Goal: Task Accomplishment & Management: Use online tool/utility

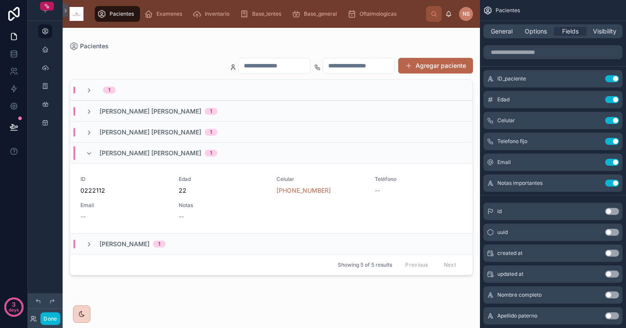
click at [223, 193] on div at bounding box center [272, 173] width 418 height 290
click at [215, 200] on div "ID [PHONE_NUMBER] Edad 22 Celular [PHONE_NUMBER] Teléfono -- Email -- Notas --" at bounding box center [271, 198] width 382 height 45
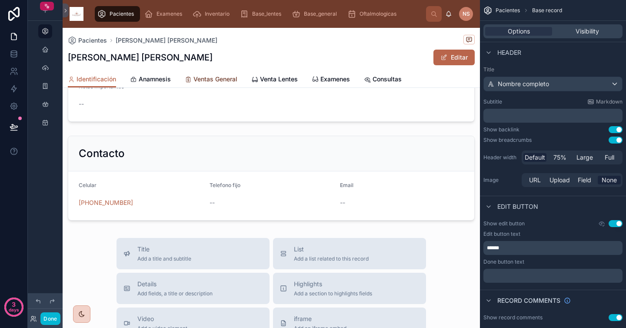
scroll to position [168, 0]
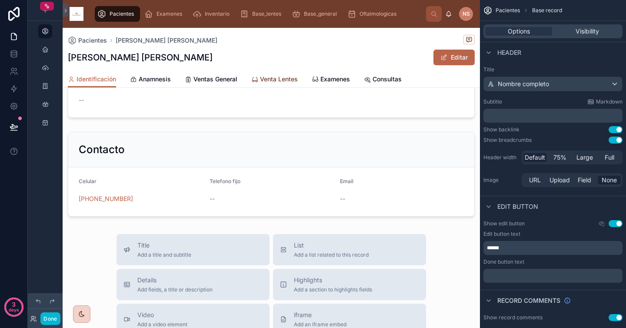
click at [274, 76] on span "Venta Lentes" at bounding box center [279, 79] width 38 height 9
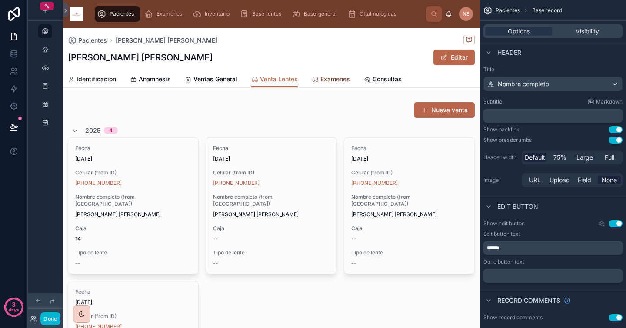
click at [321, 80] on span "Examenes" at bounding box center [336, 79] width 30 height 9
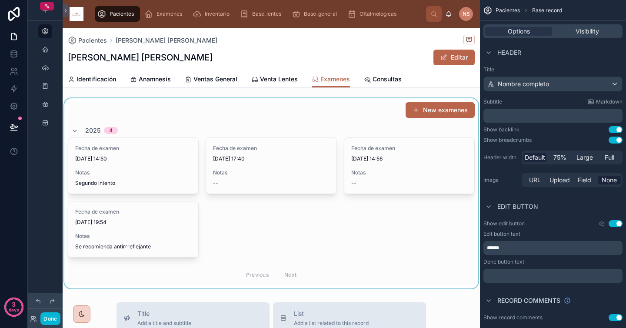
click at [145, 163] on div at bounding box center [272, 193] width 418 height 190
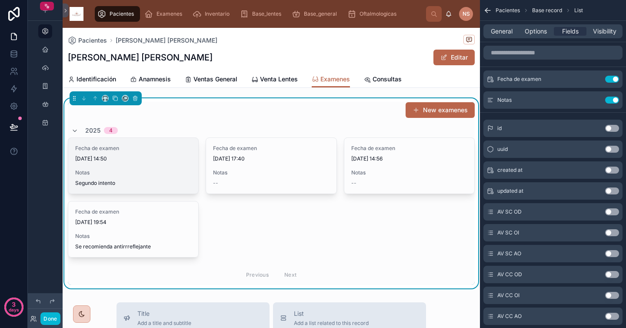
click at [142, 178] on div "Notas Segundo intento" at bounding box center [133, 177] width 116 height 17
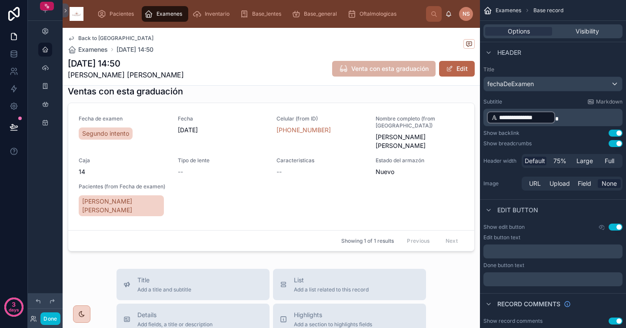
scroll to position [340, 0]
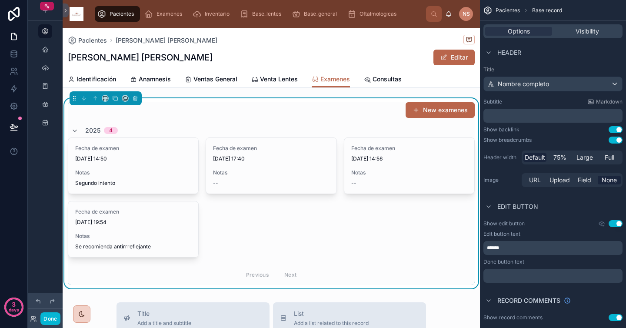
click at [186, 118] on div "New examenes" at bounding box center [271, 110] width 407 height 17
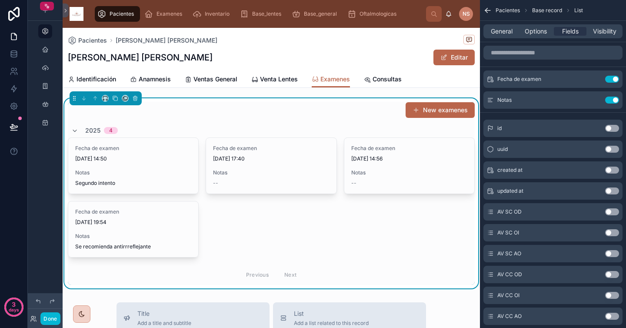
click at [354, 117] on div "New examenes" at bounding box center [271, 110] width 407 height 17
click at [498, 36] on div "General Options Fields Visibility" at bounding box center [553, 31] width 139 height 14
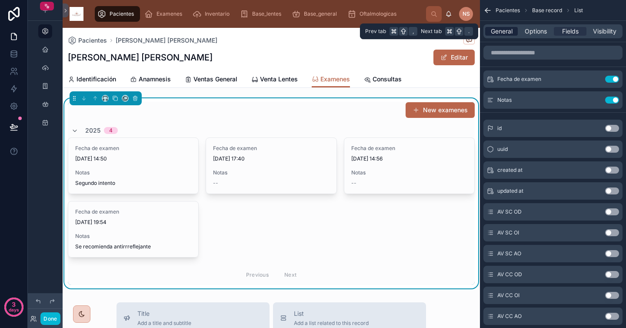
click at [499, 31] on span "General" at bounding box center [502, 31] width 22 height 9
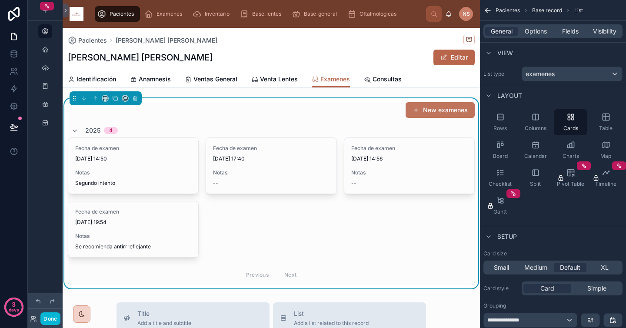
click at [433, 110] on button "New examenes" at bounding box center [440, 110] width 69 height 16
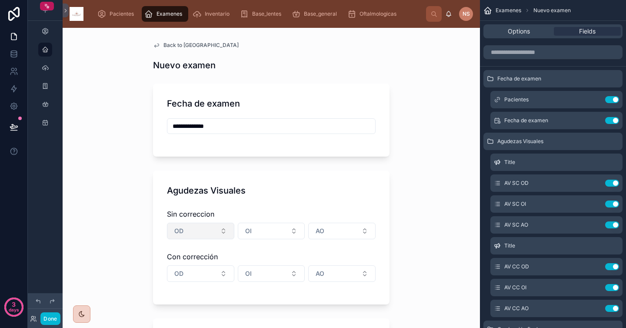
click at [190, 239] on button "OD" at bounding box center [200, 231] width 67 height 17
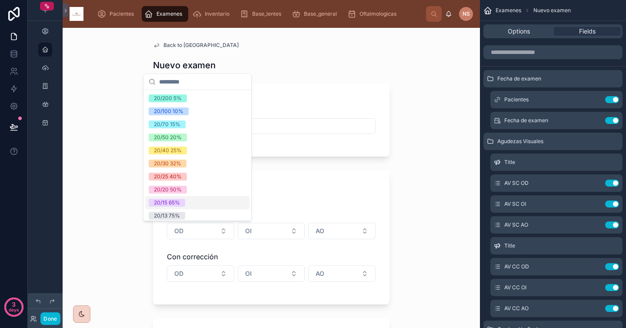
scroll to position [17, 0]
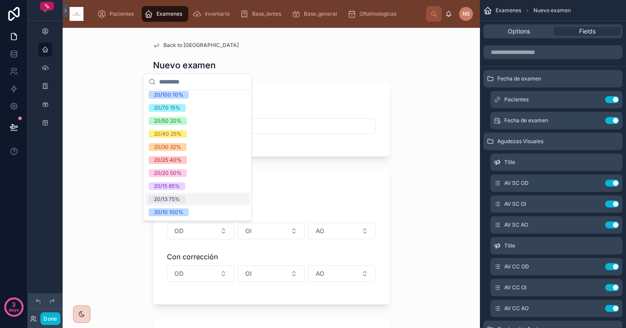
click at [184, 200] on span "20/13 75%" at bounding box center [167, 199] width 37 height 8
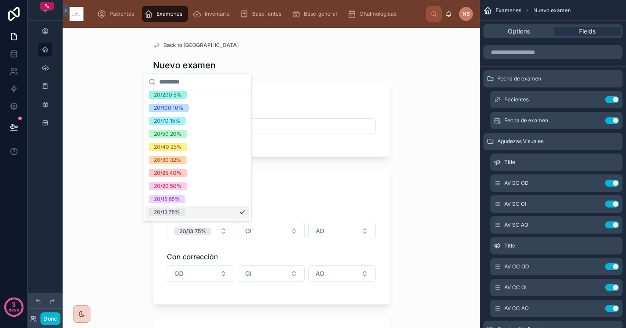
scroll to position [30, 0]
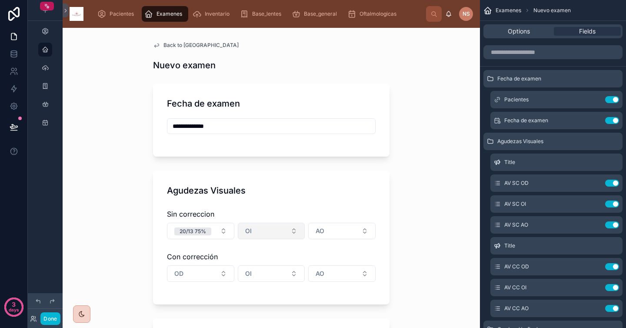
click at [259, 232] on button "OI" at bounding box center [271, 231] width 67 height 17
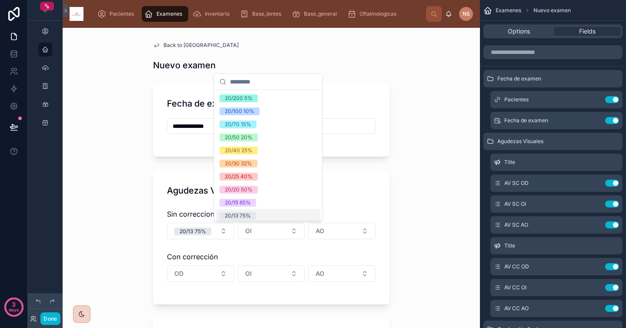
click at [256, 212] on span "20/13 75%" at bounding box center [238, 216] width 37 height 8
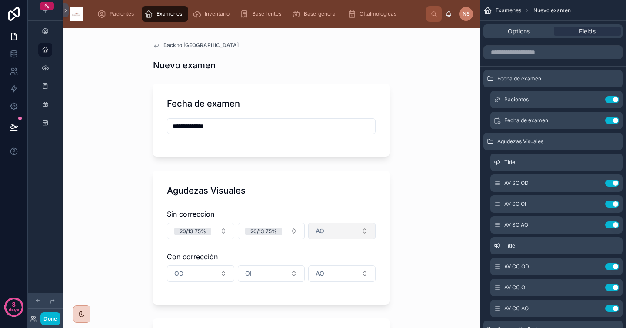
click at [330, 234] on button "AO" at bounding box center [341, 231] width 67 height 17
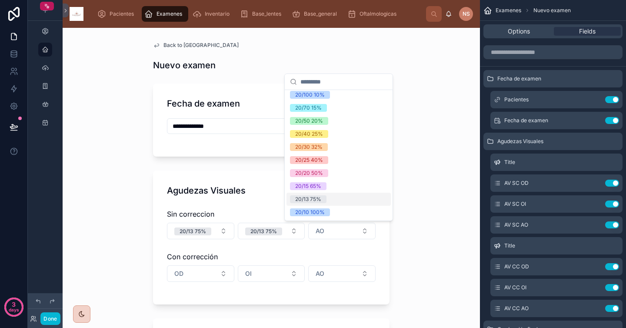
click at [328, 196] on div "20/13 75%" at bounding box center [339, 199] width 104 height 13
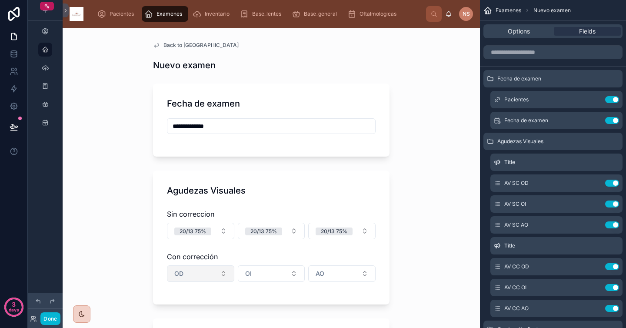
click at [202, 275] on button "OD" at bounding box center [200, 273] width 67 height 17
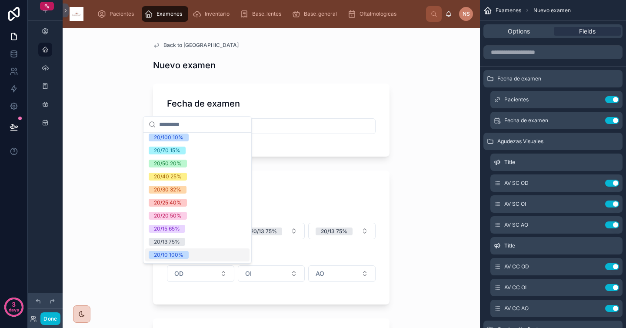
click at [187, 254] on span "20/10 100%" at bounding box center [169, 255] width 40 height 8
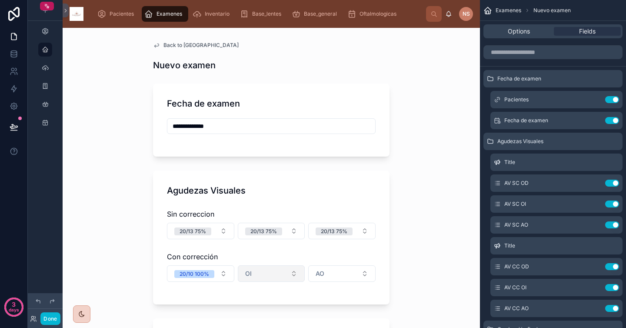
click at [245, 277] on span "OI" at bounding box center [248, 273] width 7 height 9
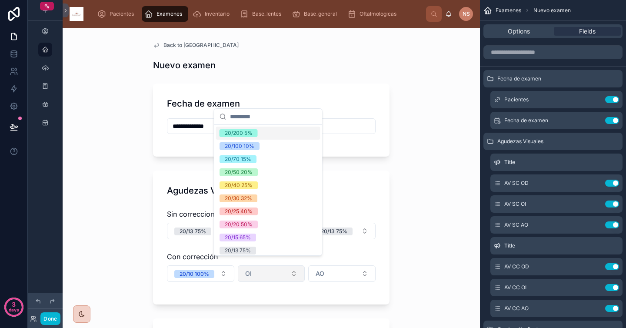
scroll to position [22, 0]
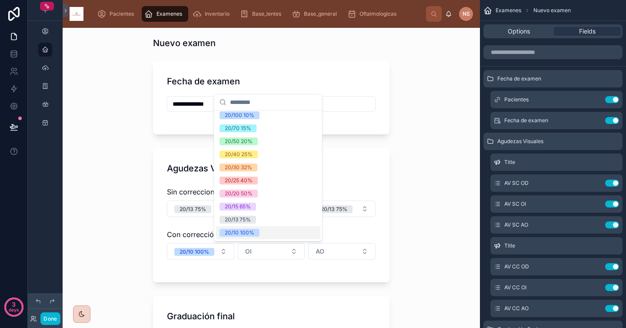
click at [256, 235] on span "20/10 100%" at bounding box center [240, 233] width 40 height 8
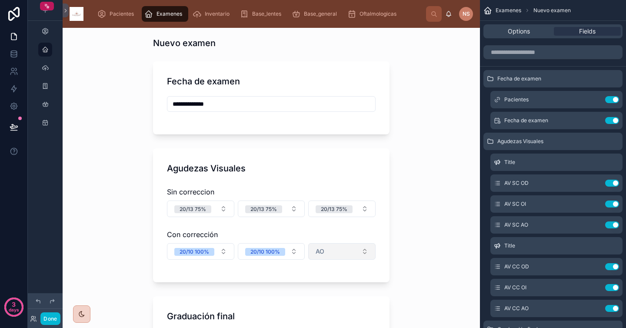
click at [329, 258] on button "AO" at bounding box center [341, 251] width 67 height 17
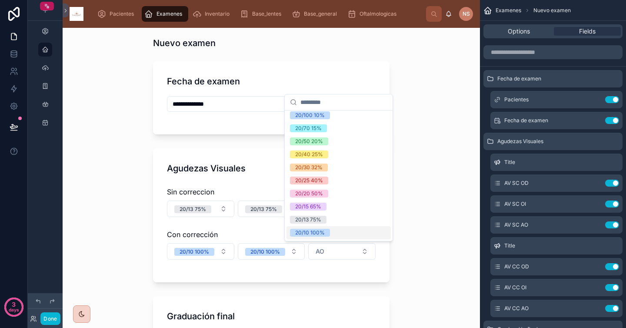
click at [315, 231] on div "20/10 100%" at bounding box center [310, 233] width 30 height 8
type input "**********"
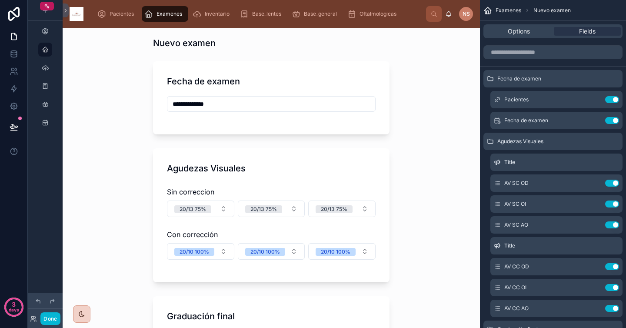
click at [327, 264] on div "Sin correccion 20/13 75% 20/13 75% 20/13 75% Con corrección 20/10 100% 20/10 10…" at bounding box center [271, 225] width 209 height 85
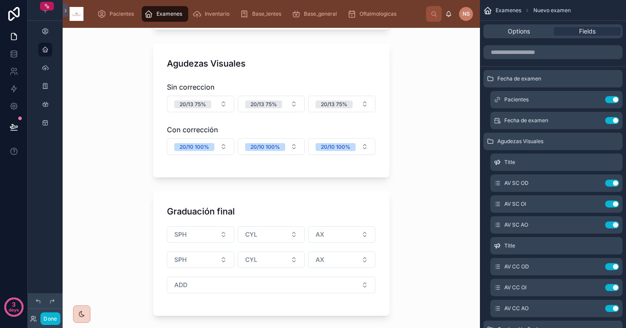
scroll to position [147, 0]
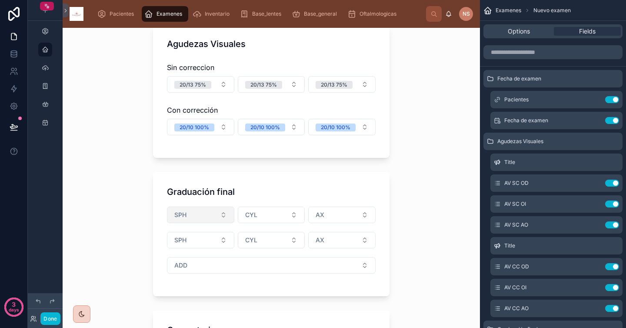
click at [203, 219] on button "SPH" at bounding box center [200, 215] width 67 height 17
click at [394, 234] on div "**********" at bounding box center [272, 178] width 418 height 300
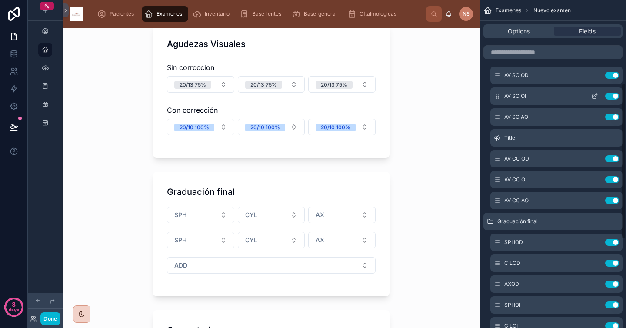
scroll to position [243, 0]
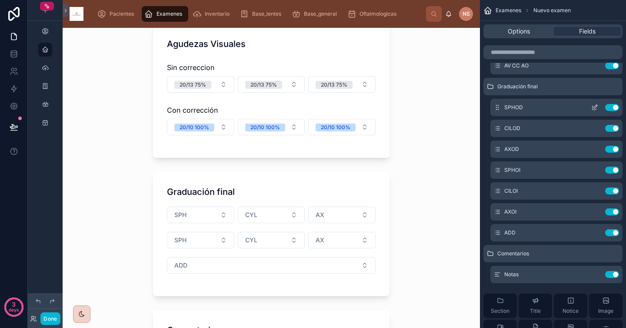
click at [597, 108] on icon "scrollable content" at bounding box center [595, 107] width 7 height 7
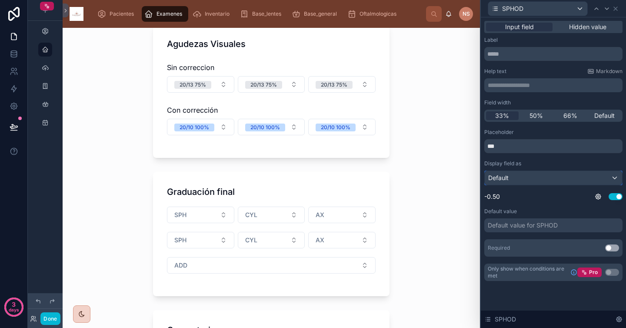
click at [588, 179] on div "Default" at bounding box center [553, 178] width 137 height 14
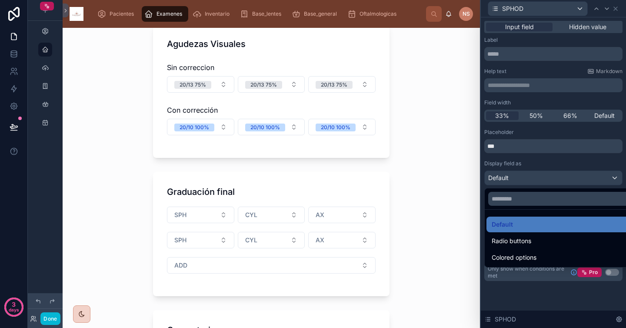
click at [578, 158] on div at bounding box center [553, 164] width 145 height 328
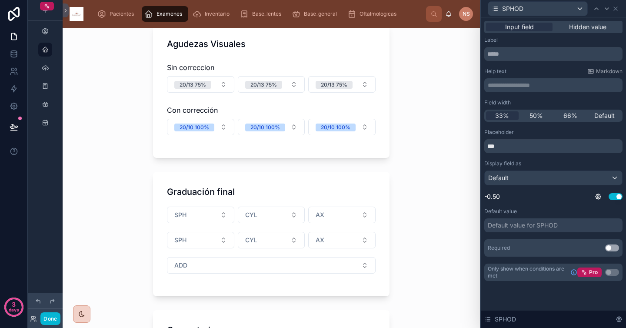
click at [558, 225] on div "Default value for SPHOD" at bounding box center [523, 225] width 70 height 9
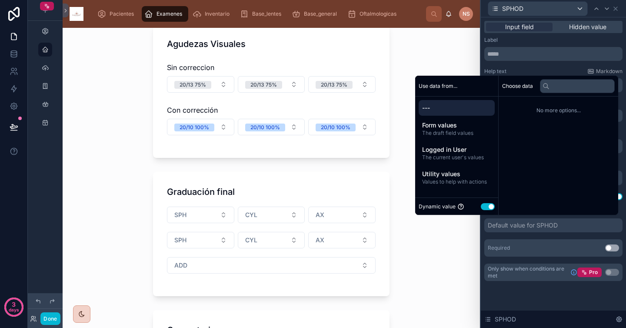
click at [552, 244] on div "Required Use setting" at bounding box center [554, 247] width 138 height 17
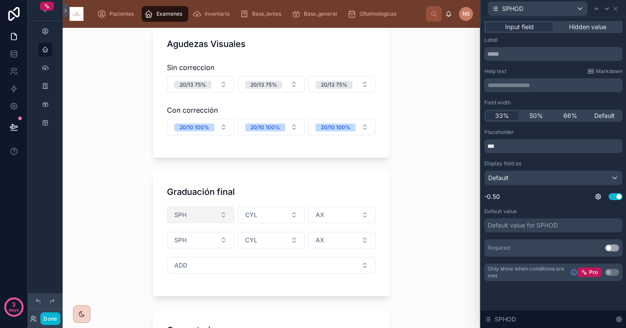
click at [194, 220] on button "SPH" at bounding box center [200, 215] width 67 height 17
type input "*****"
click at [407, 251] on div "**********" at bounding box center [272, 178] width 418 height 300
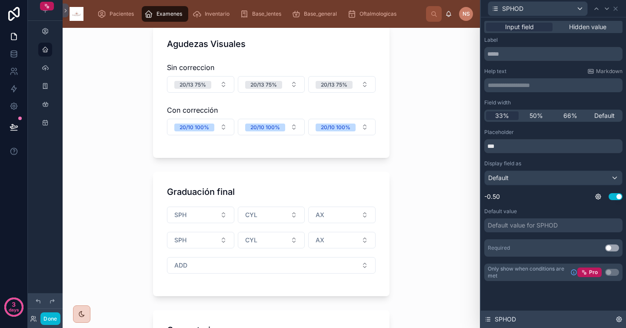
click at [623, 321] on icon at bounding box center [619, 319] width 7 height 7
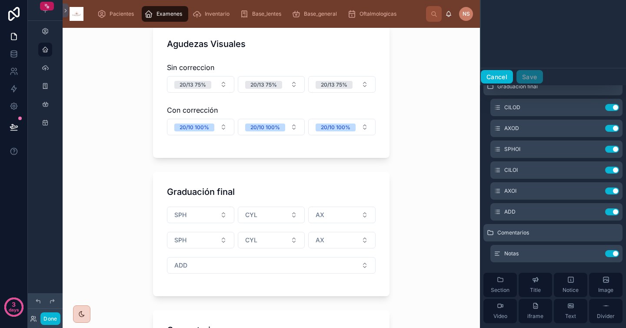
click at [505, 77] on button "Cancel" at bounding box center [497, 77] width 32 height 14
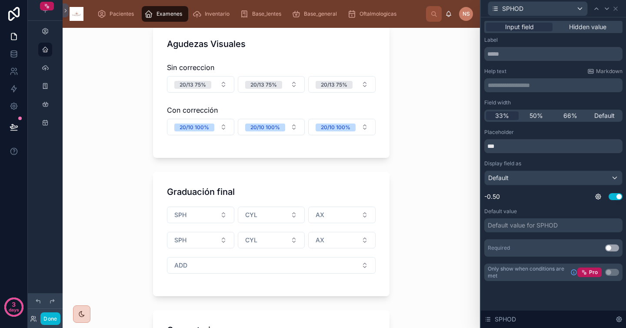
click at [617, 319] on icon at bounding box center [619, 319] width 7 height 7
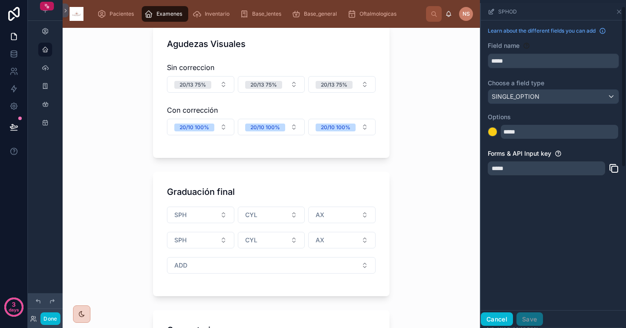
scroll to position [0, 0]
click at [510, 13] on span "SPHOD" at bounding box center [508, 12] width 19 height 7
click at [536, 169] on div "*****" at bounding box center [546, 169] width 117 height 14
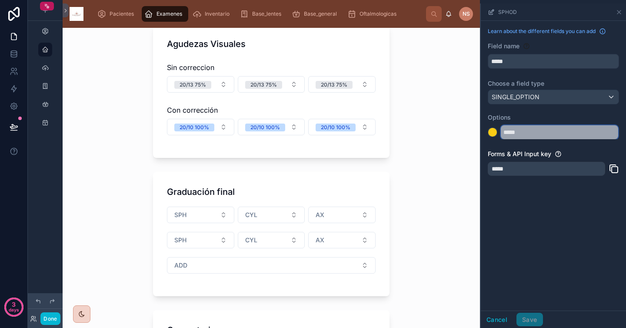
click at [529, 137] on input "*****" at bounding box center [559, 132] width 117 height 14
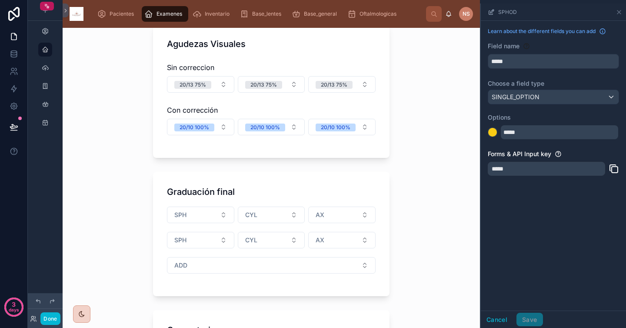
click at [519, 117] on label "Options" at bounding box center [553, 117] width 131 height 9
click at [619, 12] on icon "scrollable content" at bounding box center [619, 11] width 3 height 3
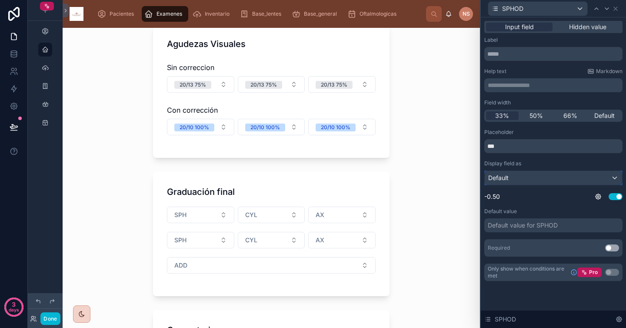
click at [577, 184] on div "Default" at bounding box center [553, 178] width 137 height 14
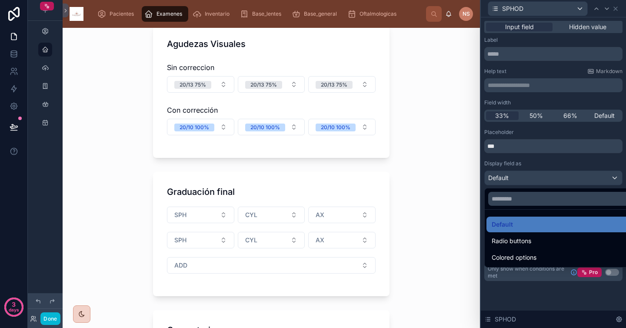
click at [576, 160] on div at bounding box center [553, 164] width 145 height 328
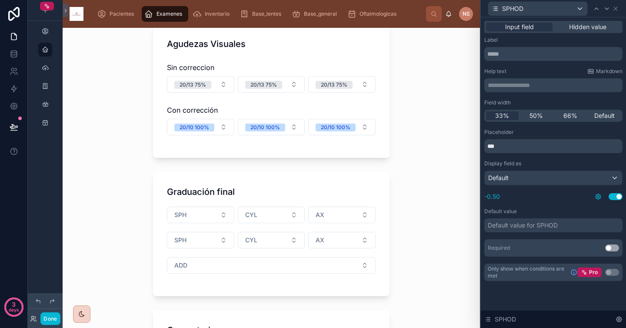
click at [600, 200] on icon at bounding box center [598, 196] width 7 height 7
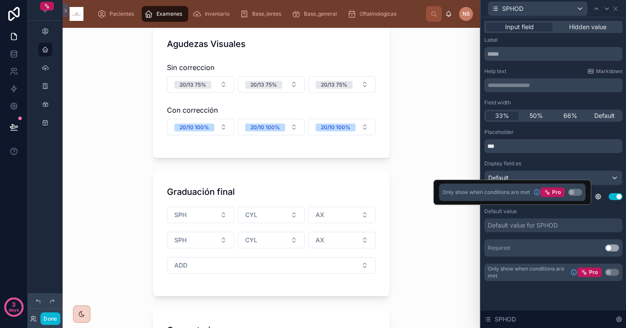
click at [586, 217] on div "Default value Default value for SPHOD" at bounding box center [554, 220] width 138 height 24
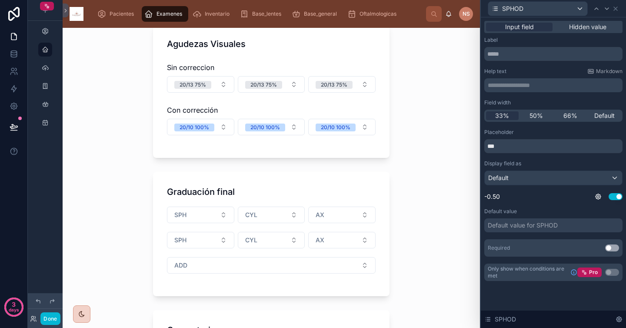
click at [571, 228] on div "Default value for SPHOD" at bounding box center [554, 225] width 138 height 14
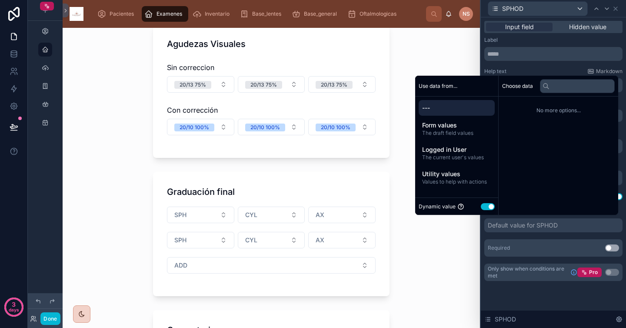
click at [561, 237] on div "Placeholder *** Display field as Default -0.50 Use setting Default value Defaul…" at bounding box center [554, 193] width 138 height 128
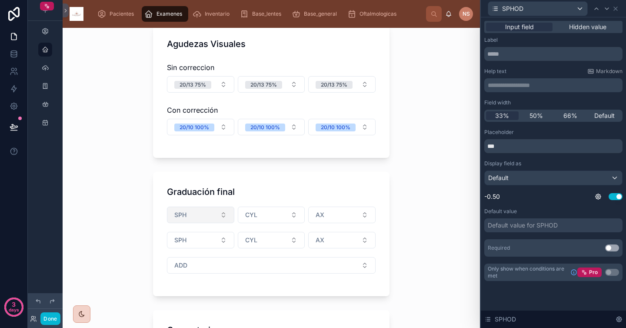
click at [201, 218] on button "SPH" at bounding box center [200, 215] width 67 height 17
click at [183, 253] on div "-0.50" at bounding box center [197, 249] width 104 height 13
click at [189, 234] on button "SPH" at bounding box center [200, 240] width 67 height 17
click at [185, 279] on div "-0.50" at bounding box center [197, 274] width 104 height 13
type input "**********"
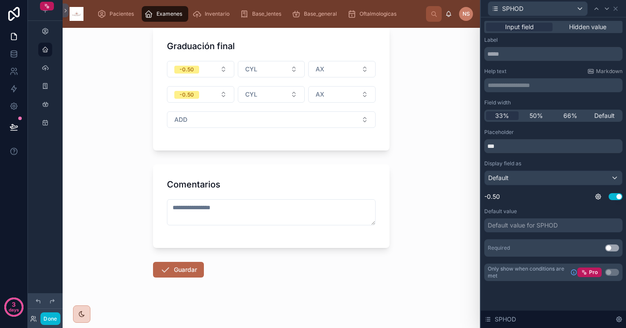
scroll to position [293, 0]
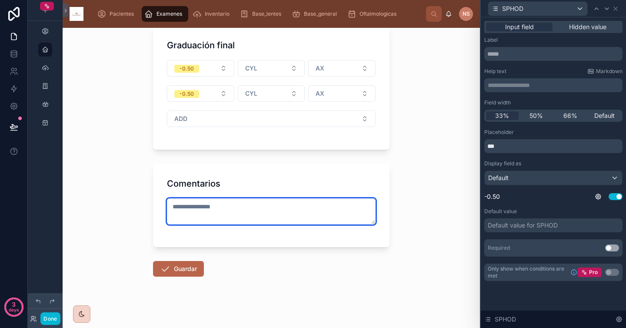
click at [225, 218] on textarea at bounding box center [271, 211] width 209 height 26
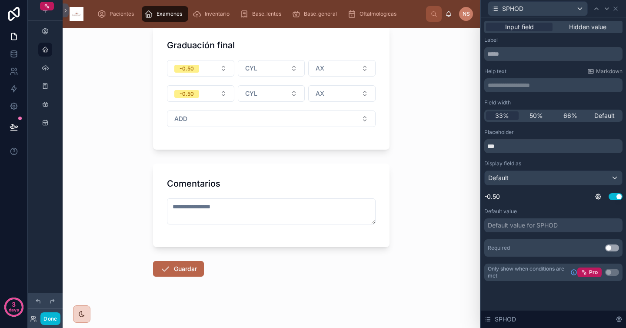
click at [344, 260] on form "**********" at bounding box center [271, 58] width 237 height 547
click at [174, 273] on button "Guardar" at bounding box center [178, 269] width 51 height 16
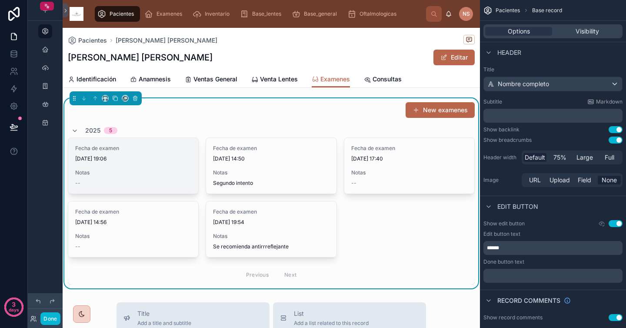
click at [121, 169] on div "Fecha de examen [DATE] 19:06 Notas --" at bounding box center [133, 166] width 130 height 56
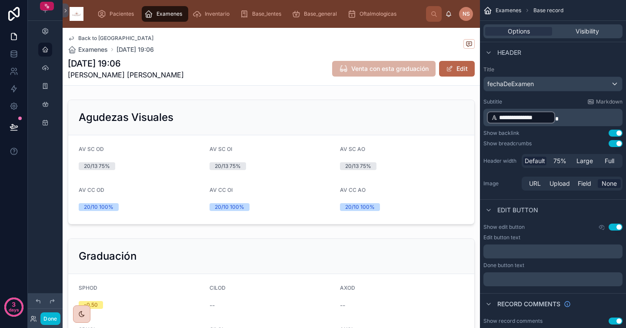
click at [377, 68] on span "Venta con esta graduación" at bounding box center [384, 69] width 104 height 9
click at [390, 73] on span "Venta con esta graduación" at bounding box center [384, 69] width 104 height 9
click at [374, 69] on span "Venta con esta graduación" at bounding box center [384, 69] width 104 height 9
click at [396, 68] on span "Venta con esta graduación" at bounding box center [384, 69] width 104 height 9
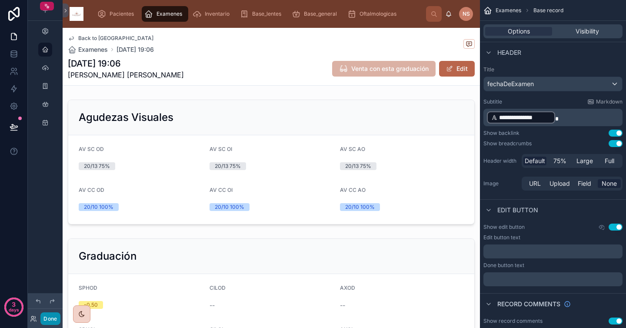
click at [53, 320] on button "Done" at bounding box center [50, 318] width 20 height 13
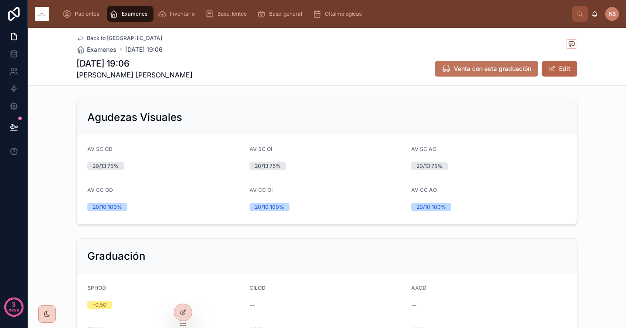
click at [522, 68] on span "Venta con esta graduación" at bounding box center [492, 68] width 77 height 9
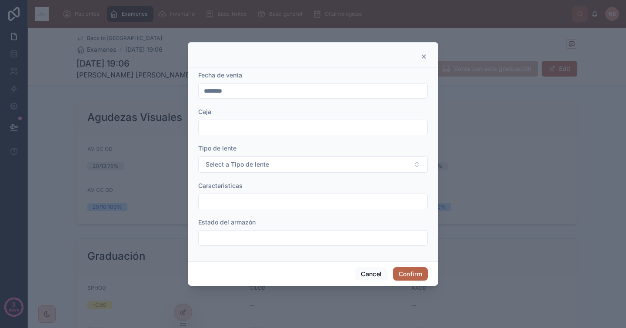
click at [425, 57] on icon at bounding box center [424, 56] width 7 height 7
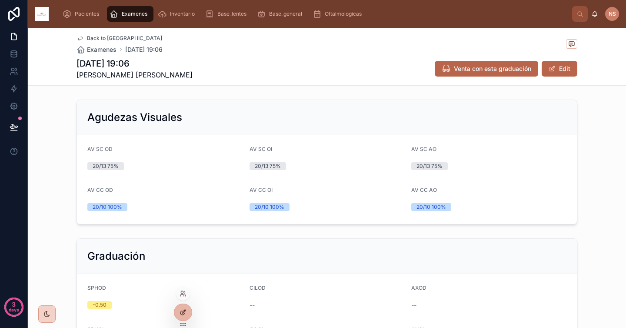
click at [184, 314] on icon at bounding box center [183, 312] width 7 height 7
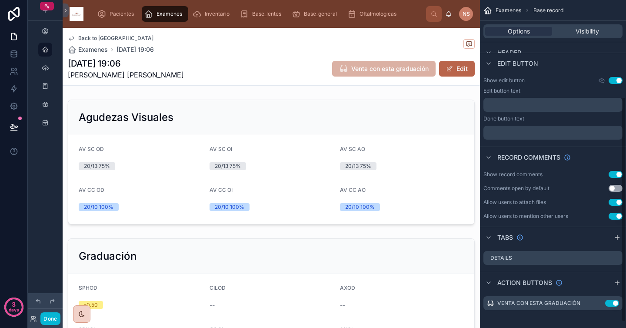
scroll to position [150, 0]
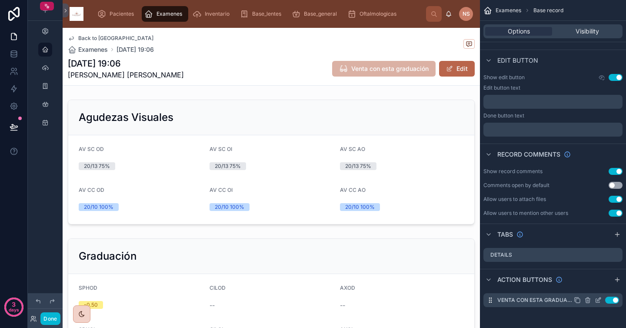
click at [598, 301] on icon "scrollable content" at bounding box center [599, 299] width 3 height 3
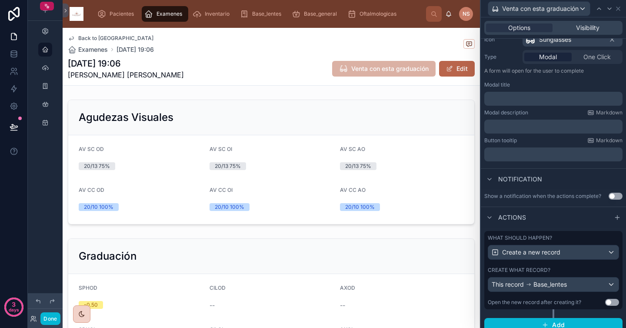
scroll to position [99, 0]
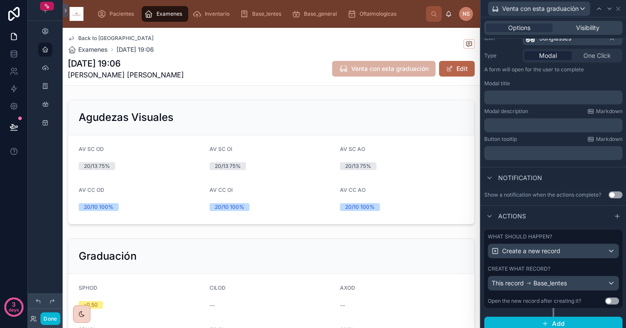
click at [540, 99] on p "﻿" at bounding box center [554, 97] width 133 height 9
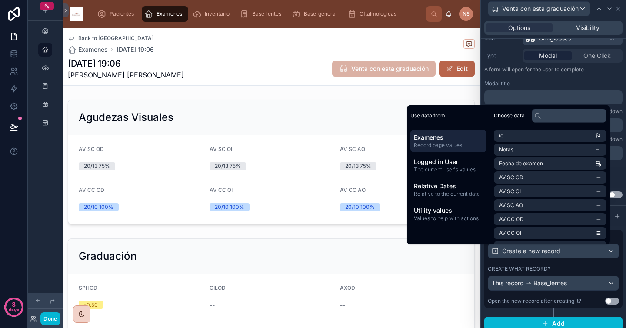
click at [549, 83] on div "Modal title" at bounding box center [554, 83] width 138 height 7
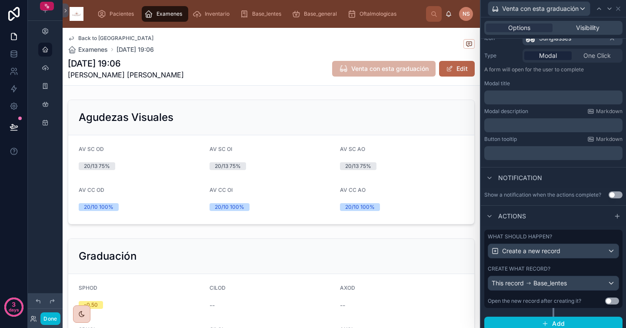
click at [533, 99] on p "﻿" at bounding box center [554, 97] width 133 height 9
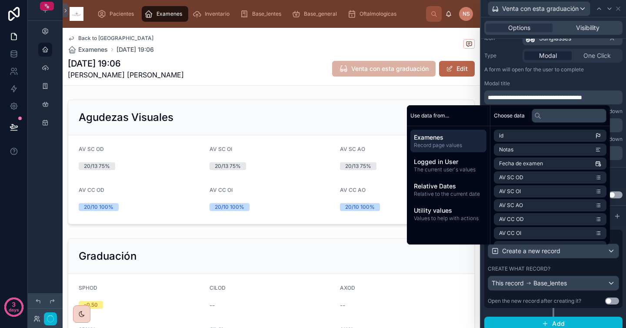
scroll to position [102, 0]
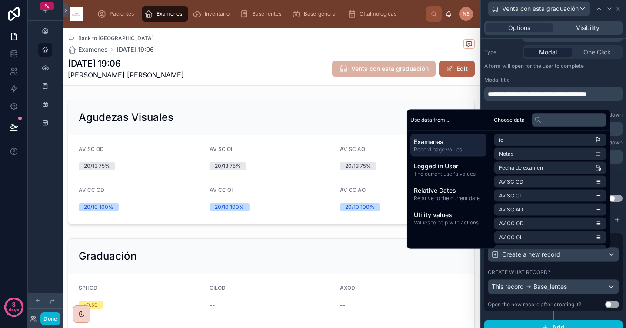
click at [547, 79] on div "Modal title" at bounding box center [554, 80] width 138 height 7
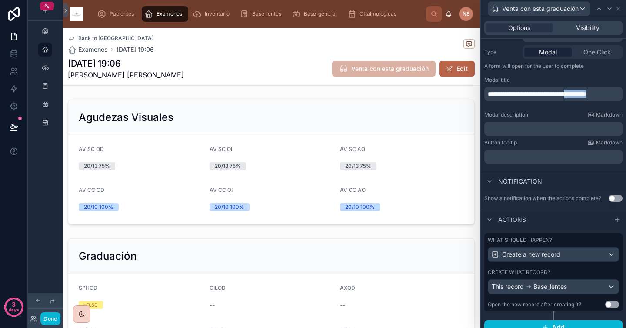
click at [542, 81] on div "Modal title" at bounding box center [554, 80] width 138 height 7
click at [526, 115] on label "Modal description" at bounding box center [507, 114] width 44 height 7
click at [515, 97] on span "**********" at bounding box center [537, 94] width 99 height 6
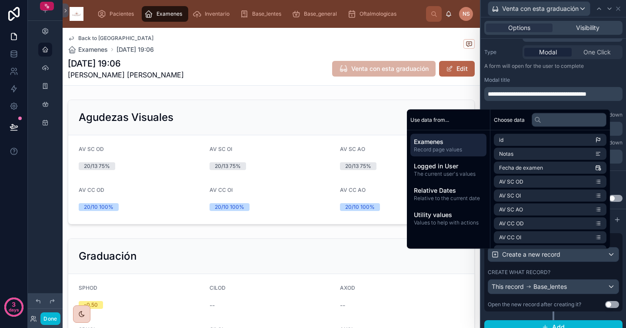
click at [517, 97] on span "**********" at bounding box center [537, 94] width 99 height 6
click at [533, 84] on div "**********" at bounding box center [554, 92] width 138 height 31
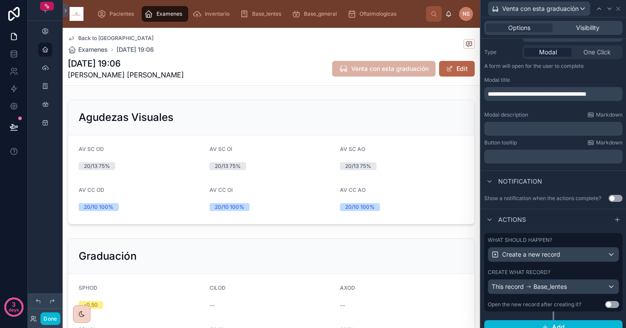
scroll to position [111, 0]
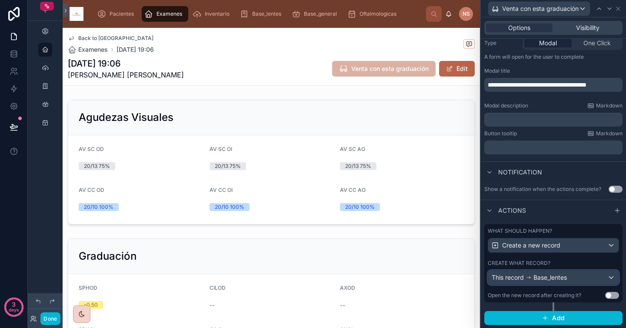
click at [579, 277] on div "This record Base_lentes" at bounding box center [554, 278] width 131 height 14
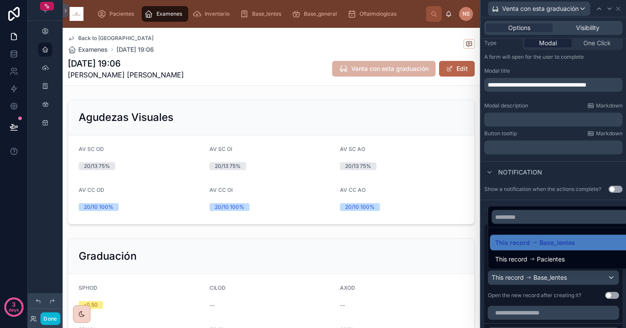
click at [579, 277] on div at bounding box center [553, 164] width 145 height 328
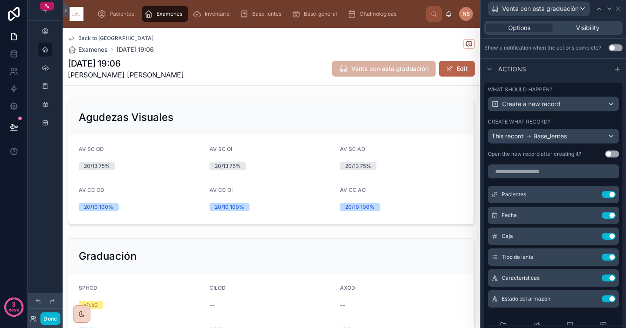
scroll to position [254, 0]
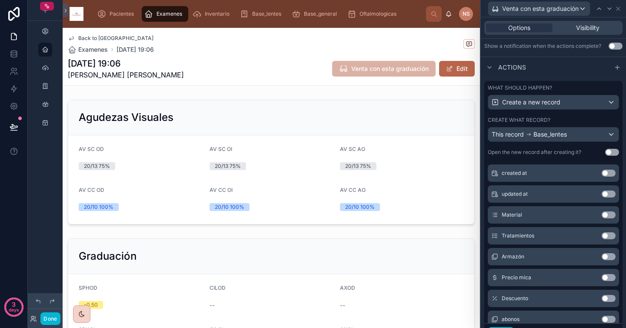
click at [602, 217] on button "Use setting" at bounding box center [609, 214] width 14 height 7
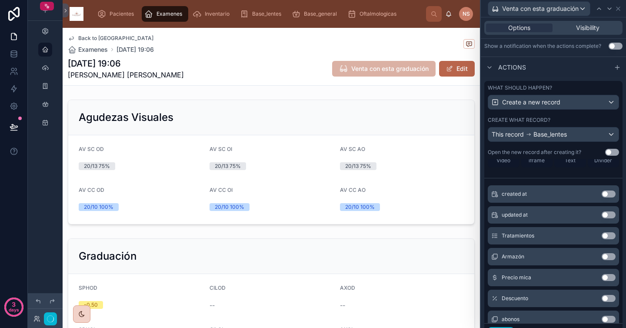
scroll to position [241, 0]
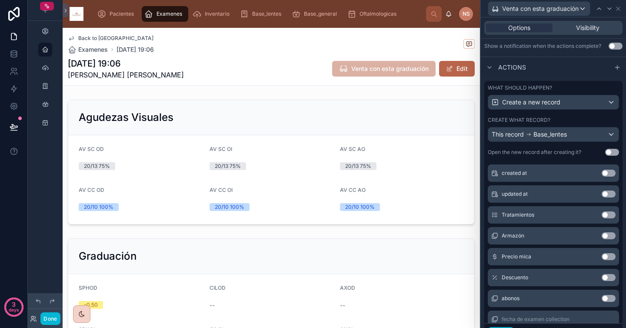
click at [598, 218] on div "Tratamientos Use setting" at bounding box center [553, 214] width 131 height 17
click at [602, 214] on button "Use setting" at bounding box center [609, 214] width 14 height 7
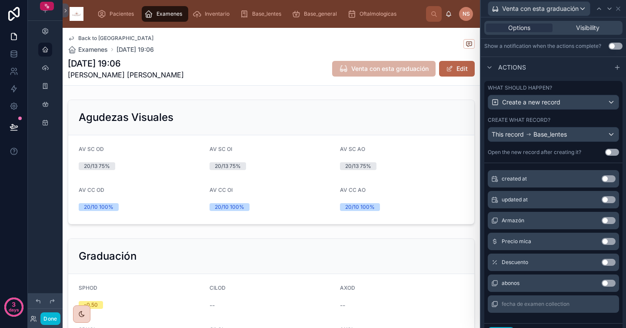
click at [602, 219] on button "Use setting" at bounding box center [609, 220] width 14 height 7
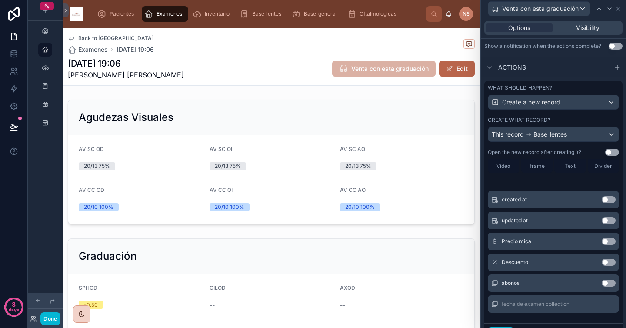
click at [602, 242] on button "Use setting" at bounding box center [609, 241] width 14 height 7
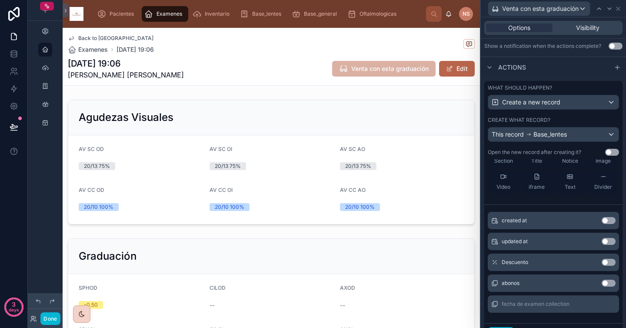
click at [602, 261] on button "Use setting" at bounding box center [609, 262] width 14 height 7
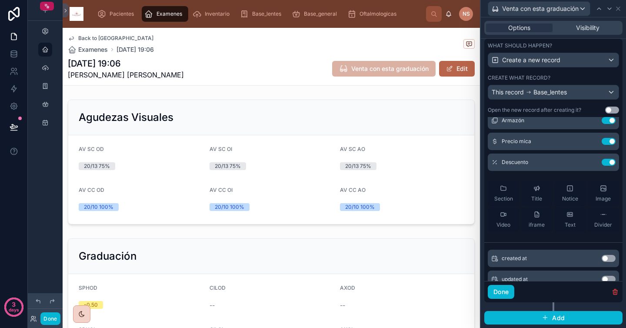
scroll to position [182, 0]
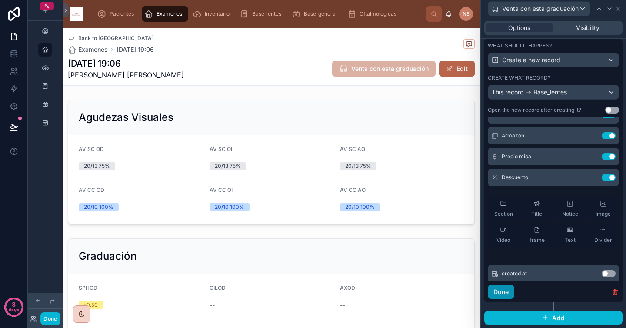
click at [506, 292] on button "Done" at bounding box center [501, 292] width 27 height 14
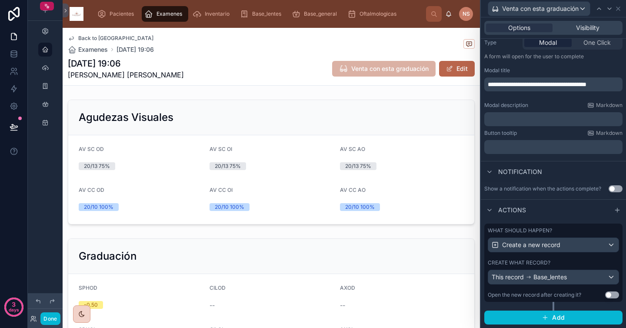
scroll to position [111, 0]
click at [53, 319] on button "Done" at bounding box center [50, 318] width 20 height 13
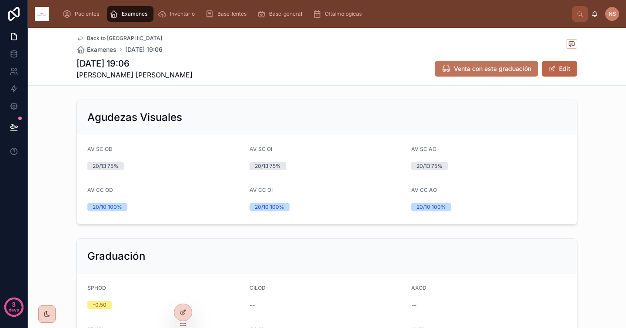
click at [470, 74] on button "Venta con esta graduación" at bounding box center [487, 69] width 104 height 16
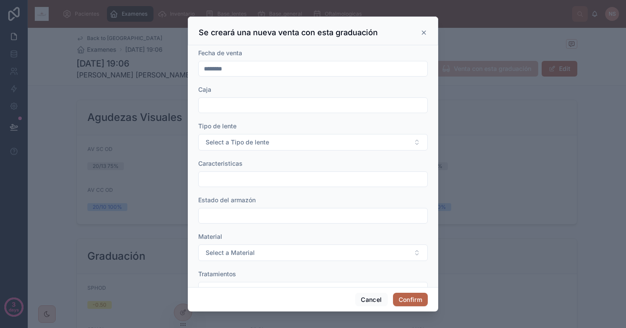
click at [269, 112] on div at bounding box center [313, 105] width 230 height 16
click at [269, 111] on input "text" at bounding box center [313, 105] width 229 height 12
type input "**"
click at [246, 140] on span "Select a Tipo de lente" at bounding box center [238, 142] width 64 height 9
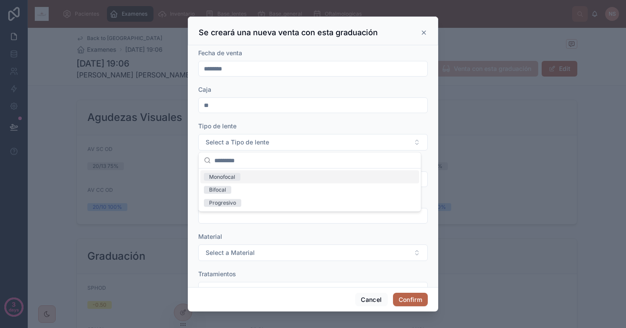
click at [239, 177] on span "Monofocal" at bounding box center [222, 177] width 37 height 8
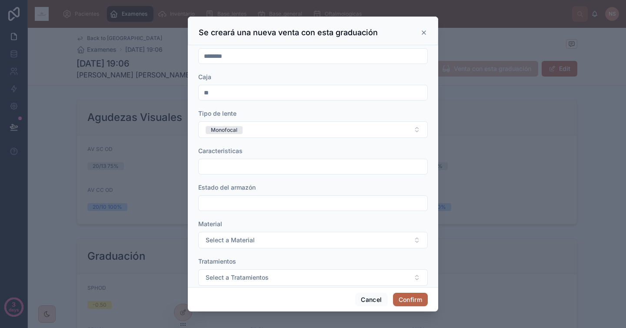
scroll to position [20, 0]
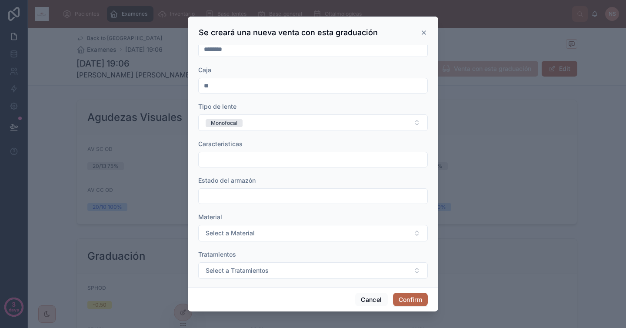
click at [244, 160] on input "text" at bounding box center [313, 160] width 229 height 12
type input "**********"
click at [242, 190] on input "text" at bounding box center [313, 196] width 229 height 12
type input "*****"
click at [230, 207] on form "**********" at bounding box center [313, 212] width 230 height 367
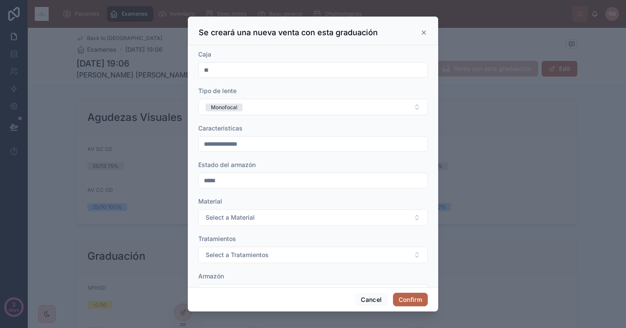
scroll to position [50, 0]
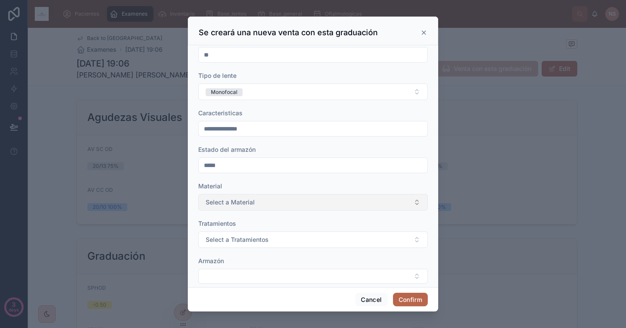
click at [245, 199] on span "Select a Material" at bounding box center [230, 202] width 49 height 9
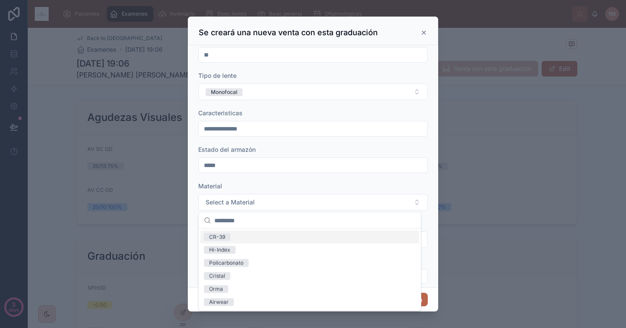
click at [244, 238] on div "CR-39" at bounding box center [310, 237] width 219 height 13
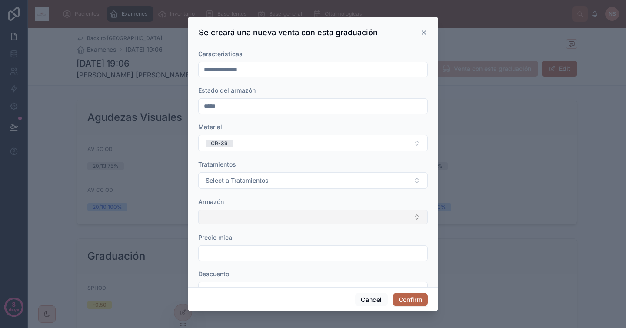
scroll to position [135, 0]
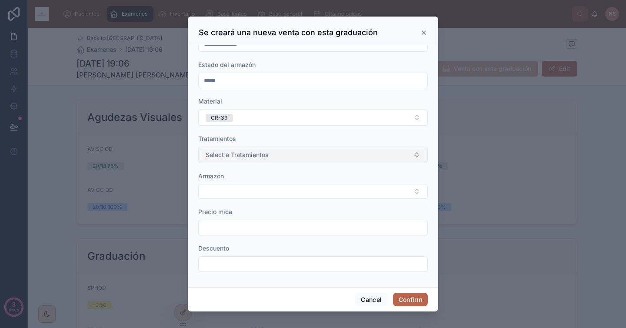
click at [269, 155] on button "Select a Tratamientos" at bounding box center [313, 155] width 230 height 17
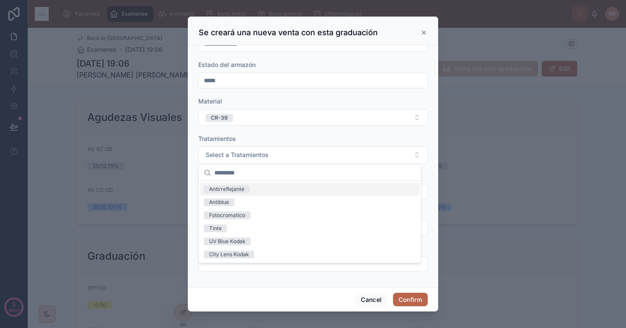
click at [249, 187] on div "Antirreflejante" at bounding box center [310, 189] width 219 height 13
click at [251, 216] on div "Fotocromatico" at bounding box center [310, 215] width 219 height 13
click at [279, 138] on div "Tratamientos" at bounding box center [313, 138] width 230 height 9
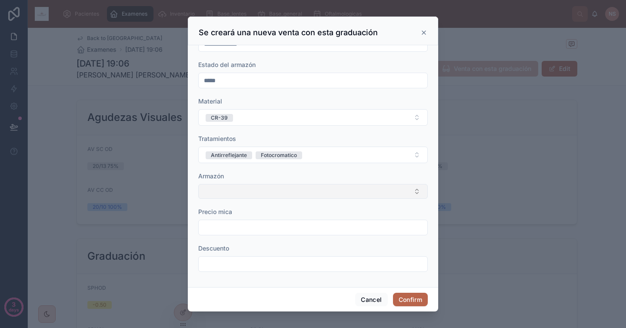
click at [260, 192] on button "Select Button" at bounding box center [313, 191] width 230 height 15
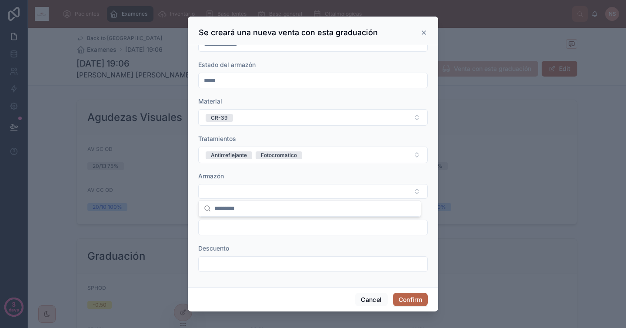
click at [270, 174] on div "Armazón" at bounding box center [313, 176] width 230 height 9
click at [240, 223] on input "text" at bounding box center [313, 227] width 229 height 12
type input "******"
click at [232, 264] on input "text" at bounding box center [313, 264] width 229 height 12
type input "*****"
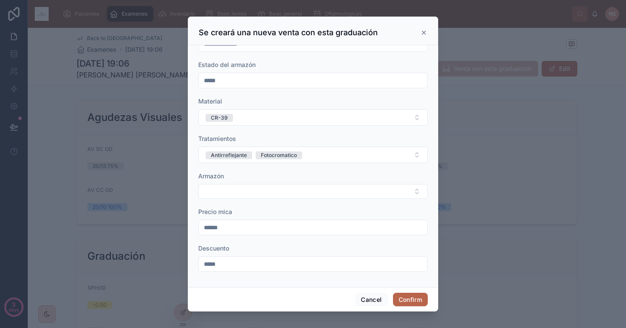
click at [250, 281] on div "**********" at bounding box center [313, 166] width 251 height 242
click at [418, 297] on button "Confirm" at bounding box center [410, 300] width 35 height 14
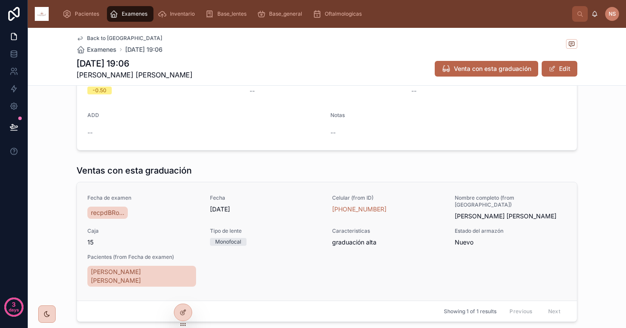
scroll to position [301, 0]
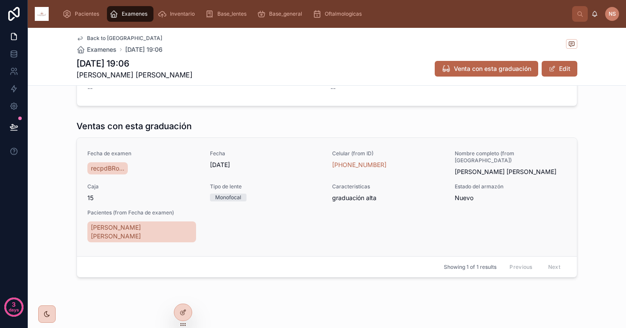
click at [418, 201] on span "graduación alta" at bounding box center [388, 198] width 112 height 9
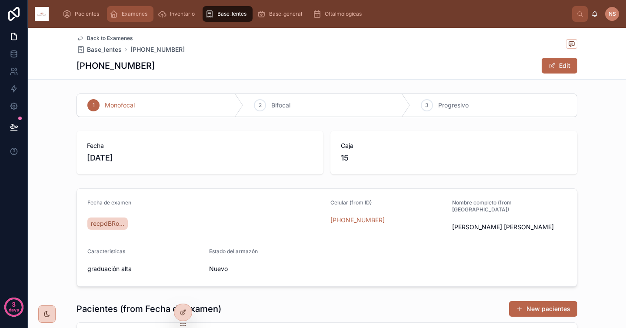
click at [117, 17] on icon "scrollable content" at bounding box center [114, 14] width 9 height 9
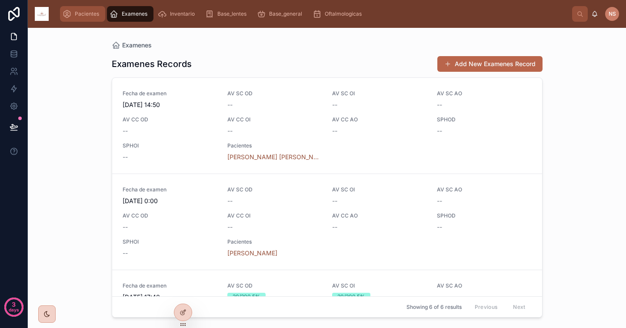
click at [79, 13] on span "Pacientes" at bounding box center [87, 13] width 24 height 7
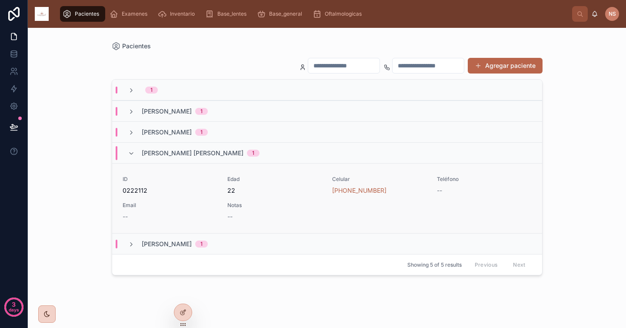
click at [284, 195] on div "ID [PHONE_NUMBER] Edad 22 Celular [PHONE_NUMBER] Teléfono -- Email -- Notas --" at bounding box center [327, 198] width 409 height 45
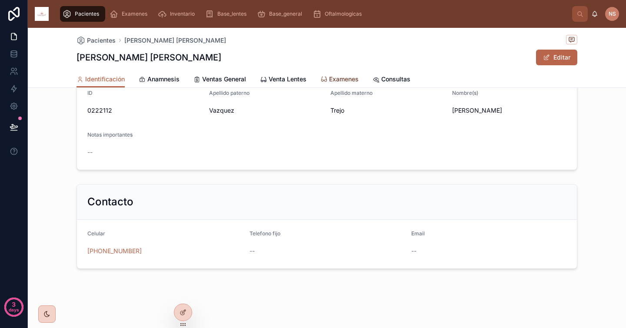
click at [337, 79] on span "Examenes" at bounding box center [344, 79] width 30 height 9
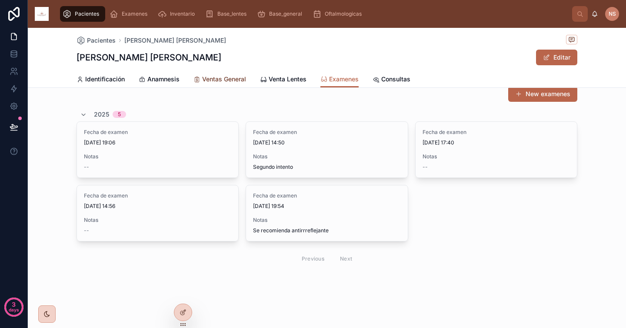
click at [221, 75] on span "Ventas General" at bounding box center [224, 79] width 44 height 9
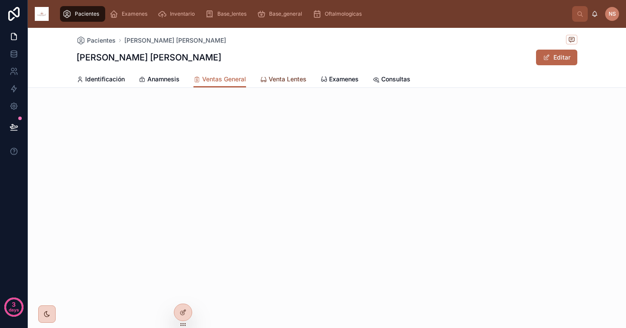
click at [280, 79] on span "Venta Lentes" at bounding box center [288, 79] width 38 height 9
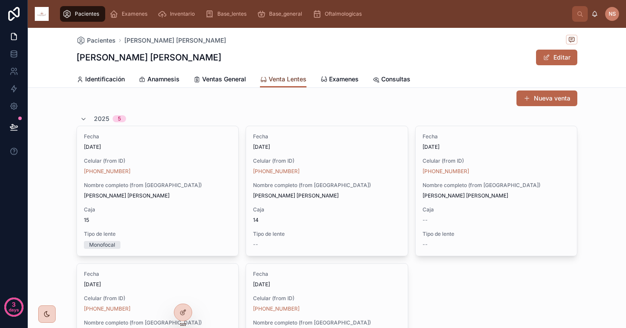
scroll to position [16, 0]
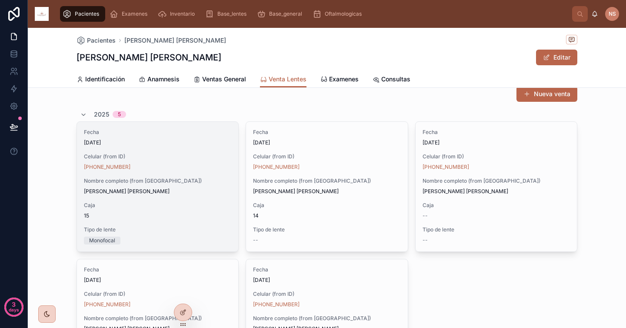
click at [177, 171] on div "Fecha [DATE] Celular (from ID) [PHONE_NUMBER] Nombre completo (from Pacientes) …" at bounding box center [157, 187] width 161 height 130
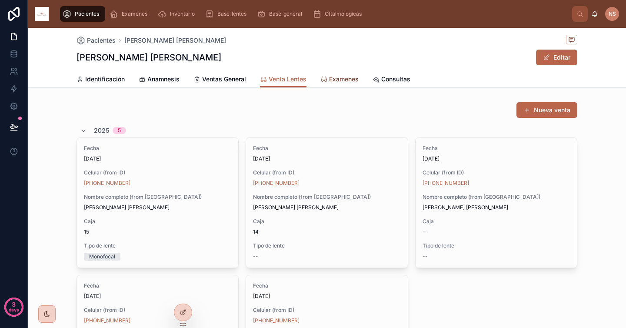
click at [334, 80] on span "Examenes" at bounding box center [344, 79] width 30 height 9
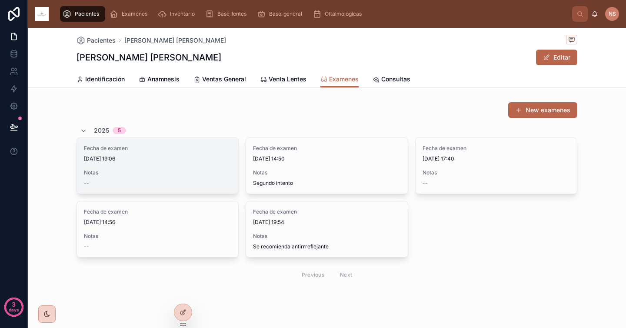
click at [192, 175] on span "Notas" at bounding box center [157, 172] width 147 height 7
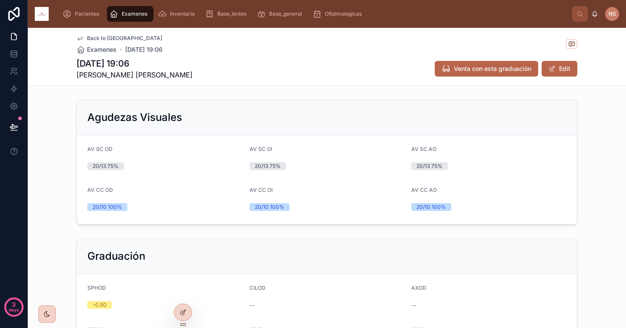
scroll to position [301, 0]
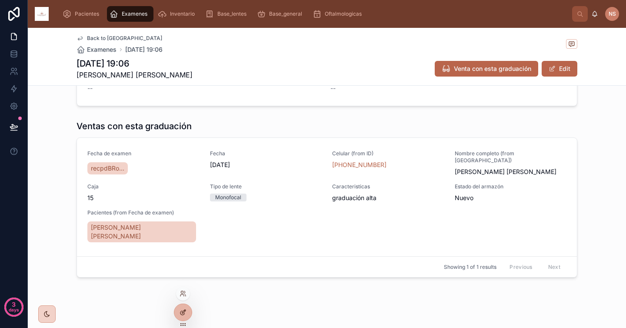
click at [185, 308] on div at bounding box center [182, 312] width 17 height 17
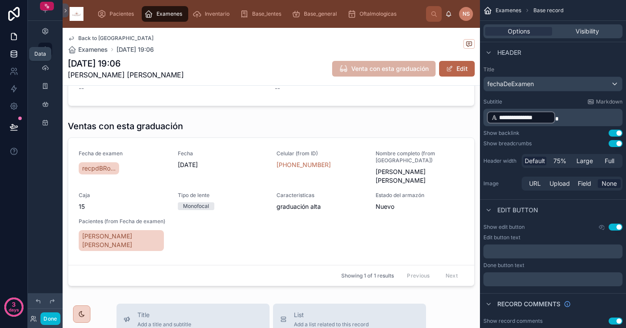
click at [17, 52] on icon at bounding box center [14, 54] width 9 height 9
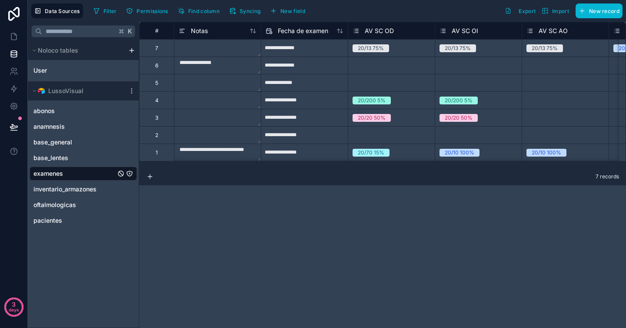
click at [64, 171] on link "examenes" at bounding box center [74, 173] width 82 height 9
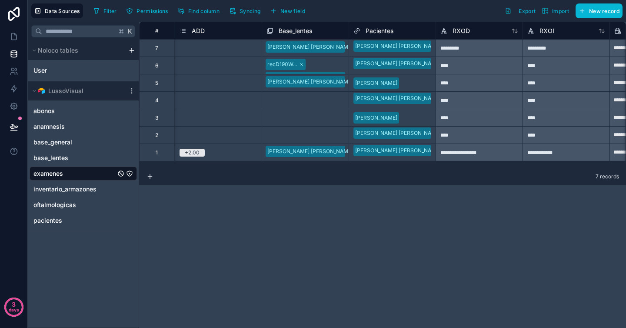
scroll to position [0, 1197]
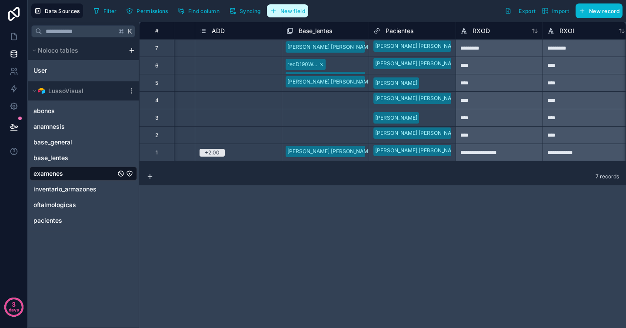
click at [289, 8] on span "New field" at bounding box center [293, 11] width 25 height 7
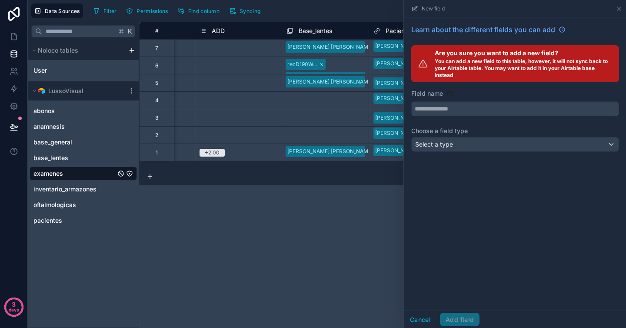
click at [453, 108] on input "text" at bounding box center [515, 109] width 207 height 14
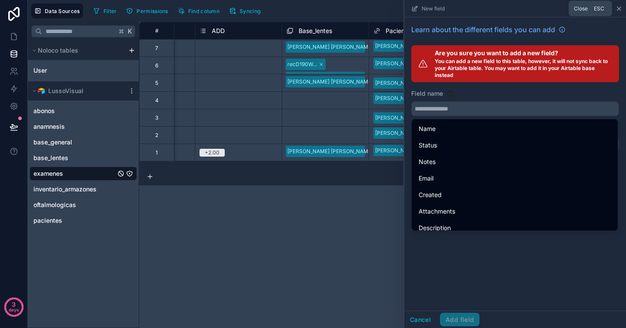
click at [618, 7] on icon at bounding box center [619, 8] width 7 height 7
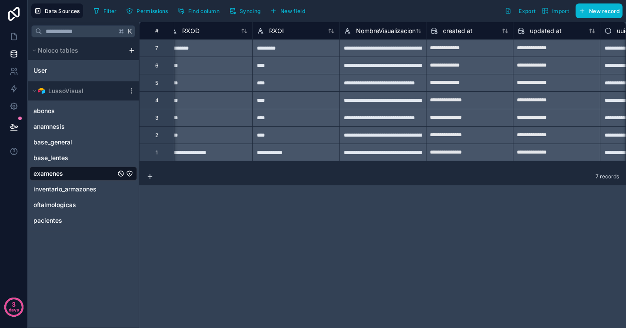
scroll to position [0, 1549]
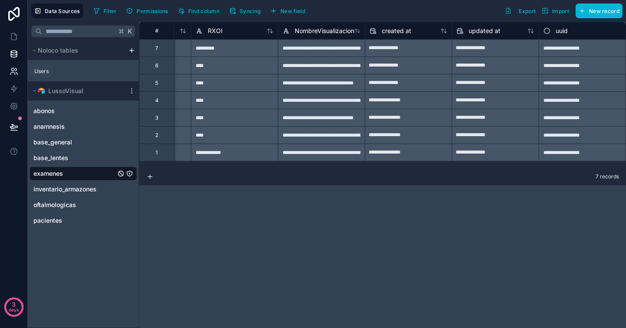
click at [12, 70] on icon at bounding box center [12, 69] width 3 height 3
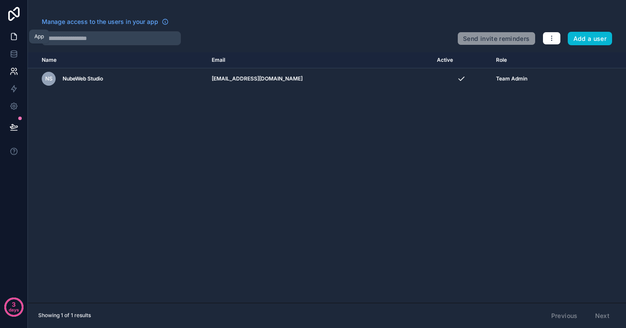
click at [14, 33] on icon at bounding box center [15, 34] width 2 height 2
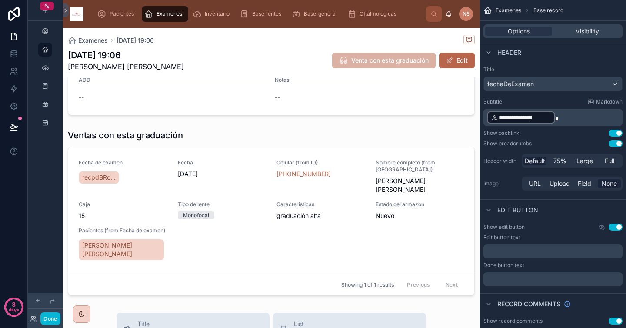
scroll to position [285, 0]
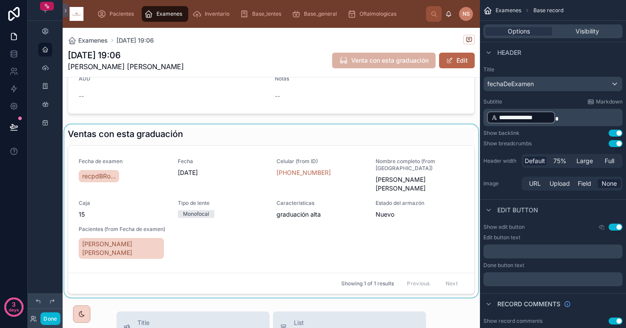
click at [261, 221] on div at bounding box center [272, 210] width 418 height 173
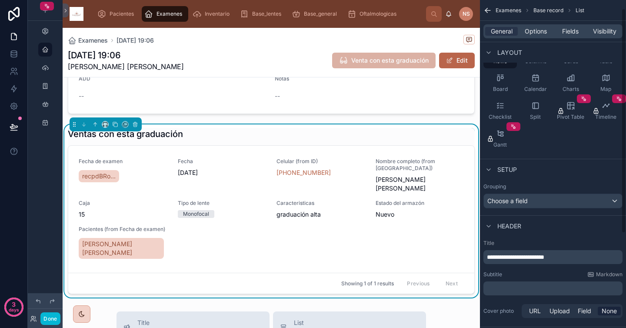
scroll to position [0, 0]
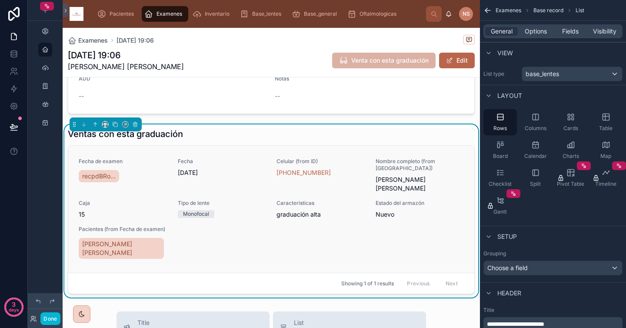
click at [121, 180] on div "recpdBRo..." at bounding box center [101, 176] width 44 height 16
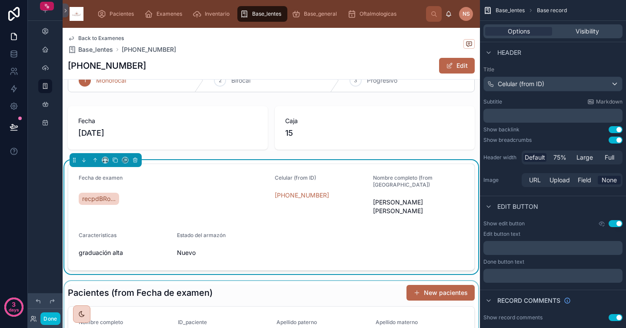
scroll to position [3, 0]
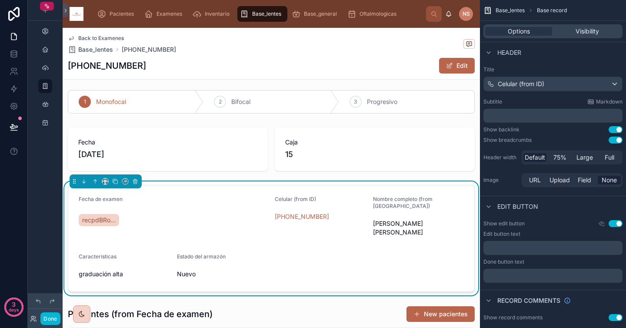
click at [397, 235] on form "Fecha de examen recpdBRo... Celular (from ID) [PHONE_NUMBER] Nombre completo (f…" at bounding box center [271, 238] width 406 height 106
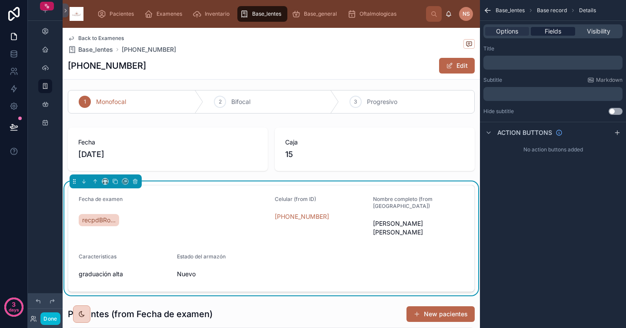
click at [557, 31] on span "Fields" at bounding box center [553, 31] width 17 height 9
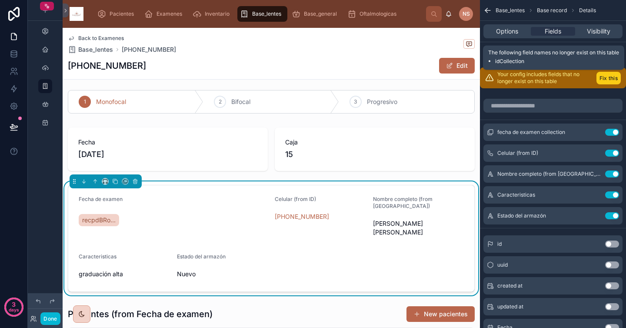
click at [609, 80] on button "Fix this" at bounding box center [609, 78] width 24 height 13
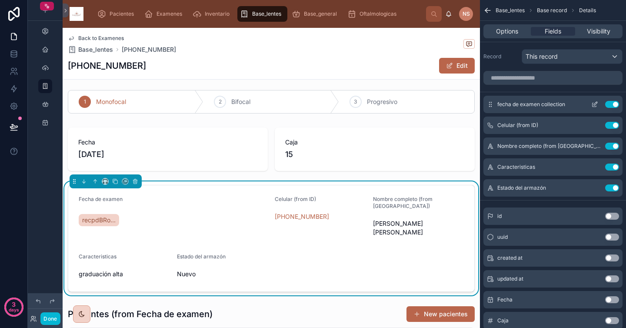
click at [596, 104] on icon "scrollable content" at bounding box center [595, 104] width 7 height 7
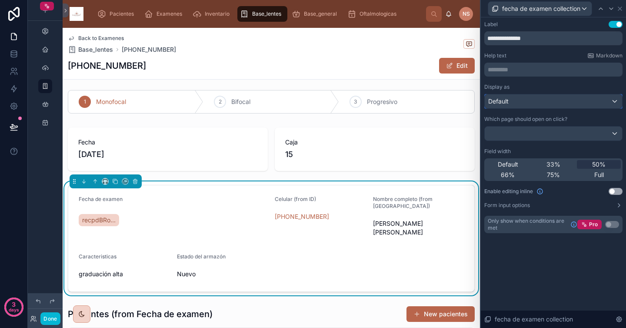
click at [533, 99] on div "Default" at bounding box center [553, 101] width 137 height 14
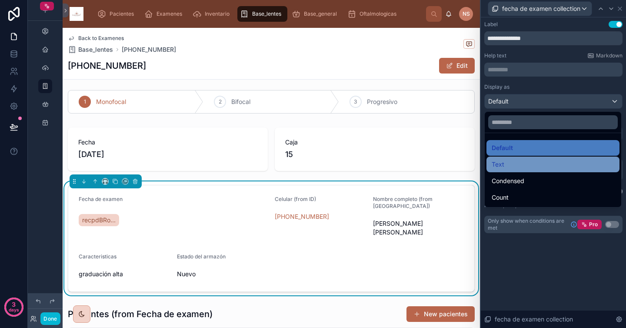
click at [522, 157] on div "Text" at bounding box center [553, 165] width 133 height 16
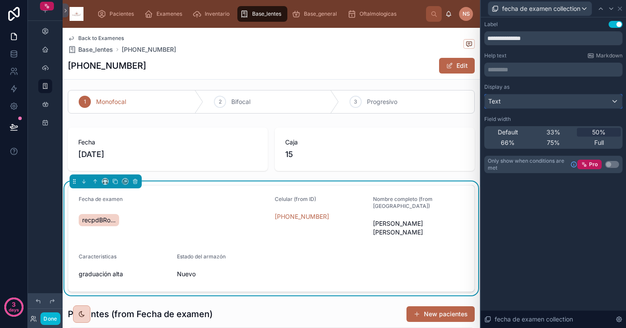
click at [523, 105] on div "Text" at bounding box center [553, 101] width 137 height 14
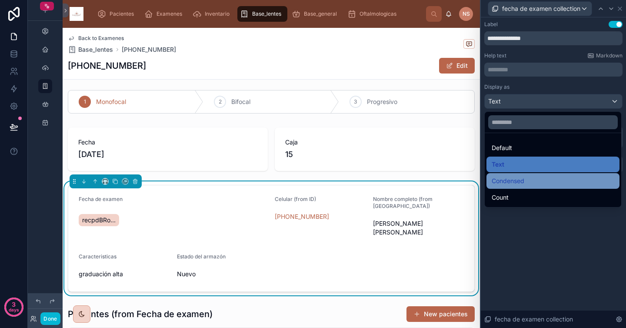
click at [523, 184] on span "Condensed" at bounding box center [508, 181] width 33 height 10
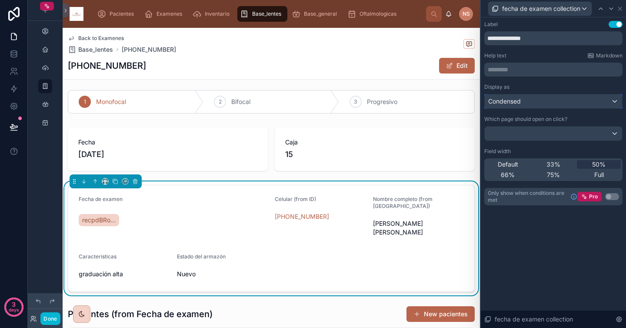
click at [524, 101] on div "Condensed" at bounding box center [553, 101] width 137 height 14
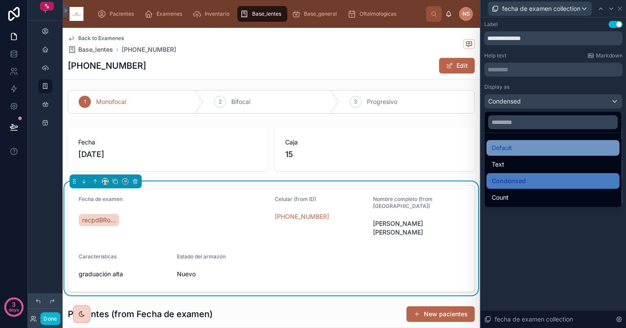
click at [516, 146] on div "Default" at bounding box center [553, 148] width 123 height 10
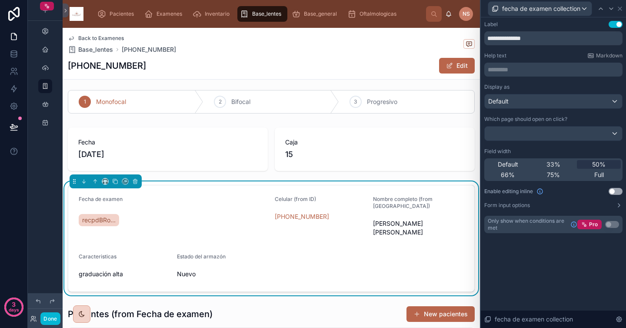
click at [542, 84] on div "Display as" at bounding box center [554, 87] width 138 height 7
click at [620, 9] on icon at bounding box center [620, 8] width 3 height 3
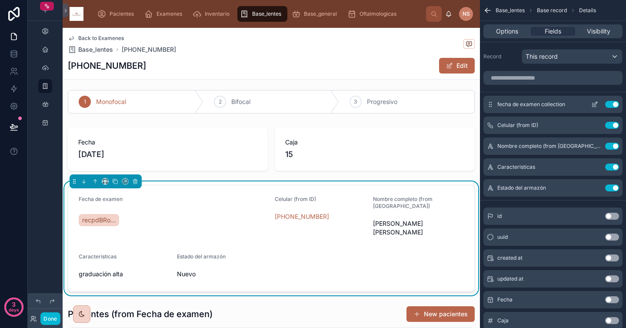
click at [614, 103] on button "Use setting" at bounding box center [613, 104] width 14 height 7
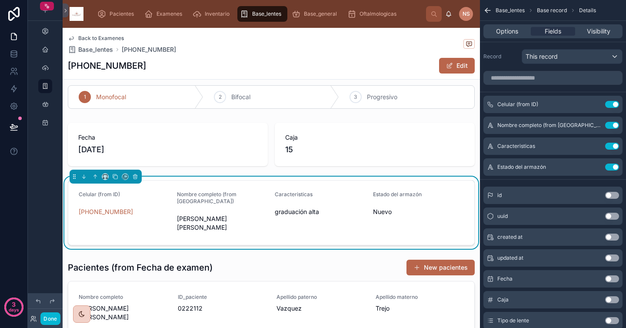
scroll to position [0, 0]
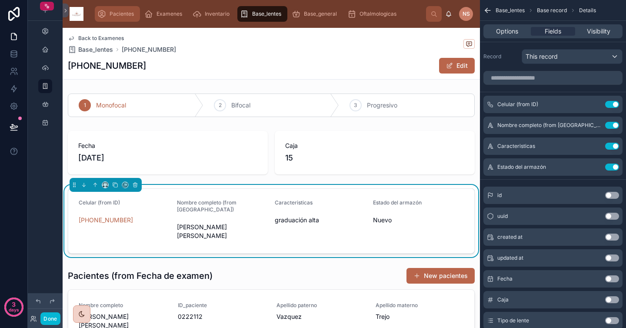
click at [134, 16] on div "Pacientes" at bounding box center [117, 14] width 40 height 14
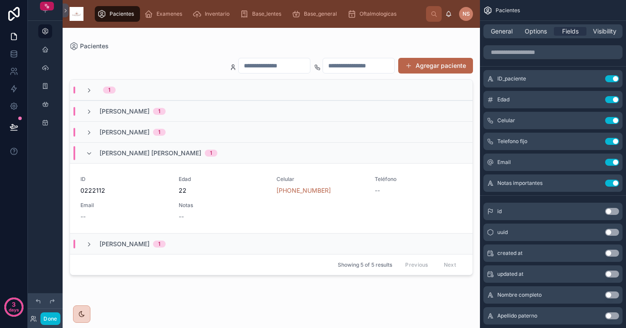
click at [225, 206] on div at bounding box center [272, 173] width 418 height 290
click at [238, 188] on span "22" at bounding box center [223, 190] width 88 height 9
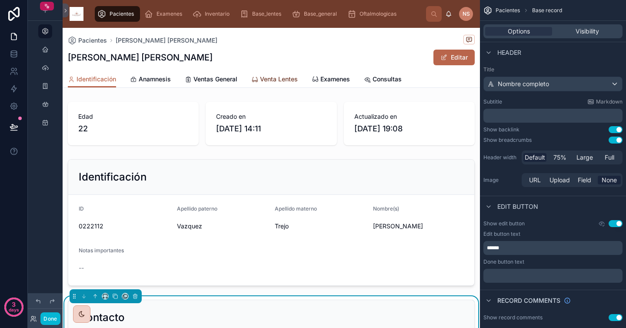
click at [278, 80] on span "Venta Lentes" at bounding box center [279, 79] width 38 height 9
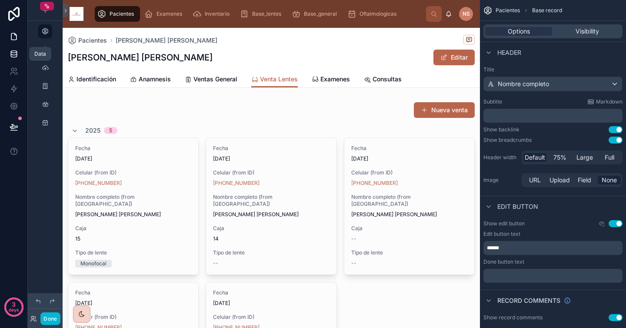
click at [17, 55] on icon at bounding box center [14, 55] width 6 height 3
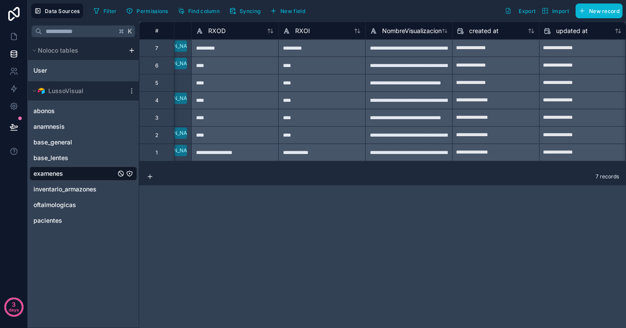
scroll to position [0, 1467]
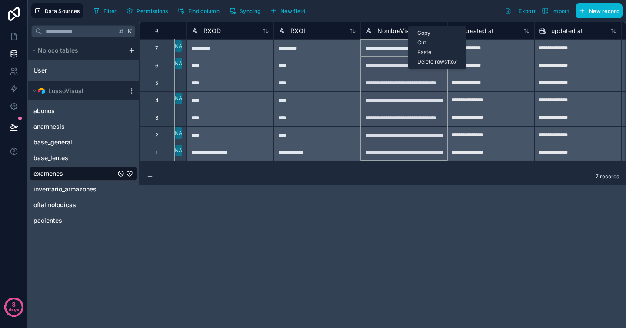
click at [395, 30] on span "NombreVisualizacion" at bounding box center [408, 31] width 60 height 9
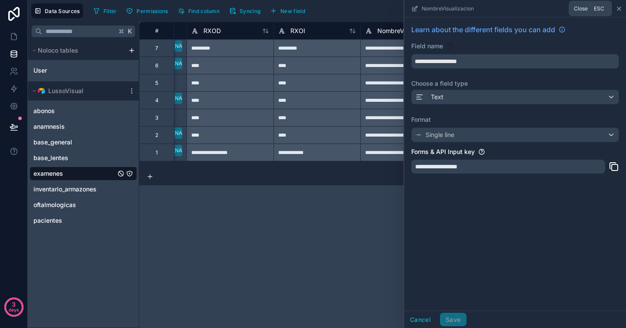
click at [622, 7] on icon at bounding box center [619, 8] width 7 height 7
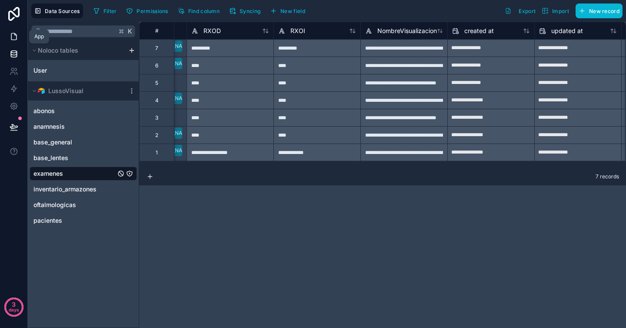
click at [15, 35] on icon at bounding box center [15, 34] width 2 height 2
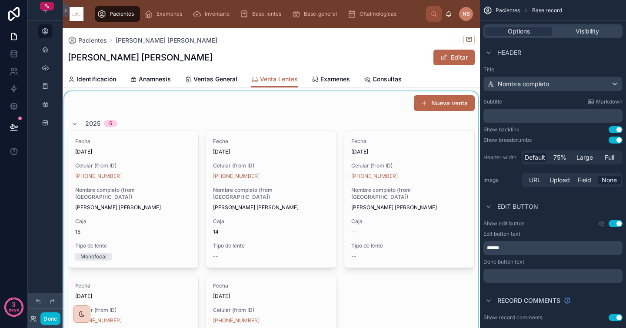
scroll to position [8, 0]
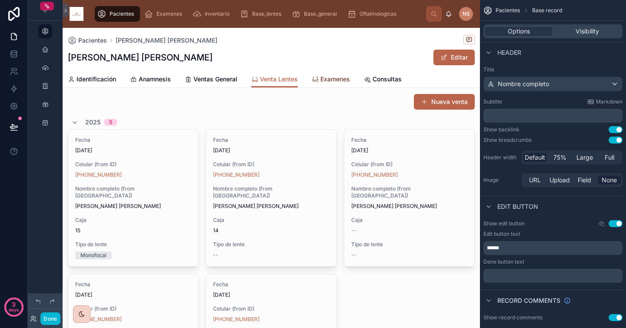
click at [333, 78] on span "Examenes" at bounding box center [336, 79] width 30 height 9
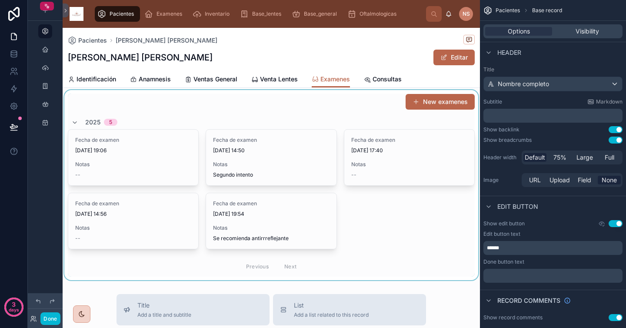
click at [144, 164] on div at bounding box center [272, 185] width 418 height 190
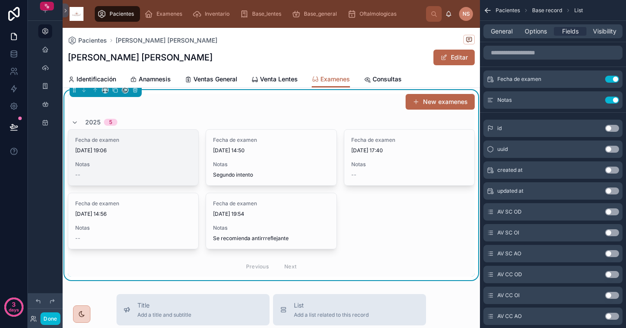
click at [137, 168] on div "Notas --" at bounding box center [133, 169] width 116 height 17
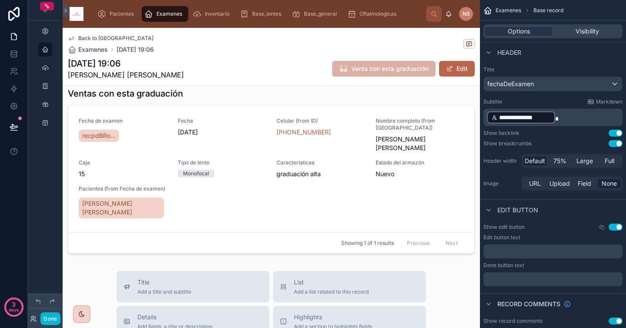
scroll to position [328, 0]
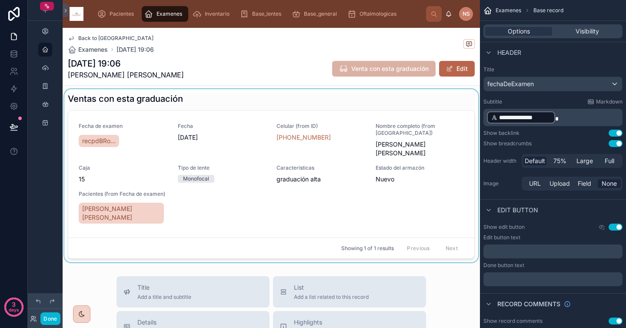
click at [408, 190] on div at bounding box center [272, 175] width 418 height 173
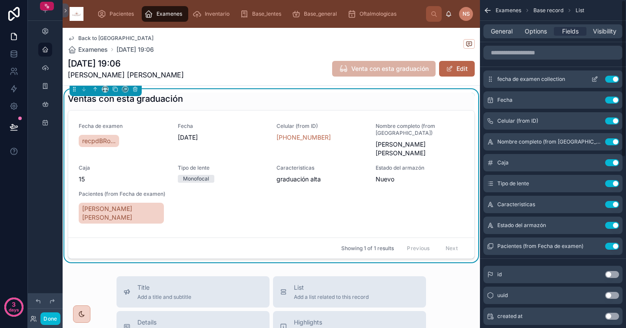
click at [610, 79] on button "Use setting" at bounding box center [613, 79] width 14 height 7
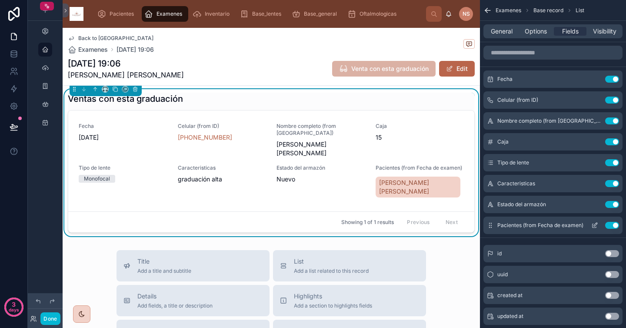
click at [614, 226] on button "Use setting" at bounding box center [613, 225] width 14 height 7
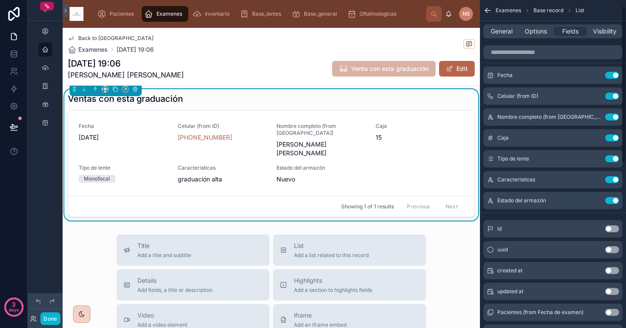
scroll to position [0, 0]
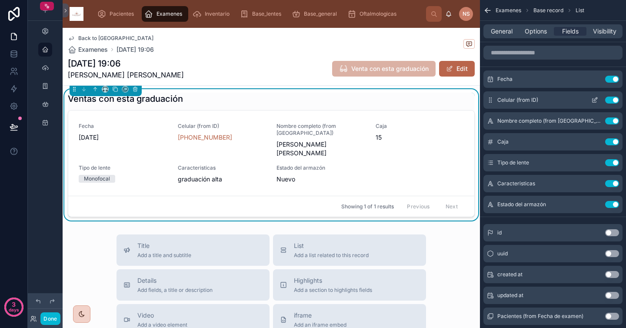
click at [609, 100] on button "Use setting" at bounding box center [613, 100] width 14 height 7
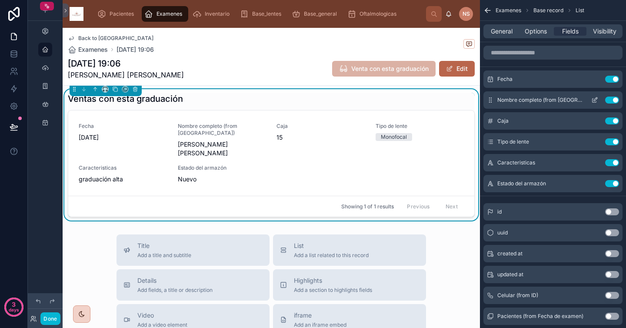
click at [610, 100] on button "Use setting" at bounding box center [613, 100] width 14 height 7
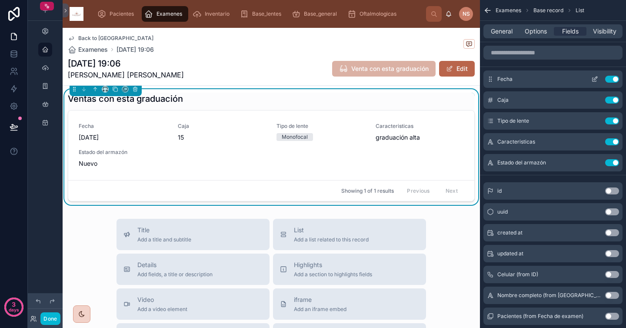
click at [595, 79] on icon "scrollable content" at bounding box center [595, 79] width 7 height 7
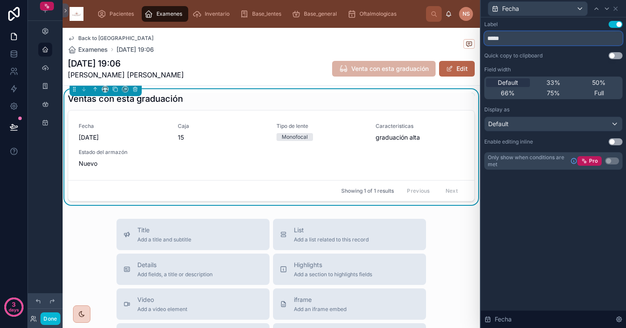
click at [544, 35] on input "*****" at bounding box center [554, 38] width 138 height 14
type input "**********"
click at [554, 54] on div "Quick copy to clipboard Use setting" at bounding box center [554, 55] width 138 height 7
click at [555, 62] on div "**********" at bounding box center [554, 95] width 138 height 149
click at [618, 9] on icon at bounding box center [616, 8] width 7 height 7
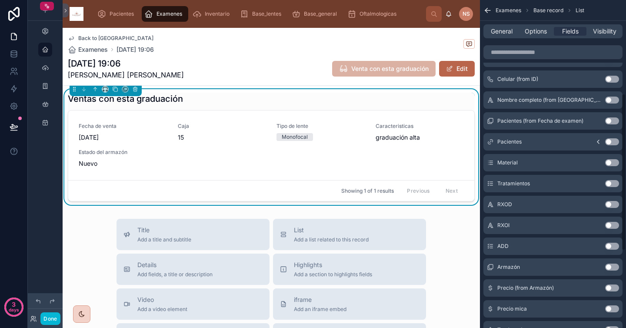
click at [616, 162] on button "Use setting" at bounding box center [613, 162] width 14 height 7
click at [614, 162] on button "Use setting" at bounding box center [613, 162] width 14 height 7
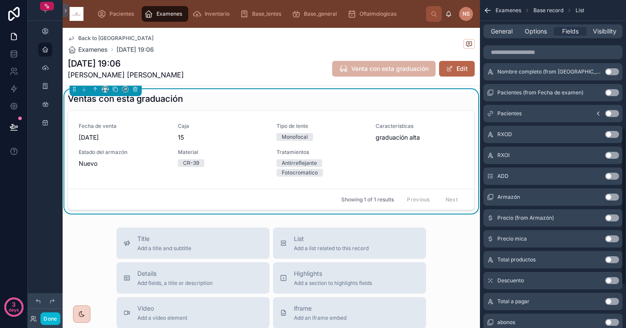
scroll to position [271, 0]
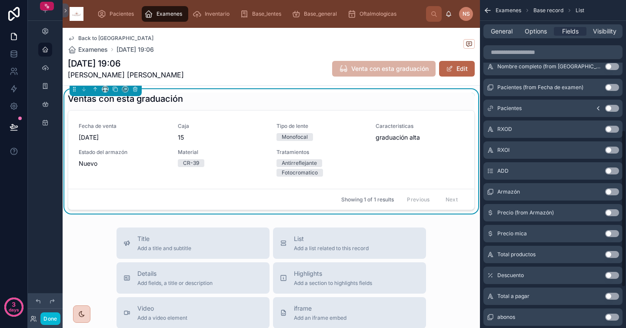
click at [611, 192] on button "Use setting" at bounding box center [613, 191] width 14 height 7
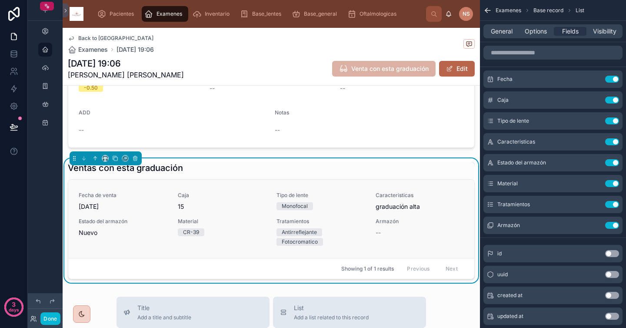
scroll to position [246, 0]
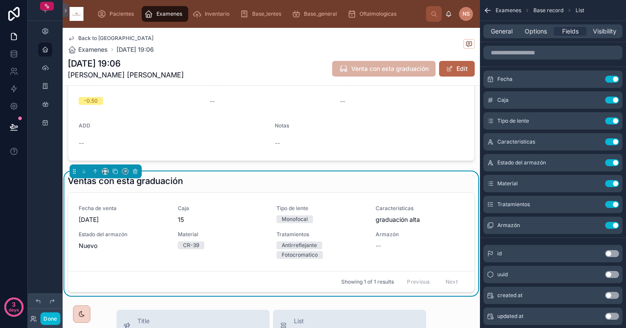
click at [466, 165] on div "Agudezas Visuales AV SC OD 20/13 75% AV SC OI 20/13 75% AV SC AO 20/13 75% AV C…" at bounding box center [272, 72] width 418 height 445
click at [408, 206] on span "Caracteristicas" at bounding box center [420, 208] width 89 height 7
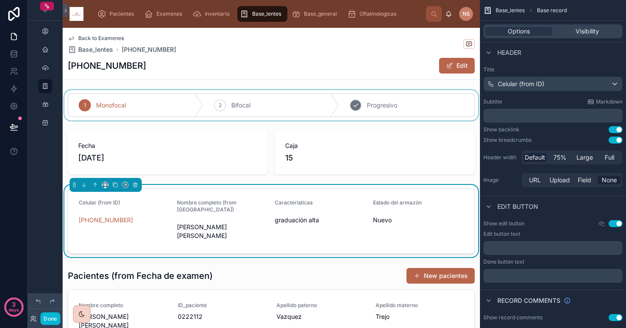
click at [439, 97] on div at bounding box center [272, 105] width 418 height 30
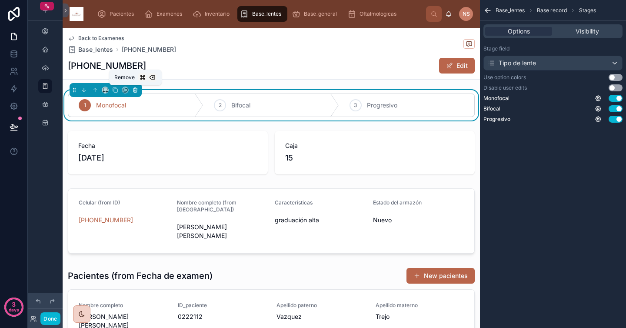
click at [135, 91] on icon at bounding box center [135, 90] width 6 height 6
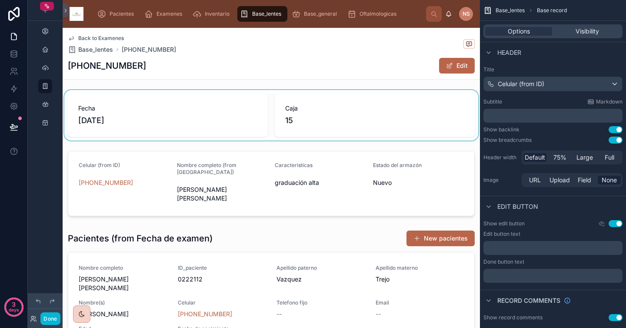
click at [329, 125] on div at bounding box center [272, 115] width 418 height 50
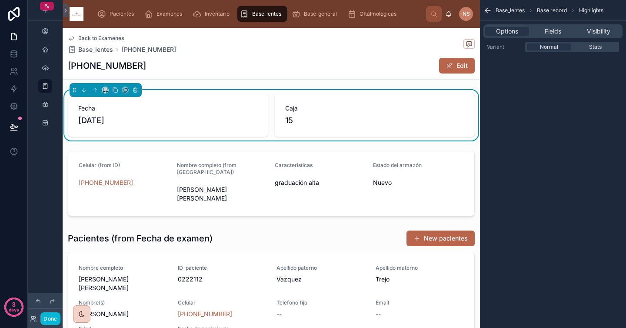
click at [377, 64] on div "[PHONE_NUMBER] Edit" at bounding box center [271, 65] width 407 height 17
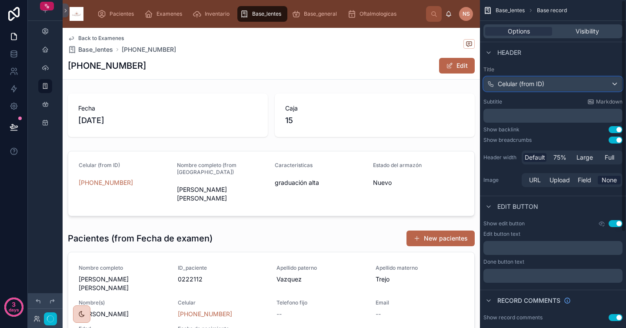
click at [578, 85] on div "Celular (from ID)" at bounding box center [553, 84] width 138 height 14
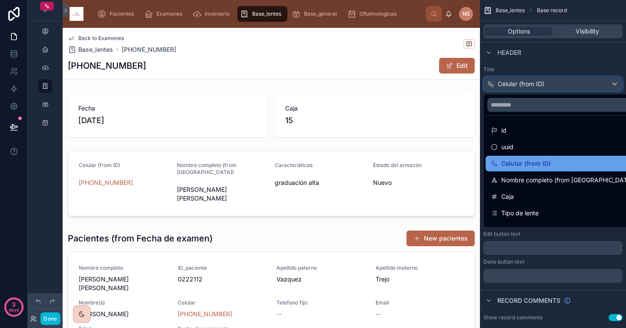
scroll to position [4, 0]
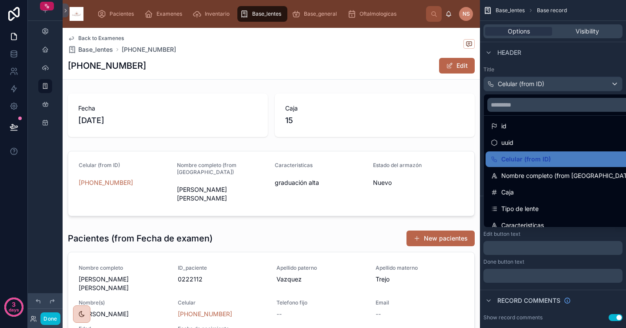
click at [544, 173] on span "Nombre completo (from [GEOGRAPHIC_DATA])" at bounding box center [569, 176] width 134 height 10
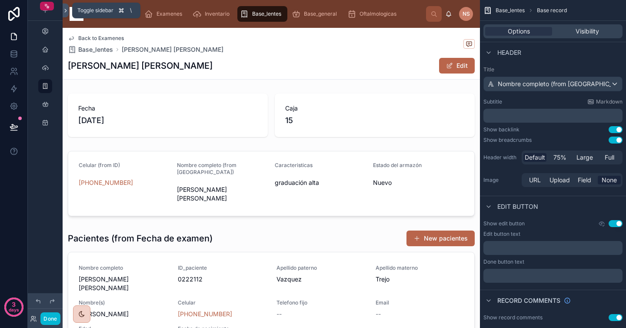
click at [67, 11] on icon at bounding box center [66, 10] width 6 height 7
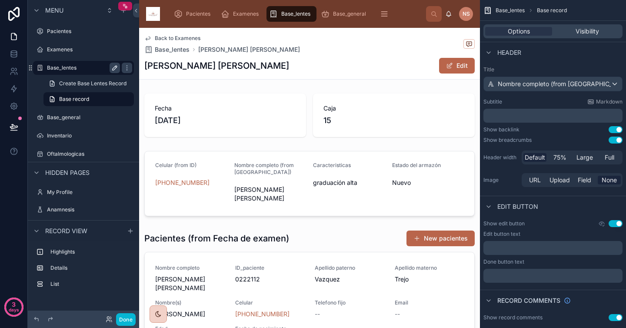
click at [113, 67] on icon "scrollable content" at bounding box center [114, 67] width 7 height 7
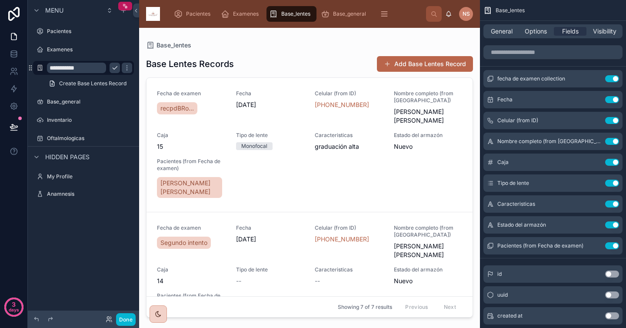
click at [94, 65] on input "**********" at bounding box center [76, 68] width 59 height 10
type input "**********"
click at [125, 68] on icon "scrollable content" at bounding box center [127, 68] width 4 height 3
click at [40, 69] on icon "scrollable content" at bounding box center [40, 67] width 7 height 7
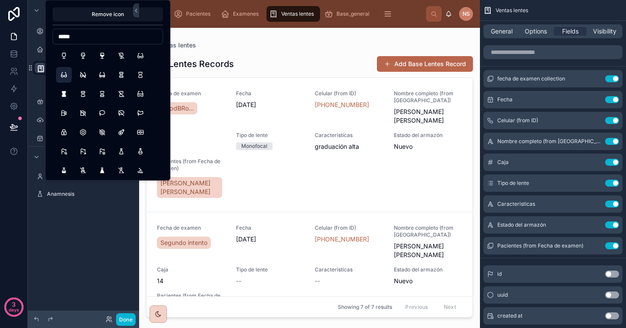
type input "*****"
click at [67, 73] on button "Eyeglass2" at bounding box center [64, 75] width 16 height 16
click at [96, 216] on div "**********" at bounding box center [83, 159] width 111 height 318
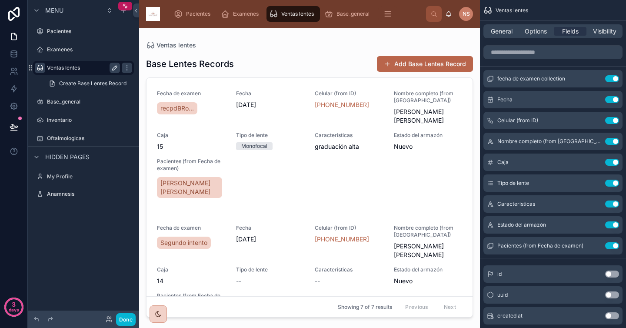
click at [331, 70] on div at bounding box center [309, 173] width 341 height 290
click at [321, 74] on div "Base Lentes Records Add Base Lentes Record Fecha de examen recpdBRo... Fecha [D…" at bounding box center [309, 183] width 327 height 269
click at [342, 181] on div "Fecha de examen recpdBRo... Fecha [DATE] Celular (from ID) [PHONE_NUMBER] Nombr…" at bounding box center [309, 145] width 305 height 110
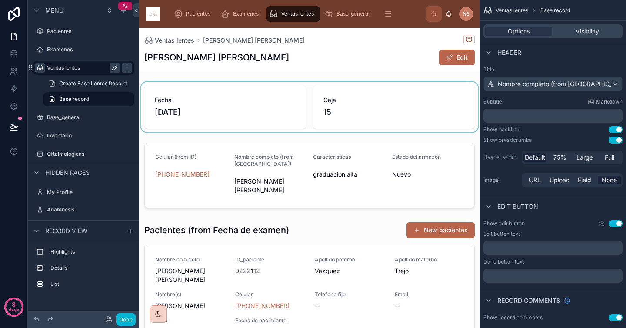
click at [307, 95] on div at bounding box center [309, 107] width 341 height 50
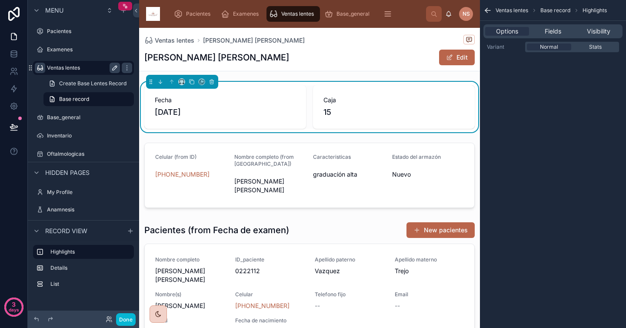
click at [370, 55] on div "[PERSON_NAME] [PERSON_NAME] Edit" at bounding box center [309, 57] width 331 height 17
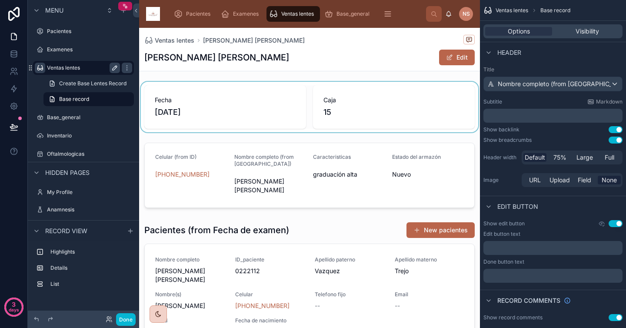
click at [429, 117] on div at bounding box center [309, 107] width 341 height 50
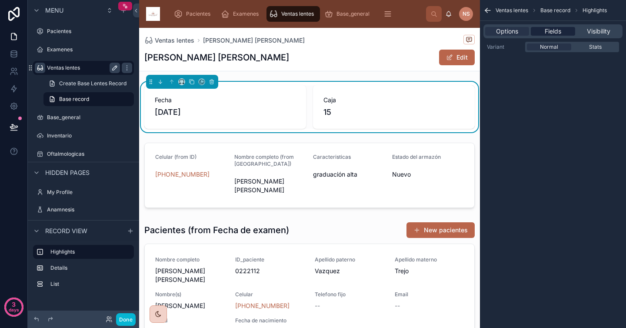
click at [558, 34] on span "Fields" at bounding box center [553, 31] width 17 height 9
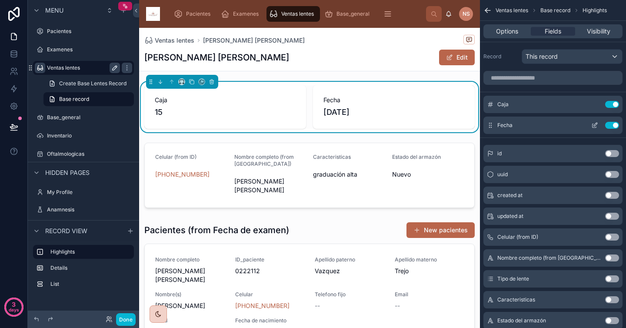
click at [598, 125] on icon "scrollable content" at bounding box center [595, 125] width 7 height 7
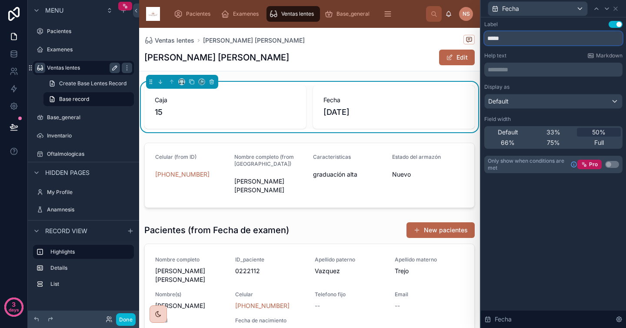
click at [538, 37] on input "*****" at bounding box center [554, 38] width 138 height 14
type input "**********"
click at [543, 57] on div "Help text Markdown" at bounding box center [554, 55] width 138 height 7
click at [615, 9] on icon at bounding box center [615, 8] width 3 height 3
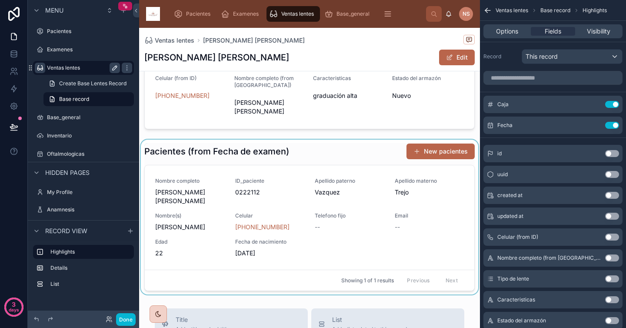
scroll to position [81, 0]
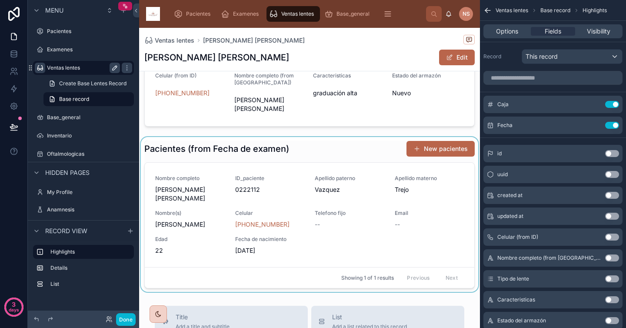
click at [324, 152] on div at bounding box center [309, 214] width 341 height 155
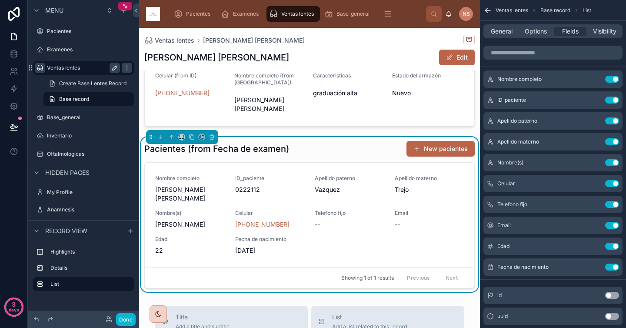
click at [348, 159] on div "Pacientes (from Fecha de examen) New pacientes Nombre completo [PERSON_NAME] [P…" at bounding box center [309, 215] width 331 height 148
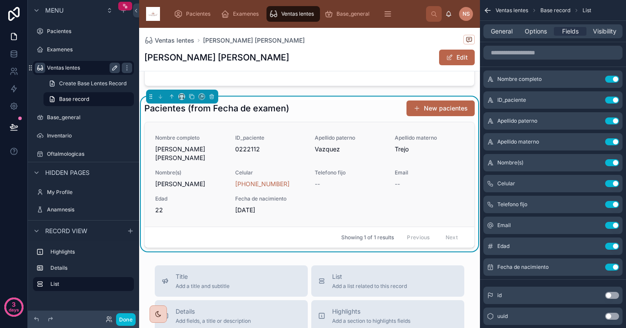
scroll to position [127, 0]
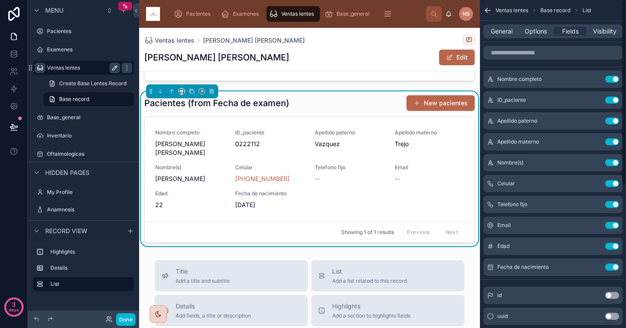
click at [535, 36] on div "General Options Fields Visibility" at bounding box center [553, 31] width 139 height 14
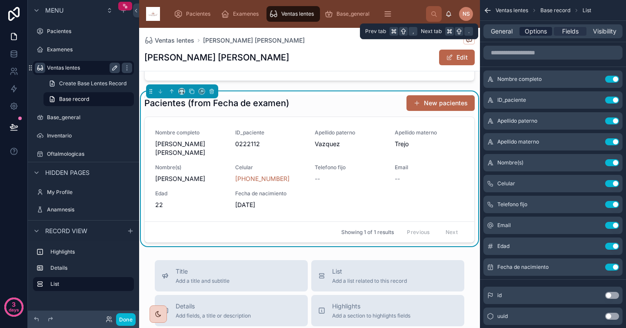
click at [535, 34] on span "Options" at bounding box center [536, 31] width 22 height 9
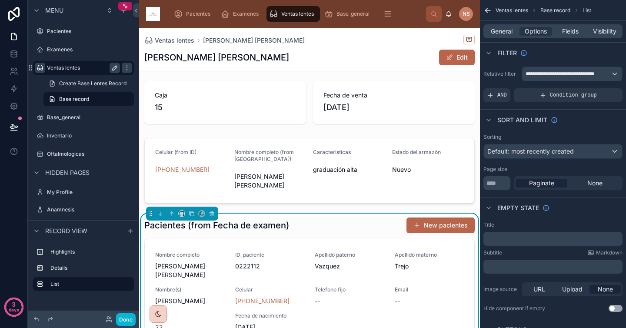
scroll to position [0, 0]
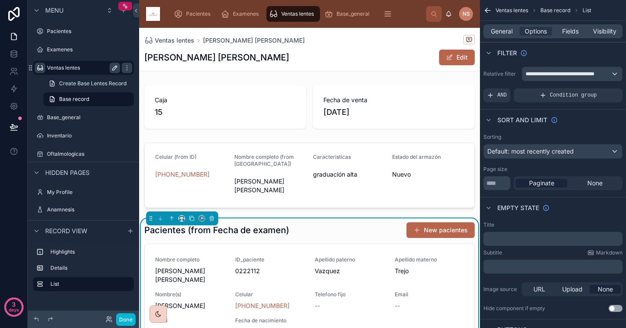
click at [234, 57] on h1 "[PERSON_NAME] [PERSON_NAME]" at bounding box center [216, 57] width 145 height 12
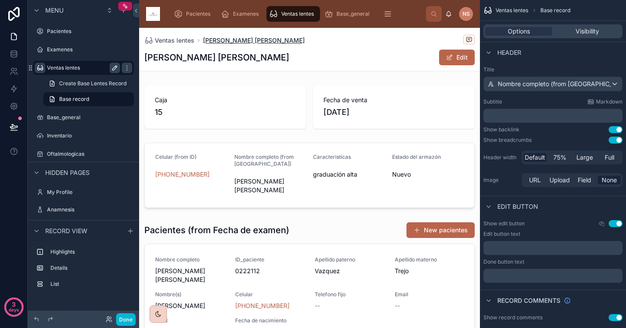
click at [265, 39] on span "[PERSON_NAME] [PERSON_NAME]" at bounding box center [254, 40] width 102 height 9
click at [270, 41] on span "[PERSON_NAME] [PERSON_NAME]" at bounding box center [254, 40] width 102 height 9
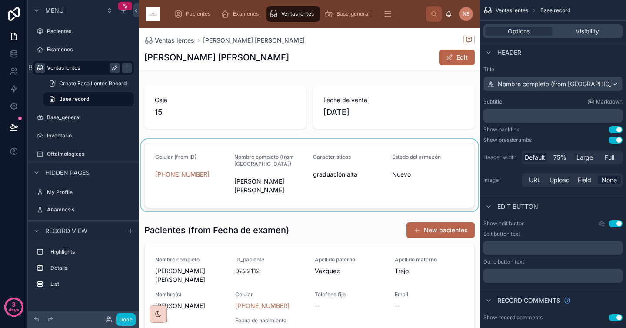
click at [294, 187] on div at bounding box center [309, 175] width 341 height 72
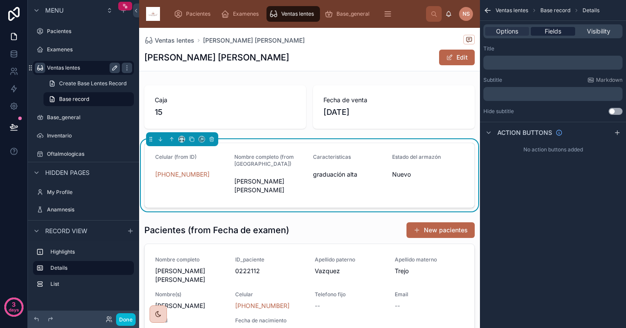
click at [548, 30] on span "Fields" at bounding box center [553, 31] width 17 height 9
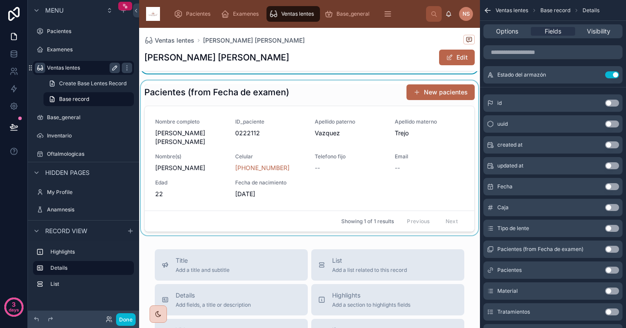
scroll to position [137, 0]
click at [358, 194] on div at bounding box center [309, 158] width 341 height 155
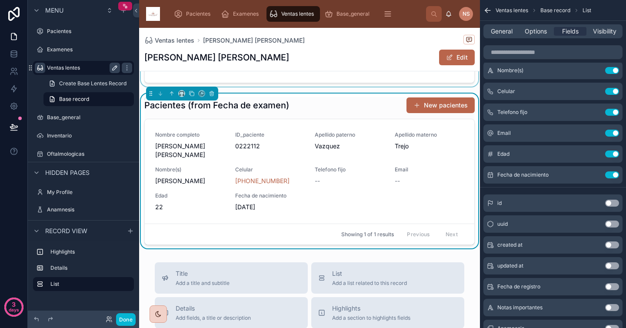
scroll to position [131, 0]
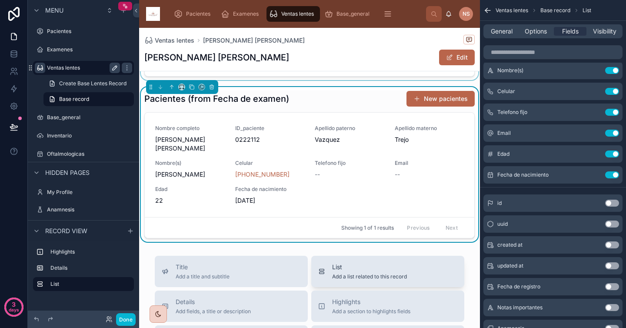
click at [360, 268] on span "List" at bounding box center [369, 267] width 75 height 9
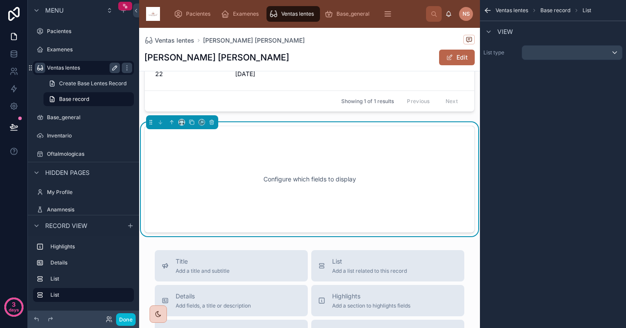
scroll to position [259, 0]
click at [580, 50] on div "scrollable content" at bounding box center [572, 53] width 100 height 14
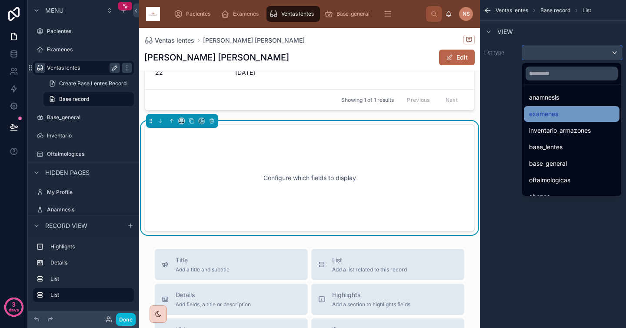
scroll to position [71, 0]
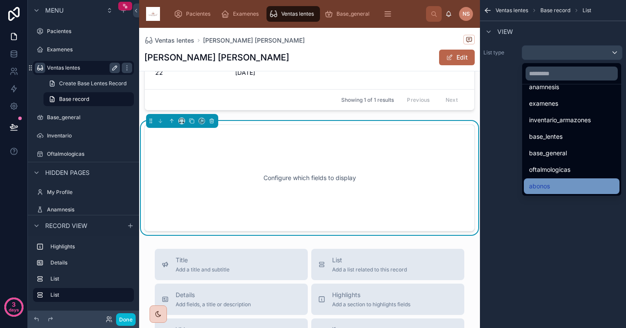
click at [560, 184] on div "abonos" at bounding box center [571, 186] width 85 height 10
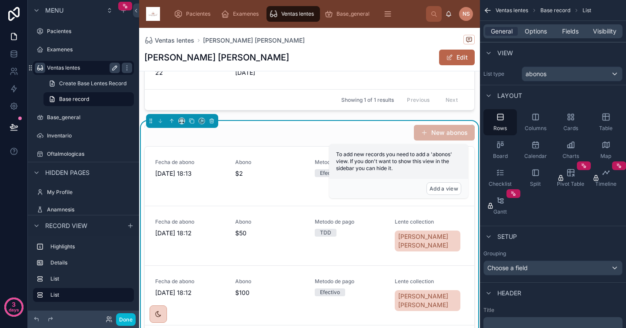
click at [359, 125] on div "New abonos" at bounding box center [309, 132] width 331 height 17
click at [440, 191] on button "Add a view" at bounding box center [444, 188] width 35 height 13
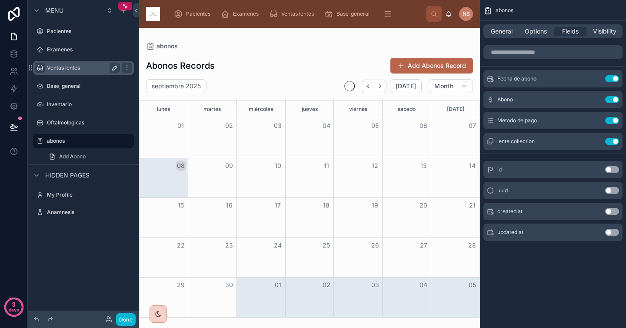
click at [496, 40] on div "General Options Fields Visibility" at bounding box center [553, 31] width 146 height 21
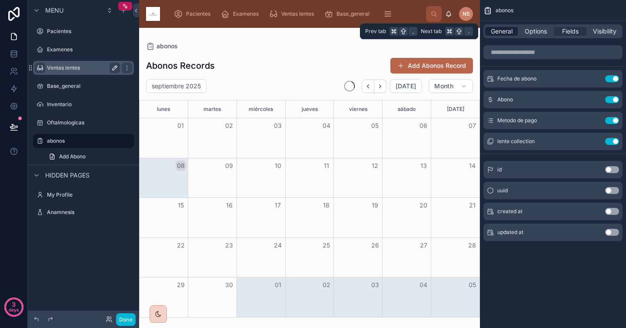
click at [504, 30] on span "General" at bounding box center [502, 31] width 22 height 9
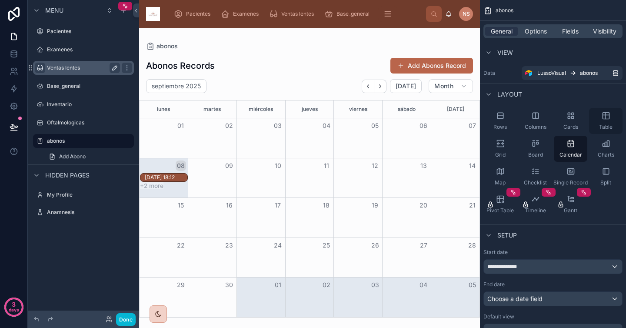
click at [610, 124] on span "Table" at bounding box center [605, 127] width 13 height 7
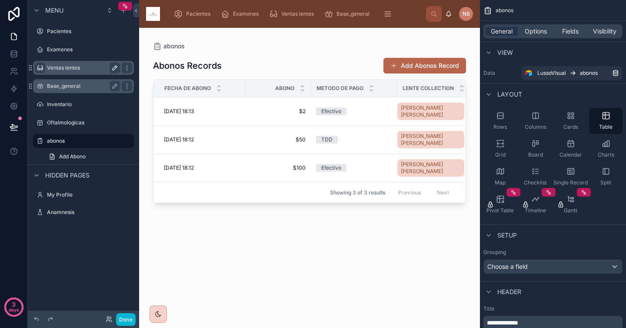
click at [80, 84] on label "Base_general" at bounding box center [82, 86] width 70 height 7
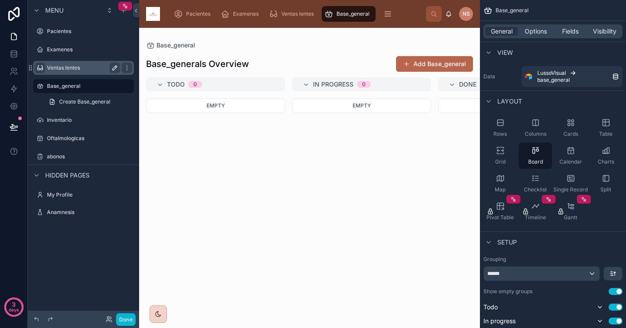
click at [93, 70] on label "Ventas lentes" at bounding box center [82, 67] width 70 height 7
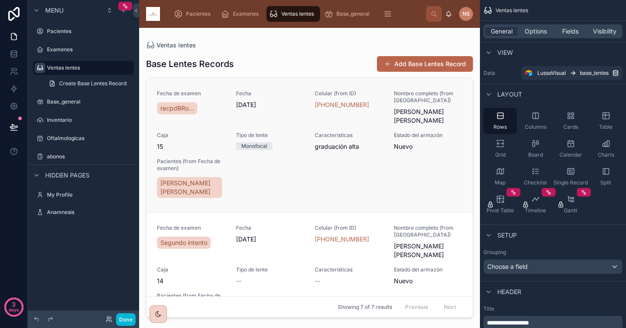
click at [294, 139] on div "Tipo de lente Monofocal" at bounding box center [270, 141] width 69 height 18
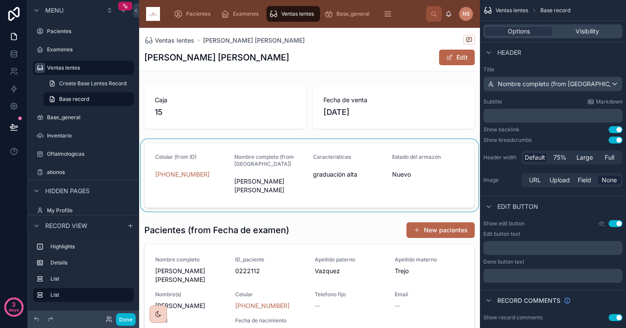
click at [355, 201] on div at bounding box center [309, 175] width 341 height 72
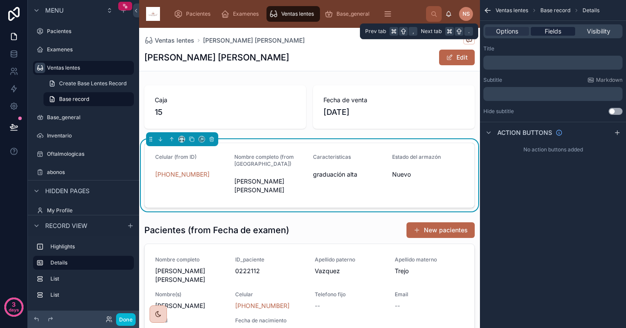
click at [561, 30] on span "Fields" at bounding box center [553, 31] width 17 height 9
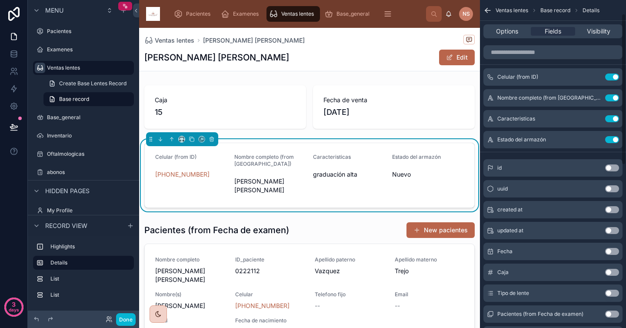
scroll to position [30, 0]
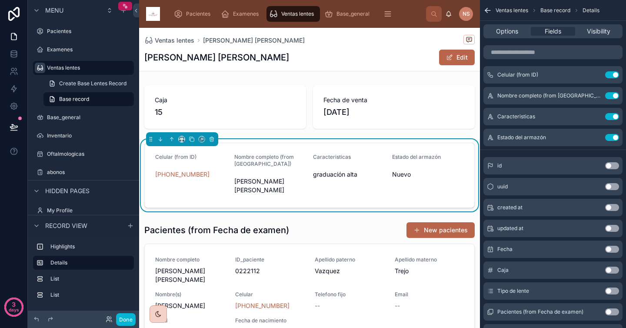
click at [617, 228] on button "Use setting" at bounding box center [613, 228] width 14 height 7
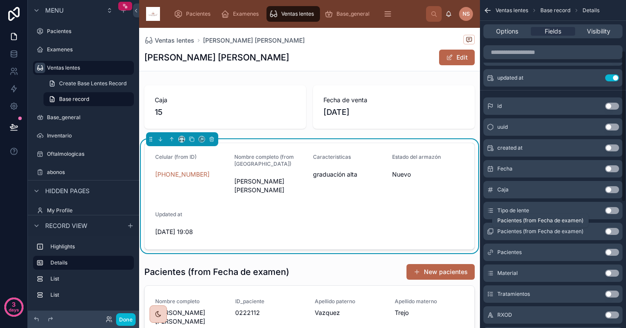
scroll to position [111, 0]
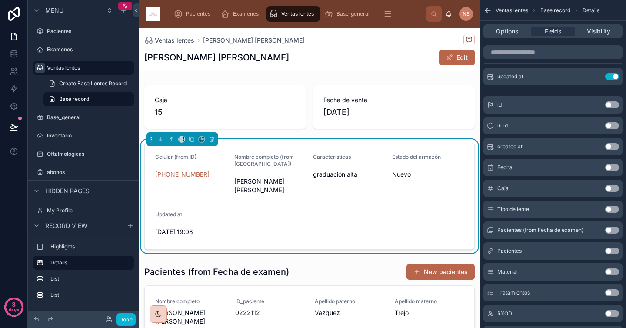
click at [258, 186] on span "[PERSON_NAME] [PERSON_NAME]" at bounding box center [270, 185] width 72 height 17
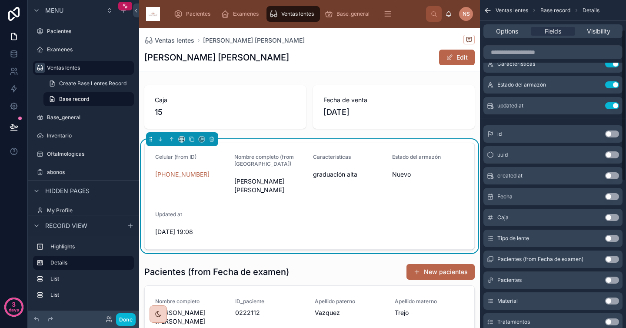
scroll to position [0, 0]
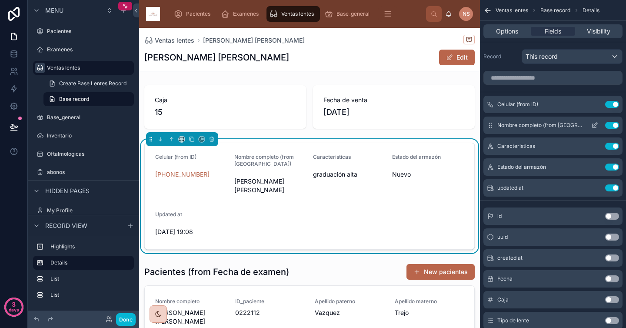
click at [595, 127] on icon "scrollable content" at bounding box center [595, 125] width 7 height 7
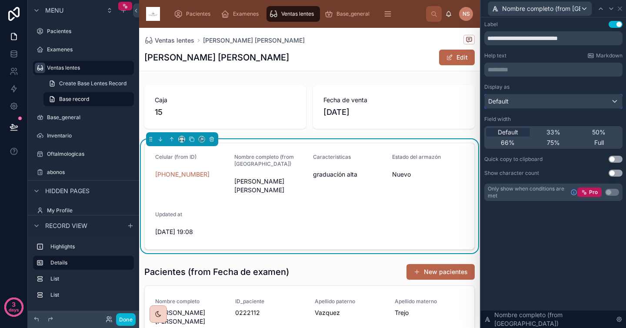
click at [572, 104] on div "Default" at bounding box center [553, 101] width 137 height 14
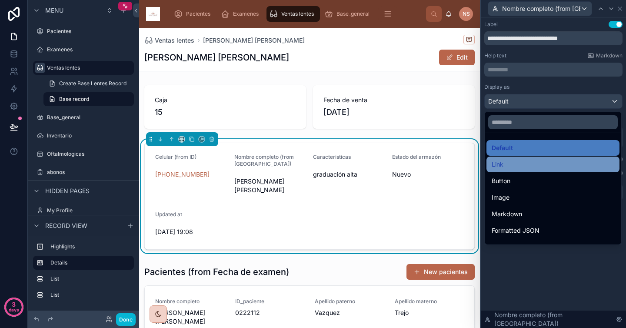
click at [529, 164] on div "Link" at bounding box center [553, 164] width 123 height 10
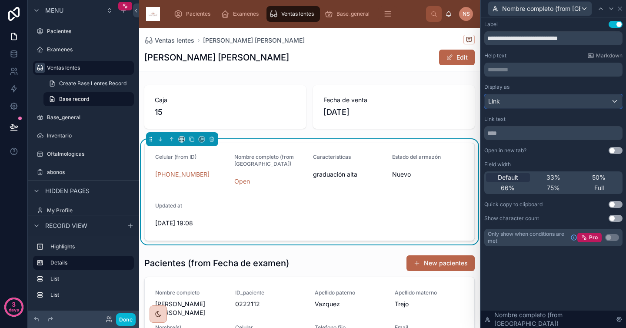
click at [532, 103] on div "Link" at bounding box center [553, 101] width 137 height 14
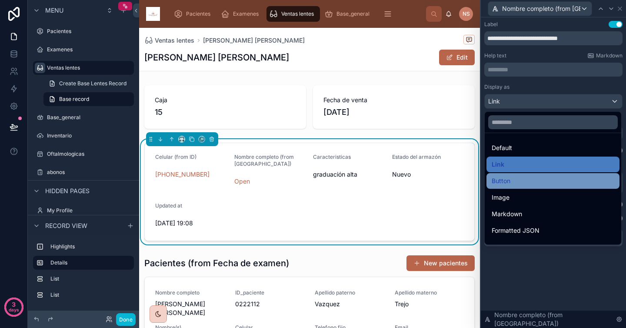
click at [529, 183] on div "Button" at bounding box center [553, 181] width 123 height 10
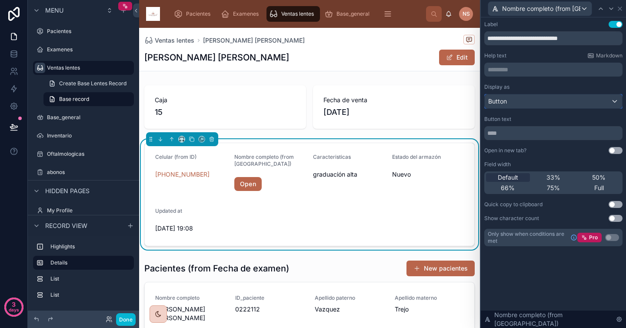
click at [525, 105] on div "Button" at bounding box center [553, 101] width 137 height 14
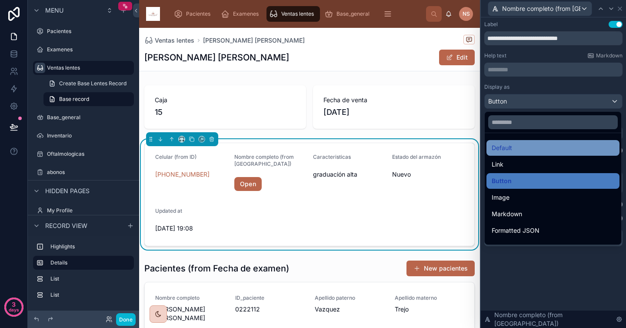
click at [523, 145] on div "Default" at bounding box center [553, 148] width 123 height 10
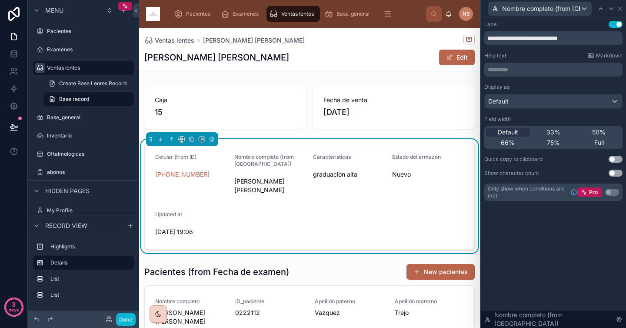
click at [543, 81] on div "**********" at bounding box center [554, 111] width 138 height 180
click at [622, 9] on icon at bounding box center [620, 8] width 7 height 7
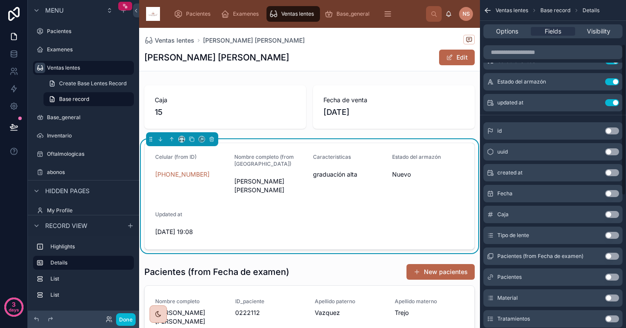
scroll to position [153, 0]
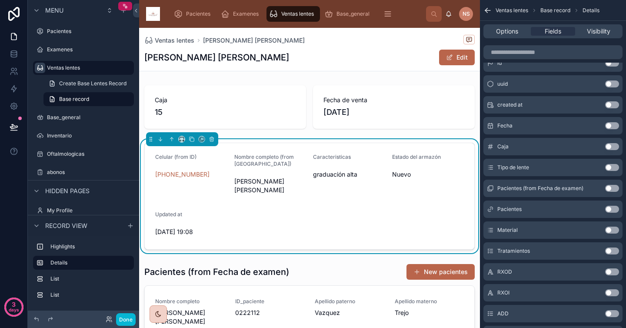
click at [610, 188] on button "Use setting" at bounding box center [613, 188] width 14 height 7
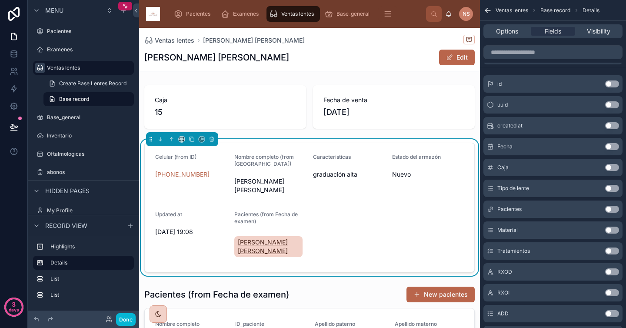
click at [284, 245] on span "[PERSON_NAME] [PERSON_NAME]" at bounding box center [269, 246] width 62 height 17
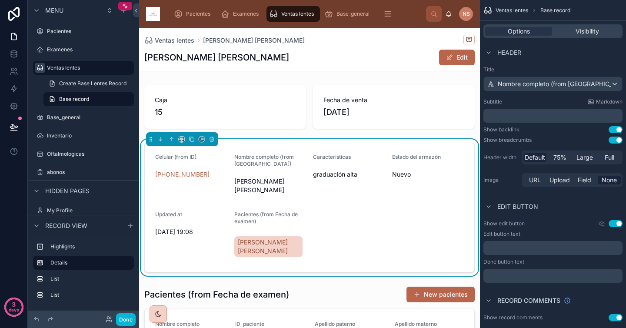
click at [413, 248] on form "Celular (from ID) [PHONE_NUMBER] Nombre completo (from [GEOGRAPHIC_DATA]) [PERS…" at bounding box center [310, 207] width 330 height 129
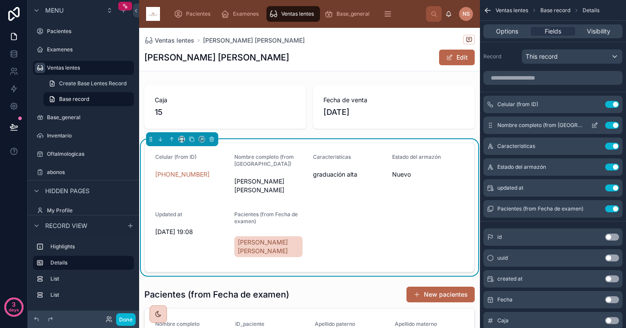
click at [610, 127] on button "Use setting" at bounding box center [613, 125] width 14 height 7
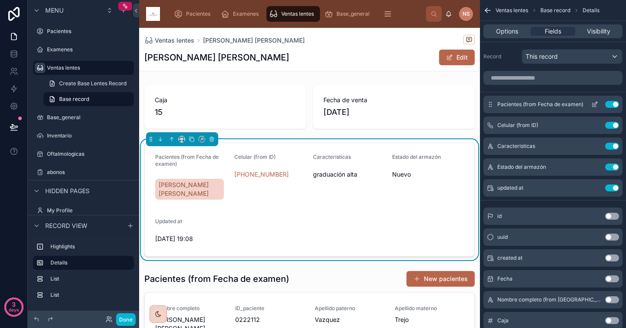
click at [595, 103] on icon "scrollable content" at bounding box center [595, 103] width 3 height 3
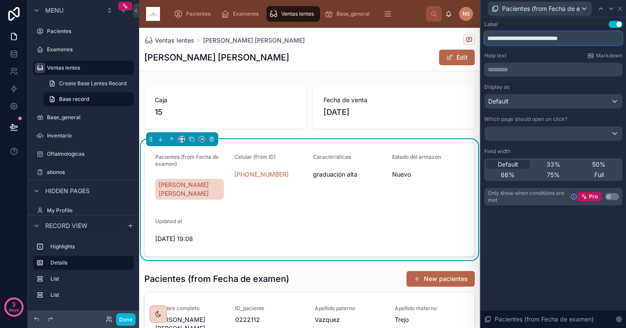
click at [513, 39] on input "**********" at bounding box center [554, 38] width 138 height 14
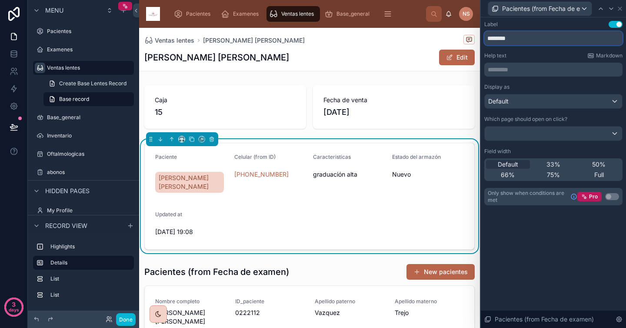
type input "********"
click at [547, 53] on div "Help text Markdown" at bounding box center [554, 55] width 138 height 7
click at [622, 8] on icon at bounding box center [620, 8] width 7 height 7
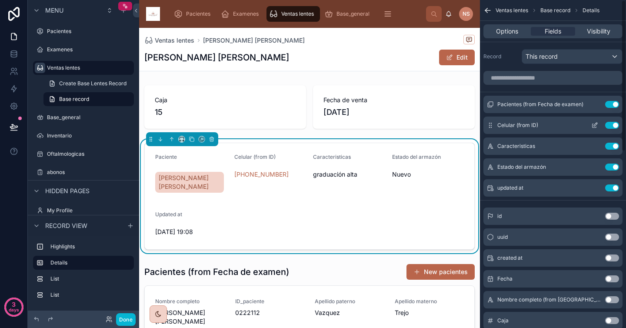
click at [597, 123] on icon "scrollable content" at bounding box center [595, 124] width 3 height 3
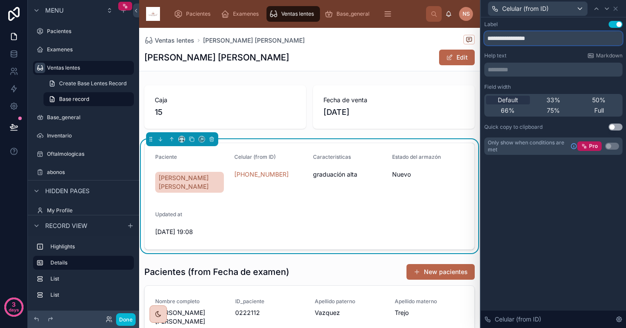
click at [509, 38] on input "**********" at bounding box center [554, 38] width 138 height 14
type input "*******"
click at [530, 51] on div "Label Use setting ******* Help text Markdown ********* ﻿ Field width Default 33…" at bounding box center [554, 88] width 138 height 134
click at [525, 36] on input "*******" at bounding box center [554, 38] width 138 height 14
click at [525, 53] on div "Help text Markdown" at bounding box center [554, 55] width 138 height 7
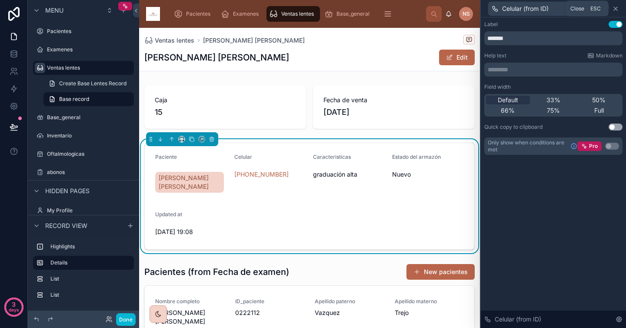
click at [616, 10] on icon at bounding box center [616, 8] width 7 height 7
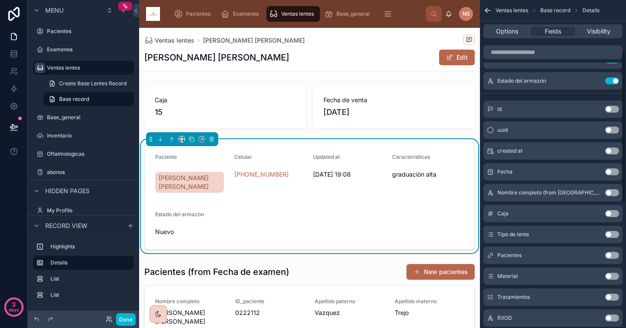
scroll to position [111, 0]
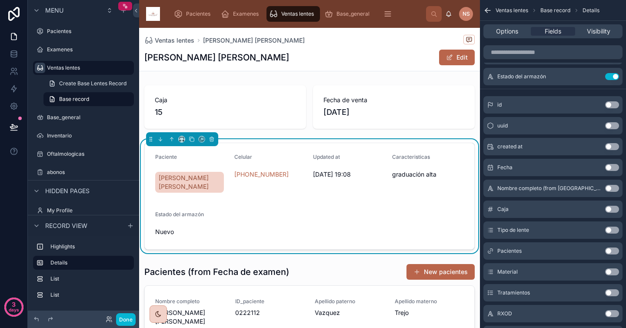
click at [613, 231] on button "Use setting" at bounding box center [613, 230] width 14 height 7
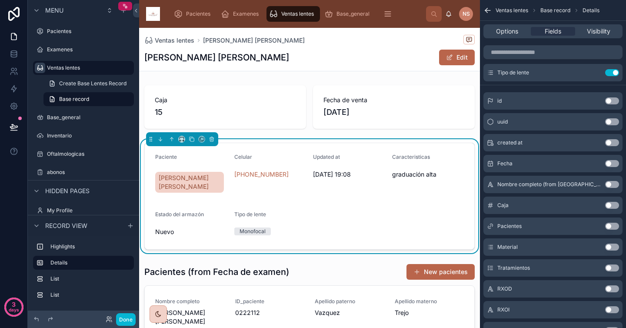
click at [612, 228] on button "Use setting" at bounding box center [613, 226] width 14 height 7
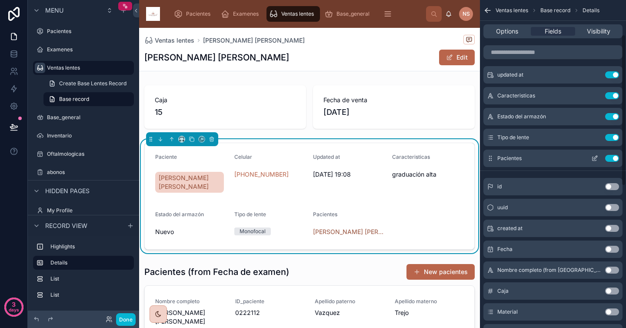
scroll to position [70, 0]
click at [613, 159] on button "Use setting" at bounding box center [613, 159] width 14 height 7
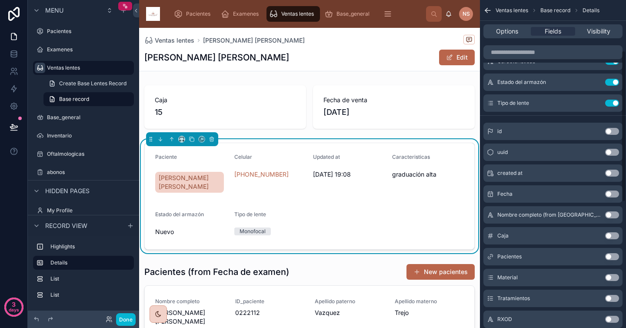
scroll to position [109, 0]
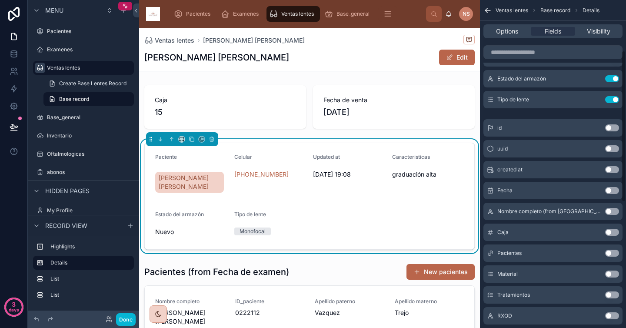
click at [611, 275] on button "Use setting" at bounding box center [613, 274] width 14 height 7
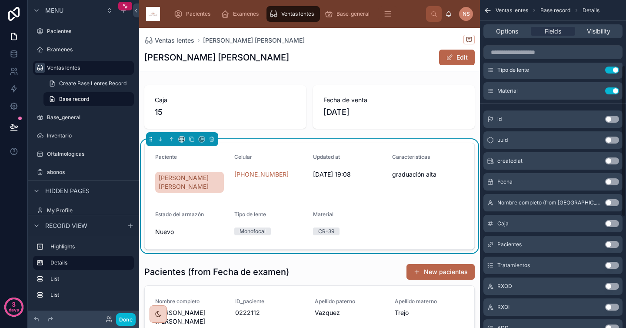
scroll to position [141, 0]
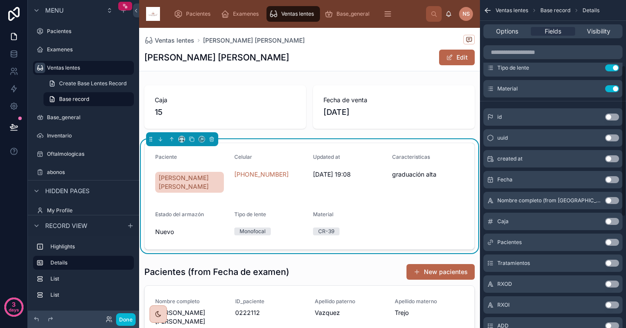
click at [613, 263] on button "Use setting" at bounding box center [613, 263] width 14 height 7
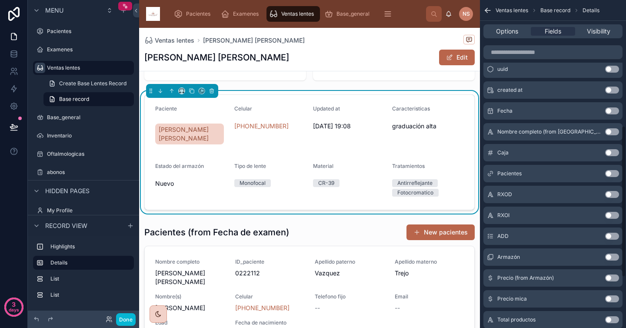
scroll to position [0, 0]
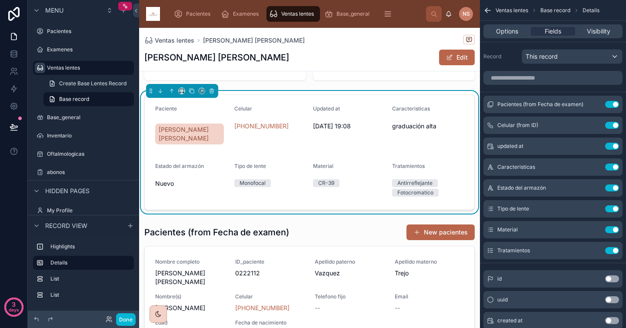
click at [314, 204] on form "Paciente [PERSON_NAME] [PERSON_NAME] [PHONE_NUMBER] Updated at [DATE] 19:08 Car…" at bounding box center [310, 152] width 330 height 115
click at [596, 104] on icon "scrollable content" at bounding box center [595, 104] width 7 height 7
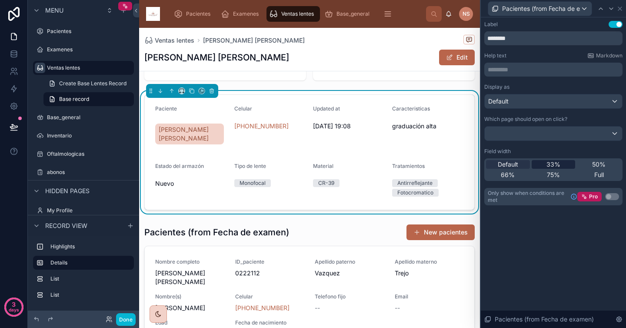
click at [550, 164] on span "33%" at bounding box center [554, 164] width 14 height 9
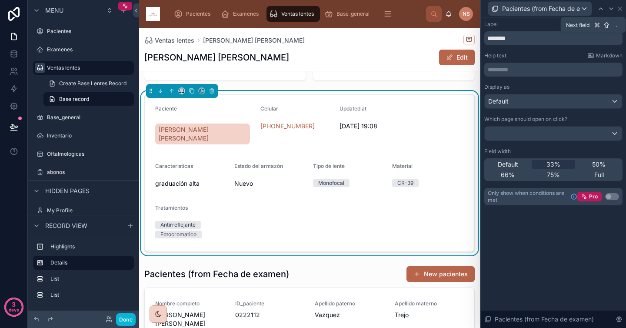
click at [609, 7] on icon at bounding box center [611, 8] width 7 height 7
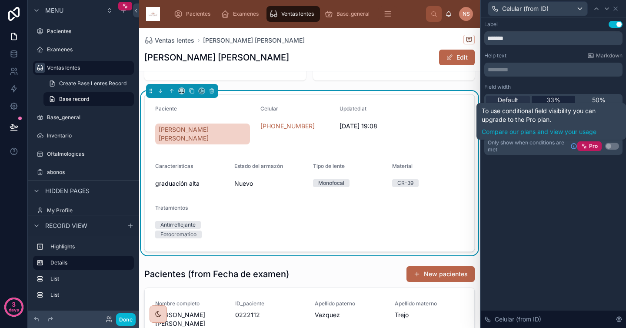
click at [557, 101] on span "33%" at bounding box center [554, 100] width 14 height 9
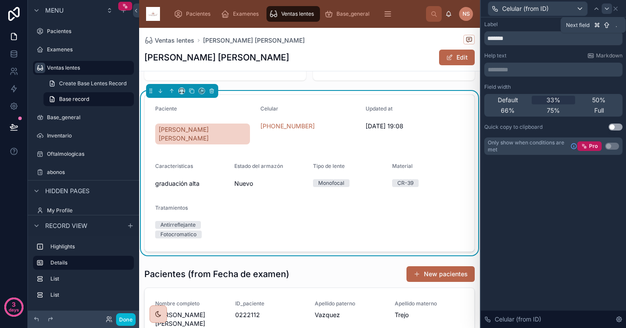
click at [607, 9] on icon at bounding box center [607, 9] width 3 height 2
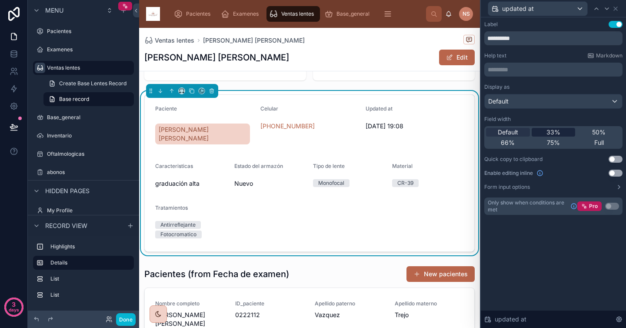
click at [562, 131] on div "33%" at bounding box center [554, 132] width 44 height 9
click at [618, 8] on icon at bounding box center [616, 8] width 7 height 7
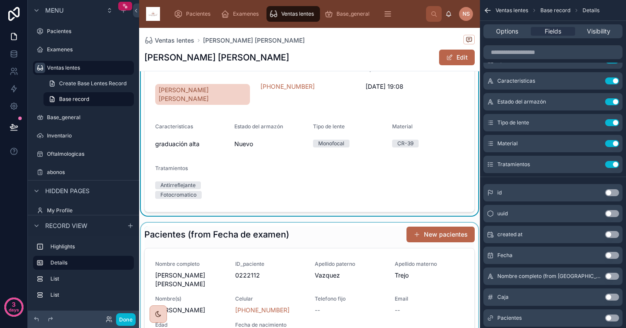
scroll to position [102, 0]
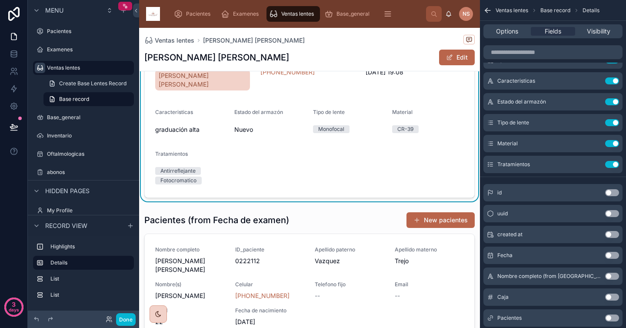
click at [297, 195] on div "Caja 15 Fecha de venta [DATE] Paciente [PERSON_NAME] [PERSON_NAME] [PHONE_NUMBE…" at bounding box center [309, 289] width 341 height 619
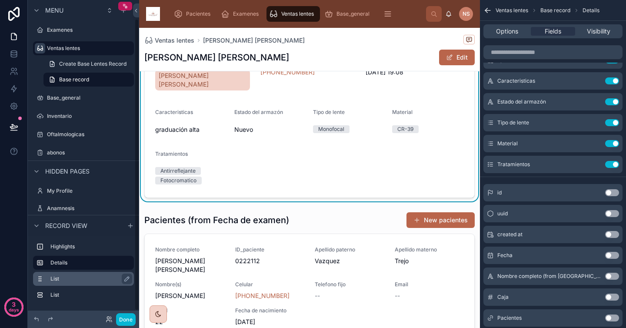
scroll to position [20, 0]
click at [83, 270] on icon "scrollable content" at bounding box center [84, 270] width 8 height 8
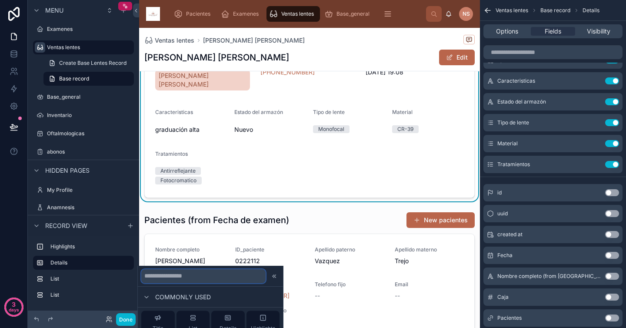
click at [172, 277] on input "text" at bounding box center [203, 276] width 124 height 14
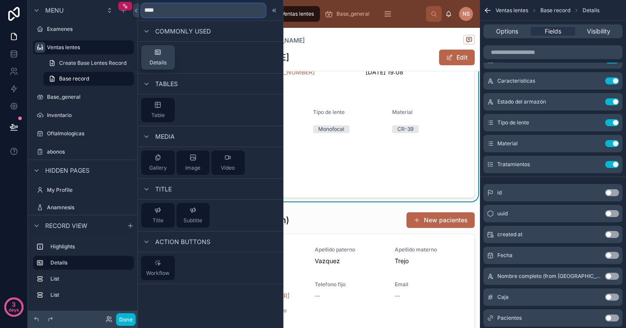
type input "****"
click at [164, 54] on div "Details" at bounding box center [158, 57] width 17 height 17
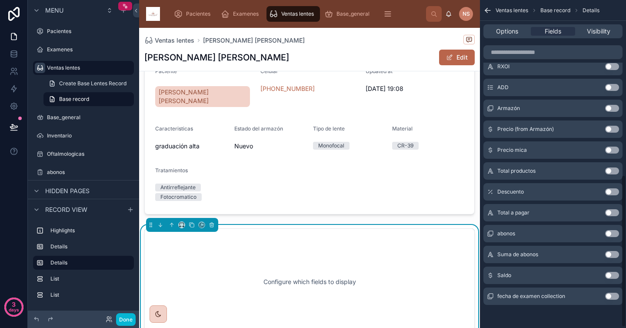
scroll to position [0, 0]
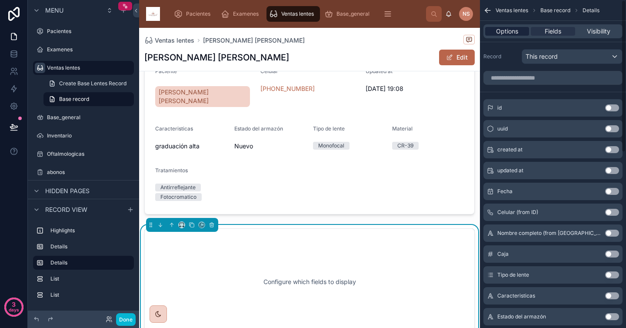
click at [509, 31] on span "Options" at bounding box center [507, 31] width 22 height 9
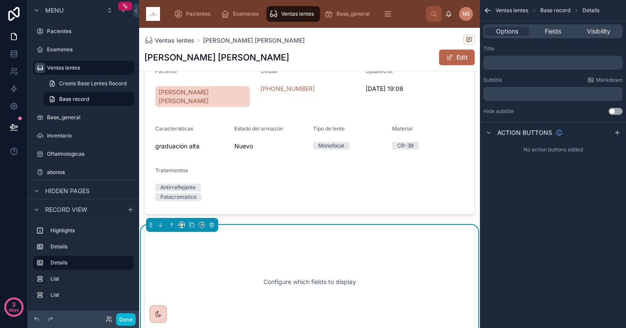
click at [508, 61] on p "﻿" at bounding box center [554, 62] width 134 height 7
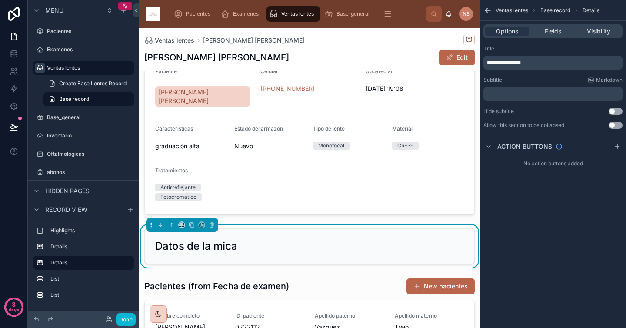
click at [526, 47] on div "Title" at bounding box center [553, 48] width 139 height 7
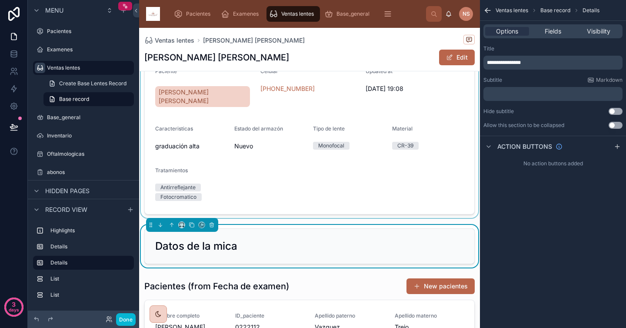
click at [427, 158] on div at bounding box center [309, 136] width 341 height 164
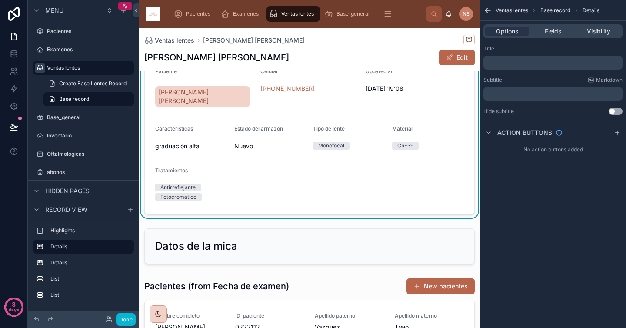
click at [437, 158] on form "Paciente [PERSON_NAME] [PERSON_NAME] [PHONE_NUMBER] Updated at [DATE] 19:08 Car…" at bounding box center [310, 135] width 330 height 157
click at [550, 33] on span "Fields" at bounding box center [553, 31] width 17 height 9
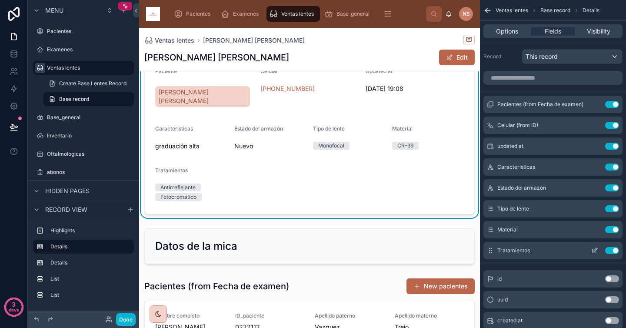
click at [615, 251] on button "Use setting" at bounding box center [613, 250] width 14 height 7
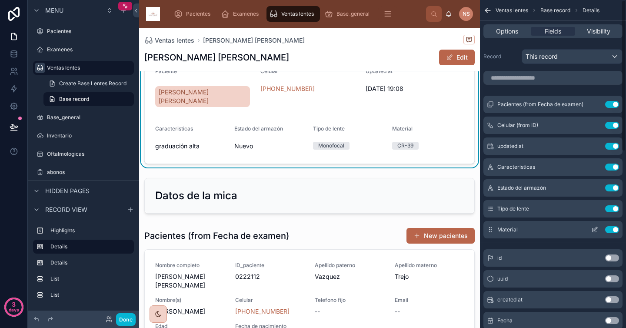
click at [614, 230] on button "Use setting" at bounding box center [613, 229] width 14 height 7
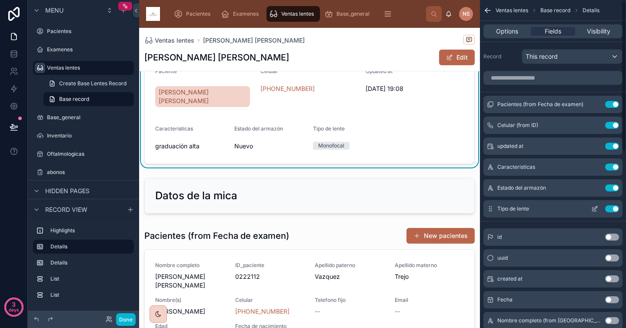
click at [613, 210] on button "Use setting" at bounding box center [613, 208] width 14 height 7
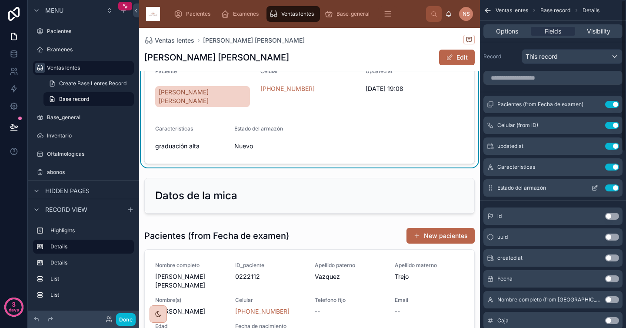
click at [613, 190] on button "Use setting" at bounding box center [613, 187] width 14 height 7
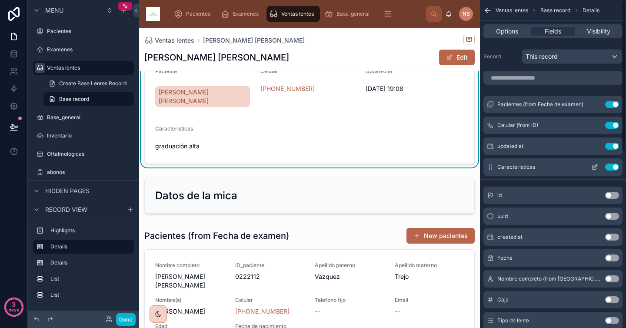
click at [613, 166] on button "Use setting" at bounding box center [613, 167] width 14 height 7
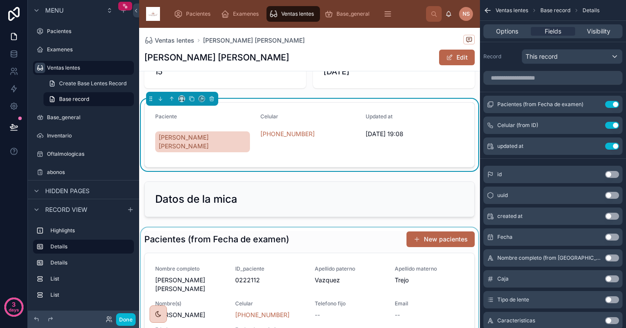
scroll to position [39, 0]
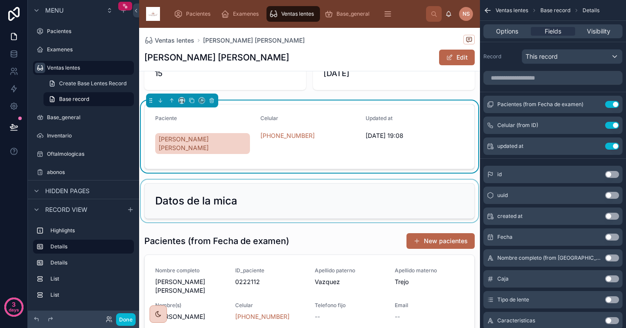
click at [327, 197] on div at bounding box center [309, 201] width 341 height 43
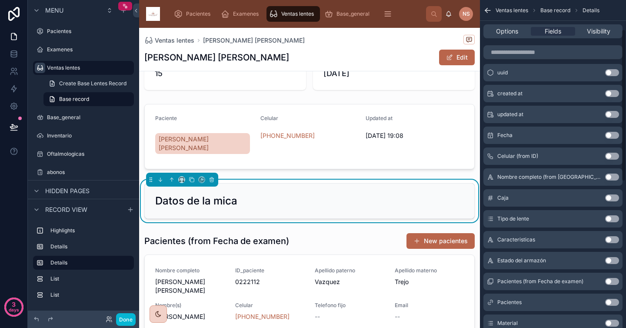
scroll to position [72, 0]
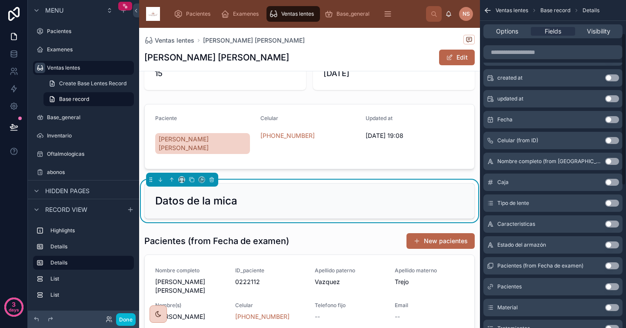
click at [614, 204] on button "Use setting" at bounding box center [613, 203] width 14 height 7
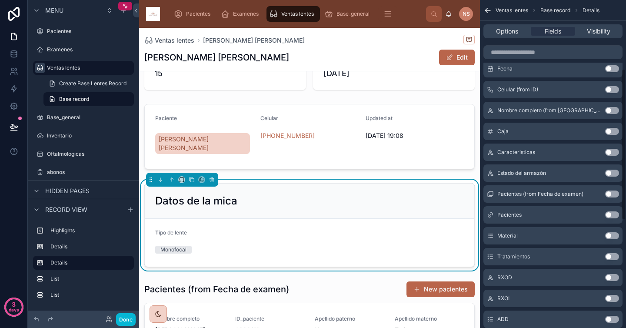
scroll to position [159, 0]
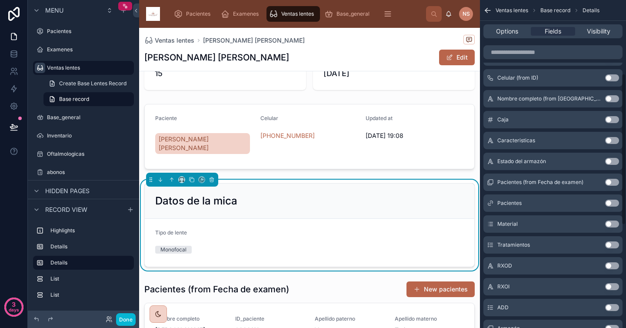
click at [613, 226] on button "Use setting" at bounding box center [613, 224] width 14 height 7
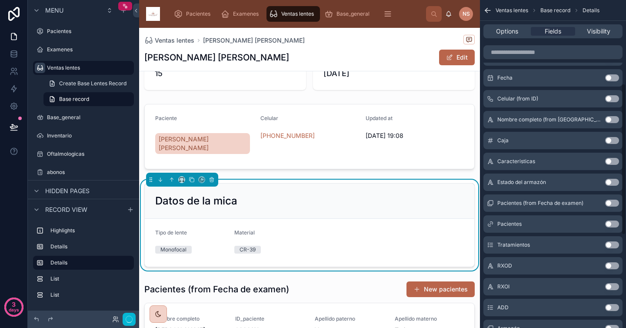
scroll to position [180, 0]
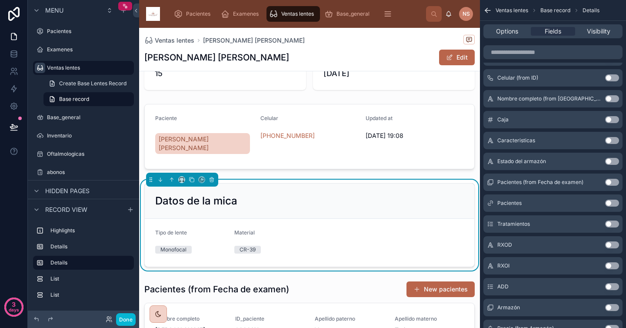
click at [614, 224] on button "Use setting" at bounding box center [613, 224] width 14 height 7
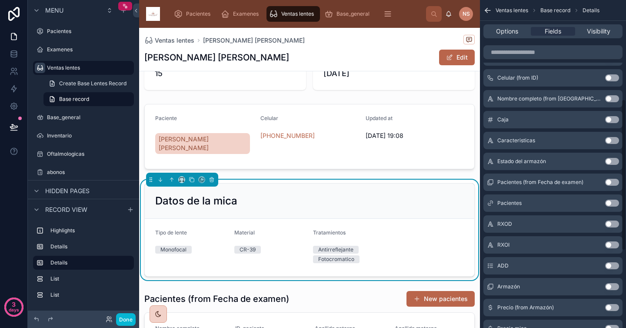
scroll to position [232, 0]
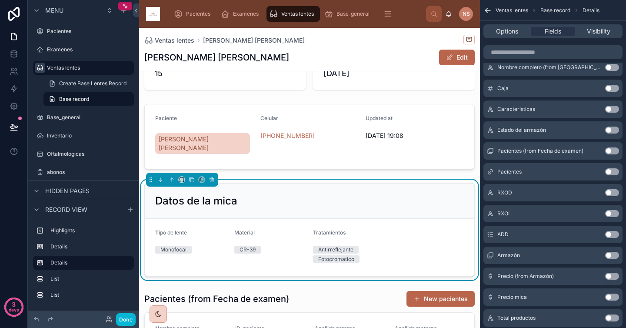
click at [613, 193] on button "Use setting" at bounding box center [613, 192] width 14 height 7
click at [613, 192] on button "Use setting" at bounding box center [613, 192] width 14 height 7
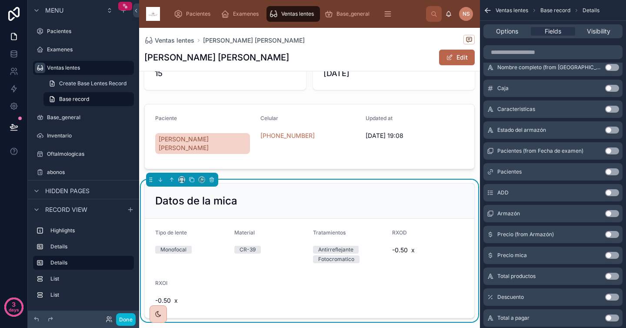
click at [615, 192] on button "Use setting" at bounding box center [613, 192] width 14 height 7
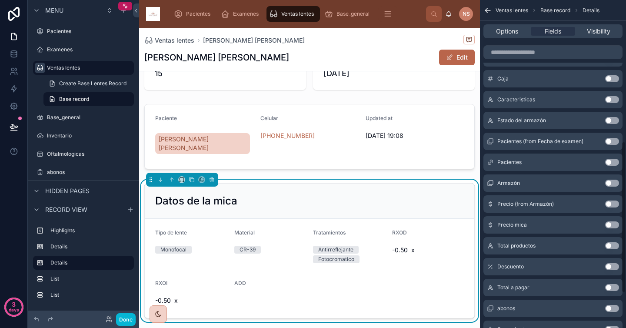
scroll to position [319, 0]
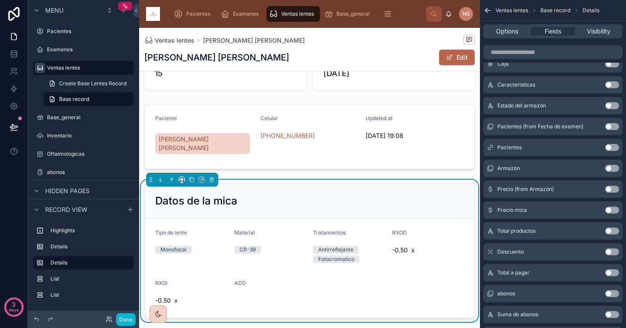
click at [611, 211] on button "Use setting" at bounding box center [613, 210] width 14 height 7
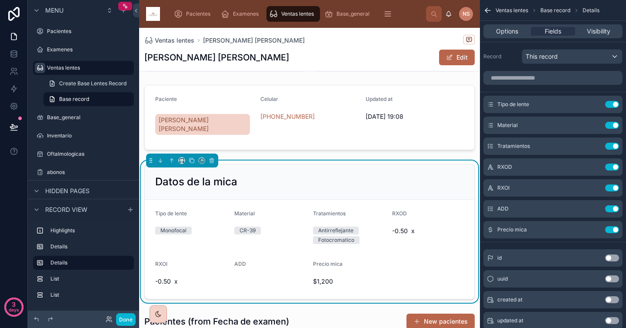
scroll to position [61, 0]
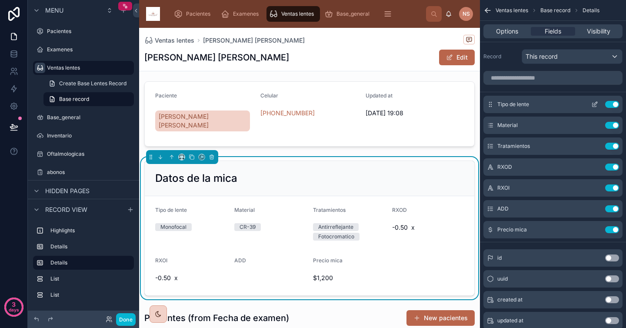
click at [595, 104] on icon "scrollable content" at bounding box center [595, 103] width 3 height 3
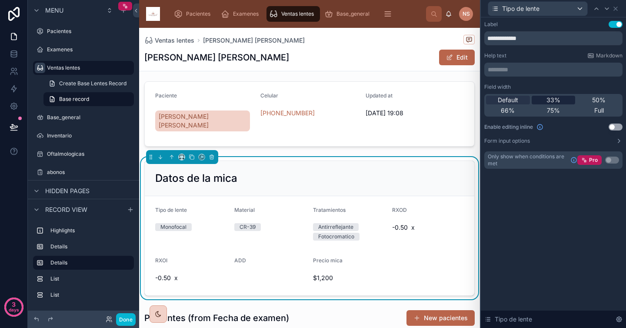
click at [560, 101] on span "33%" at bounding box center [554, 100] width 14 height 9
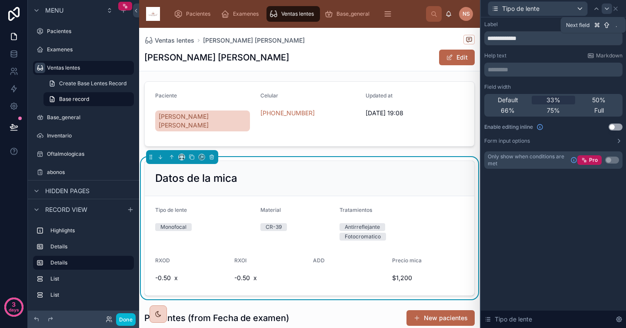
click at [607, 8] on icon at bounding box center [607, 8] width 7 height 7
click at [561, 100] on div "33%" at bounding box center [554, 100] width 44 height 9
click at [606, 7] on icon at bounding box center [607, 8] width 7 height 7
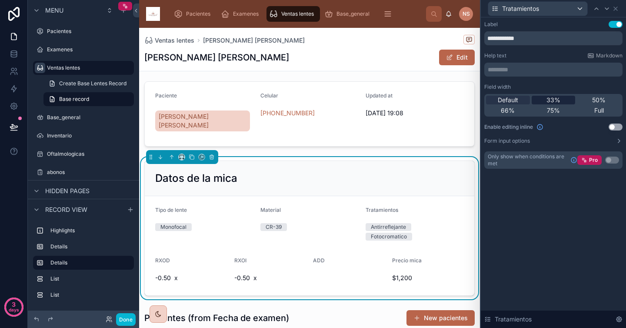
click at [561, 98] on div "33%" at bounding box center [554, 100] width 44 height 9
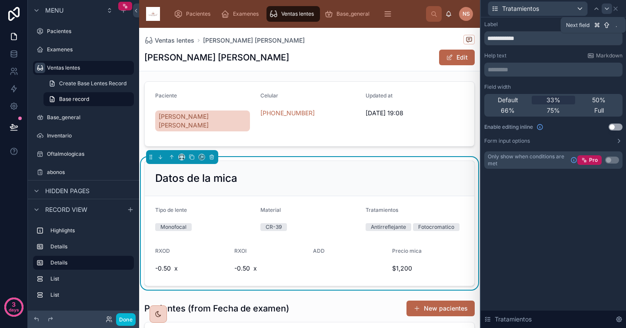
click at [607, 7] on icon at bounding box center [607, 8] width 7 height 7
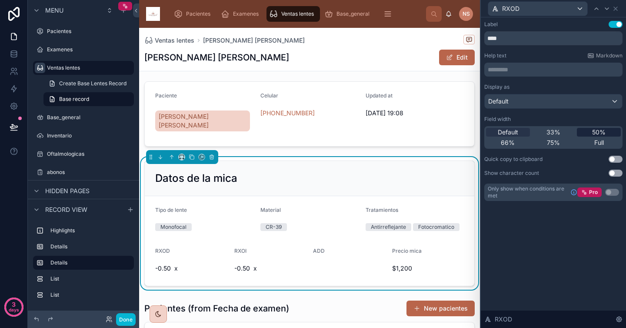
click at [592, 131] on div "50%" at bounding box center [599, 132] width 44 height 9
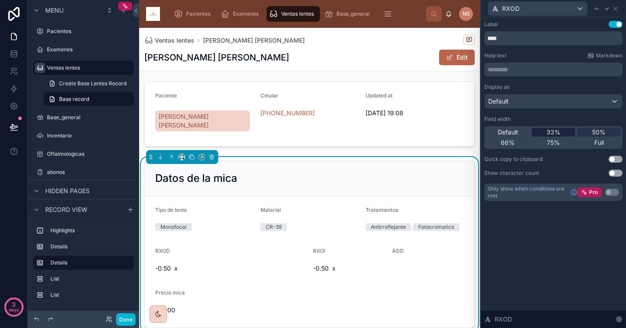
click at [560, 131] on span "33%" at bounding box center [554, 132] width 14 height 9
click at [603, 9] on div at bounding box center [607, 8] width 10 height 10
click at [557, 134] on span "33%" at bounding box center [554, 132] width 14 height 9
click at [607, 10] on icon at bounding box center [607, 8] width 7 height 7
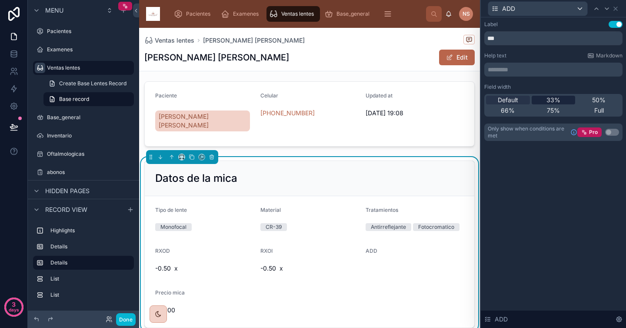
click at [564, 102] on div "33%" at bounding box center [554, 100] width 44 height 9
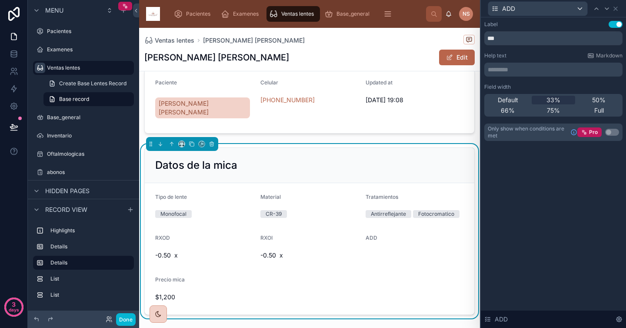
scroll to position [79, 0]
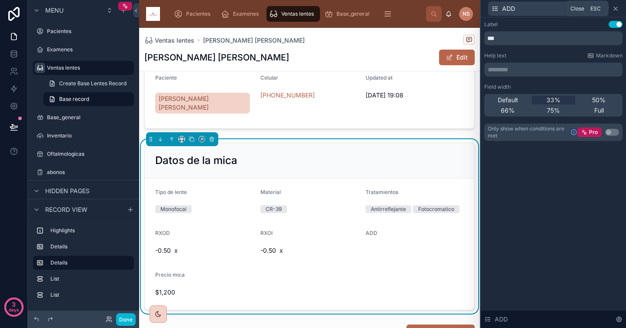
click at [617, 10] on icon at bounding box center [615, 8] width 3 height 3
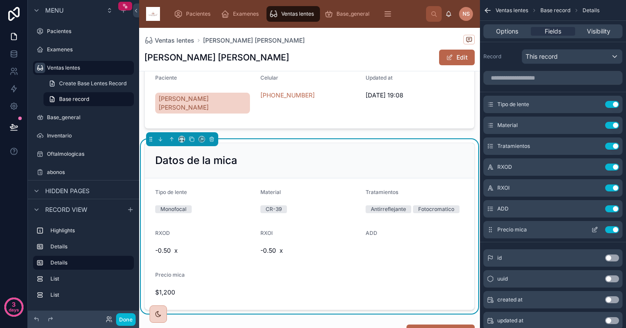
click at [595, 230] on icon "scrollable content" at bounding box center [595, 229] width 7 height 7
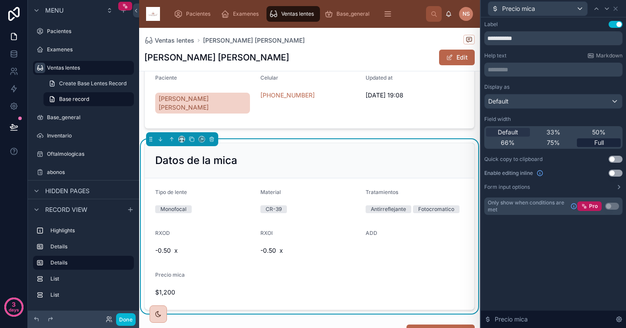
click at [596, 144] on span "Full" at bounding box center [600, 142] width 10 height 9
click at [509, 132] on span "Default" at bounding box center [508, 132] width 20 height 9
click at [525, 240] on div "**********" at bounding box center [553, 172] width 145 height 311
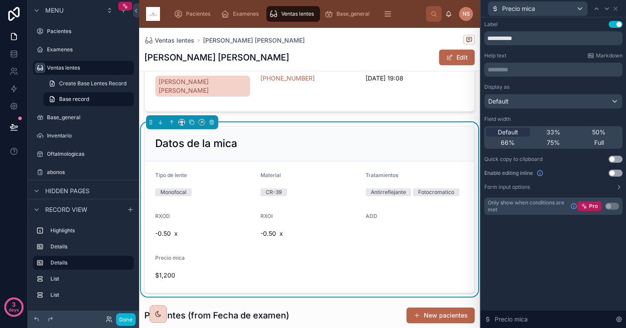
scroll to position [99, 0]
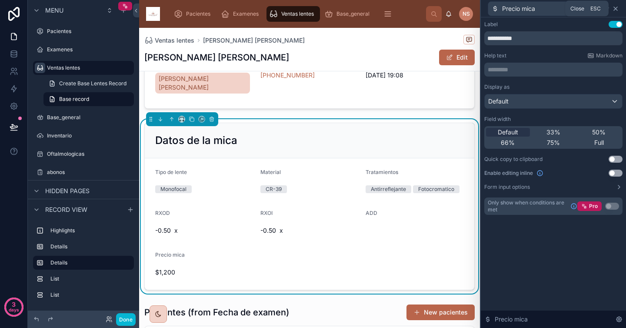
click at [617, 10] on icon at bounding box center [615, 8] width 3 height 3
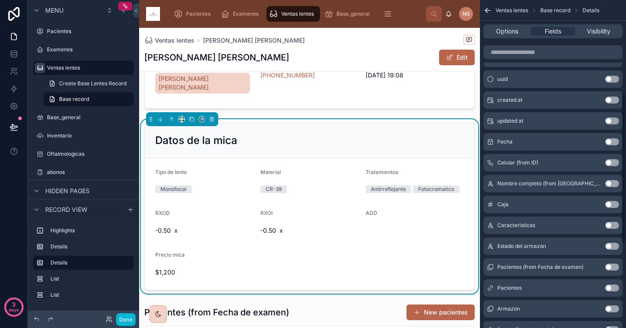
scroll to position [201, 0]
click at [612, 225] on button "Use setting" at bounding box center [613, 224] width 14 height 7
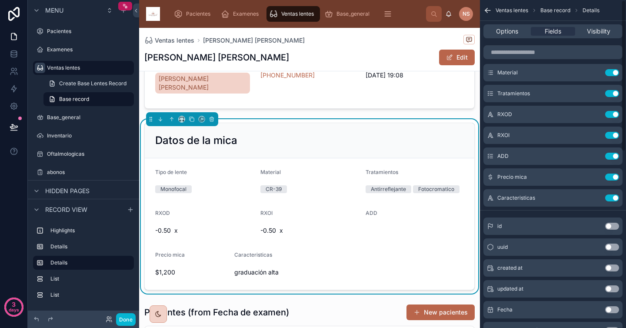
scroll to position [0, 0]
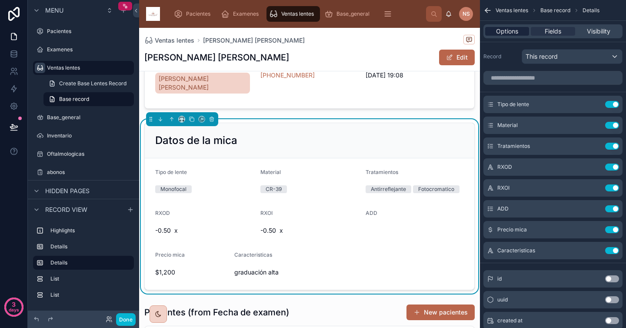
click at [512, 33] on span "Options" at bounding box center [507, 31] width 22 height 9
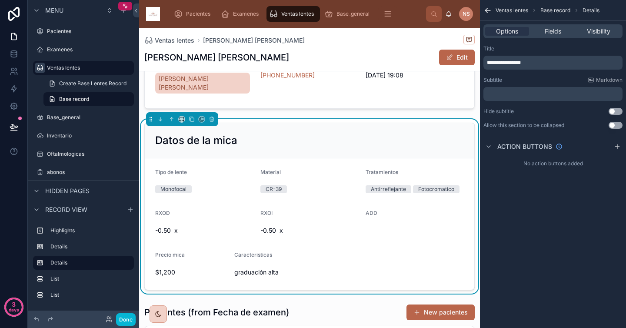
click at [402, 231] on form "Tipo de lente Monofocal Material CR-39 Tratamientos Antirreflejante Fotocromati…" at bounding box center [310, 223] width 330 height 131
click at [551, 30] on span "Fields" at bounding box center [553, 31] width 17 height 9
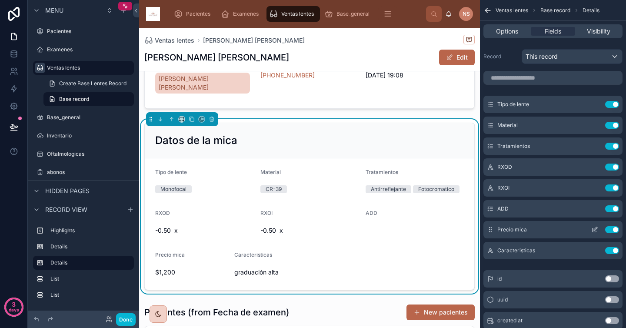
click at [596, 229] on icon "scrollable content" at bounding box center [595, 228] width 3 height 3
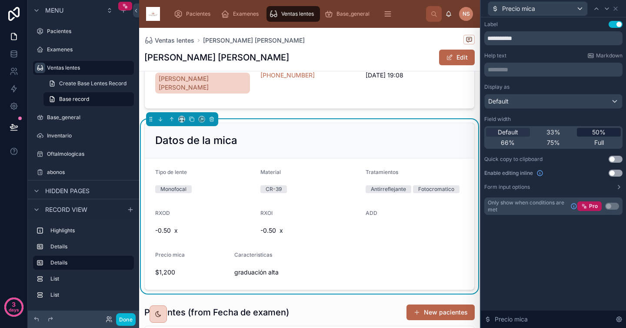
click at [604, 131] on span "50%" at bounding box center [599, 132] width 13 height 9
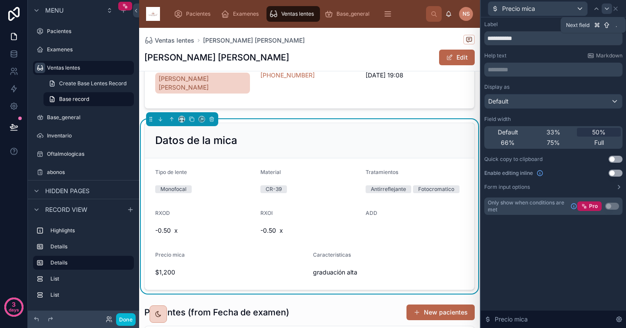
click at [608, 9] on icon at bounding box center [607, 9] width 3 height 2
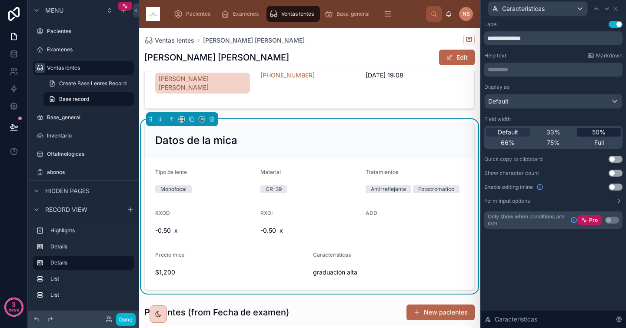
click at [597, 133] on span "50%" at bounding box center [599, 132] width 13 height 9
click at [618, 9] on icon at bounding box center [616, 8] width 7 height 7
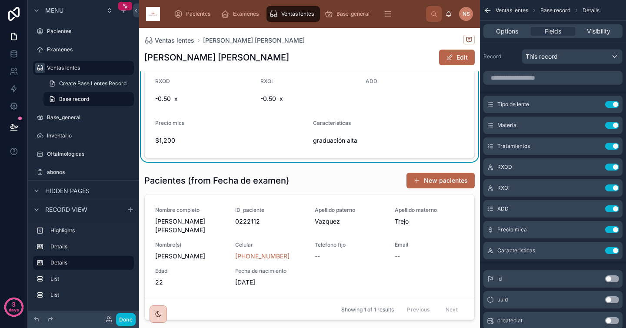
scroll to position [243, 0]
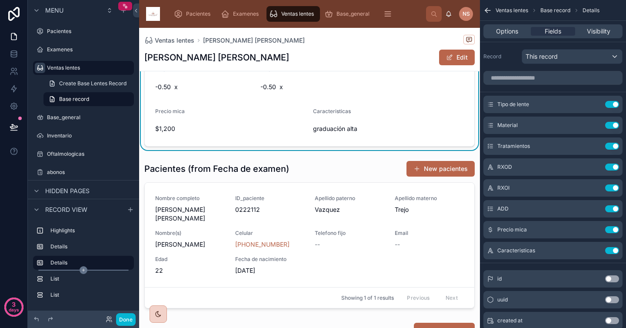
click at [83, 268] on icon "scrollable content" at bounding box center [84, 270] width 8 height 8
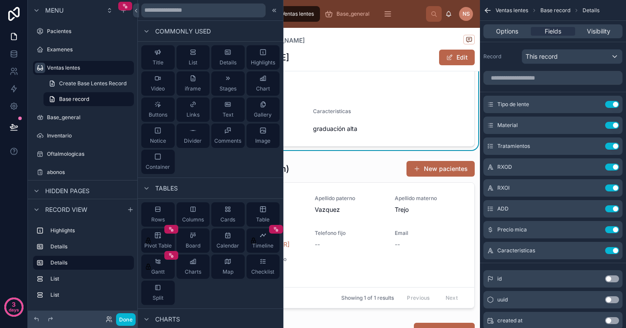
click at [191, 17] on div at bounding box center [210, 10] width 145 height 21
click at [191, 14] on input "text" at bounding box center [203, 10] width 124 height 14
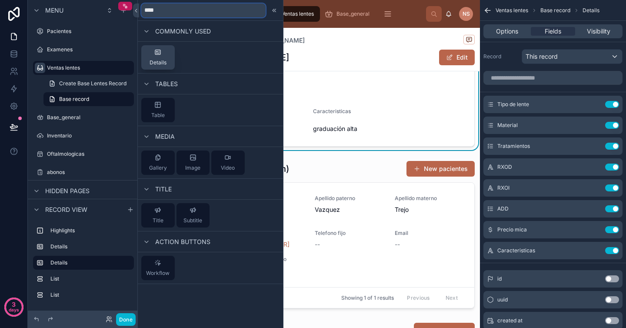
type input "****"
click at [166, 61] on span "Details" at bounding box center [158, 62] width 17 height 7
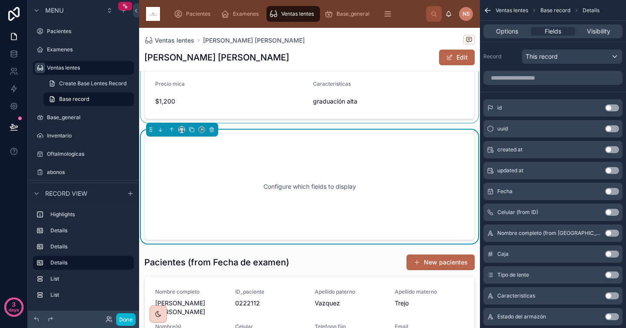
scroll to position [270, 0]
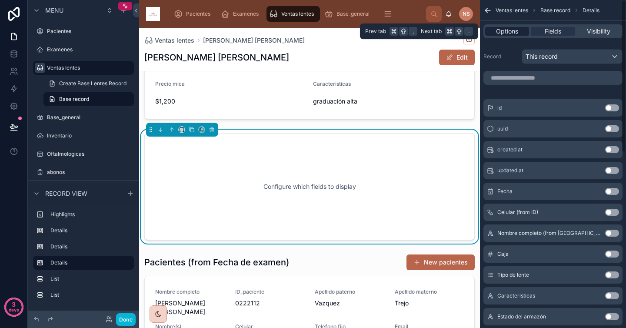
click at [496, 31] on div "Options" at bounding box center [508, 31] width 44 height 9
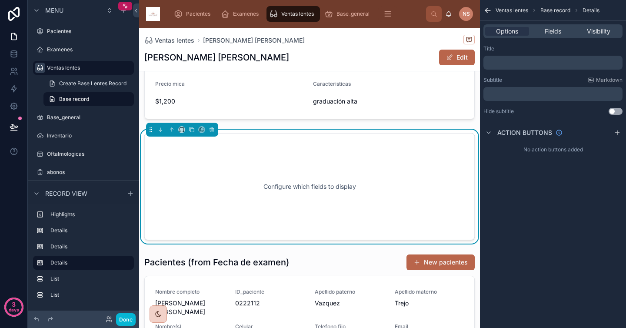
click at [512, 61] on p "﻿" at bounding box center [554, 62] width 134 height 7
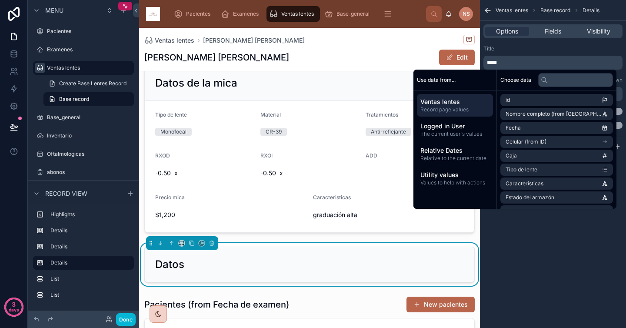
scroll to position [148, 0]
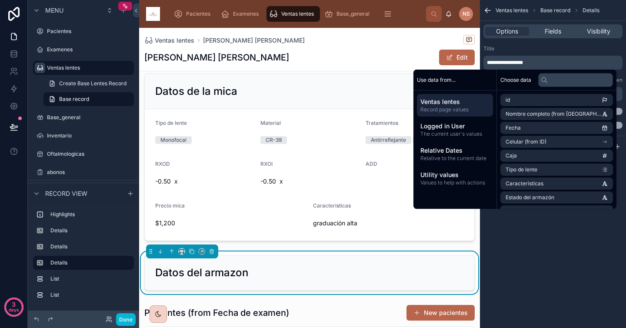
click at [534, 40] on div "Options Fields Visibility" at bounding box center [553, 31] width 146 height 21
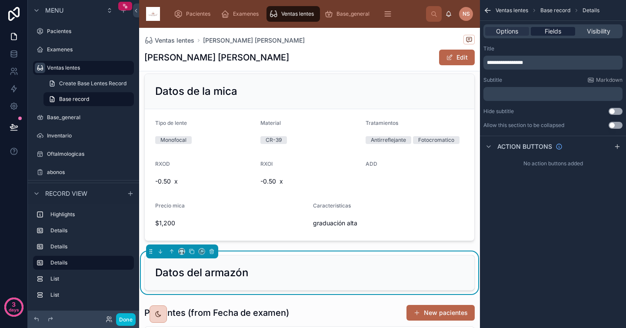
click at [560, 30] on span "Fields" at bounding box center [553, 31] width 17 height 9
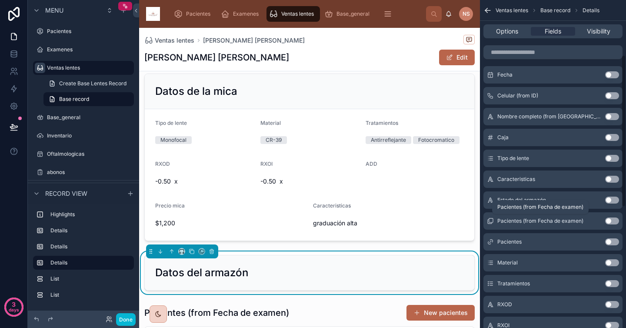
scroll to position [119, 0]
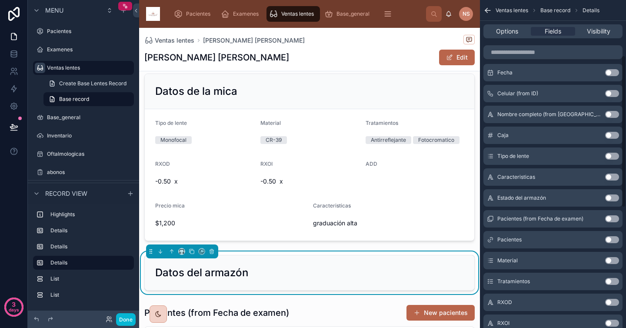
click at [614, 198] on button "Use setting" at bounding box center [613, 197] width 14 height 7
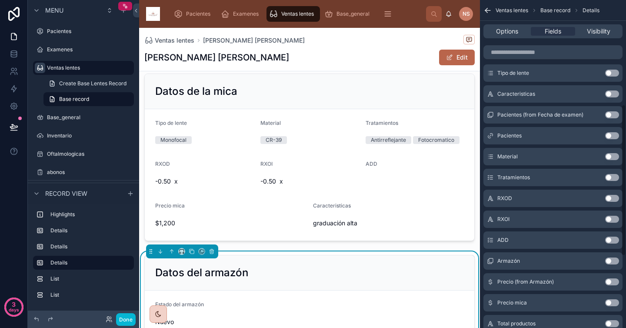
scroll to position [244, 0]
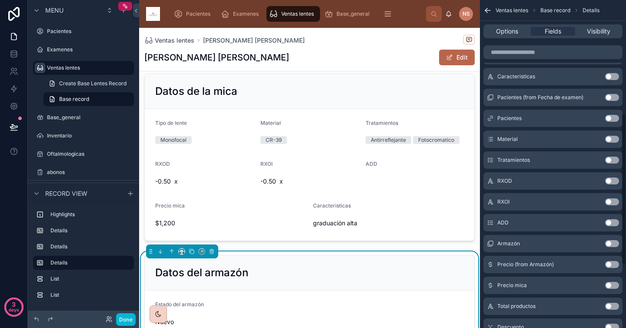
click at [615, 245] on button "Use setting" at bounding box center [613, 243] width 14 height 7
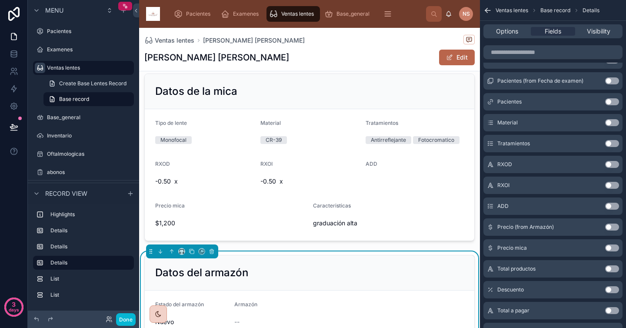
click at [614, 227] on button "Use setting" at bounding box center [613, 227] width 14 height 7
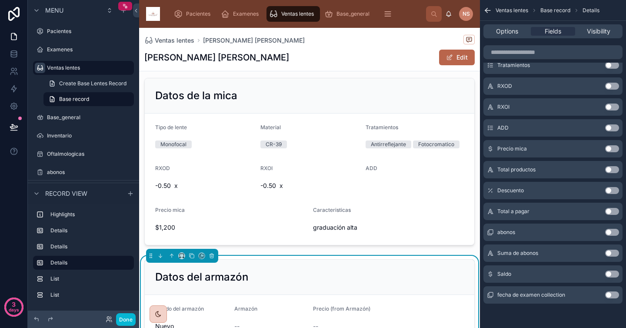
scroll to position [146, 0]
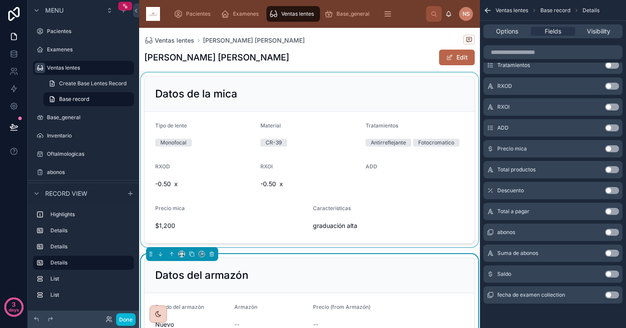
click at [410, 79] on div at bounding box center [309, 160] width 341 height 174
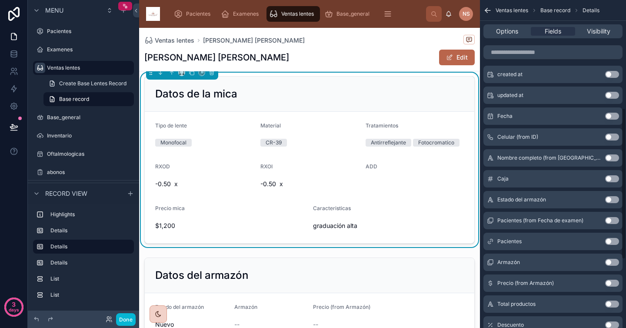
scroll to position [233, 0]
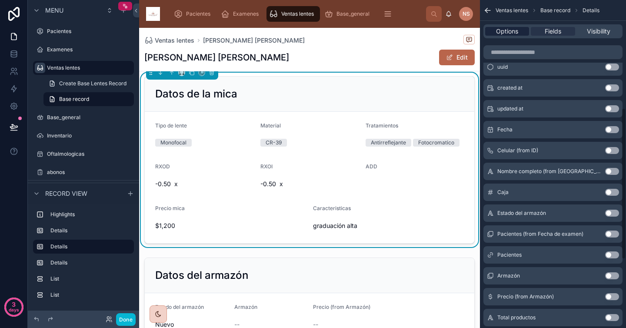
click at [512, 33] on span "Options" at bounding box center [507, 31] width 22 height 9
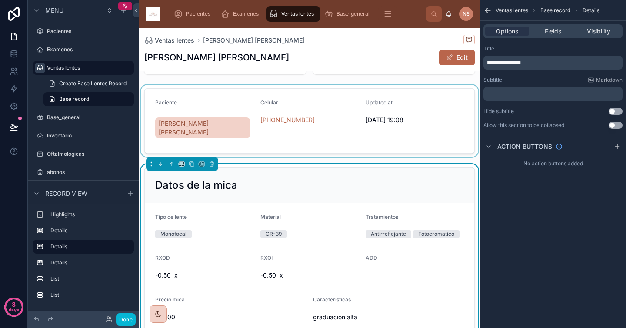
scroll to position [64, 0]
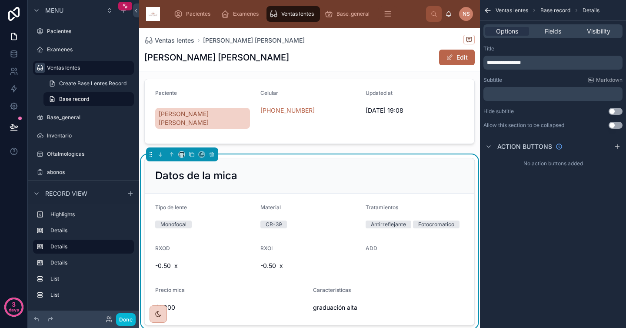
click at [616, 125] on button "Use setting" at bounding box center [616, 125] width 14 height 7
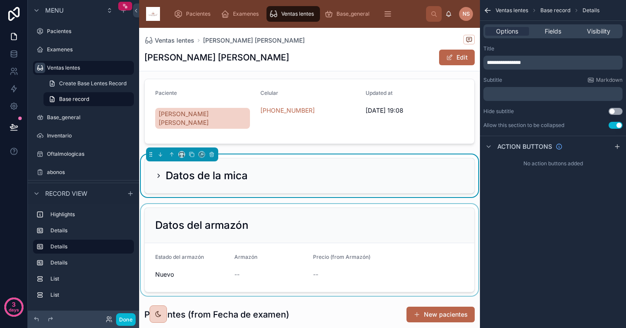
click at [375, 215] on div at bounding box center [309, 250] width 341 height 92
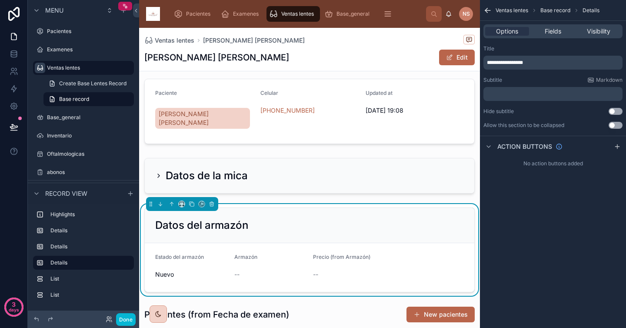
click at [618, 125] on button "Use setting" at bounding box center [616, 125] width 14 height 7
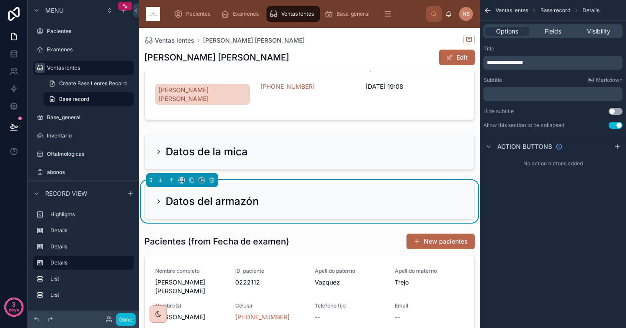
scroll to position [98, 0]
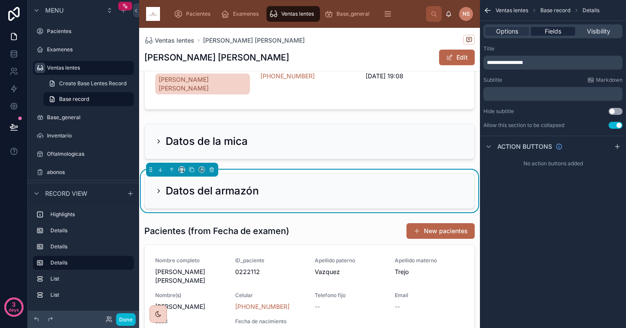
click at [552, 29] on span "Fields" at bounding box center [553, 31] width 17 height 9
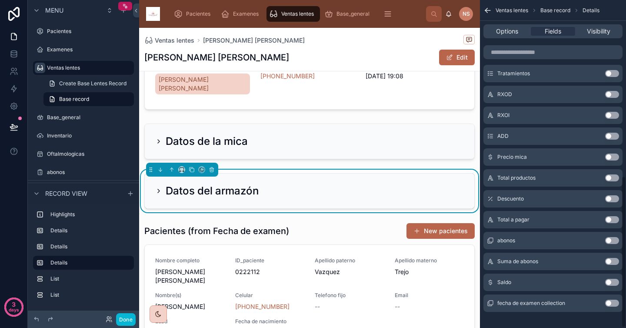
scroll to position [381, 0]
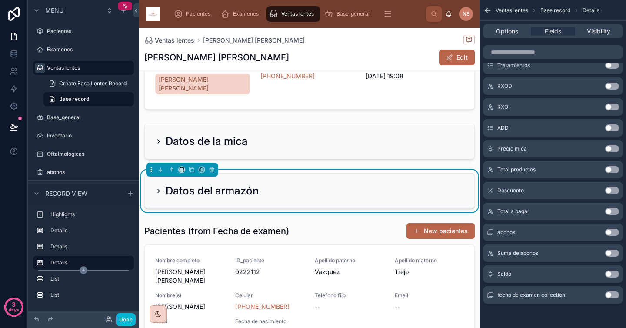
click at [81, 269] on icon "scrollable content" at bounding box center [84, 270] width 8 height 8
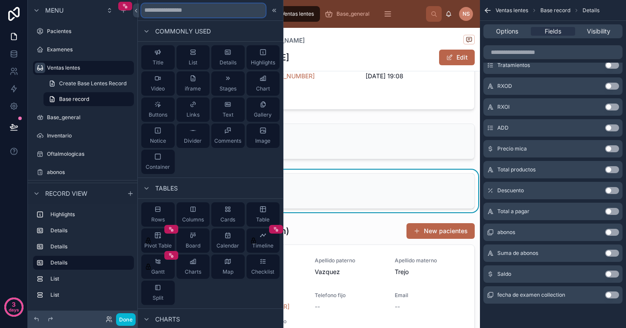
click at [199, 11] on input "text" at bounding box center [203, 10] width 124 height 14
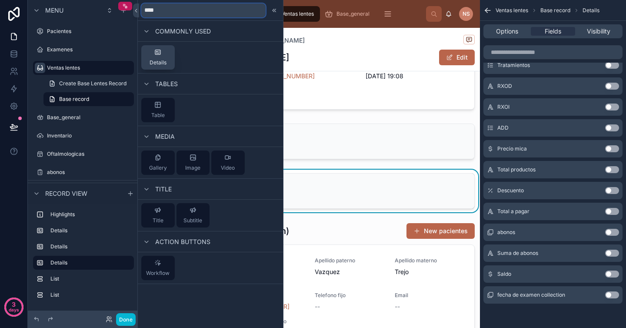
type input "****"
click at [168, 53] on button "Details" at bounding box center [157, 57] width 33 height 24
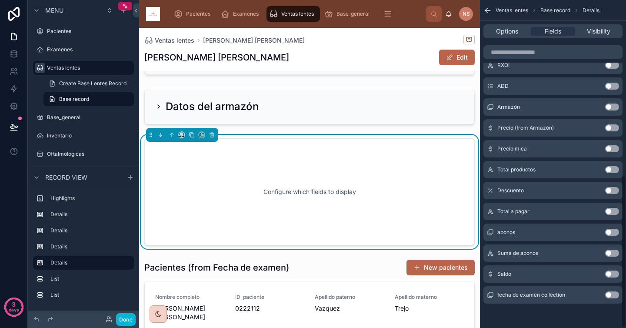
scroll to position [188, 0]
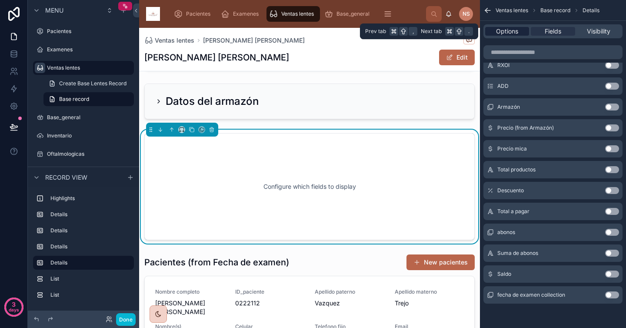
click at [515, 34] on span "Options" at bounding box center [507, 31] width 22 height 9
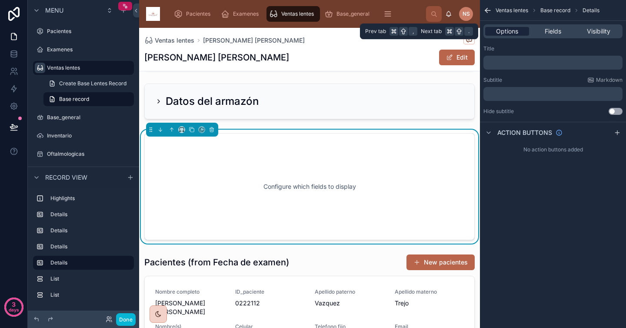
scroll to position [0, 0]
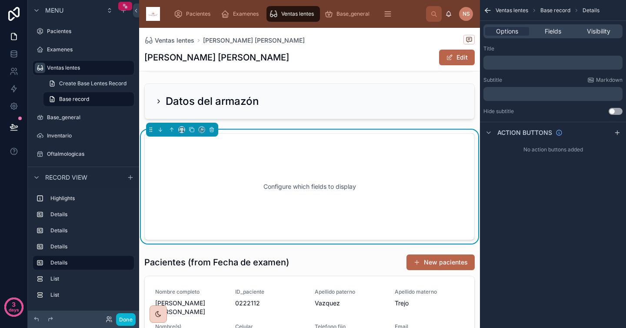
click at [522, 65] on p "﻿" at bounding box center [554, 62] width 134 height 7
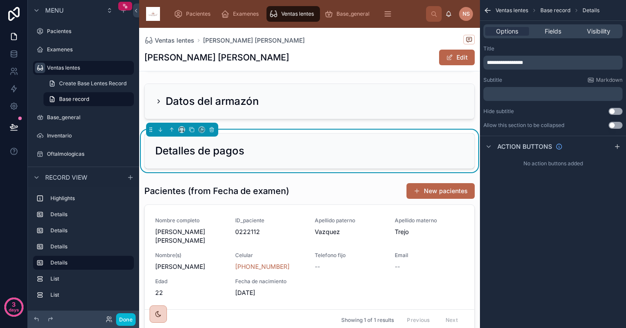
click at [545, 52] on div "**********" at bounding box center [553, 57] width 139 height 24
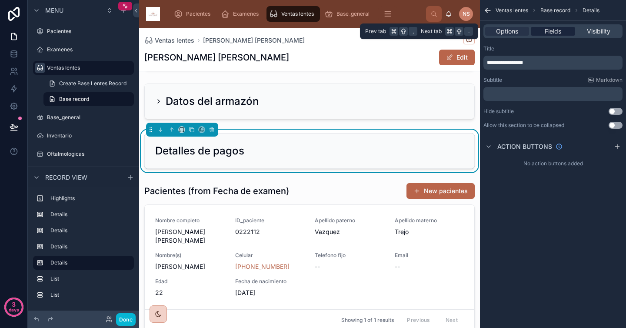
click at [558, 30] on span "Fields" at bounding box center [553, 31] width 17 height 9
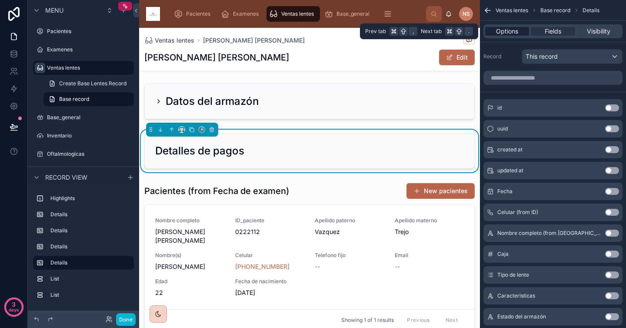
click at [520, 29] on div "Options" at bounding box center [508, 31] width 44 height 9
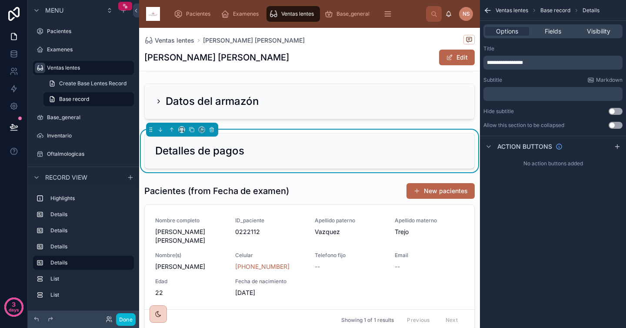
click at [621, 123] on button "Use setting" at bounding box center [616, 125] width 14 height 7
click at [560, 31] on span "Fields" at bounding box center [553, 31] width 17 height 9
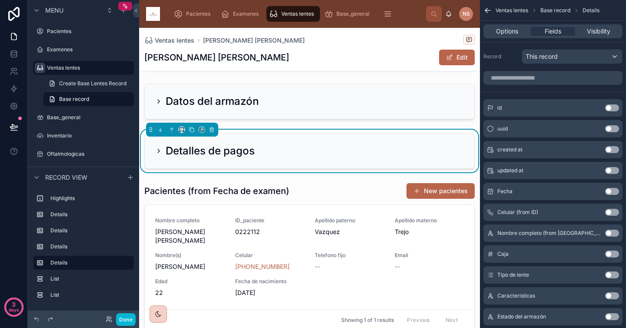
click at [161, 147] on icon at bounding box center [158, 150] width 7 height 7
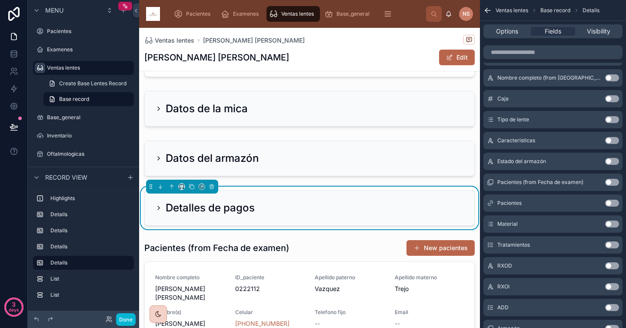
scroll to position [130, 0]
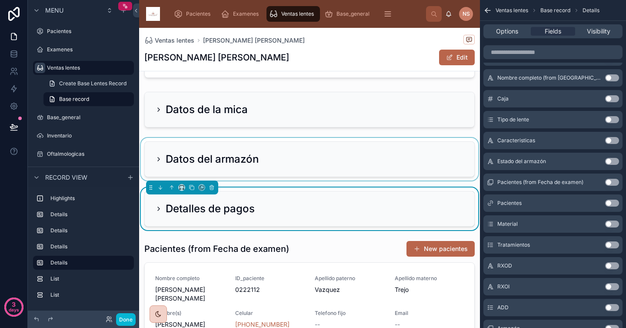
click at [160, 150] on div at bounding box center [309, 159] width 341 height 43
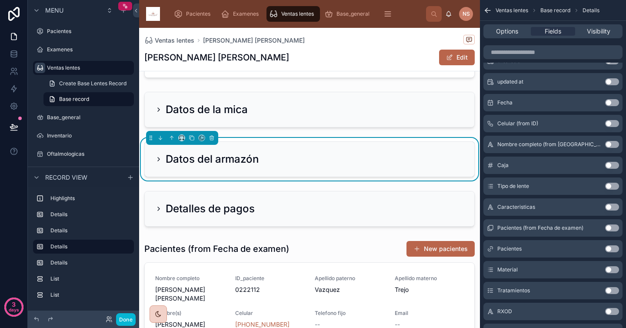
click at [161, 156] on icon at bounding box center [158, 159] width 7 height 7
click at [159, 156] on icon at bounding box center [158, 159] width 7 height 7
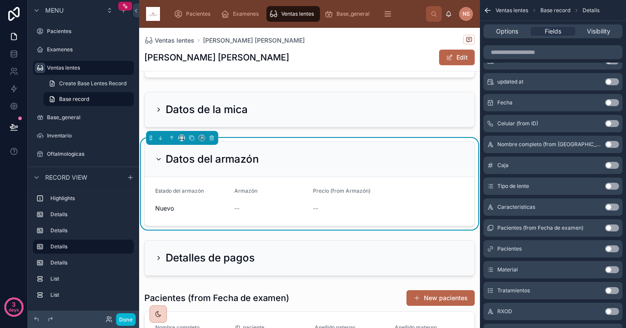
click at [161, 156] on icon at bounding box center [158, 159] width 7 height 7
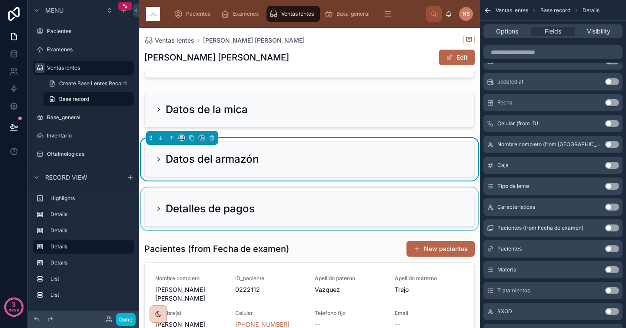
click at [234, 207] on div at bounding box center [309, 209] width 341 height 43
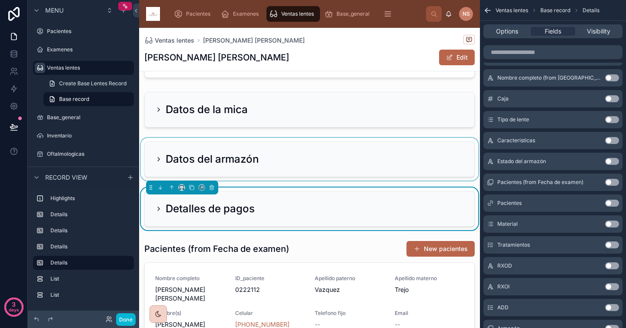
click at [160, 205] on icon at bounding box center [158, 208] width 7 height 7
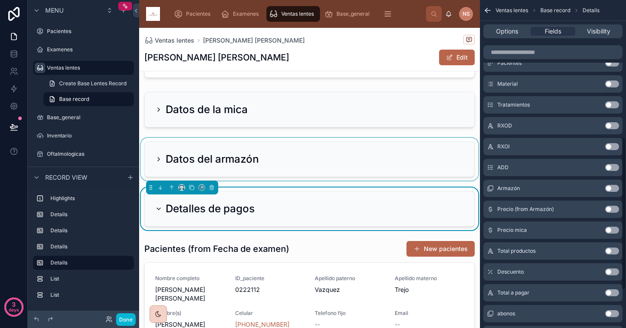
scroll to position [325, 0]
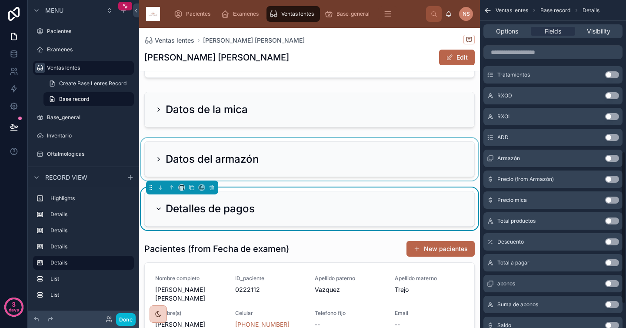
click at [614, 222] on button "Use setting" at bounding box center [613, 221] width 14 height 7
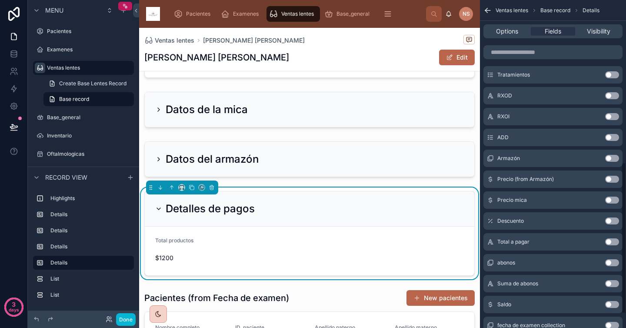
scroll to position [355, 0]
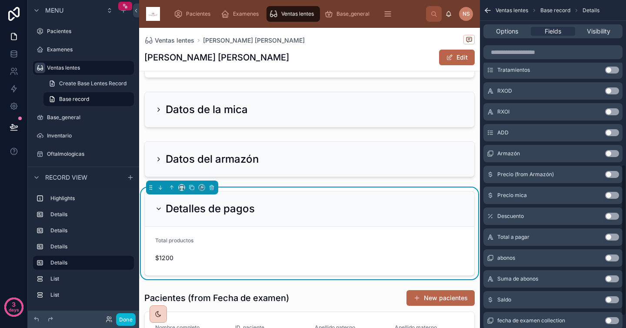
click at [616, 214] on button "Use setting" at bounding box center [613, 216] width 14 height 7
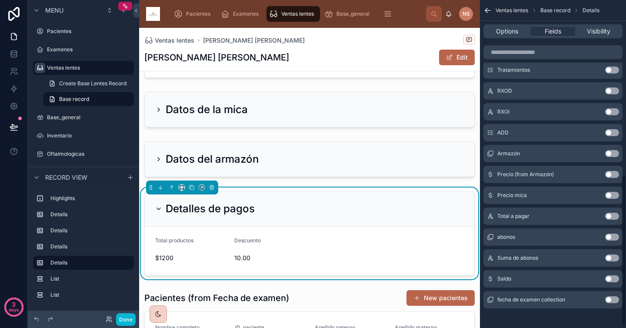
scroll to position [381, 0]
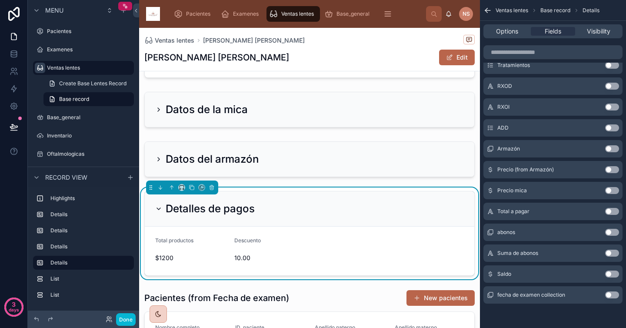
click at [615, 233] on button "Use setting" at bounding box center [613, 232] width 14 height 7
click at [613, 255] on button "Use setting" at bounding box center [613, 253] width 14 height 7
click at [614, 273] on button "Use setting" at bounding box center [613, 274] width 14 height 7
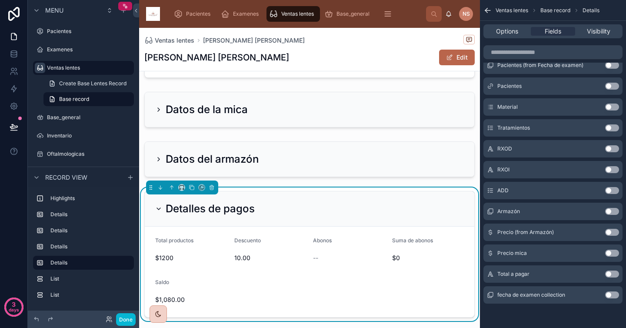
click at [613, 275] on button "Use setting" at bounding box center [613, 274] width 14 height 7
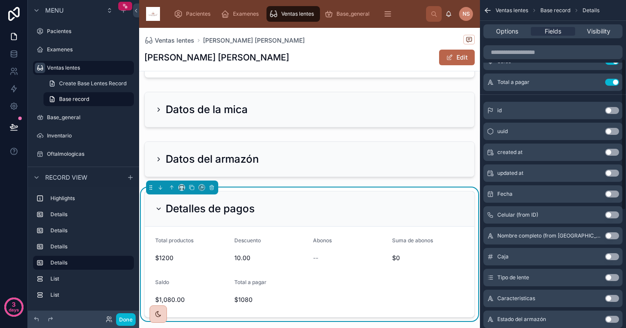
scroll to position [0, 0]
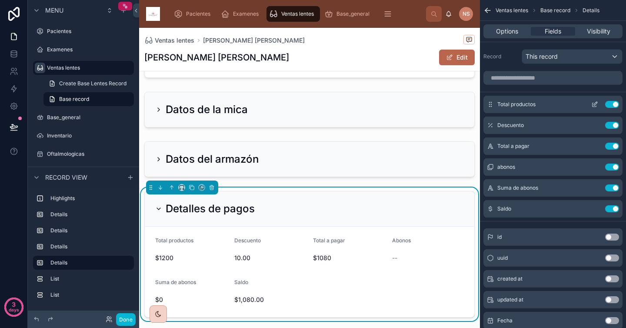
click at [594, 104] on icon "scrollable content" at bounding box center [595, 104] width 7 height 7
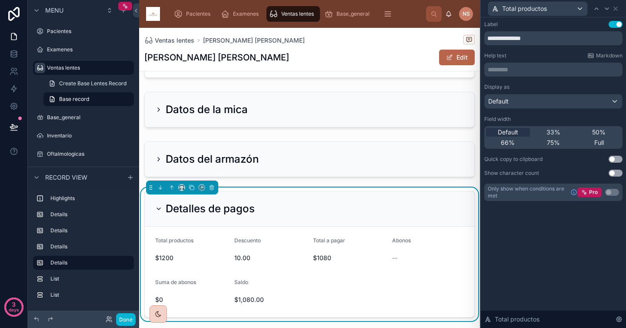
drag, startPoint x: 557, startPoint y: 134, endPoint x: 560, endPoint y: 127, distance: 7.8
click at [557, 134] on span "33%" at bounding box center [554, 132] width 14 height 9
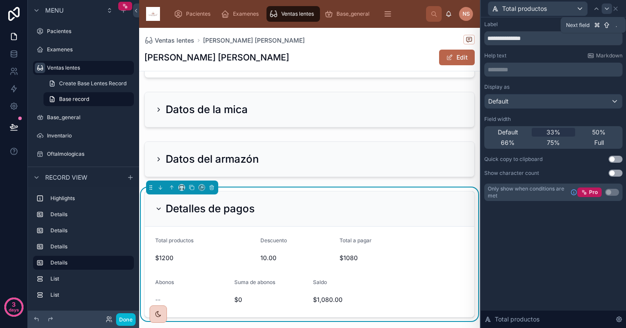
click at [608, 11] on icon at bounding box center [607, 8] width 7 height 7
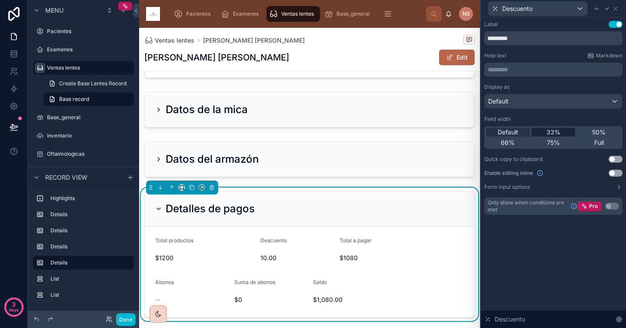
click at [559, 133] on span "33%" at bounding box center [554, 132] width 14 height 9
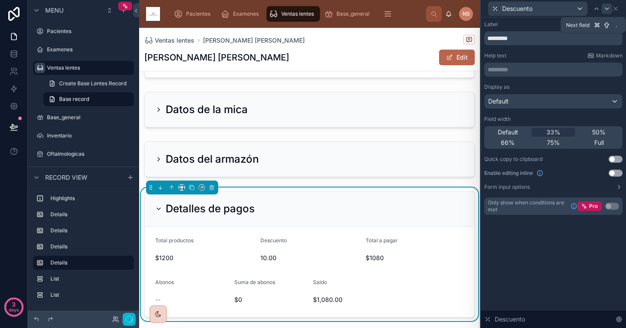
click at [609, 10] on icon at bounding box center [607, 8] width 7 height 7
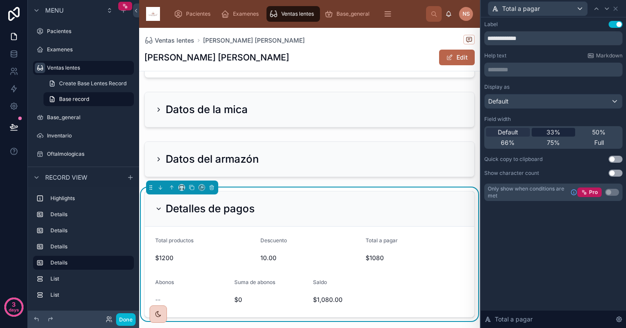
click at [561, 131] on div "33%" at bounding box center [554, 132] width 44 height 9
click at [609, 7] on icon at bounding box center [607, 8] width 7 height 7
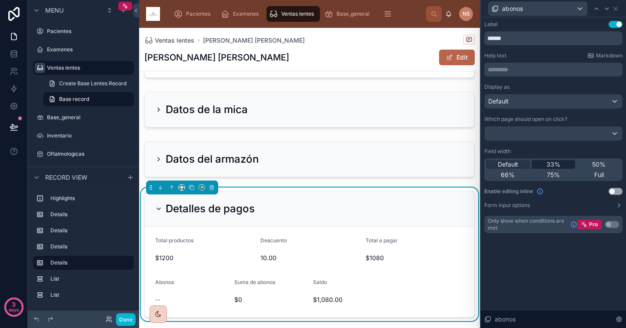
click at [558, 163] on span "33%" at bounding box center [554, 164] width 14 height 9
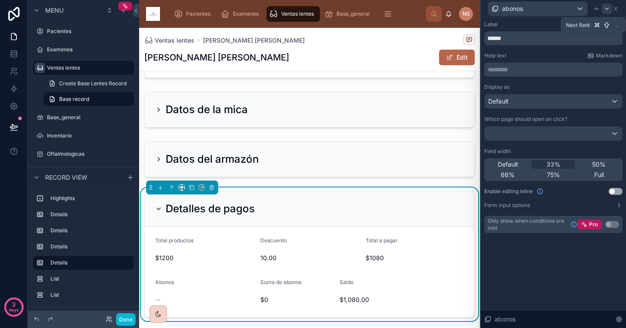
click at [608, 8] on icon at bounding box center [607, 8] width 7 height 7
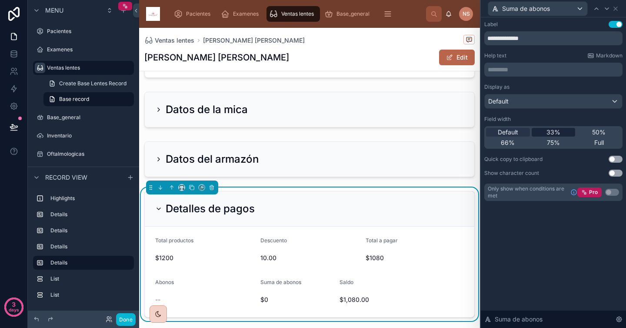
click at [558, 133] on span "33%" at bounding box center [554, 132] width 14 height 9
click at [607, 10] on icon at bounding box center [607, 8] width 7 height 7
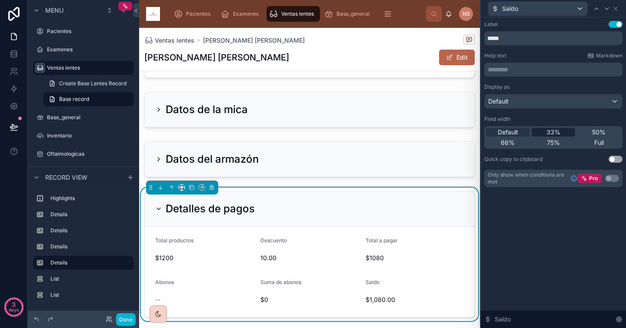
click at [555, 130] on span "33%" at bounding box center [554, 132] width 14 height 9
click at [542, 260] on div "Label Use setting ***** Help text Markdown ********* ﻿ Display as Default Field…" at bounding box center [553, 172] width 145 height 311
click at [616, 7] on icon at bounding box center [616, 8] width 7 height 7
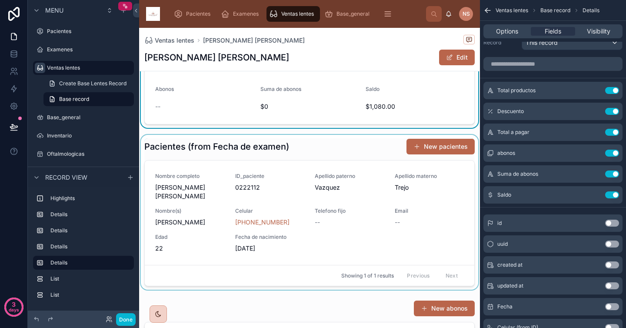
scroll to position [309, 0]
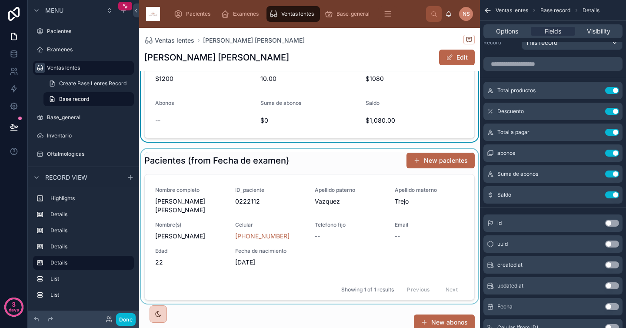
click at [319, 156] on div at bounding box center [309, 226] width 341 height 155
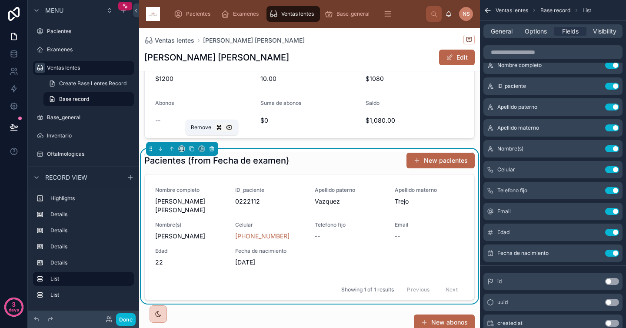
click at [212, 148] on icon at bounding box center [212, 149] width 0 height 2
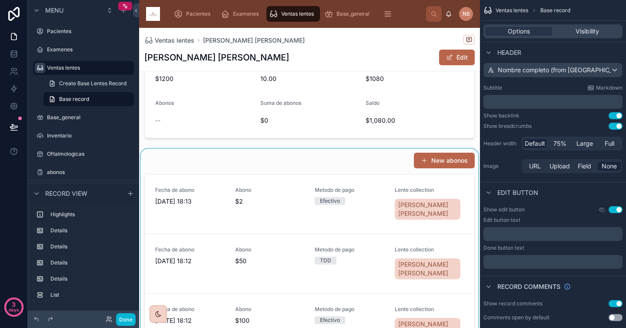
scroll to position [0, 0]
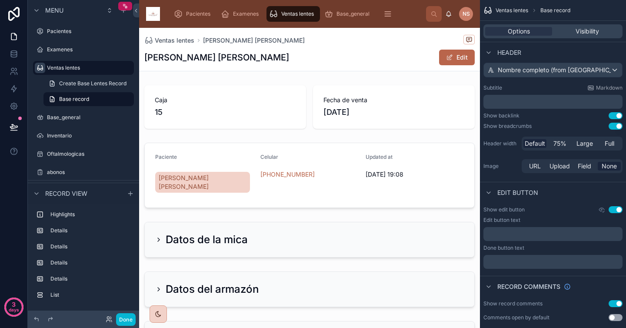
click at [333, 56] on div "[PERSON_NAME] [PERSON_NAME] Edit" at bounding box center [309, 57] width 331 height 17
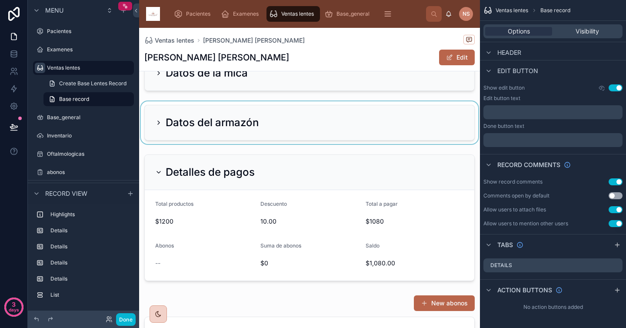
scroll to position [164, 0]
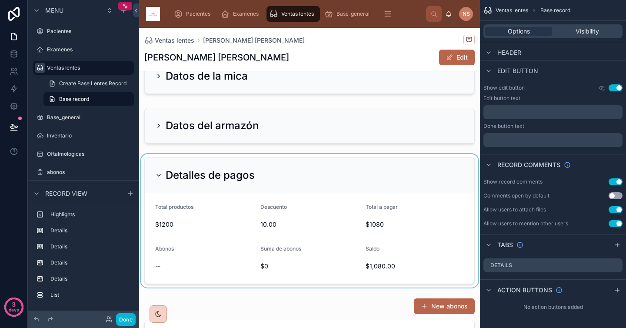
click at [157, 164] on div at bounding box center [309, 221] width 341 height 134
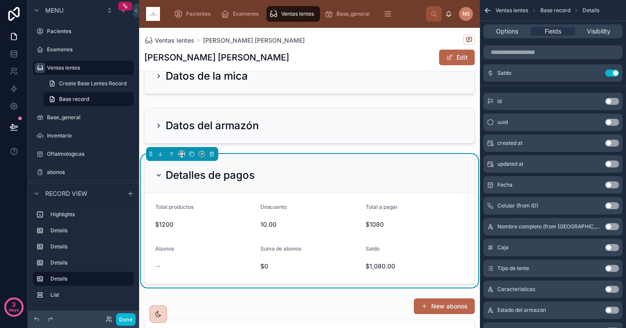
click at [159, 172] on icon at bounding box center [158, 175] width 7 height 7
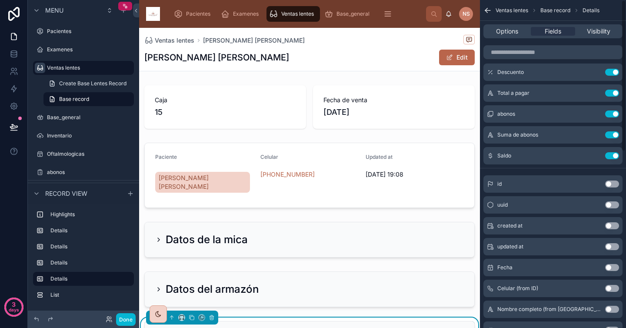
scroll to position [0, 0]
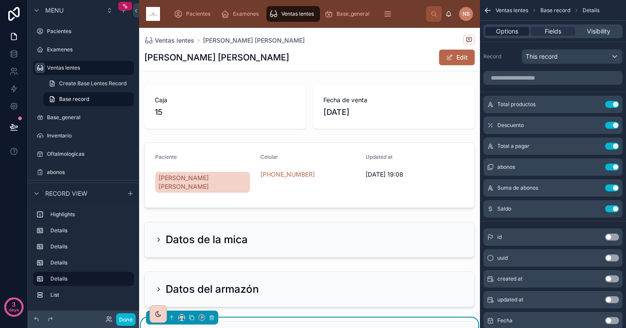
click at [506, 27] on span "Options" at bounding box center [507, 31] width 22 height 9
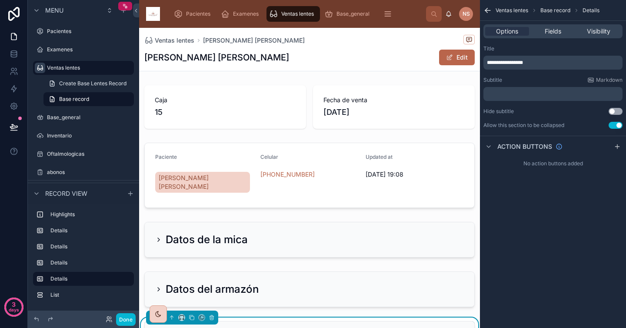
click at [377, 54] on div "[PERSON_NAME] [PERSON_NAME] Edit" at bounding box center [309, 57] width 331 height 17
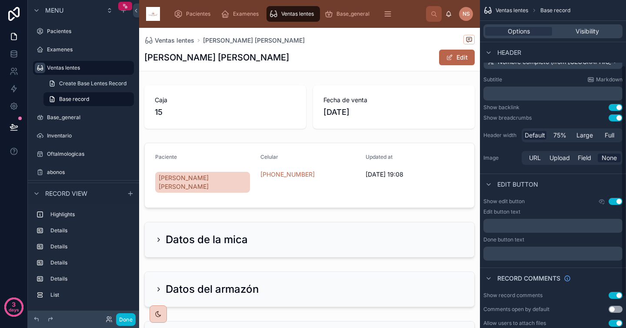
scroll to position [136, 0]
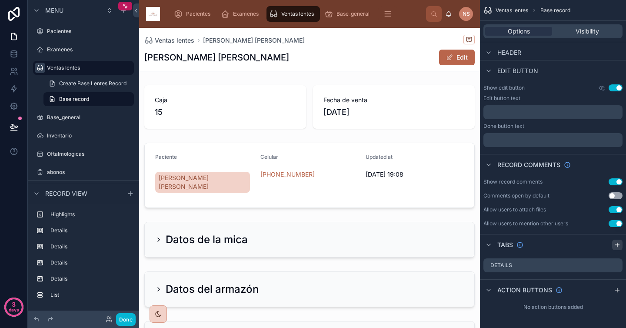
click at [618, 246] on icon "scrollable content" at bounding box center [618, 245] width 0 height 4
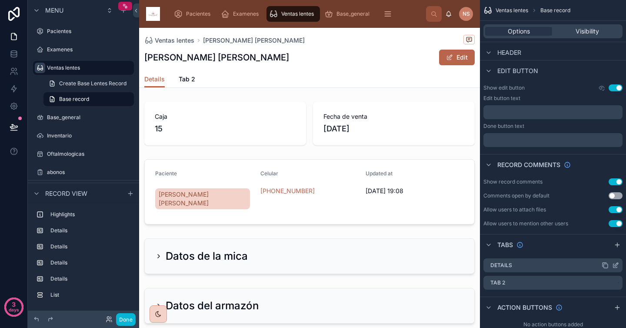
click at [615, 266] on icon "scrollable content" at bounding box center [616, 264] width 3 height 3
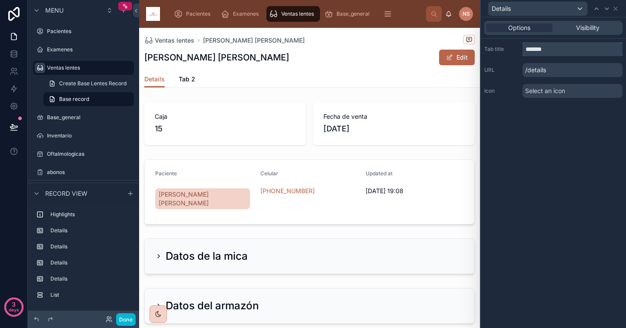
click at [576, 50] on input "*******" at bounding box center [573, 49] width 100 height 14
type input "********"
click at [565, 95] on span "Select an icon" at bounding box center [546, 91] width 40 height 9
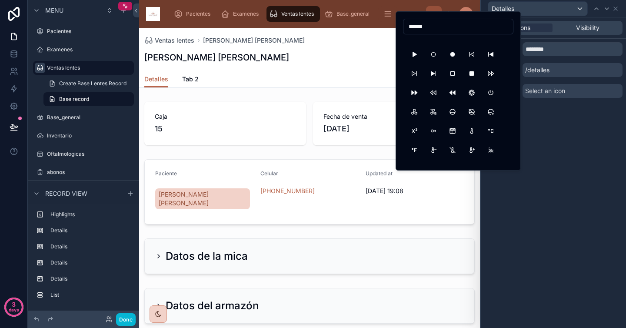
scroll to position [610, 0]
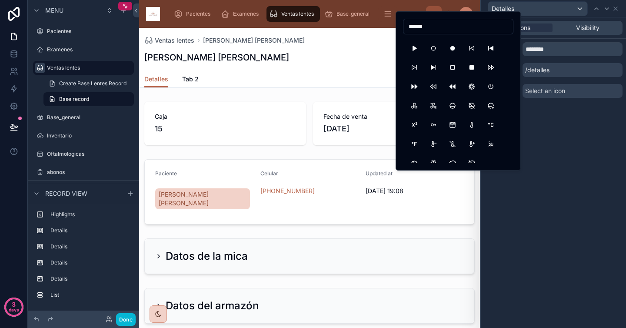
click at [434, 25] on input "******" at bounding box center [459, 26] width 110 height 12
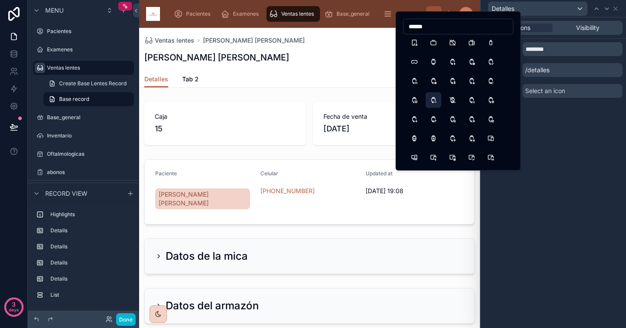
scroll to position [674, 0]
type input "******"
click at [418, 61] on button "DeviceVisionPro" at bounding box center [415, 61] width 16 height 16
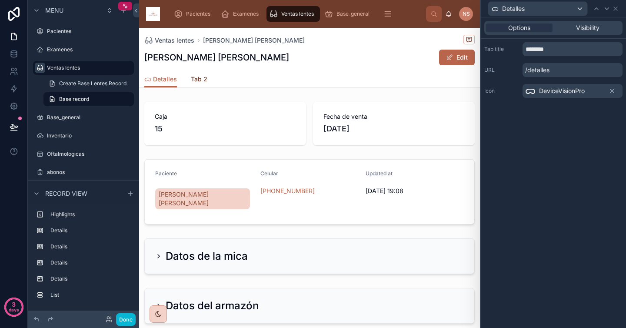
click at [203, 79] on span "Tab 2" at bounding box center [199, 79] width 17 height 9
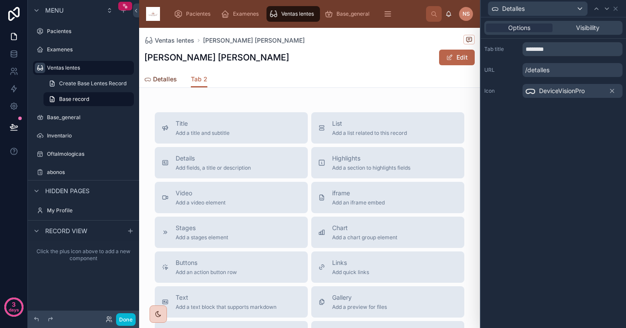
click at [172, 77] on span "Detalles" at bounding box center [165, 79] width 24 height 9
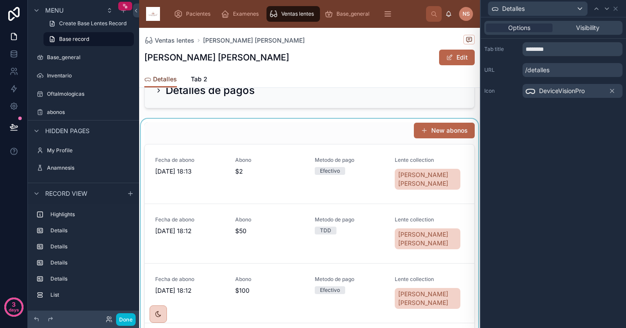
scroll to position [239, 0]
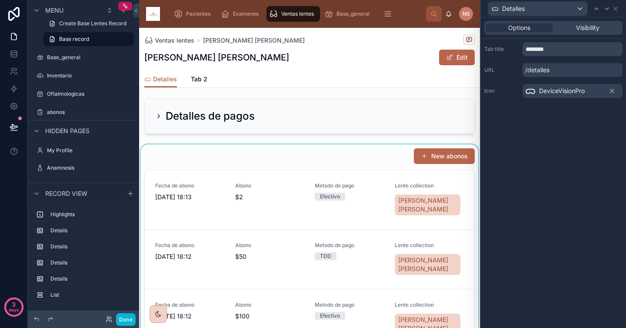
click at [257, 151] on div at bounding box center [309, 258] width 341 height 229
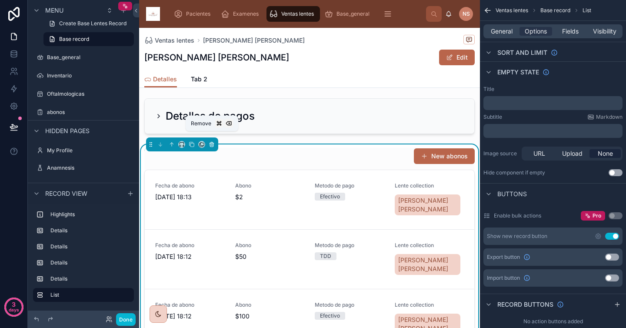
click at [211, 141] on icon at bounding box center [212, 144] width 6 height 6
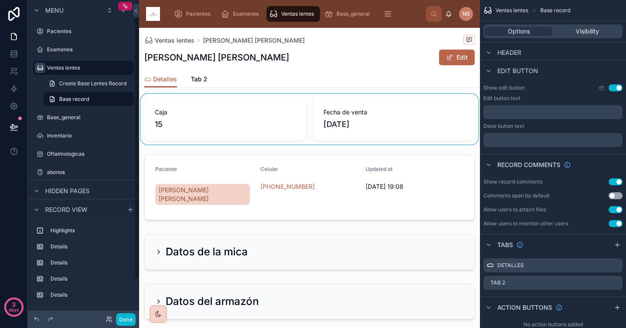
scroll to position [0, 0]
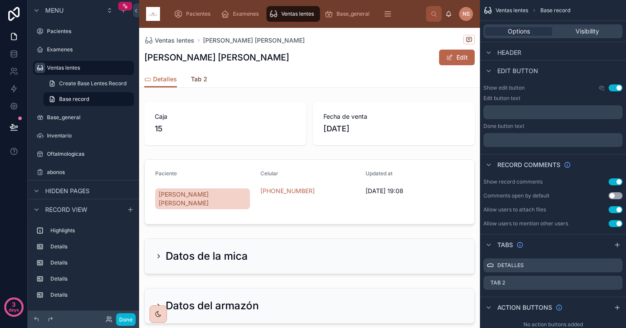
click at [198, 81] on span "Tab 2" at bounding box center [199, 79] width 17 height 9
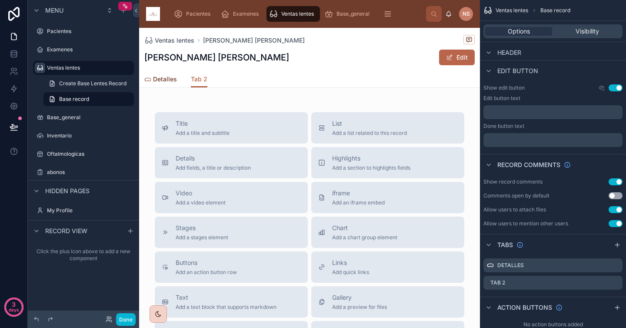
click at [164, 80] on span "Detalles" at bounding box center [165, 79] width 24 height 9
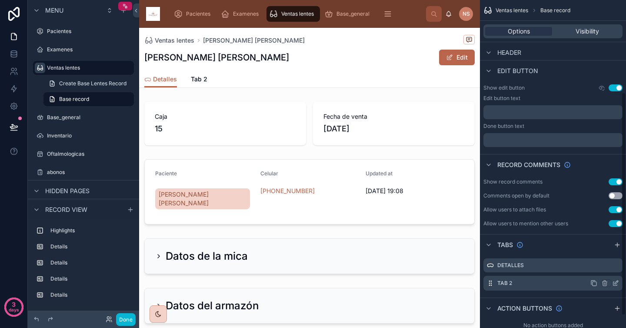
click at [616, 285] on icon "scrollable content" at bounding box center [616, 283] width 7 height 7
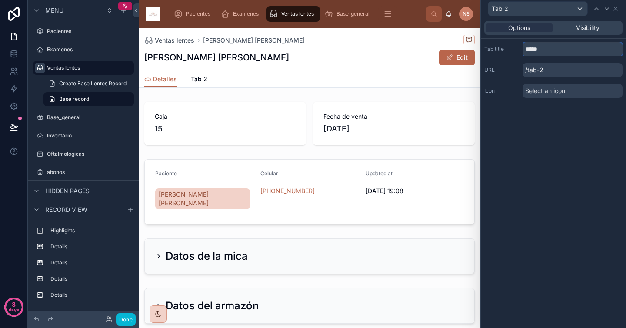
click at [570, 47] on input "*****" at bounding box center [573, 49] width 100 height 14
type input "******"
click at [576, 90] on div "Select an icon" at bounding box center [573, 91] width 100 height 14
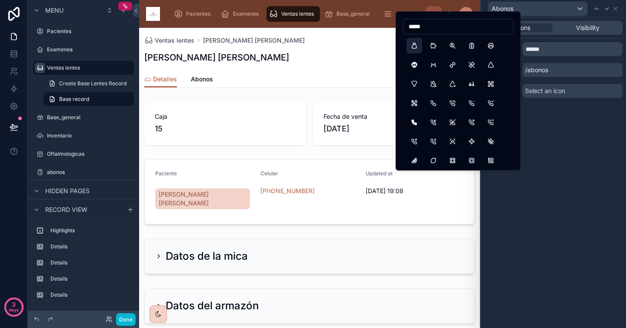
type input "*****"
click at [417, 46] on button "Moneybag" at bounding box center [415, 46] width 16 height 16
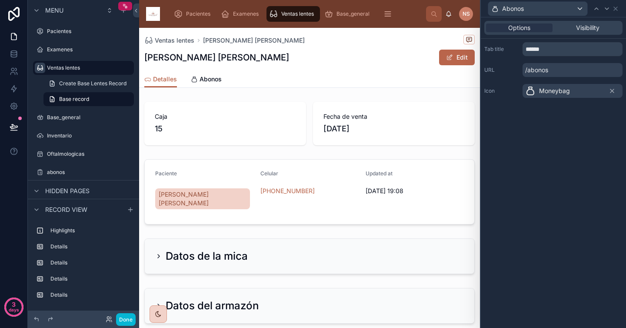
click at [539, 151] on div "Options Visibility Tab title ****** URL /abonos Icon Moneybag" at bounding box center [553, 172] width 145 height 311
click at [617, 10] on icon at bounding box center [616, 8] width 7 height 7
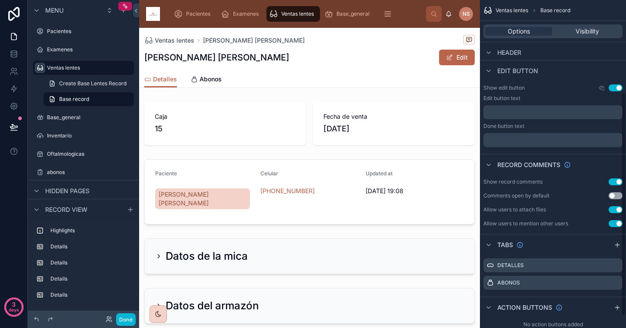
scroll to position [153, 0]
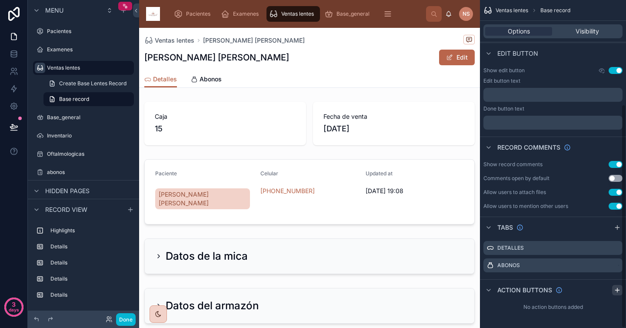
click at [619, 290] on icon "scrollable content" at bounding box center [618, 290] width 4 height 0
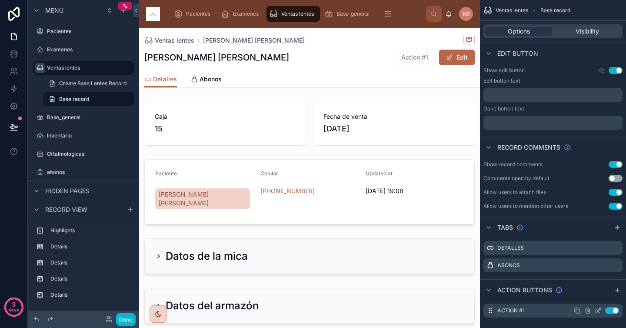
click at [599, 312] on icon "scrollable content" at bounding box center [598, 311] width 4 height 4
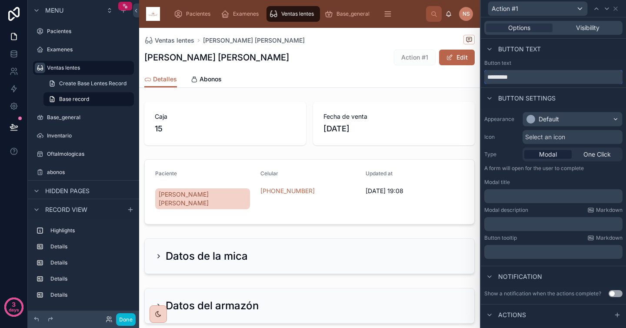
click at [538, 74] on input "*********" at bounding box center [554, 77] width 138 height 14
type input "**********"
click at [559, 61] on div "Button text" at bounding box center [554, 63] width 138 height 7
click at [549, 118] on div "Default" at bounding box center [549, 119] width 20 height 9
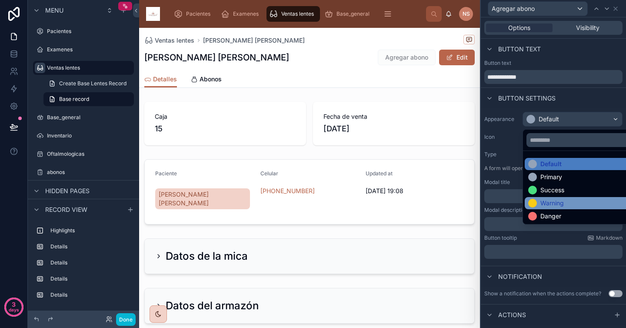
click at [555, 199] on div "Warning" at bounding box center [552, 203] width 23 height 9
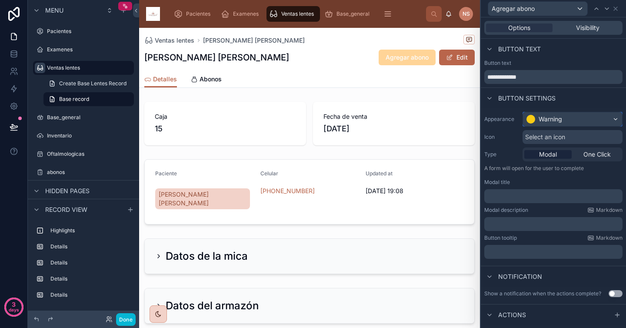
click at [568, 126] on div "Warning" at bounding box center [572, 119] width 99 height 14
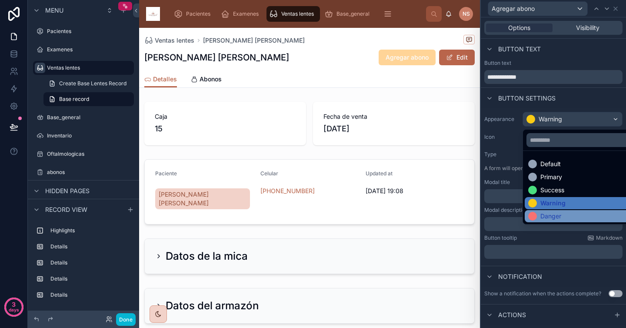
click at [556, 218] on div "Danger" at bounding box center [551, 216] width 21 height 9
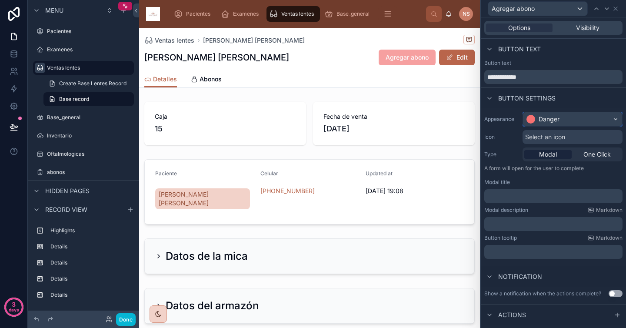
click at [562, 117] on div "Danger" at bounding box center [572, 119] width 99 height 14
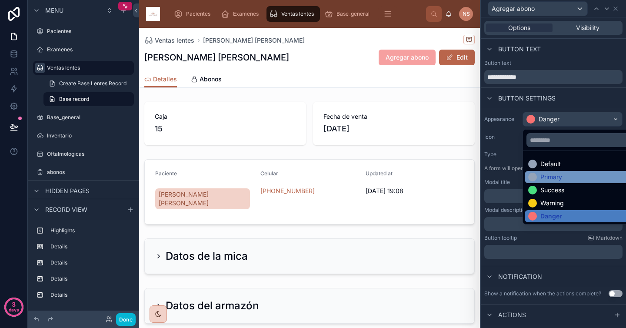
click at [561, 178] on div "Primary" at bounding box center [552, 177] width 22 height 9
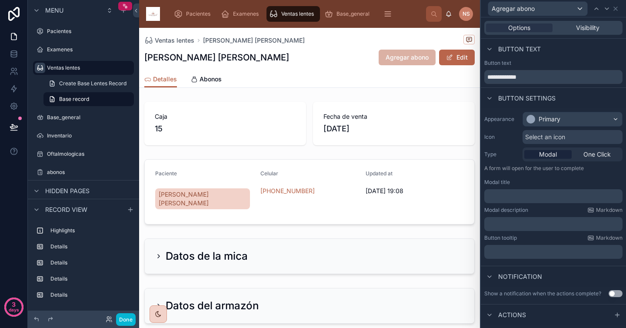
click at [566, 137] on div "Select an icon" at bounding box center [573, 137] width 100 height 14
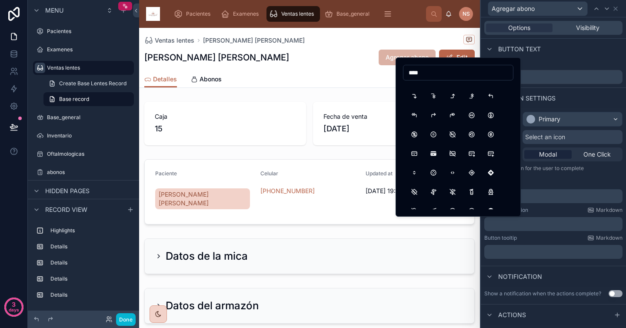
scroll to position [362, 0]
type input "****"
click at [475, 153] on button "CreditCardPay" at bounding box center [472, 151] width 16 height 16
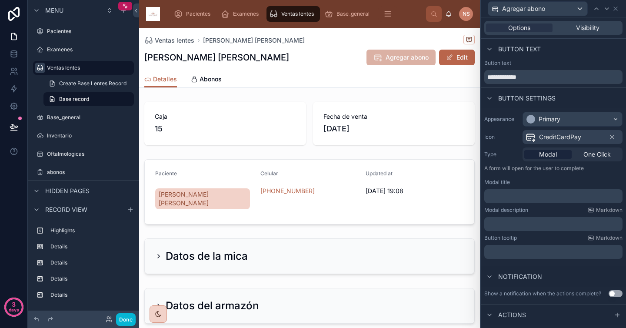
scroll to position [13, 0]
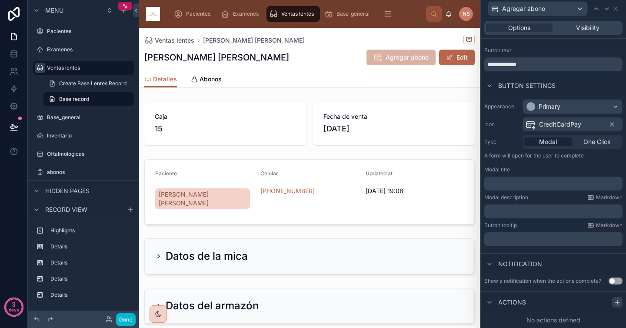
click at [614, 301] on icon at bounding box center [617, 302] width 7 height 7
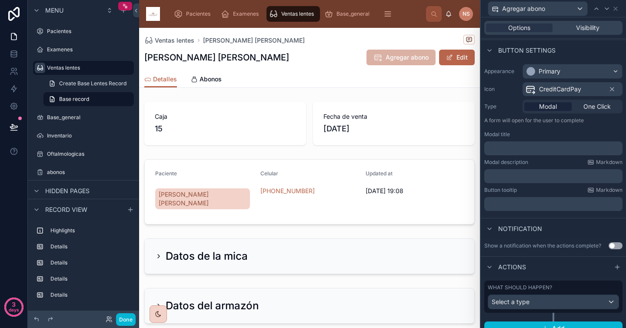
scroll to position [58, 0]
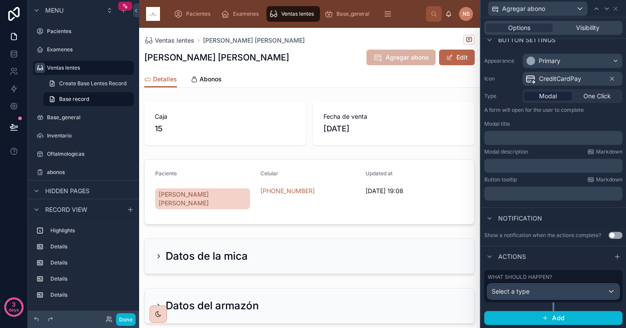
click at [549, 296] on div "Select a type" at bounding box center [554, 292] width 131 height 14
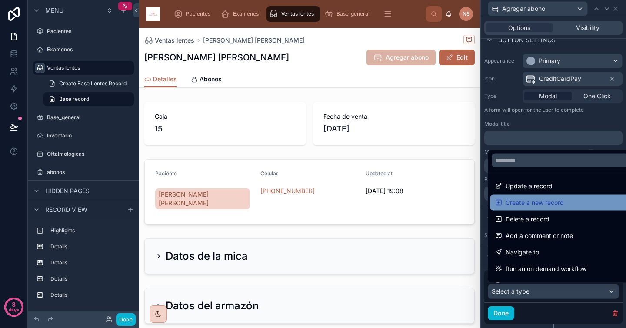
click at [558, 204] on span "Create a new record" at bounding box center [535, 203] width 58 height 10
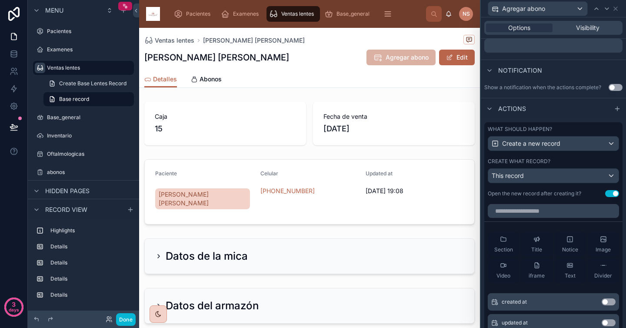
scroll to position [209, 0]
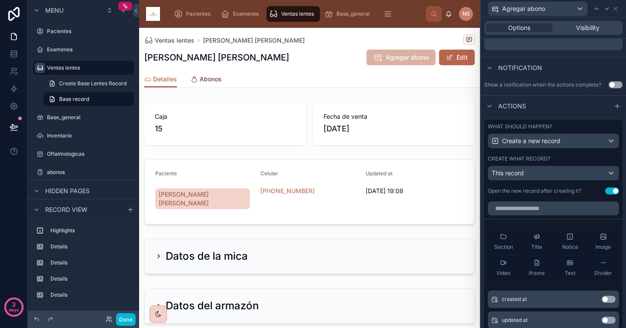
click at [208, 81] on span "Abonos" at bounding box center [211, 79] width 22 height 9
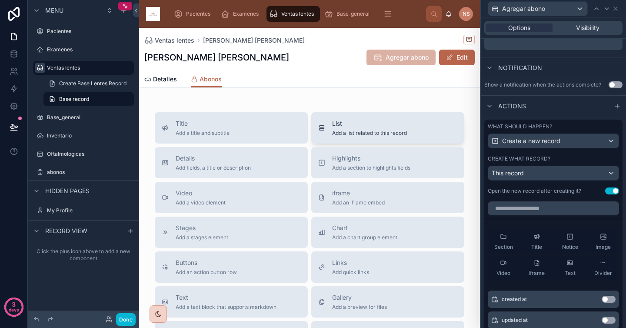
click at [351, 132] on span "Add a list related to this record" at bounding box center [369, 133] width 75 height 7
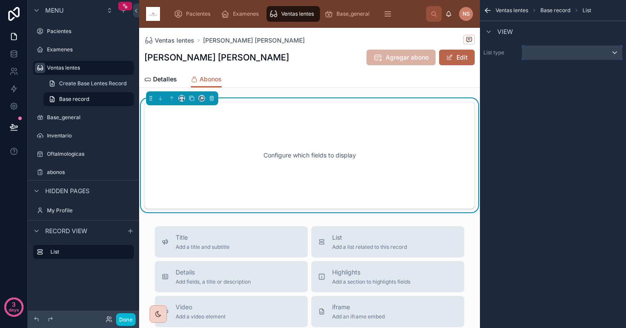
click at [564, 56] on div "scrollable content" at bounding box center [572, 53] width 100 height 14
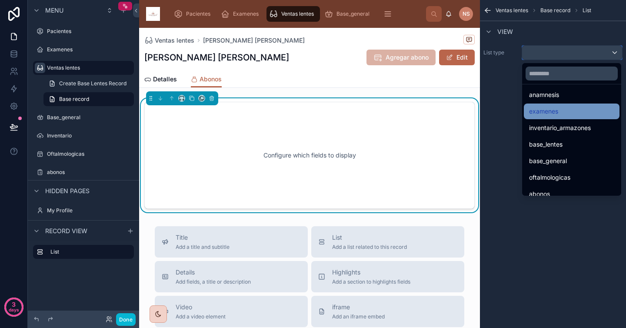
scroll to position [71, 0]
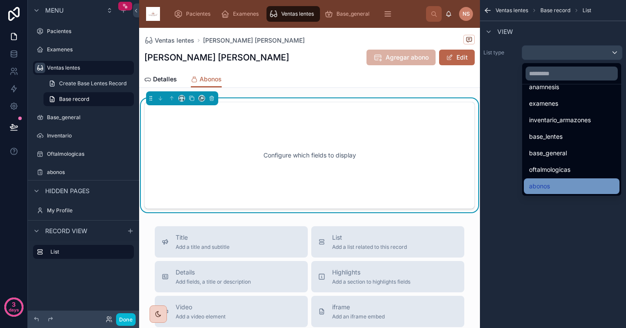
click at [553, 188] on div "abonos" at bounding box center [571, 186] width 85 height 10
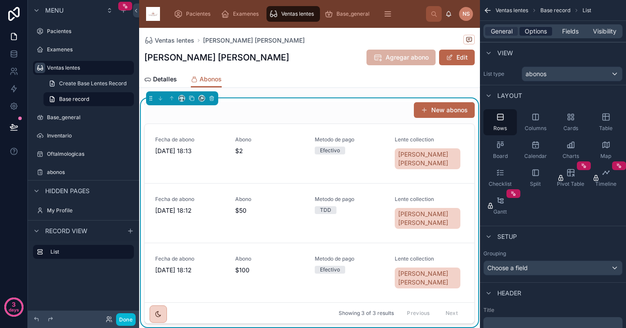
click at [543, 29] on span "Options" at bounding box center [536, 31] width 22 height 9
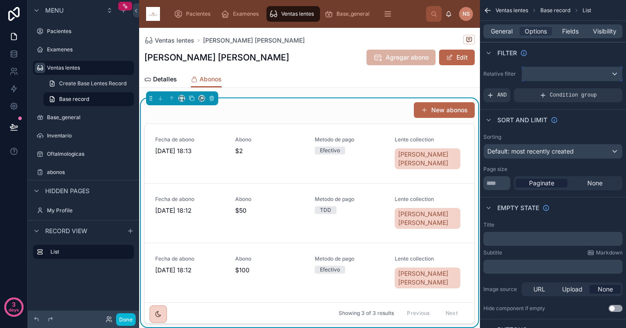
click at [555, 76] on div "scrollable content" at bounding box center [572, 74] width 100 height 14
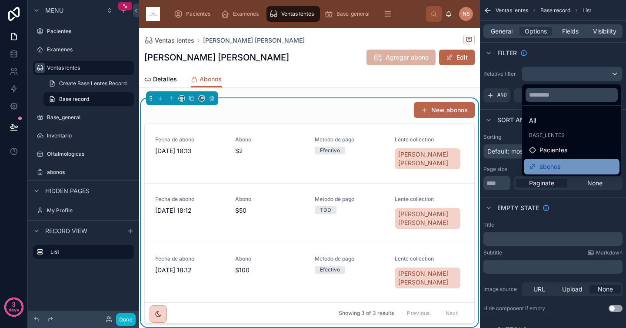
click at [566, 165] on div "abonos" at bounding box center [571, 166] width 85 height 10
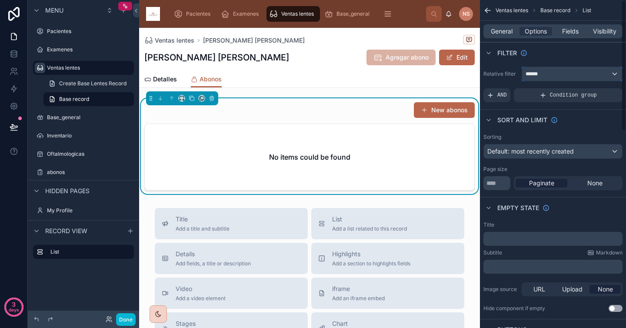
click at [563, 71] on div "******" at bounding box center [572, 74] width 100 height 14
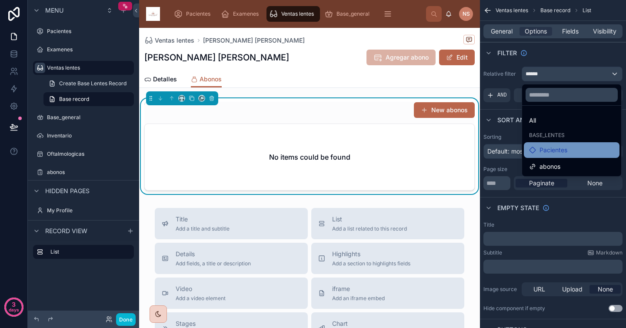
click at [562, 156] on div "Pacientes" at bounding box center [572, 150] width 96 height 16
click at [560, 169] on span "abonos" at bounding box center [550, 166] width 21 height 10
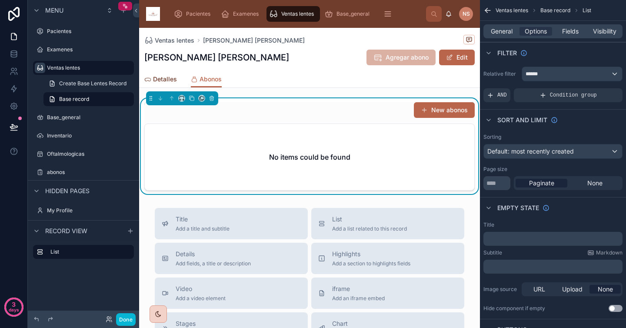
click at [160, 79] on span "Detalles" at bounding box center [165, 79] width 24 height 9
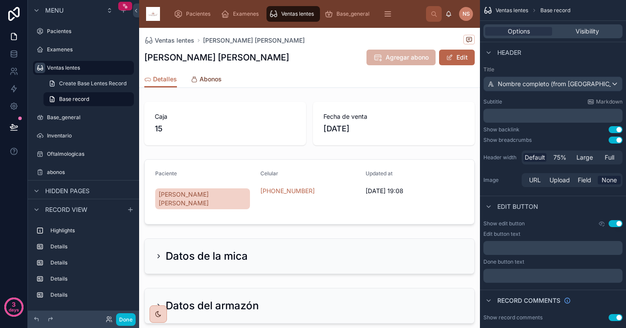
click at [211, 83] on span "Abonos" at bounding box center [211, 79] width 22 height 9
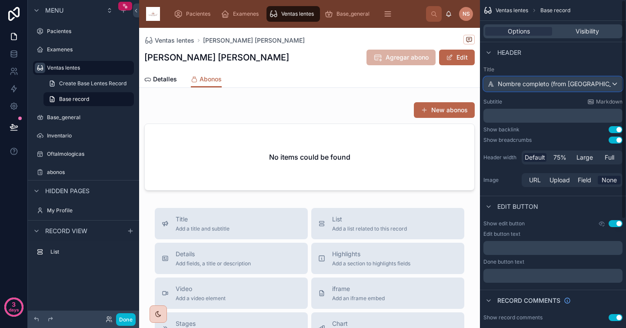
click at [577, 90] on div "Nombre completo (from [GEOGRAPHIC_DATA])" at bounding box center [553, 84] width 138 height 14
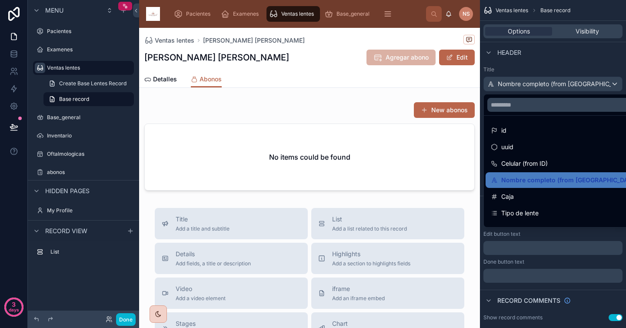
click at [566, 63] on div "scrollable content" at bounding box center [313, 164] width 626 height 328
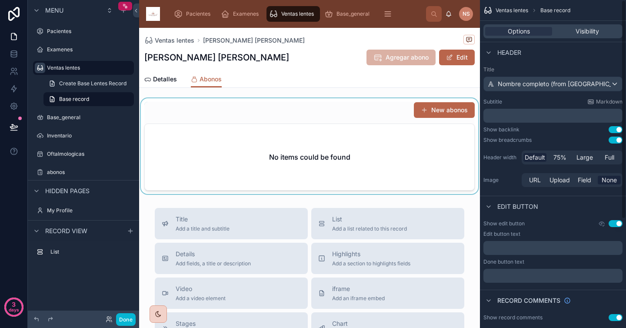
click at [330, 141] on div at bounding box center [309, 146] width 341 height 96
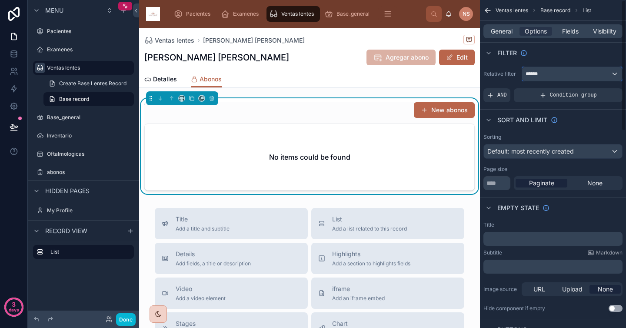
click at [560, 72] on div "******" at bounding box center [572, 74] width 100 height 14
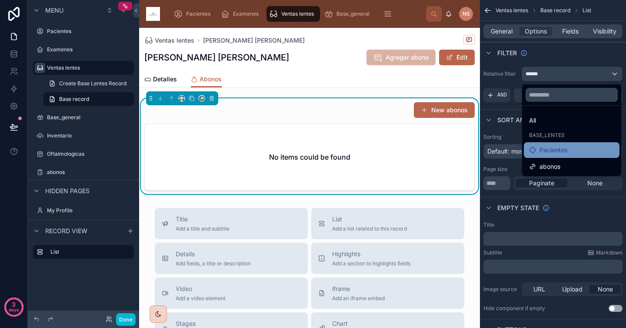
click at [559, 151] on span "Pacientes" at bounding box center [554, 150] width 28 height 10
click at [553, 169] on span "abonos" at bounding box center [550, 166] width 21 height 10
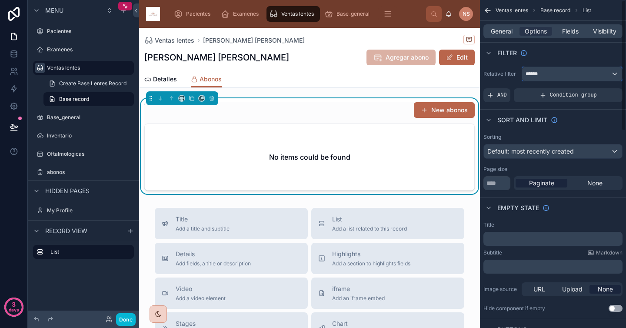
click at [581, 77] on div "******" at bounding box center [572, 74] width 100 height 14
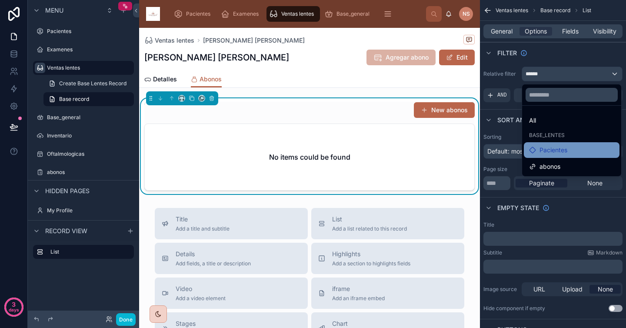
click at [541, 148] on span "Pacientes" at bounding box center [554, 150] width 28 height 10
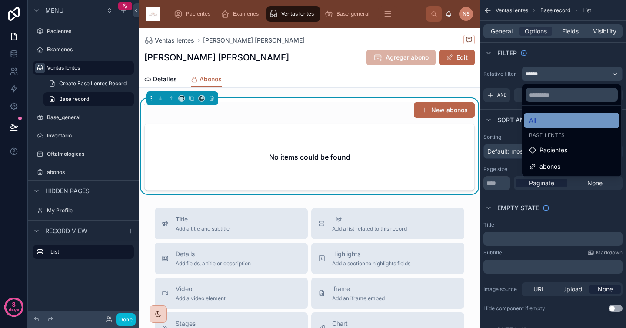
click at [553, 118] on div "All" at bounding box center [571, 120] width 85 height 10
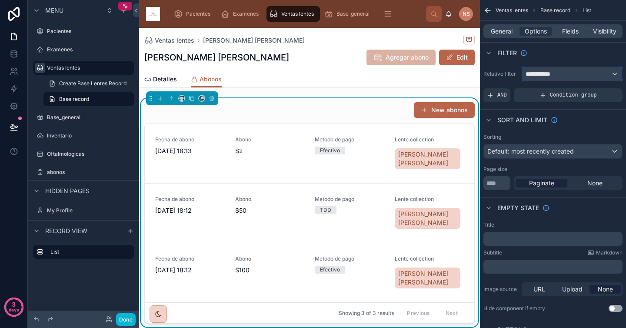
click at [563, 75] on div "**********" at bounding box center [572, 74] width 100 height 14
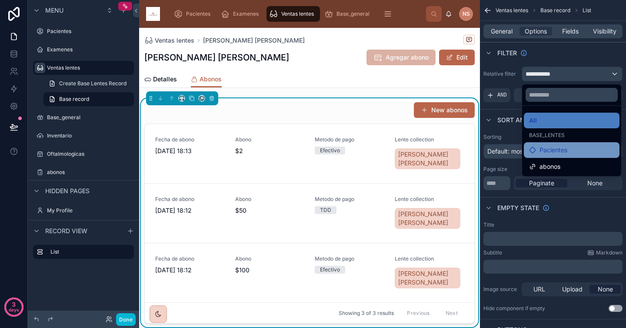
click at [559, 149] on span "Pacientes" at bounding box center [554, 150] width 28 height 10
click at [566, 152] on span "Pacientes" at bounding box center [554, 150] width 28 height 10
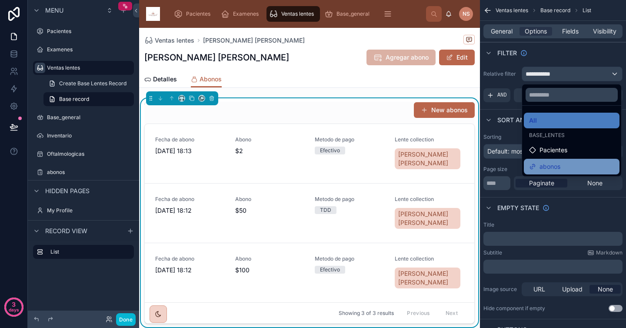
click at [557, 166] on span "abonos" at bounding box center [550, 166] width 21 height 10
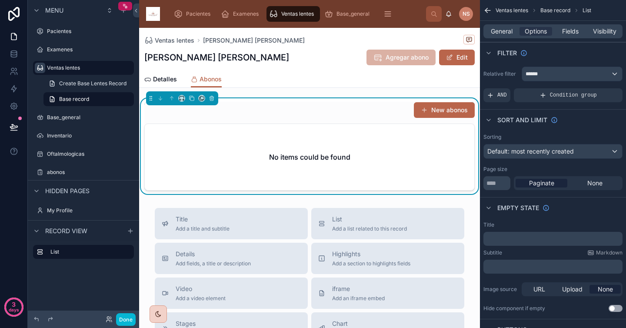
click at [333, 113] on div "New abonos" at bounding box center [309, 110] width 331 height 17
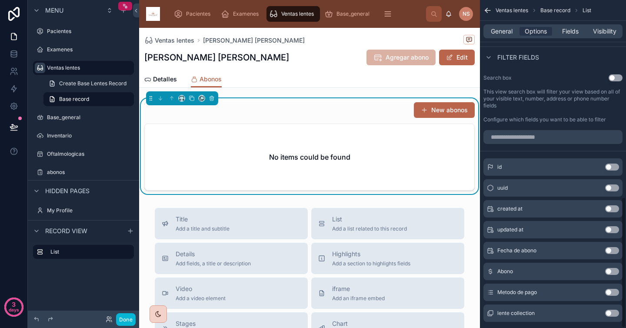
scroll to position [492, 0]
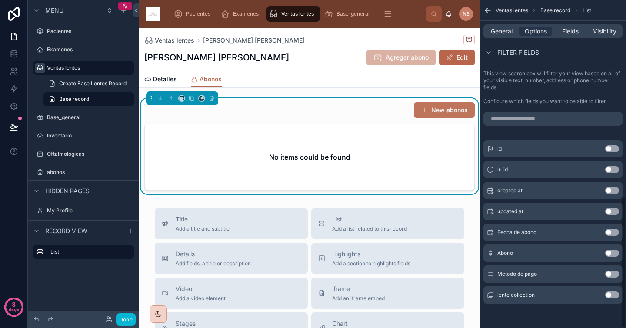
click at [453, 110] on button "New abonos" at bounding box center [444, 110] width 61 height 16
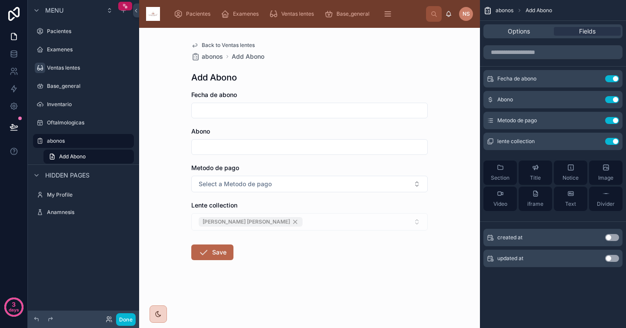
click at [252, 112] on input "text" at bounding box center [310, 110] width 236 height 12
click at [248, 112] on input "text" at bounding box center [310, 110] width 236 height 12
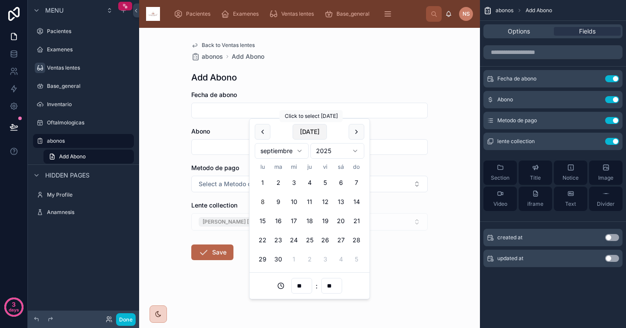
click at [310, 130] on button "[DATE]" at bounding box center [310, 132] width 34 height 16
type input "**********"
click at [224, 141] on input "text" at bounding box center [310, 147] width 236 height 12
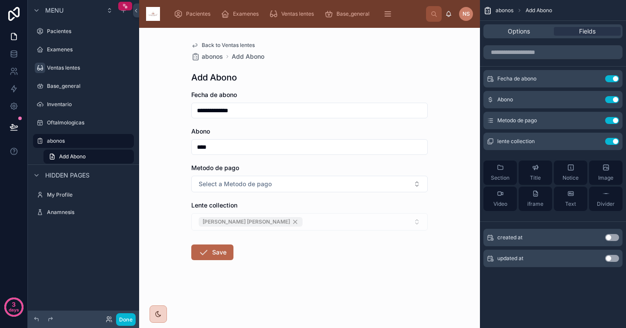
type input "****"
click at [226, 165] on span "Metodo de pago" at bounding box center [215, 167] width 48 height 7
click at [243, 188] on span "Select a Metodo de pago" at bounding box center [235, 184] width 73 height 9
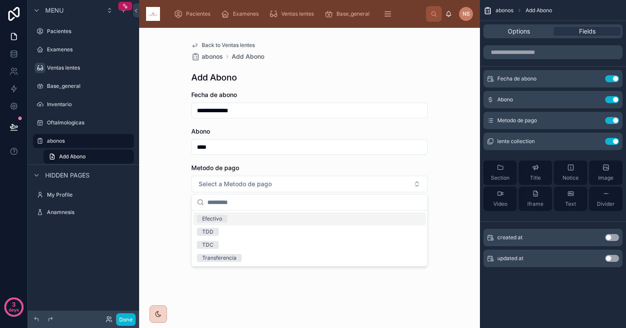
click at [238, 218] on div "Efectivo" at bounding box center [310, 218] width 232 height 13
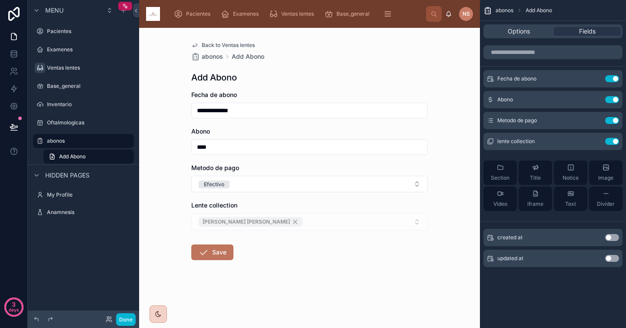
click at [219, 259] on button "Save" at bounding box center [212, 252] width 42 height 16
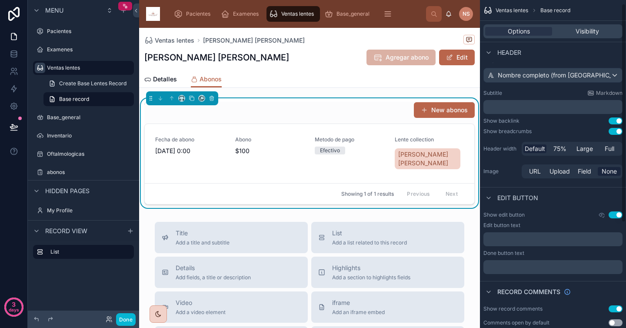
scroll to position [12, 0]
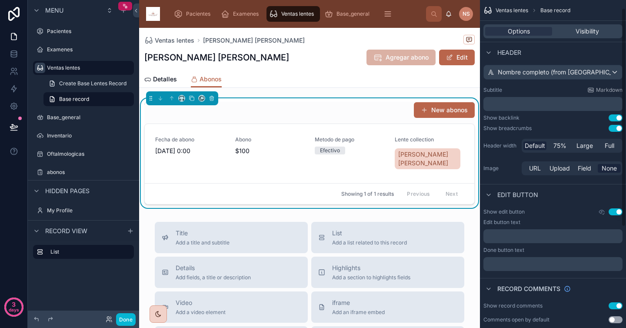
click at [365, 107] on div "New abonos" at bounding box center [309, 110] width 331 height 17
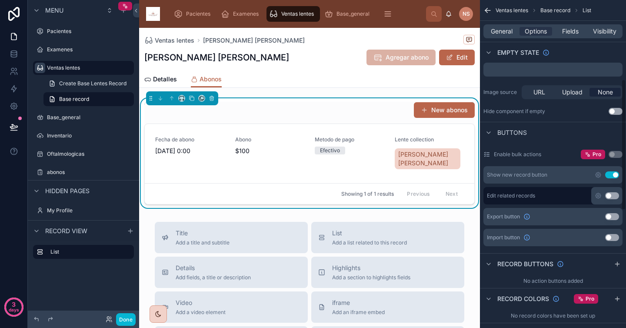
scroll to position [198, 0]
click at [612, 175] on button "Use setting" at bounding box center [613, 174] width 14 height 7
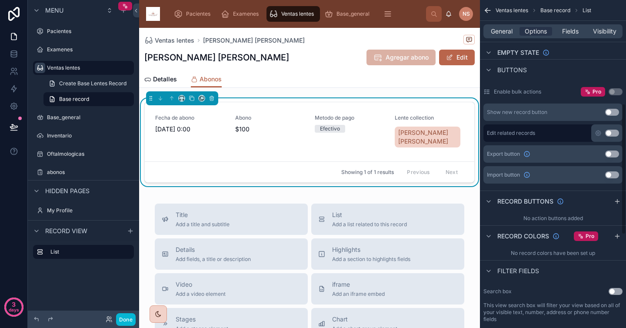
scroll to position [260, 0]
click at [586, 199] on div "Record buttons" at bounding box center [553, 200] width 146 height 21
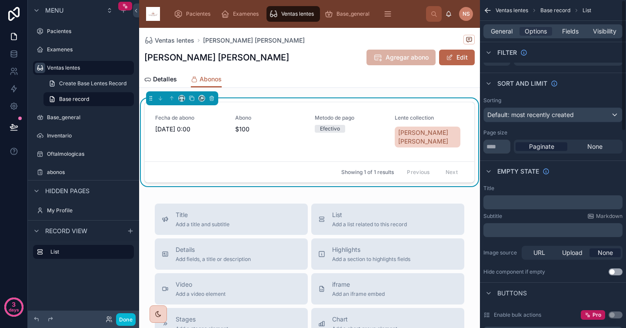
scroll to position [0, 0]
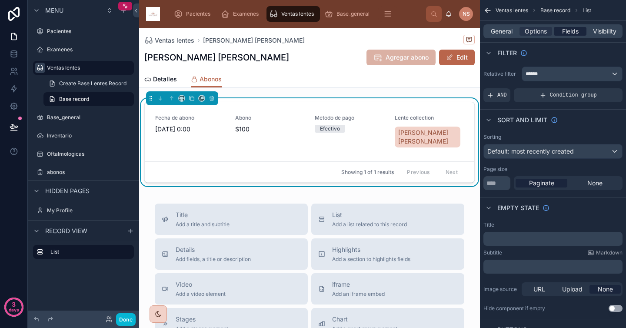
click at [575, 32] on span "Fields" at bounding box center [571, 31] width 17 height 9
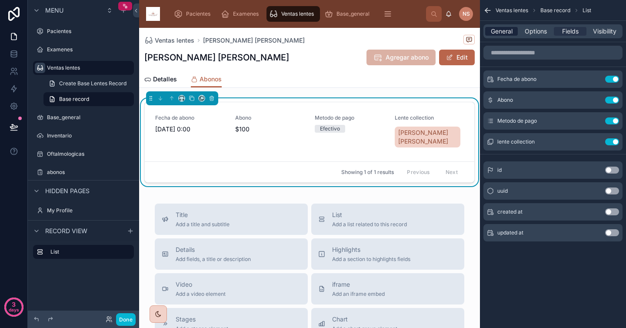
click at [493, 32] on span "General" at bounding box center [502, 31] width 22 height 9
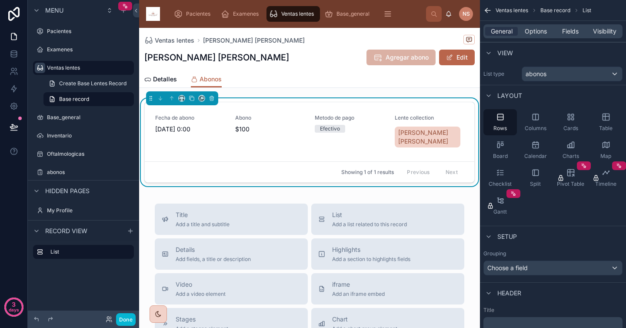
click at [419, 78] on div "Detalles Abonos" at bounding box center [309, 79] width 331 height 17
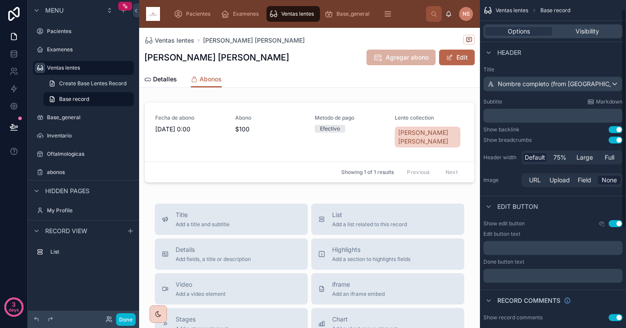
scroll to position [164, 0]
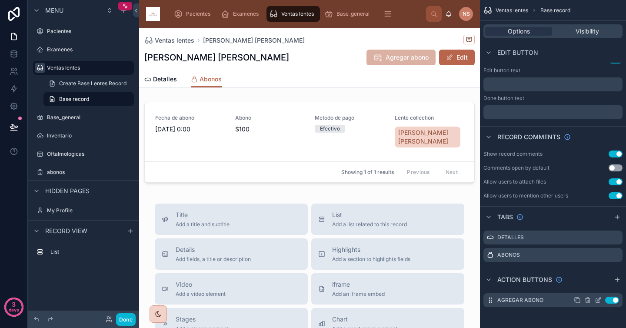
click at [597, 301] on icon "scrollable content" at bounding box center [598, 300] width 7 height 7
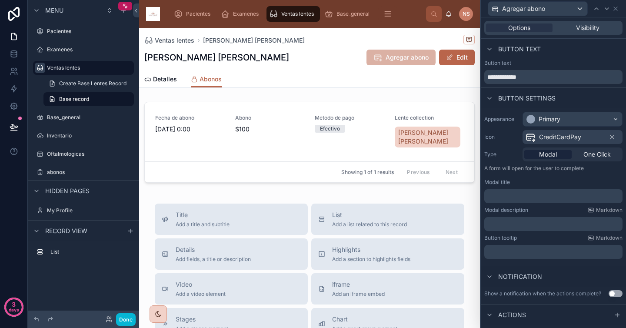
scroll to position [104, 0]
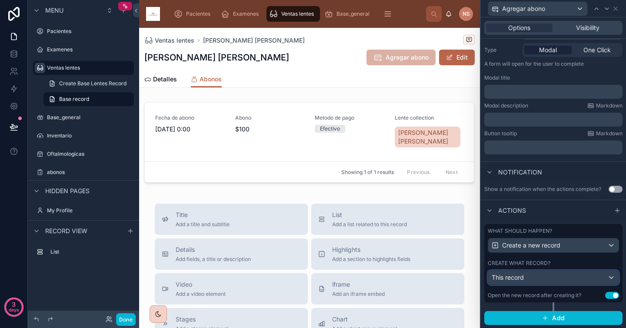
click at [543, 279] on div "This record" at bounding box center [554, 278] width 131 height 14
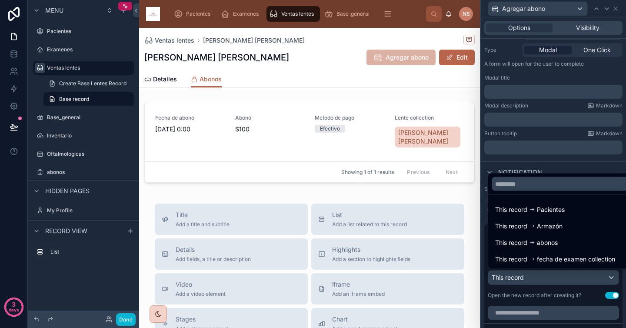
click at [561, 292] on div at bounding box center [553, 164] width 145 height 328
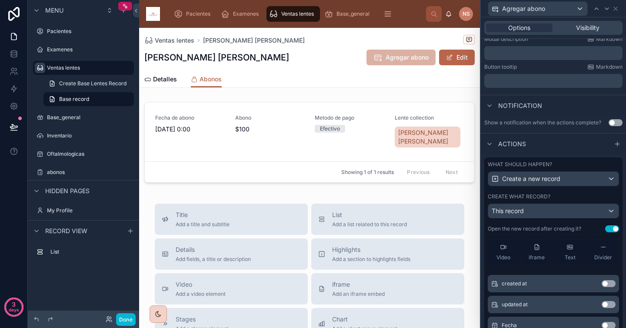
scroll to position [37, 0]
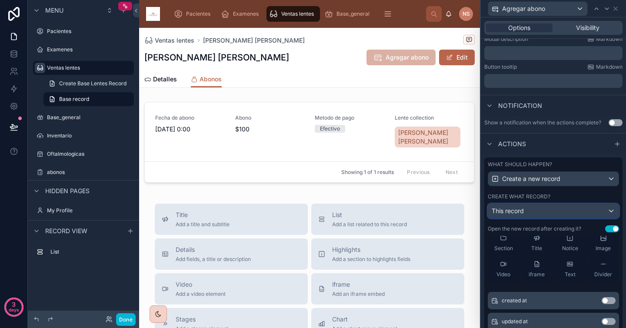
click at [541, 216] on div "This record" at bounding box center [554, 211] width 131 height 14
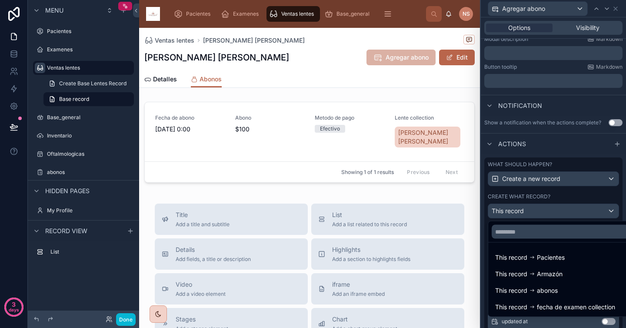
click at [566, 290] on div "This record abonos" at bounding box center [561, 290] width 130 height 10
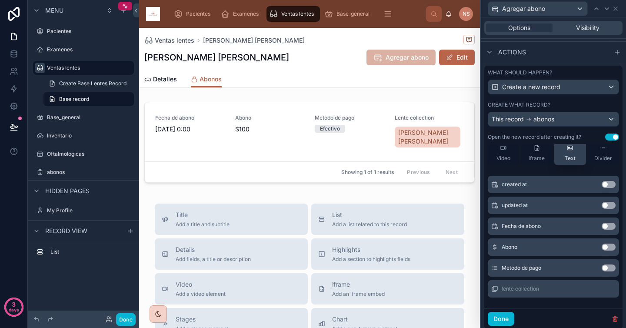
scroll to position [269, 0]
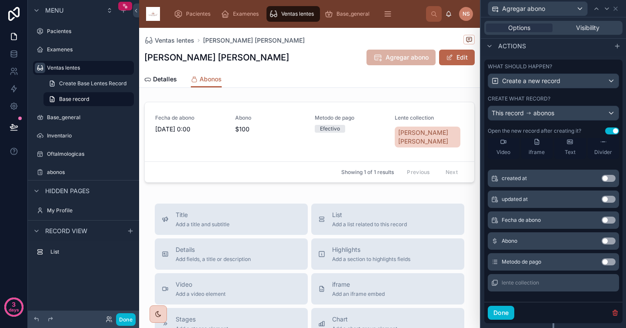
click at [602, 218] on button "Use setting" at bounding box center [609, 220] width 14 height 7
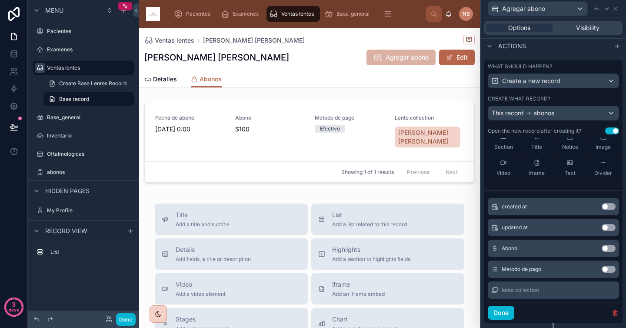
click at [602, 248] on button "Use setting" at bounding box center [609, 248] width 14 height 7
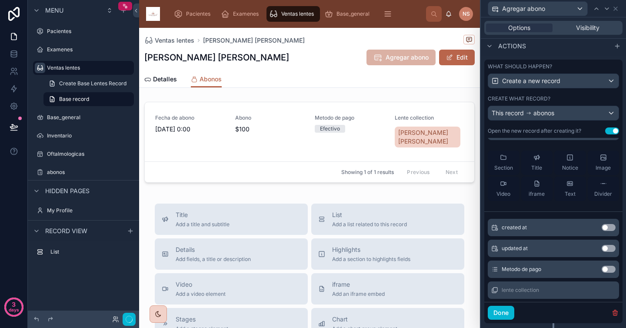
scroll to position [68, 0]
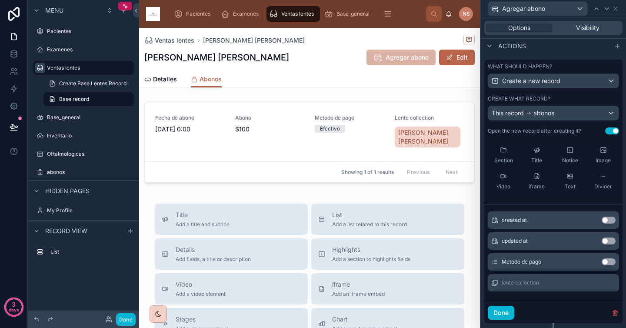
click at [602, 261] on button "Use setting" at bounding box center [609, 261] width 14 height 7
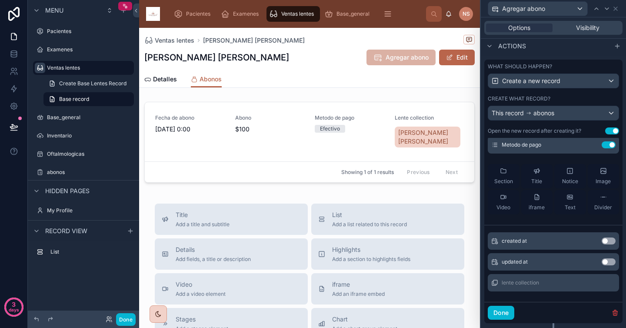
scroll to position [0, 0]
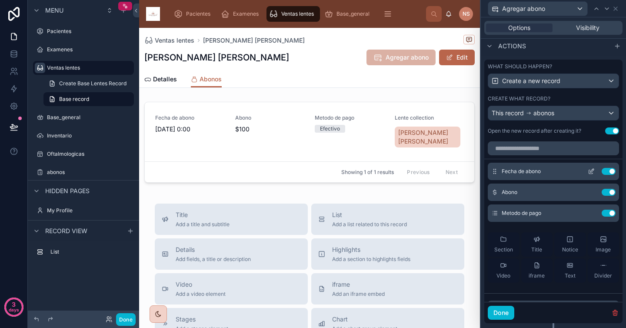
click at [585, 172] on button at bounding box center [592, 171] width 14 height 7
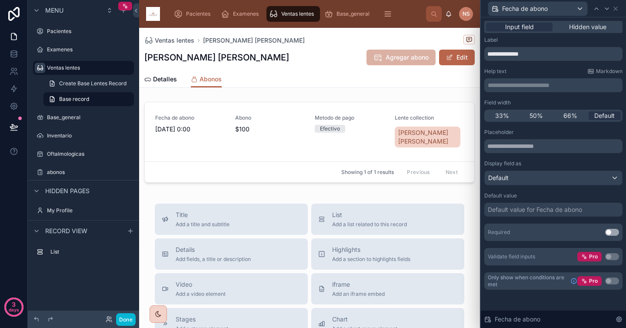
click at [523, 211] on div "Default value for Fecha de abono" at bounding box center [535, 209] width 94 height 9
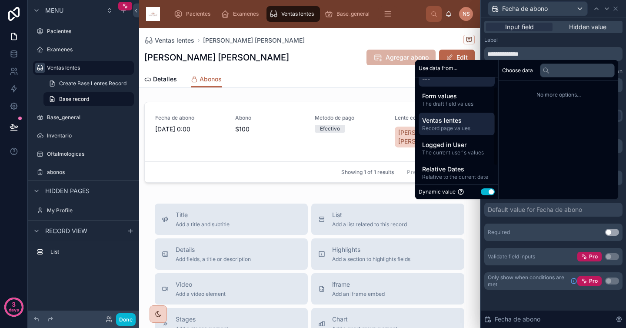
scroll to position [13, 0]
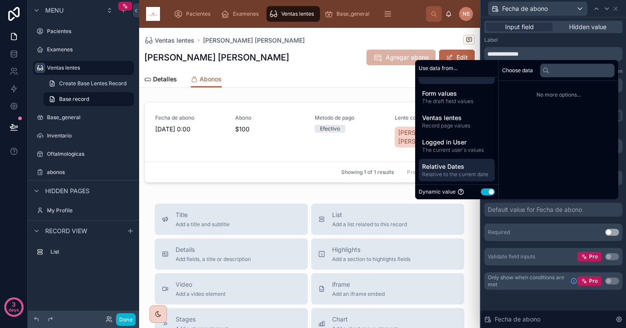
click at [459, 173] on span "Relative to the current date" at bounding box center [456, 174] width 69 height 7
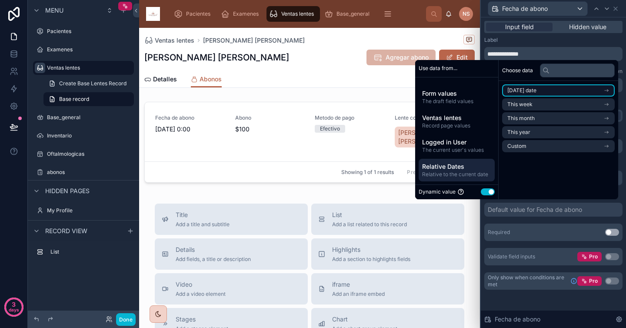
click at [529, 89] on span "[DATE] date" at bounding box center [522, 90] width 29 height 7
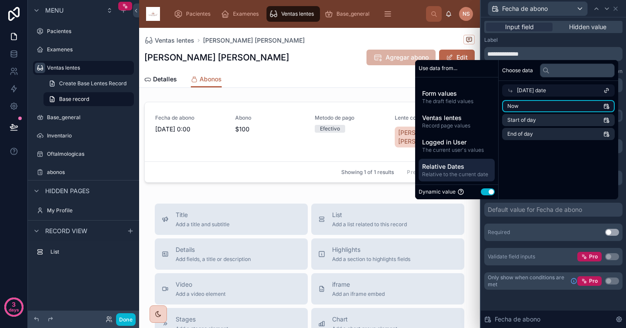
click at [533, 104] on li "Now" at bounding box center [558, 106] width 113 height 12
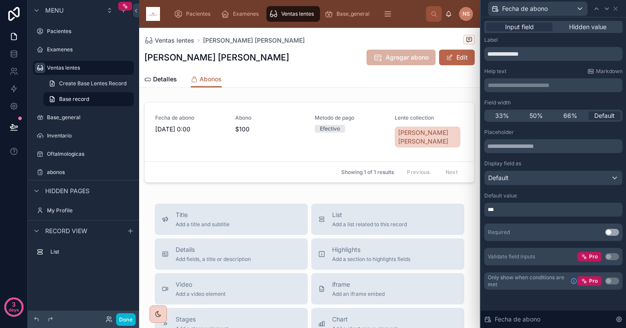
click at [536, 222] on div "Placeholder Display field as Default Default value *** Required Use setting Val…" at bounding box center [554, 197] width 138 height 137
click at [615, 234] on button "Use setting" at bounding box center [613, 232] width 14 height 7
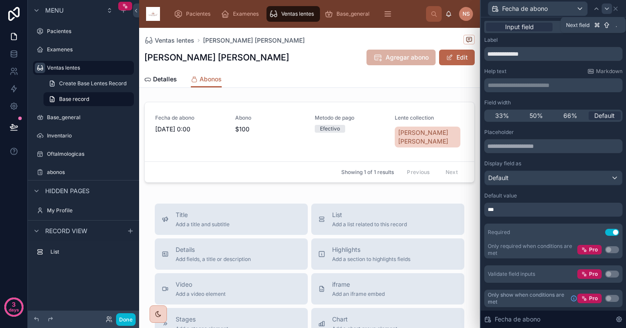
click at [607, 11] on icon at bounding box center [607, 8] width 7 height 7
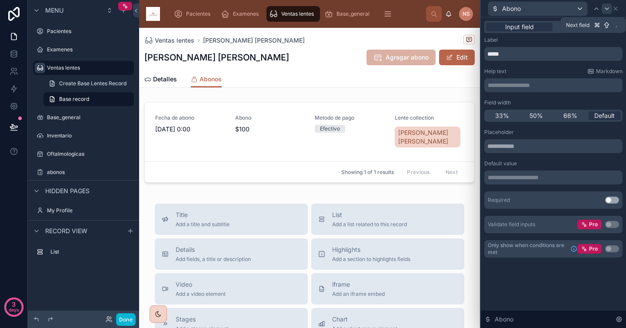
click at [608, 9] on icon at bounding box center [607, 8] width 7 height 7
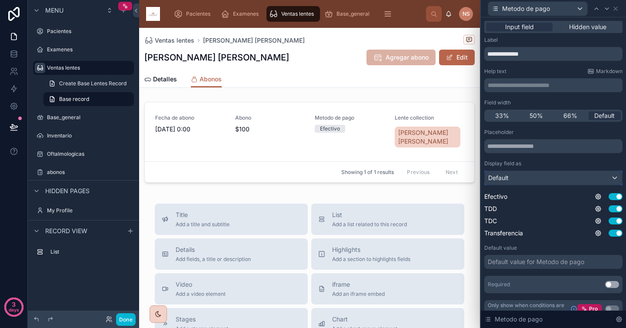
click at [530, 177] on div "Default" at bounding box center [553, 178] width 137 height 14
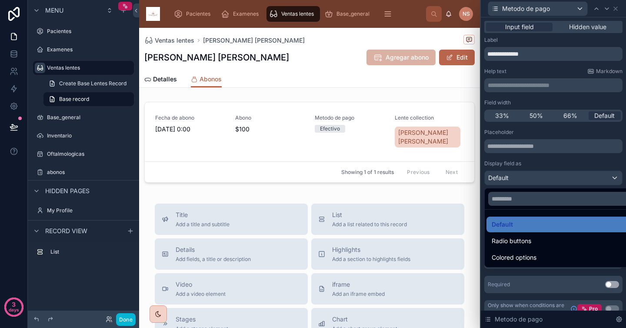
click at [536, 167] on div at bounding box center [553, 164] width 145 height 328
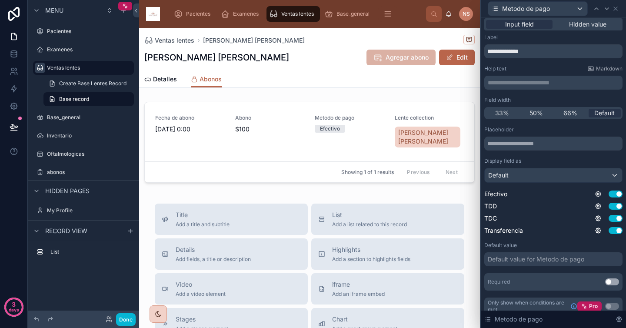
scroll to position [0, 0]
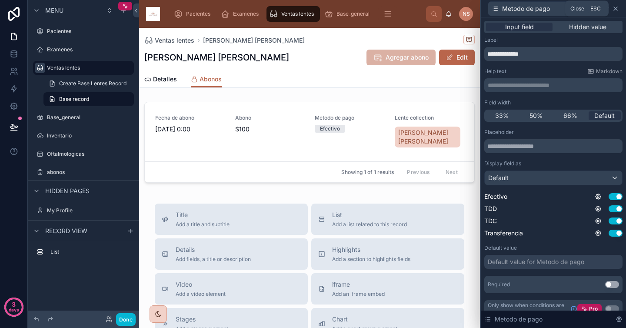
click at [617, 10] on icon at bounding box center [615, 8] width 3 height 3
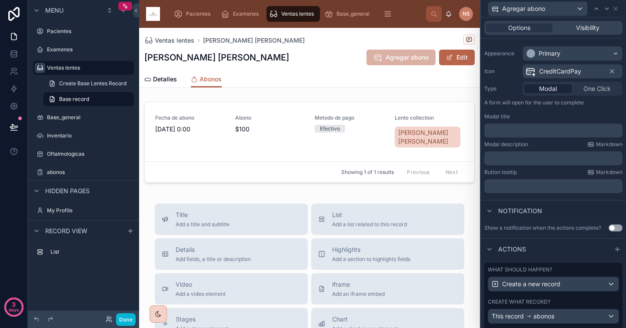
scroll to position [65, 0]
click at [552, 128] on p "﻿" at bounding box center [554, 131] width 133 height 9
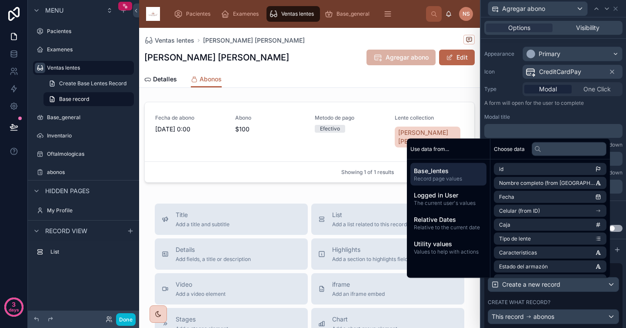
click at [563, 117] on div "Modal title" at bounding box center [554, 117] width 138 height 7
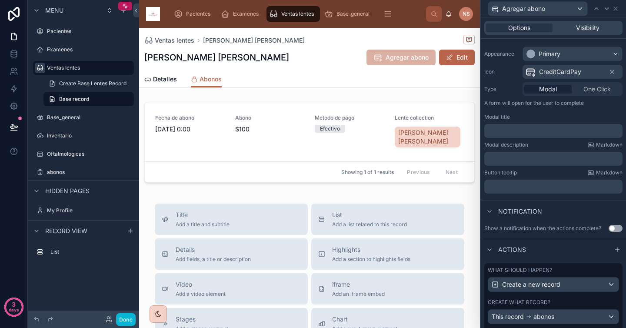
click at [542, 132] on p "﻿" at bounding box center [554, 131] width 133 height 9
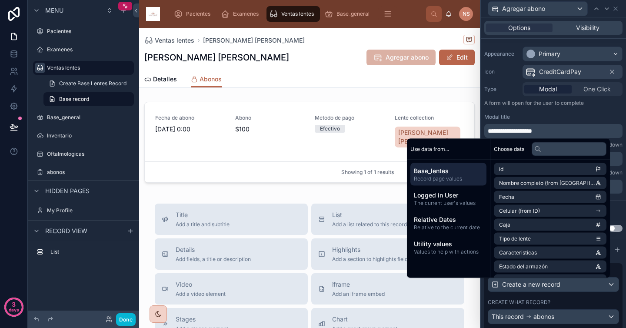
click at [548, 114] on div "Modal title" at bounding box center [554, 117] width 138 height 7
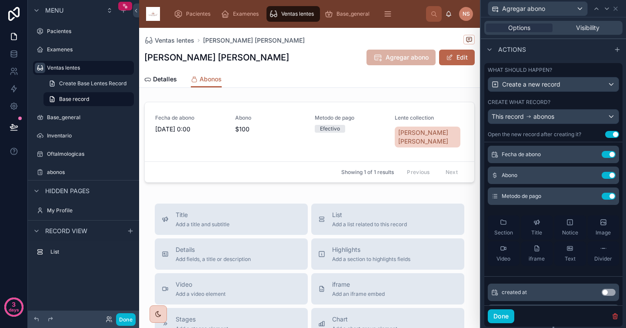
scroll to position [68, 0]
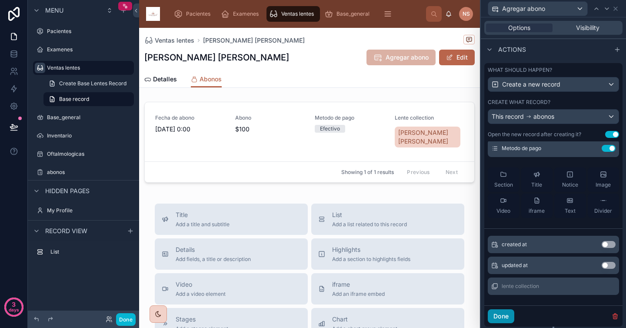
click at [506, 316] on button "Done" at bounding box center [501, 316] width 27 height 14
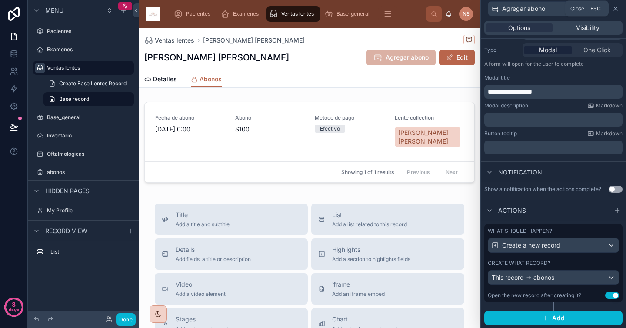
click at [617, 5] on icon at bounding box center [616, 8] width 7 height 7
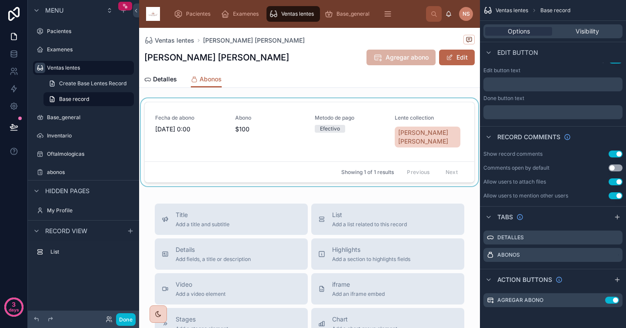
click at [379, 136] on div at bounding box center [309, 143] width 341 height 91
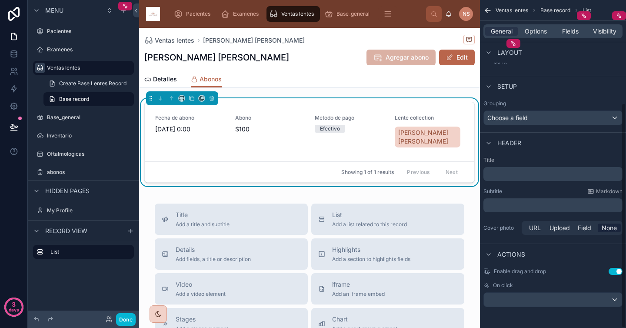
scroll to position [150, 0]
click at [573, 32] on span "Fields" at bounding box center [571, 31] width 17 height 9
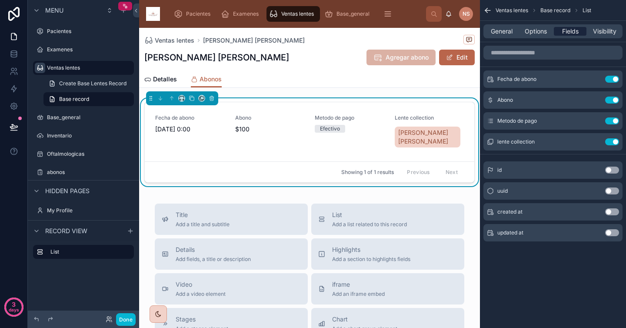
scroll to position [0, 0]
click at [542, 31] on span "Options" at bounding box center [536, 31] width 22 height 9
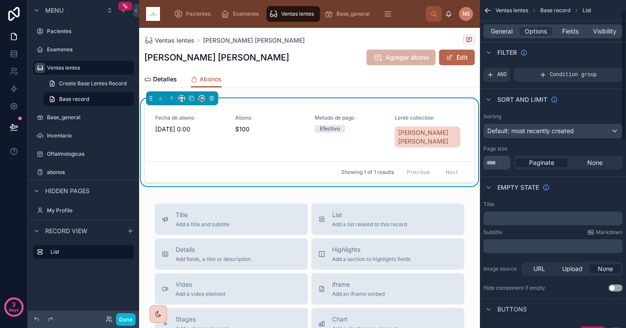
scroll to position [24, 0]
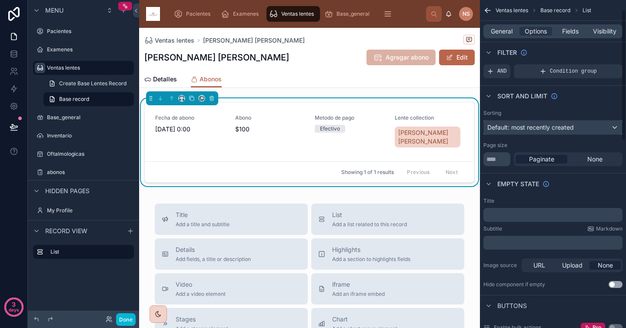
click at [586, 127] on div "Default: most recently created" at bounding box center [553, 128] width 138 height 14
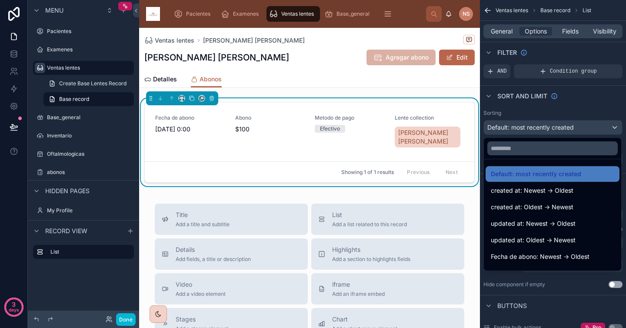
click at [587, 114] on div "scrollable content" at bounding box center [313, 164] width 626 height 328
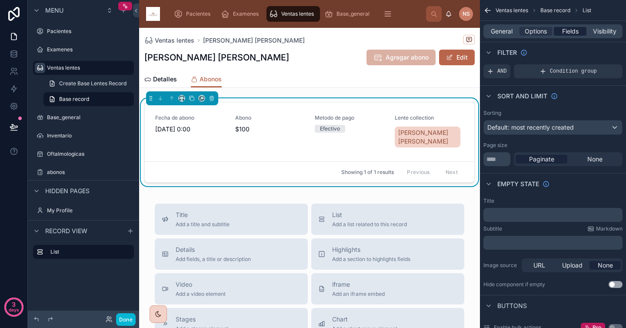
click at [573, 34] on span "Fields" at bounding box center [571, 31] width 17 height 9
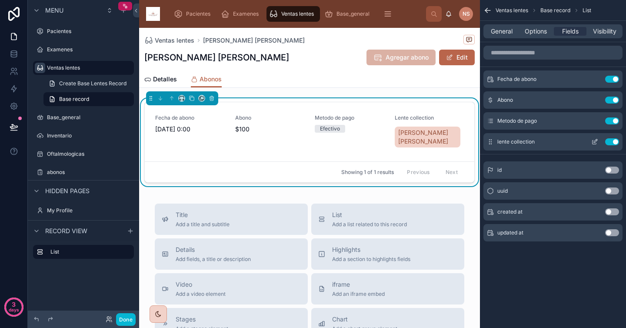
click at [613, 140] on button "Use setting" at bounding box center [613, 141] width 14 height 7
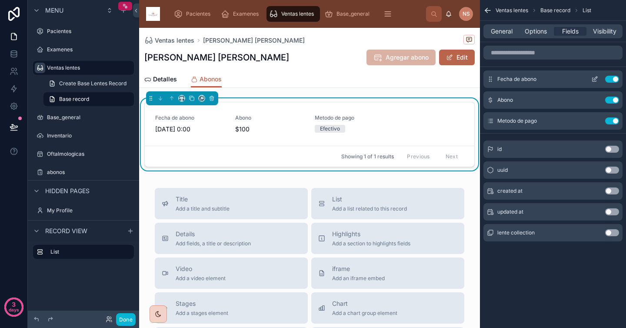
click at [596, 80] on icon "scrollable content" at bounding box center [595, 79] width 7 height 7
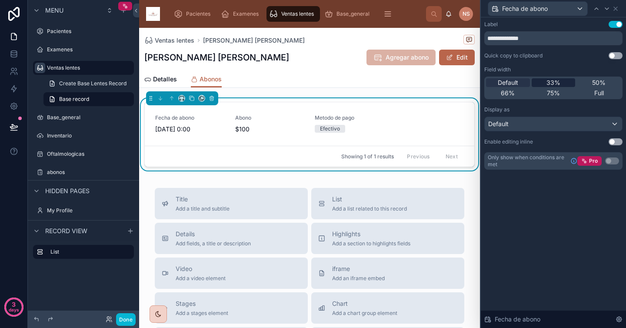
click at [555, 81] on span "33%" at bounding box center [554, 82] width 14 height 9
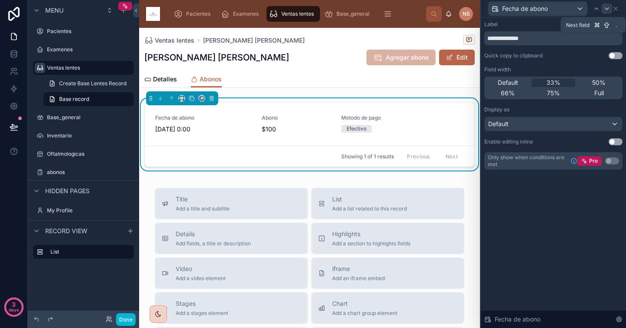
click at [609, 7] on icon at bounding box center [607, 8] width 7 height 7
click at [559, 81] on span "33%" at bounding box center [554, 82] width 14 height 9
click at [608, 8] on icon at bounding box center [607, 8] width 7 height 7
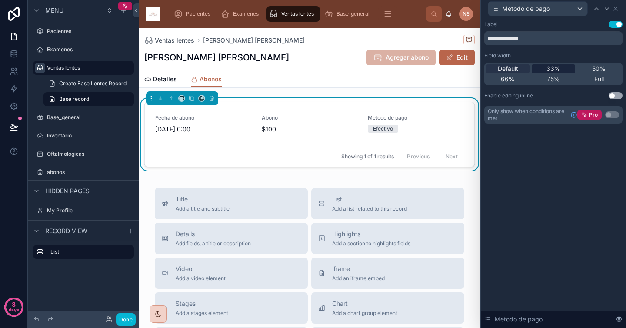
click at [561, 68] on div "33%" at bounding box center [554, 68] width 44 height 9
click at [619, 7] on icon at bounding box center [616, 8] width 7 height 7
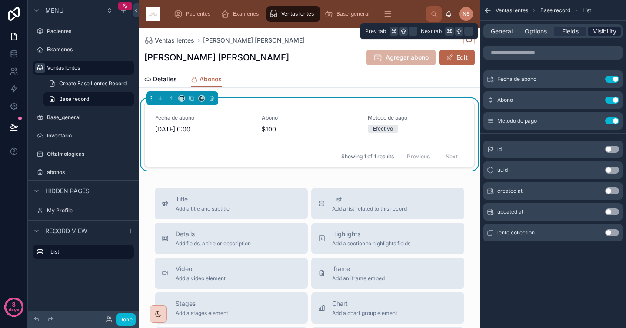
click at [613, 29] on span "Visibility" at bounding box center [604, 31] width 23 height 9
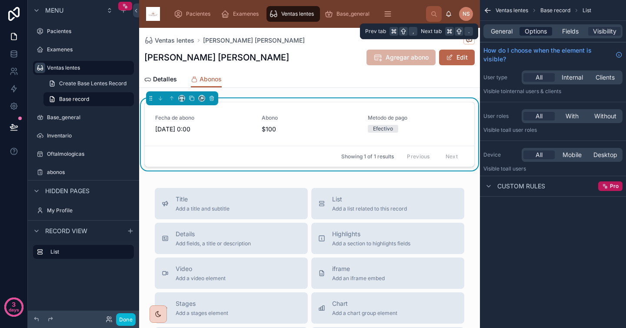
click at [542, 32] on span "Options" at bounding box center [536, 31] width 22 height 9
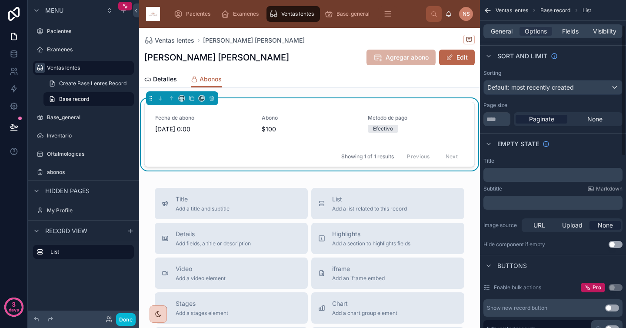
scroll to position [66, 0]
click at [581, 118] on div "None" at bounding box center [595, 117] width 52 height 9
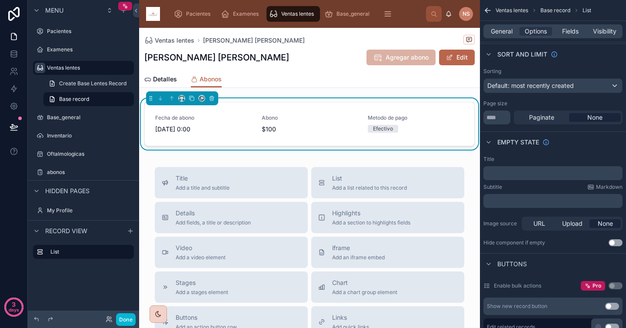
click at [548, 134] on div "Empty state" at bounding box center [553, 141] width 146 height 21
click at [550, 118] on span "Paginate" at bounding box center [541, 117] width 25 height 9
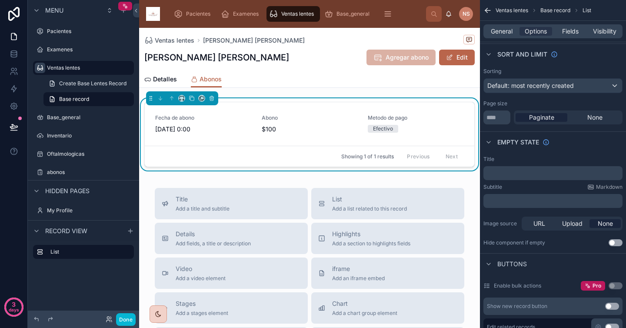
click at [550, 118] on span "Paginate" at bounding box center [541, 117] width 25 height 9
click at [597, 117] on span "None" at bounding box center [595, 117] width 15 height 9
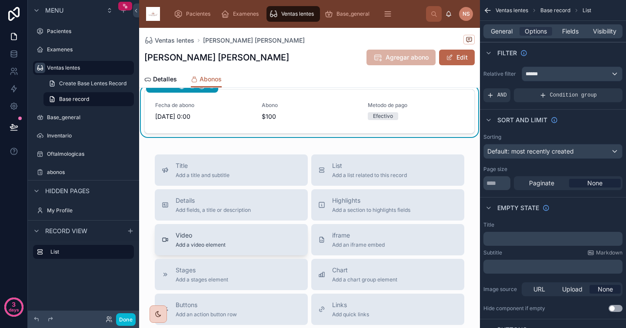
scroll to position [0, 0]
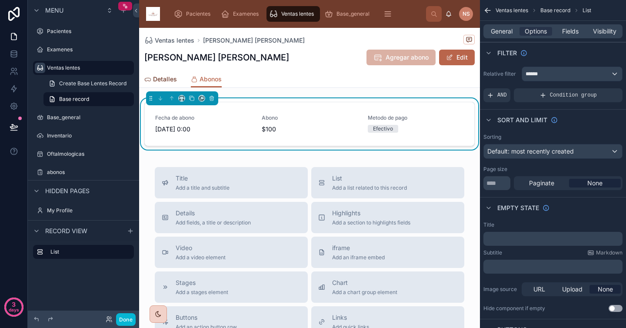
click at [162, 77] on span "Detalles" at bounding box center [165, 79] width 24 height 9
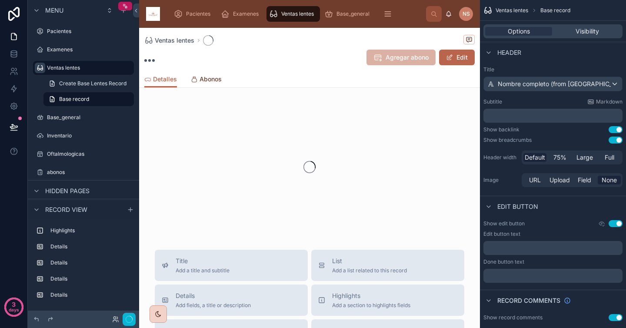
click at [208, 78] on span "Abonos" at bounding box center [211, 79] width 22 height 9
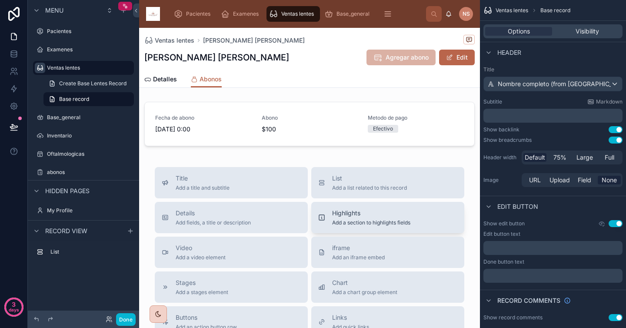
drag, startPoint x: 349, startPoint y: 217, endPoint x: 338, endPoint y: 218, distance: 11.8
click at [338, 218] on div "Highlights Add a section to highlights fields" at bounding box center [371, 217] width 78 height 17
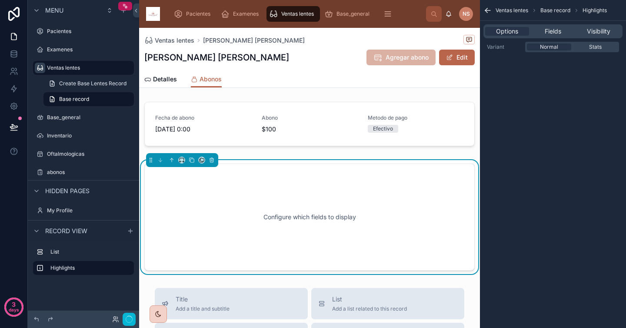
click at [338, 218] on div "Configure which fields to display" at bounding box center [310, 217] width 302 height 78
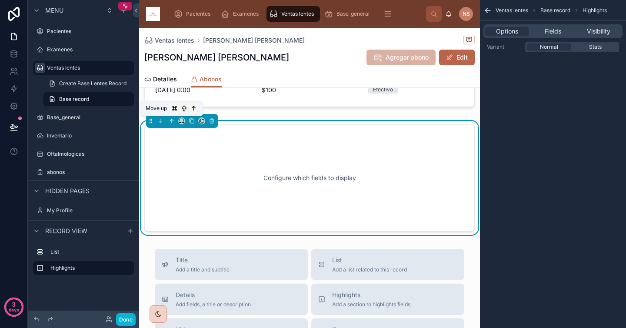
click at [172, 122] on icon at bounding box center [172, 120] width 0 height 3
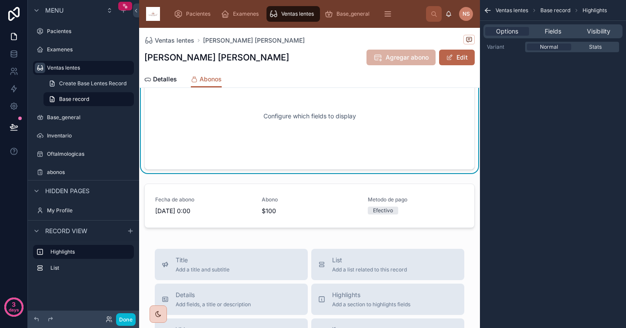
scroll to position [0, 0]
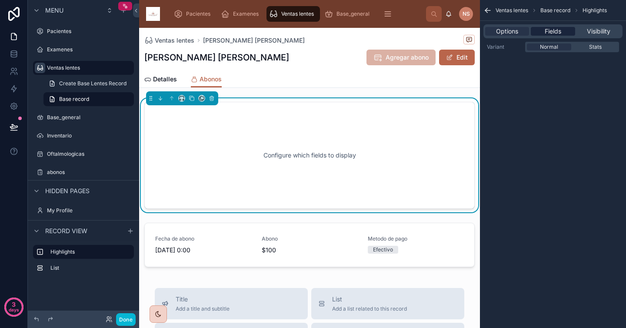
click at [548, 29] on span "Fields" at bounding box center [553, 31] width 17 height 9
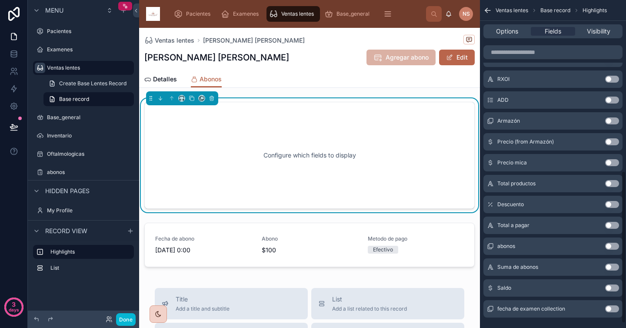
scroll to position [377, 0]
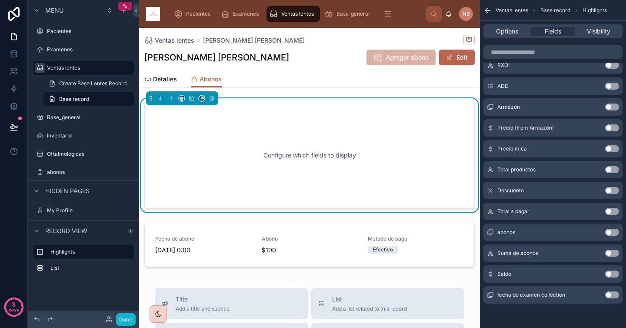
click at [610, 211] on button "Use setting" at bounding box center [613, 211] width 14 height 7
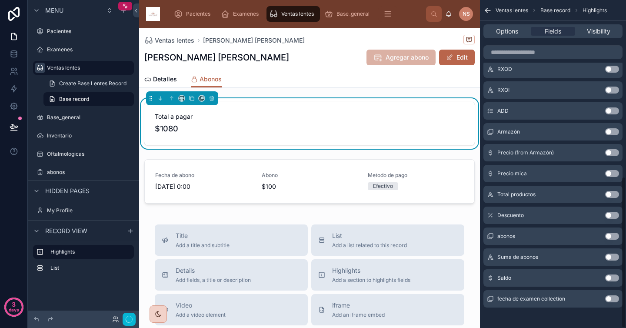
scroll to position [381, 0]
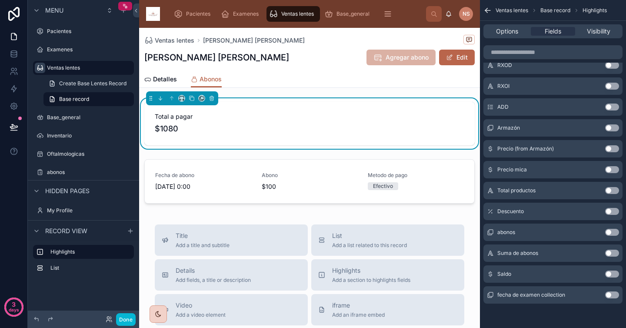
click at [612, 234] on button "Use setting" at bounding box center [613, 232] width 14 height 7
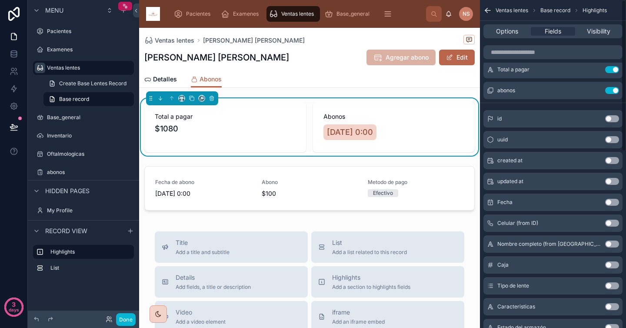
scroll to position [0, 0]
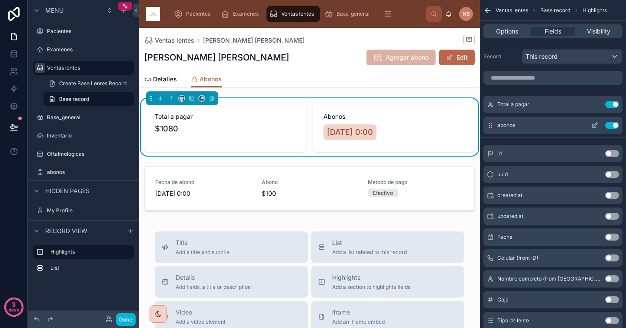
click at [612, 126] on button "Use setting" at bounding box center [613, 125] width 14 height 7
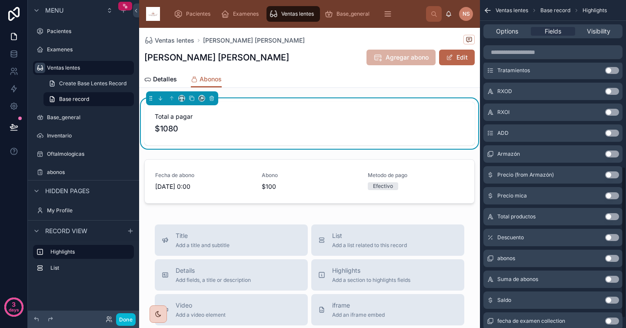
scroll to position [363, 0]
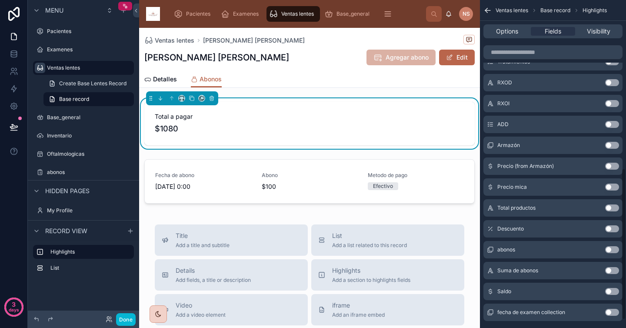
click at [614, 272] on button "Use setting" at bounding box center [613, 270] width 14 height 7
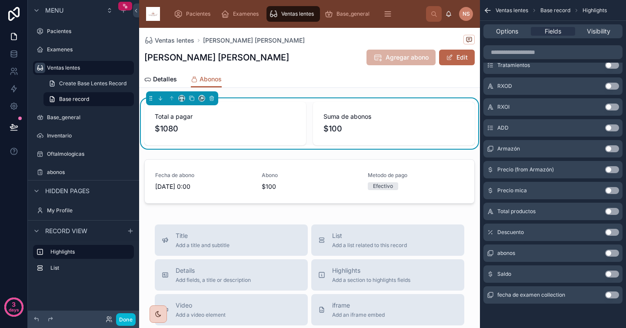
click at [613, 275] on button "Use setting" at bounding box center [613, 274] width 14 height 7
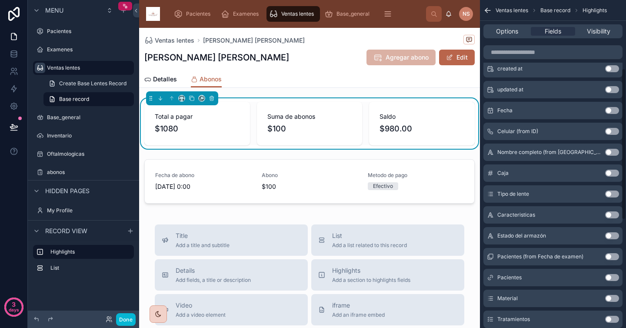
scroll to position [0, 0]
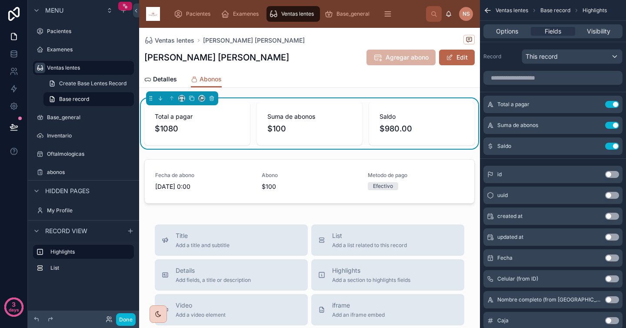
click at [443, 78] on div "Detalles Abonos" at bounding box center [309, 79] width 331 height 17
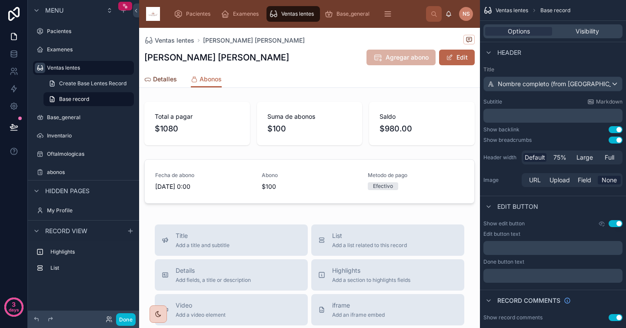
click at [157, 81] on span "Detalles" at bounding box center [165, 79] width 24 height 9
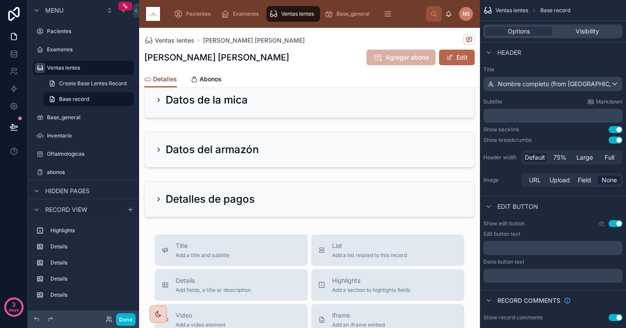
scroll to position [163, 0]
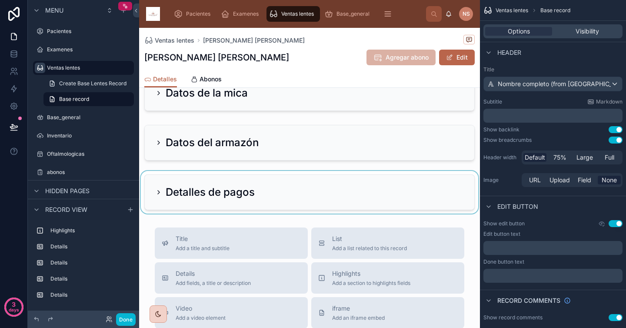
click at [159, 181] on div at bounding box center [309, 192] width 341 height 43
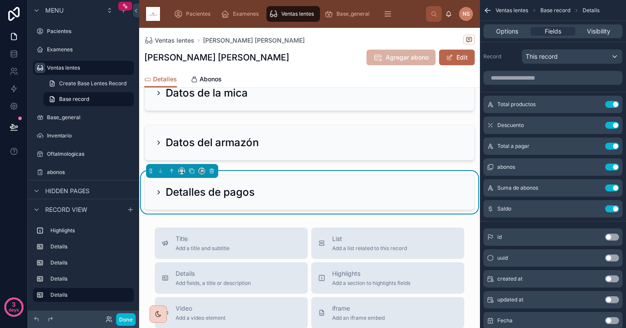
click at [158, 189] on icon at bounding box center [158, 192] width 7 height 7
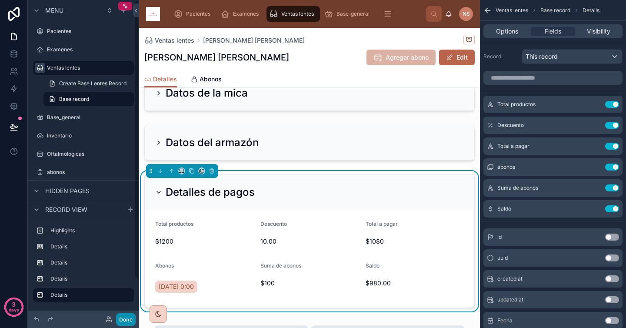
click at [125, 319] on button "Done" at bounding box center [126, 319] width 20 height 13
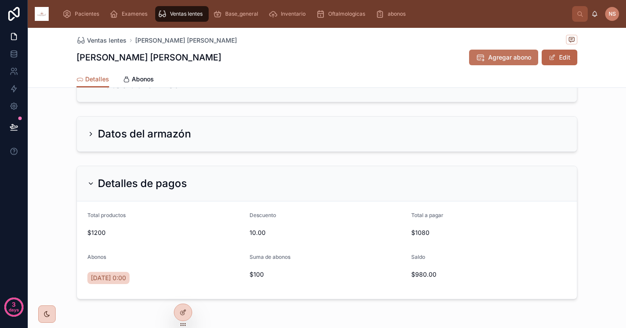
click at [498, 60] on span "Agregar abono" at bounding box center [510, 57] width 43 height 9
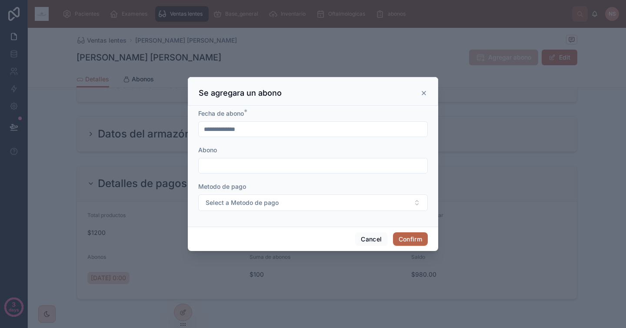
click at [269, 132] on input "**********" at bounding box center [313, 129] width 229 height 12
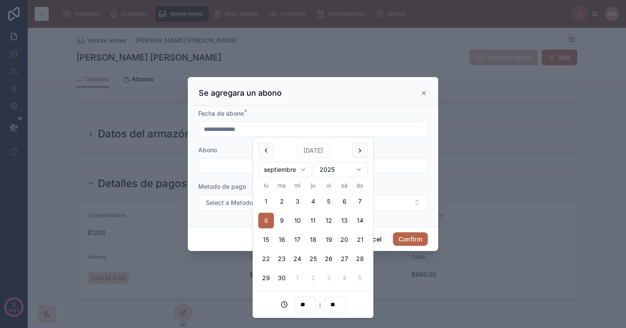
click at [281, 112] on div "Fecha de abono *" at bounding box center [313, 113] width 230 height 9
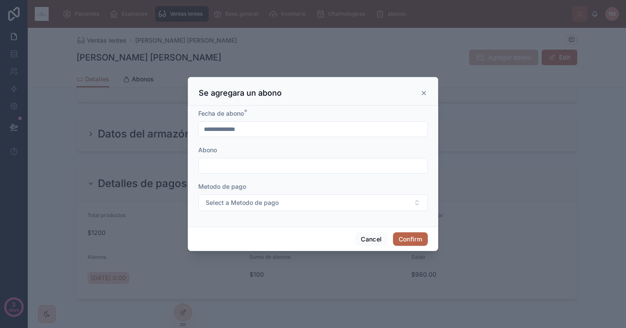
click at [229, 168] on input "text" at bounding box center [313, 166] width 229 height 12
type input "***"
click at [241, 202] on span "Select a Metodo de pago" at bounding box center [242, 202] width 73 height 9
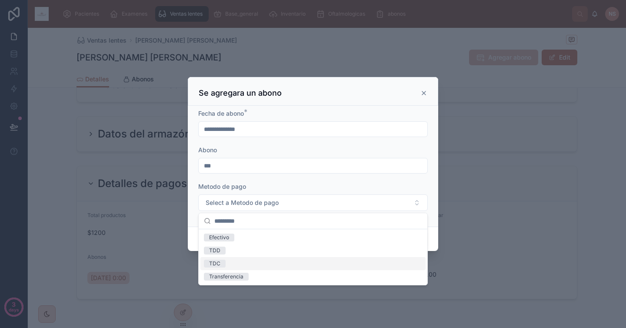
click at [244, 263] on div "TDC" at bounding box center [313, 263] width 225 height 13
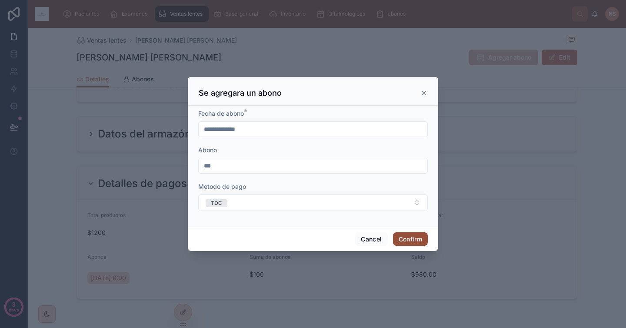
click at [420, 241] on button "Confirm" at bounding box center [410, 239] width 35 height 14
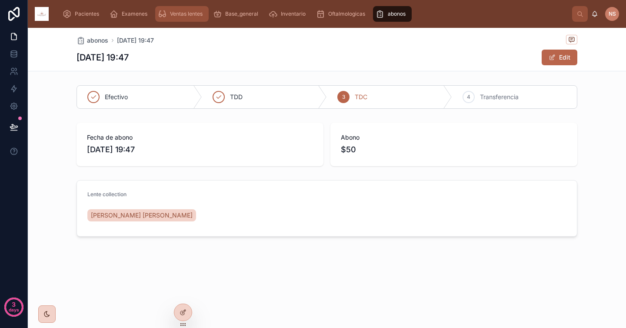
click at [194, 15] on span "Ventas lentes" at bounding box center [186, 13] width 33 height 7
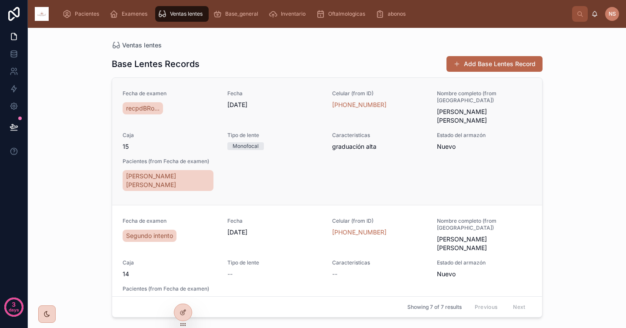
click at [271, 160] on div "Fecha de examen recpdBRo... Fecha [DATE] Celular (from ID) [PHONE_NUMBER] Nombr…" at bounding box center [327, 141] width 409 height 103
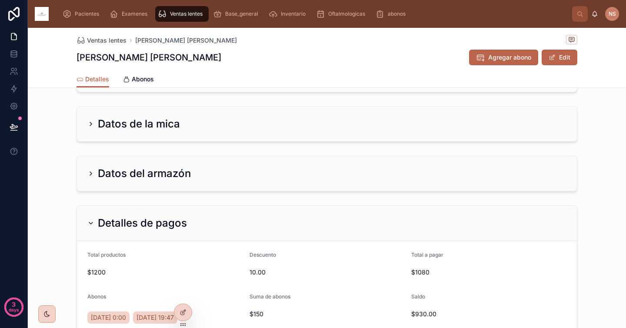
scroll to position [194, 0]
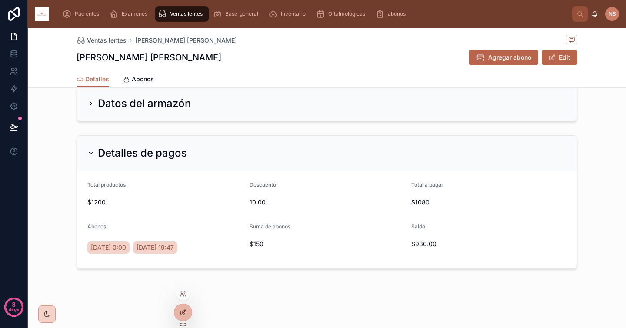
click at [184, 311] on icon at bounding box center [183, 311] width 3 height 3
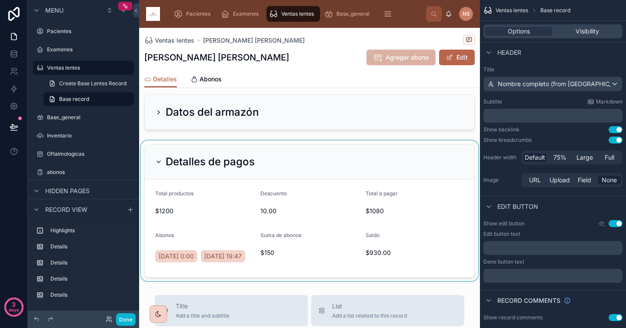
click at [307, 263] on div at bounding box center [309, 211] width 341 height 141
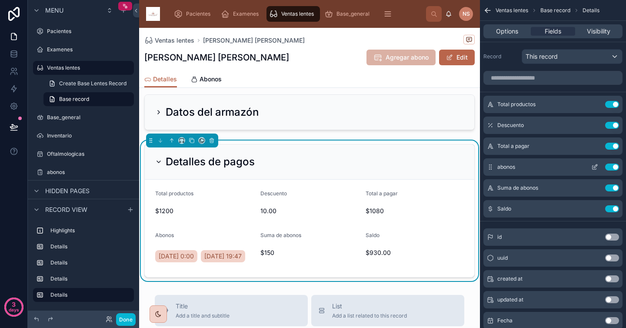
click at [593, 169] on icon "scrollable content" at bounding box center [595, 168] width 4 height 4
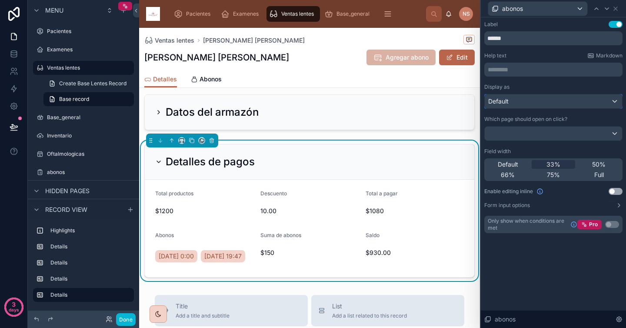
click at [532, 104] on div "Default" at bounding box center [553, 101] width 137 height 14
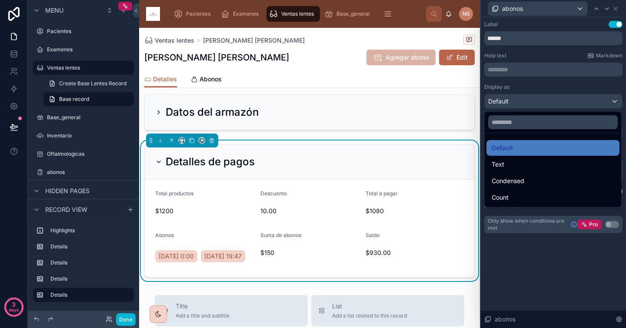
click at [535, 90] on div at bounding box center [553, 164] width 145 height 328
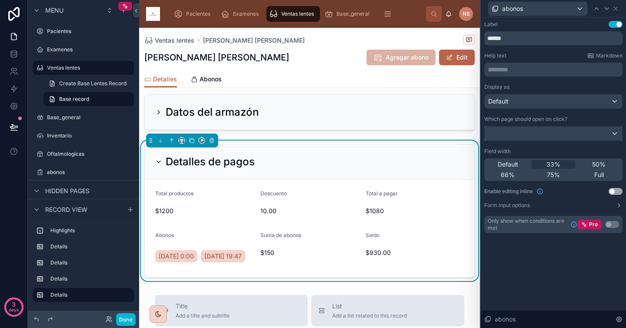
click at [523, 134] on div at bounding box center [553, 134] width 137 height 14
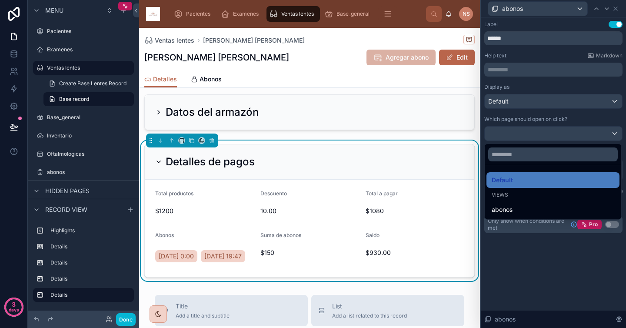
click at [533, 117] on div at bounding box center [553, 164] width 145 height 328
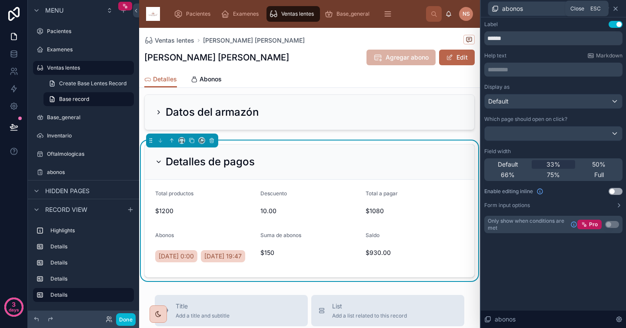
click at [618, 9] on icon at bounding box center [616, 8] width 7 height 7
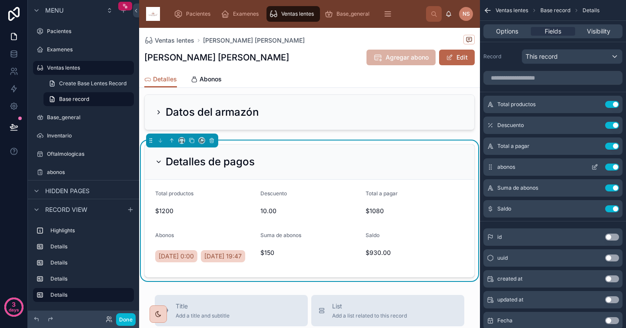
click at [616, 165] on button "Use setting" at bounding box center [613, 167] width 14 height 7
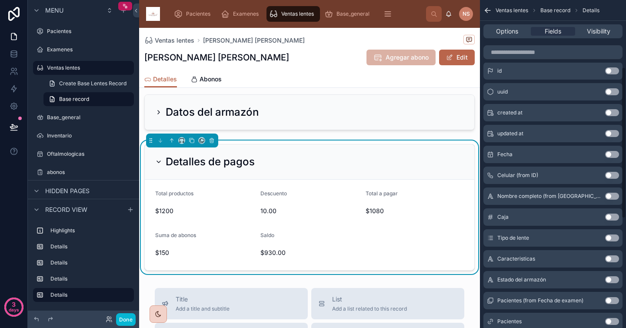
scroll to position [0, 0]
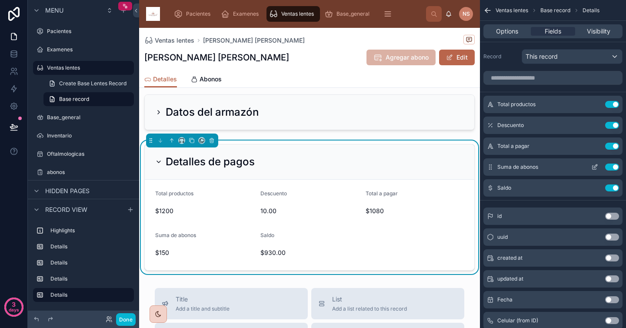
click at [596, 166] on icon "scrollable content" at bounding box center [595, 167] width 7 height 7
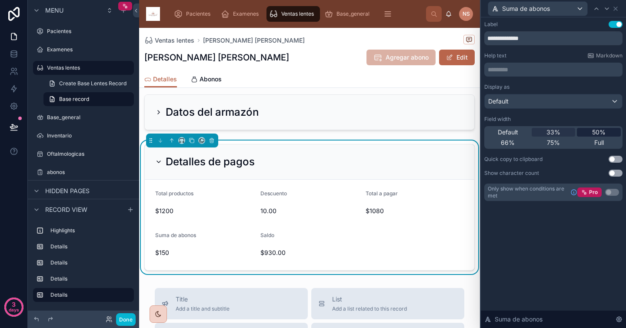
click at [593, 131] on span "50%" at bounding box center [599, 132] width 13 height 9
click at [609, 9] on icon at bounding box center [607, 8] width 7 height 7
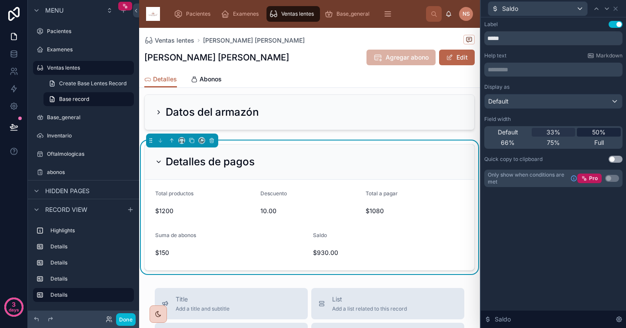
click at [594, 135] on span "50%" at bounding box center [599, 132] width 13 height 9
click at [615, 10] on icon at bounding box center [616, 8] width 7 height 7
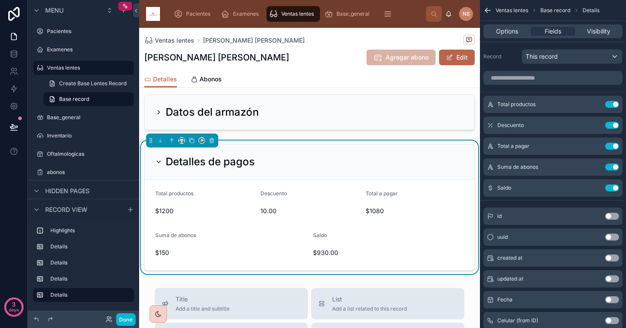
click at [160, 158] on icon at bounding box center [158, 161] width 7 height 7
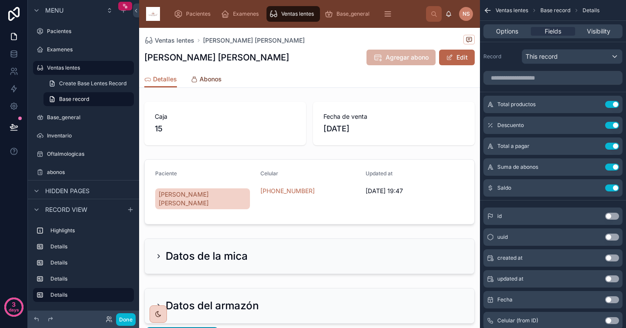
click at [218, 83] on span "Abonos" at bounding box center [211, 79] width 22 height 9
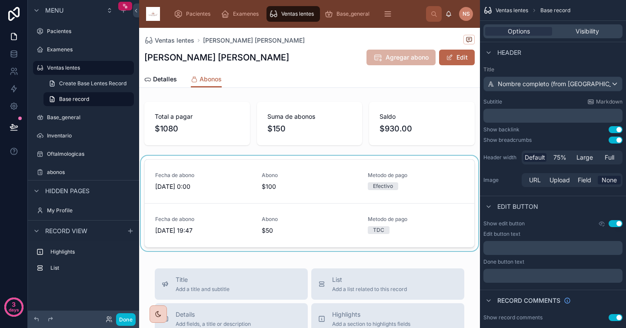
click at [315, 183] on div at bounding box center [309, 205] width 341 height 99
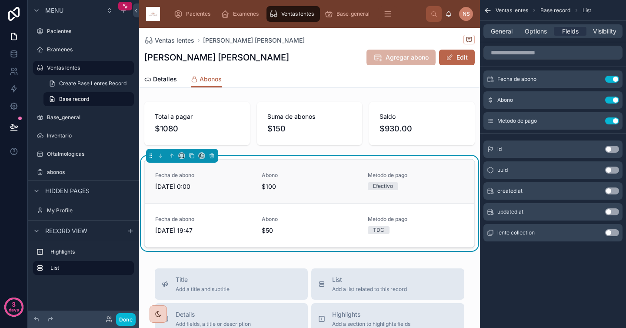
click at [310, 183] on span "$100" at bounding box center [310, 186] width 96 height 9
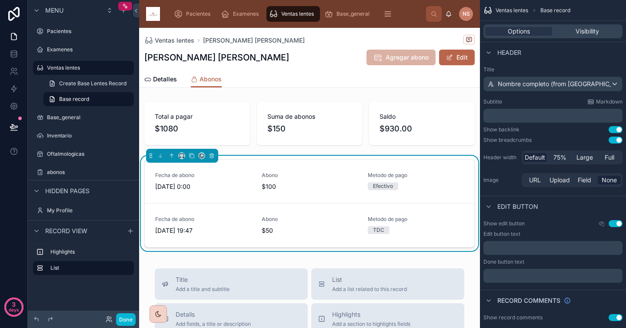
click at [392, 59] on span "Agregar abono" at bounding box center [401, 58] width 69 height 9
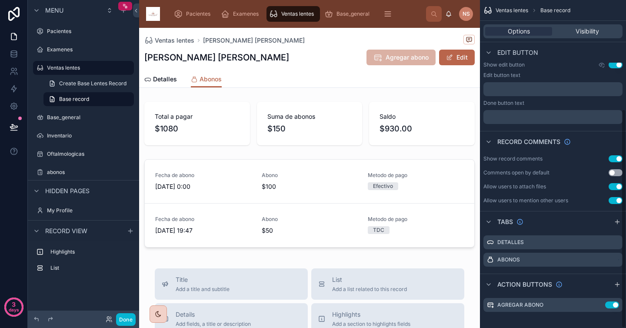
scroll to position [164, 0]
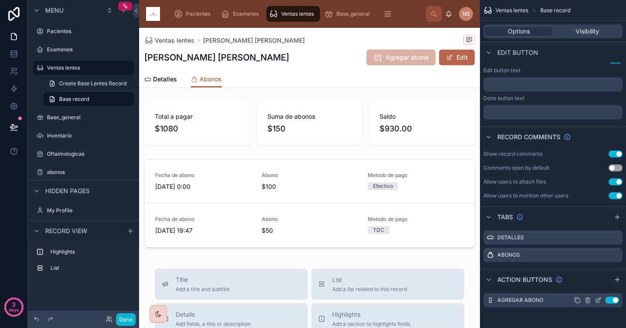
click at [599, 301] on icon "scrollable content" at bounding box center [598, 300] width 7 height 7
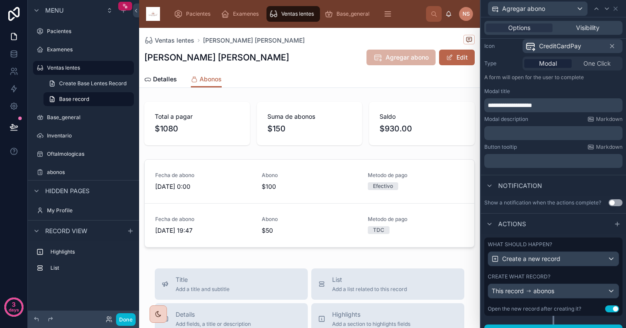
scroll to position [104, 0]
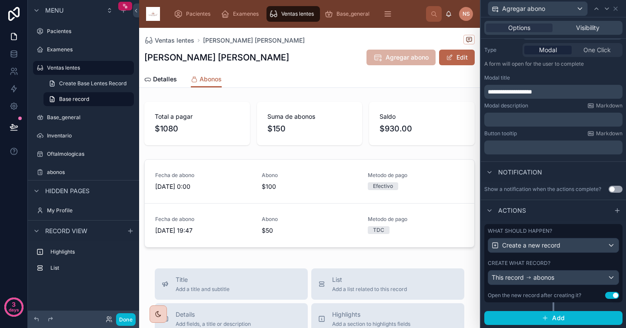
click at [606, 296] on button "Use setting" at bounding box center [613, 295] width 14 height 7
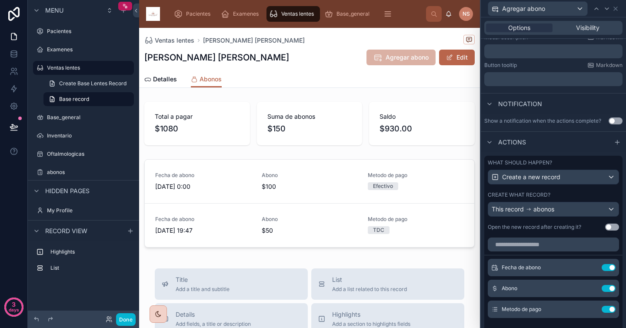
scroll to position [172, 0]
click at [609, 121] on button "Use setting" at bounding box center [616, 121] width 14 height 7
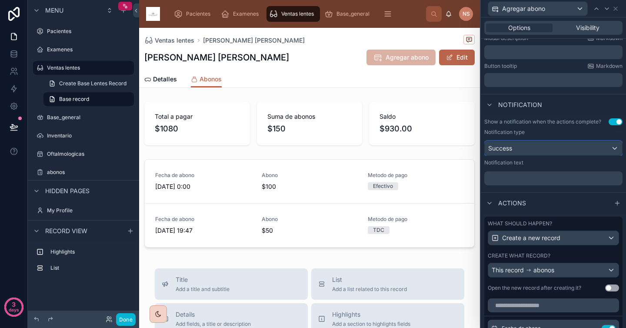
click at [530, 147] on div "Success" at bounding box center [553, 148] width 137 height 14
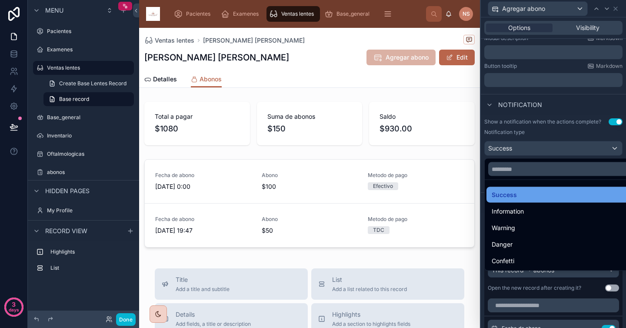
click at [522, 198] on div "Success" at bounding box center [560, 195] width 137 height 10
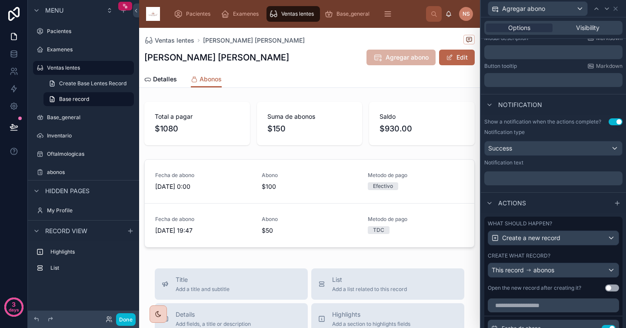
click at [516, 177] on p "﻿" at bounding box center [554, 178] width 133 height 9
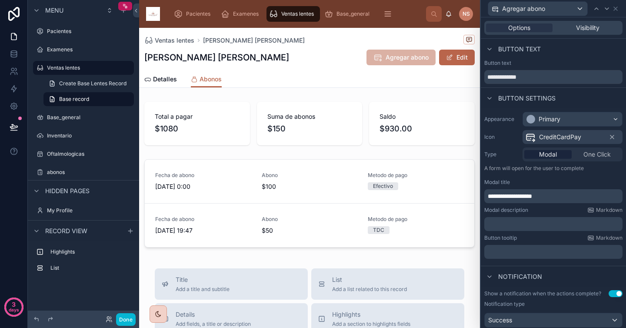
scroll to position [164, 0]
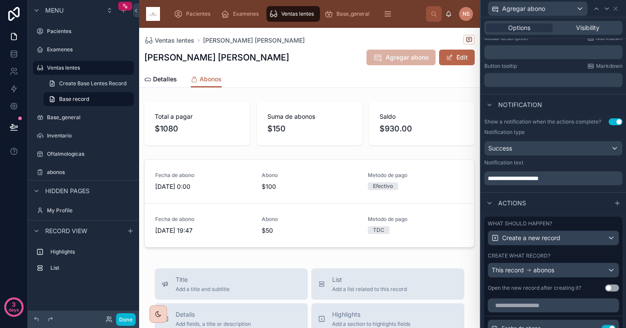
click at [547, 161] on div "Notification text" at bounding box center [554, 162] width 138 height 7
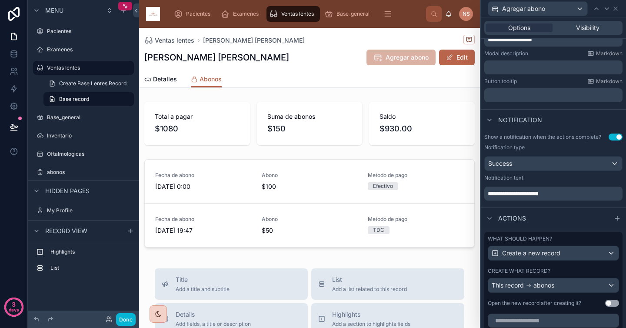
scroll to position [152, 0]
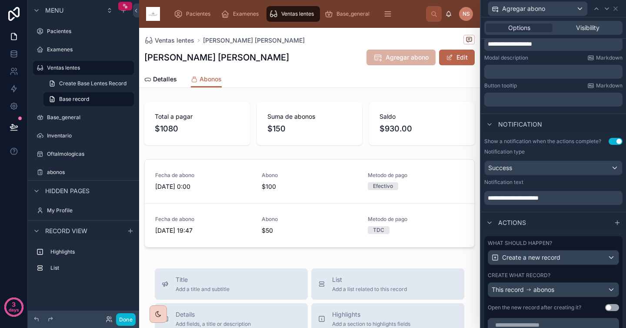
click at [546, 209] on div "**********" at bounding box center [553, 172] width 145 height 77
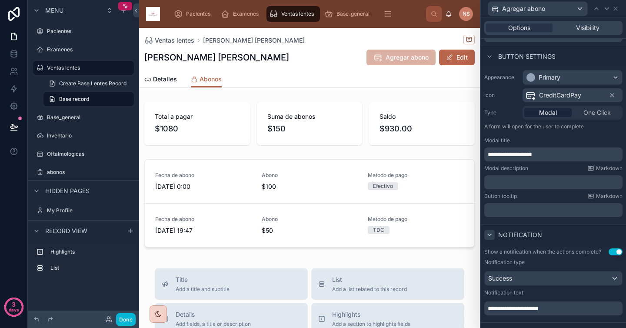
scroll to position [0, 0]
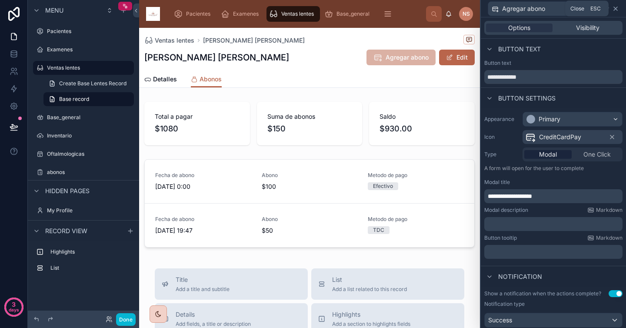
click at [618, 10] on icon at bounding box center [616, 8] width 7 height 7
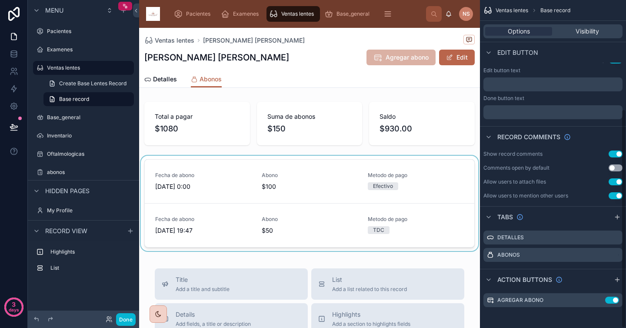
click at [328, 185] on div at bounding box center [309, 205] width 341 height 99
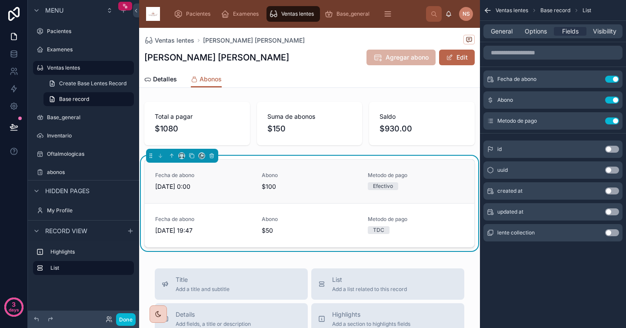
click at [318, 191] on link "Fecha de abono [DATE] 0:00 Abono $100 Metodo de pago Efectivo" at bounding box center [310, 182] width 330 height 44
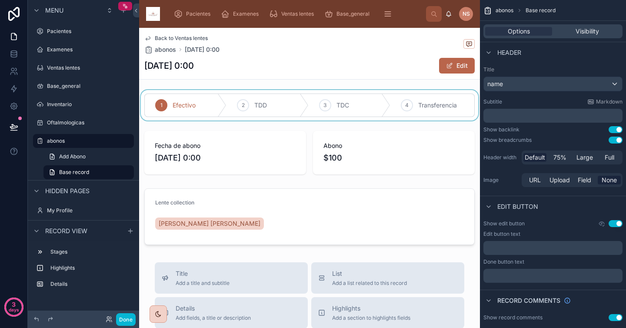
click at [438, 97] on div at bounding box center [309, 105] width 341 height 30
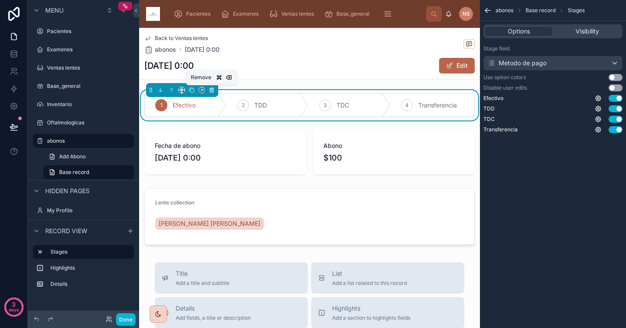
click at [212, 90] on icon at bounding box center [212, 91] width 0 height 2
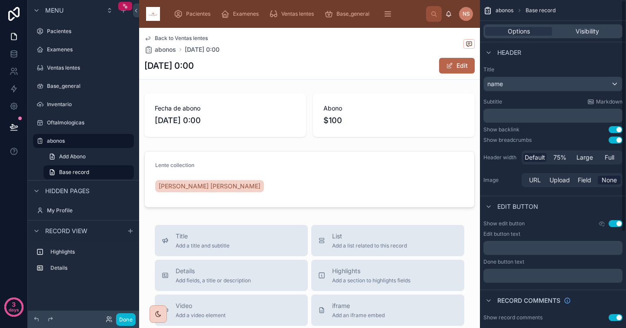
click at [358, 70] on div "8/9/2025 0:00 Edit" at bounding box center [309, 65] width 331 height 17
click at [554, 86] on div "name" at bounding box center [553, 84] width 138 height 14
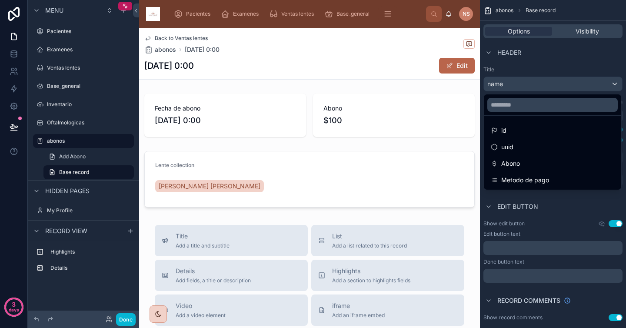
click at [545, 68] on div "scrollable content" at bounding box center [313, 164] width 626 height 328
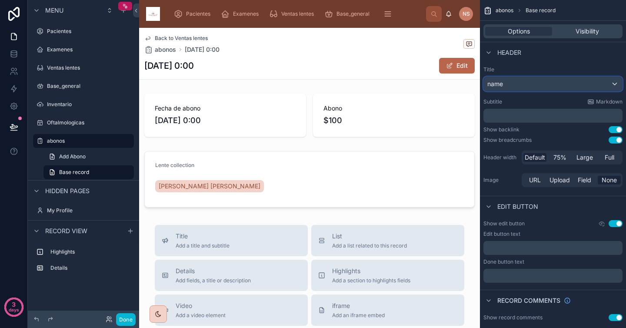
click at [526, 86] on div "name" at bounding box center [553, 84] width 138 height 14
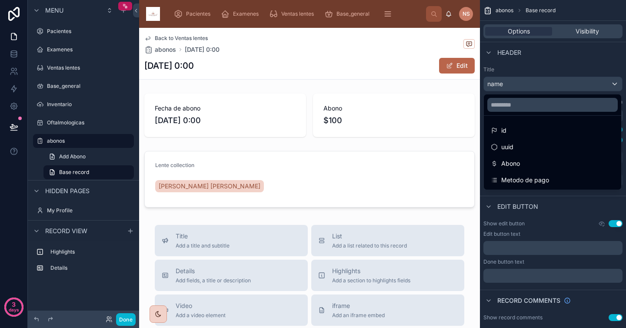
click at [569, 60] on div "scrollable content" at bounding box center [313, 164] width 626 height 328
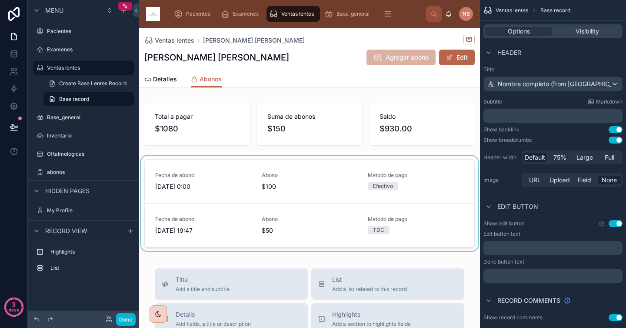
click at [360, 159] on div at bounding box center [309, 205] width 341 height 99
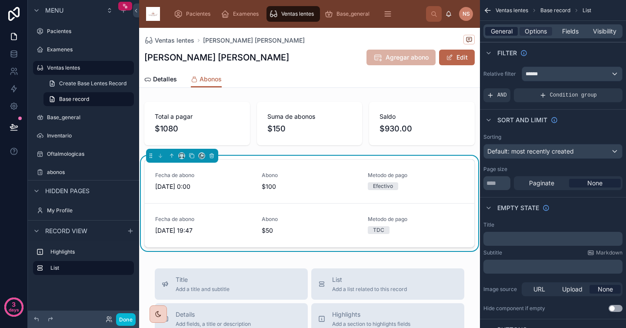
click at [499, 28] on span "General" at bounding box center [502, 31] width 22 height 9
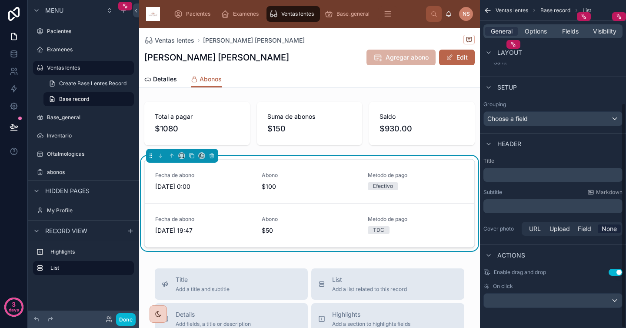
scroll to position [150, 0]
click at [530, 299] on div "scrollable content" at bounding box center [553, 300] width 138 height 14
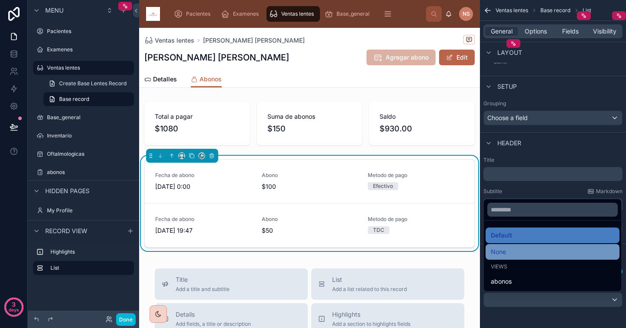
click at [504, 248] on span "None" at bounding box center [498, 252] width 15 height 10
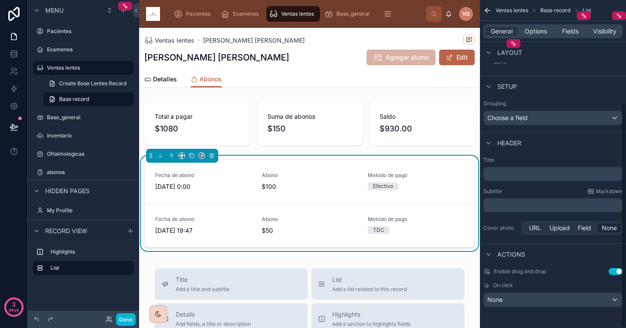
click at [395, 177] on span "Metodo de pago" at bounding box center [416, 175] width 96 height 7
click at [415, 181] on div "Metodo de pago Efectivo" at bounding box center [416, 181] width 96 height 18
click at [316, 184] on span "$100" at bounding box center [310, 186] width 96 height 9
click at [322, 222] on span "Abono" at bounding box center [310, 219] width 96 height 7
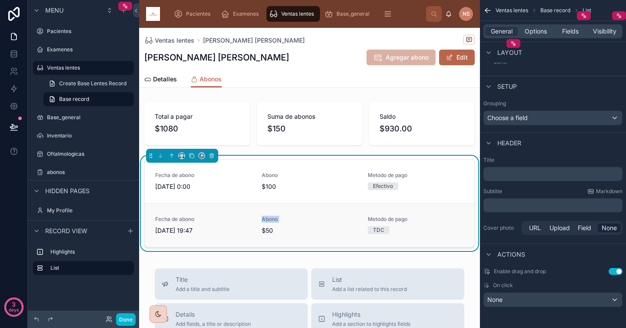
click at [322, 222] on span "Abono" at bounding box center [310, 219] width 96 height 7
click at [449, 61] on button "Edit" at bounding box center [457, 58] width 36 height 16
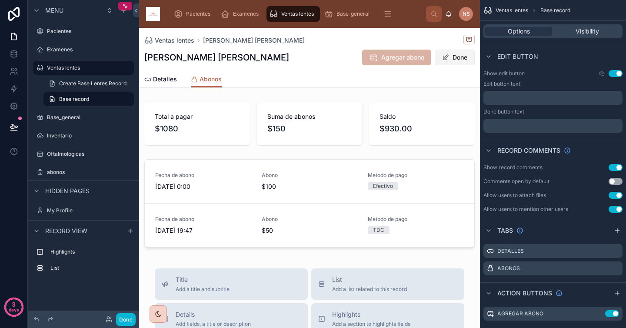
click at [443, 58] on button "Done" at bounding box center [455, 58] width 40 height 16
click at [439, 152] on div "Total a pagar $1080 Suma de abonos $150 Saldo $930.00 Fecha de abono 8/9/2025 0…" at bounding box center [309, 176] width 341 height 156
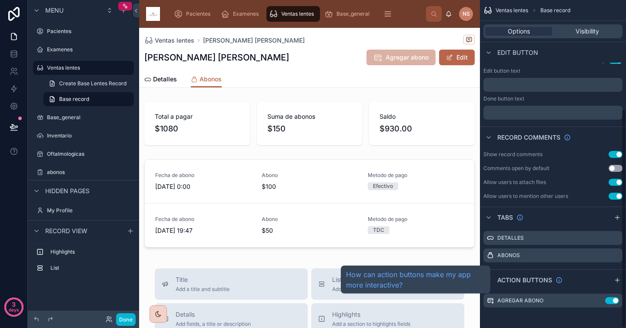
scroll to position [164, 0]
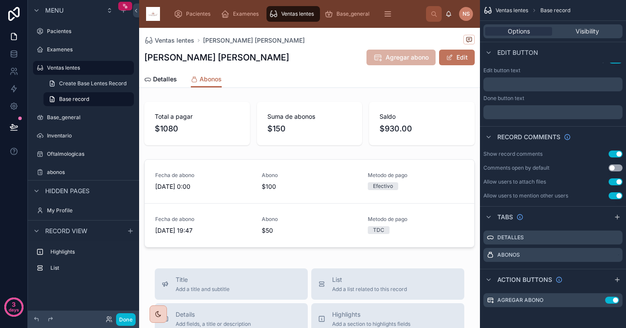
click at [453, 60] on button "Edit" at bounding box center [457, 58] width 36 height 16
click at [453, 60] on button "Done" at bounding box center [455, 58] width 40 height 16
click at [442, 85] on div "Detalles Abonos" at bounding box center [309, 79] width 331 height 17
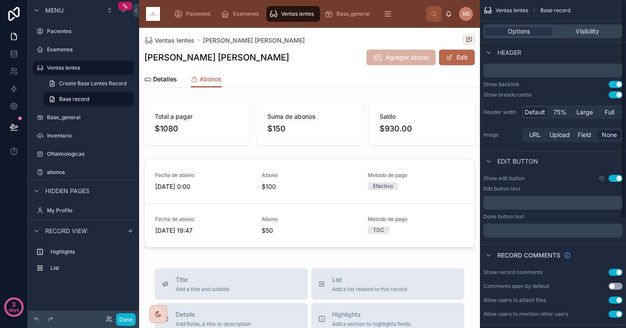
scroll to position [0, 0]
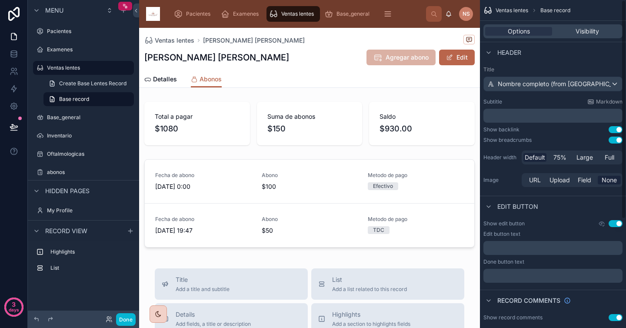
click at [410, 80] on div "Detalles Abonos" at bounding box center [309, 79] width 331 height 17
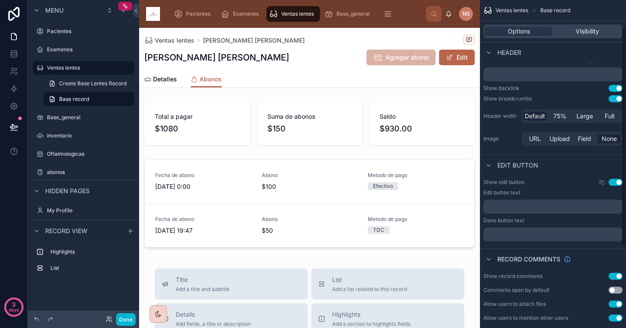
scroll to position [82, 0]
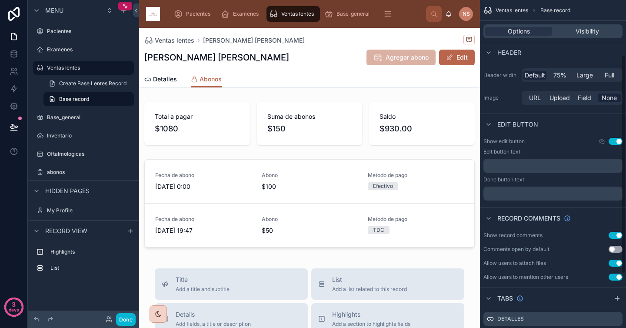
click at [519, 167] on p "﻿" at bounding box center [554, 165] width 134 height 7
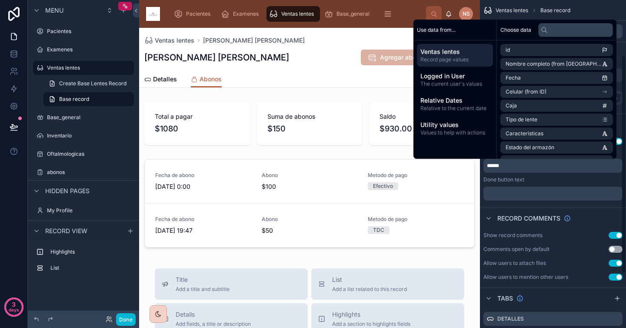
click at [517, 184] on div "Edit button text ****** Done button text ﻿" at bounding box center [553, 174] width 139 height 52
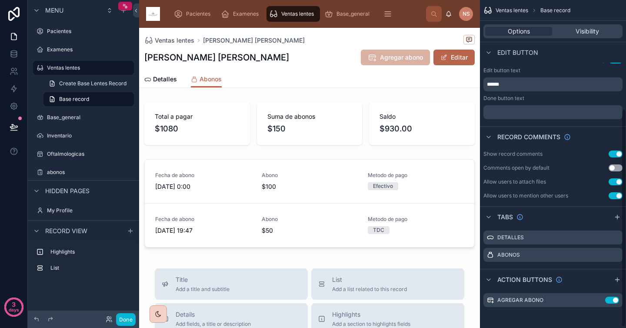
scroll to position [0, 0]
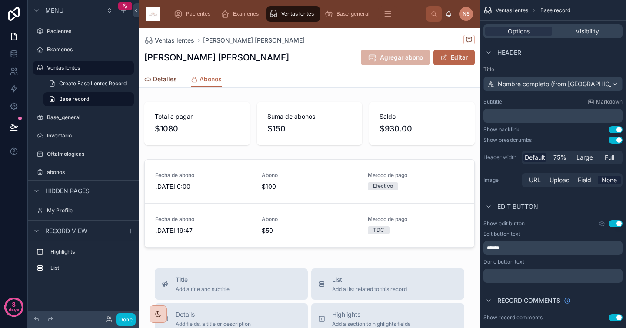
click at [154, 77] on span "Detalles" at bounding box center [165, 79] width 24 height 9
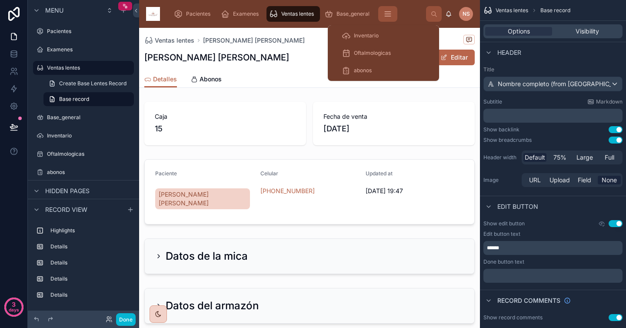
click at [391, 11] on icon "scrollable content" at bounding box center [388, 14] width 9 height 9
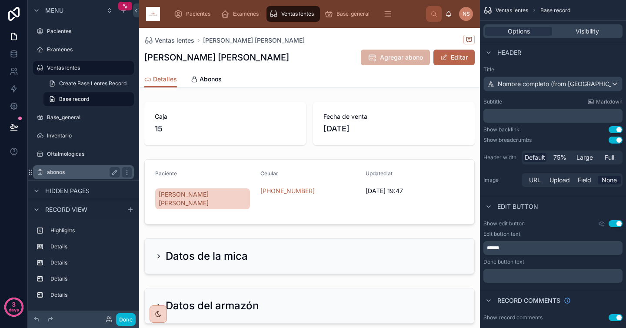
click at [79, 171] on label "abonos" at bounding box center [82, 172] width 70 height 7
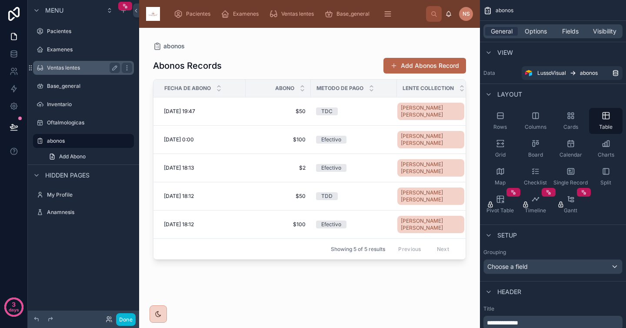
click at [77, 70] on label "Ventas lentes" at bounding box center [82, 67] width 70 height 7
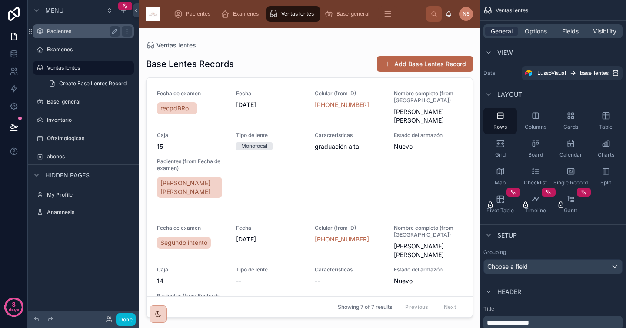
click at [87, 32] on label "Pacientes" at bounding box center [82, 31] width 70 height 7
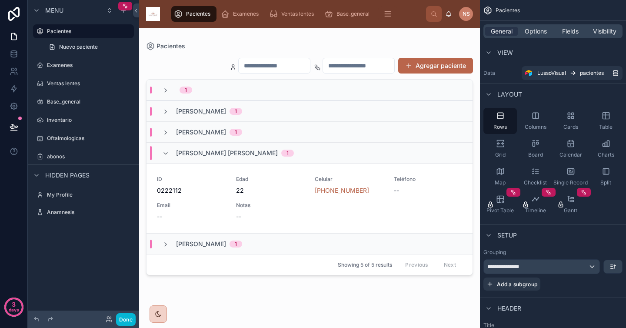
click at [272, 198] on div at bounding box center [309, 173] width 341 height 290
click at [272, 198] on div "ID [PHONE_NUMBER] Edad 22 Celular [PHONE_NUMBER] Teléfono -- Email -- Notas --" at bounding box center [309, 198] width 305 height 45
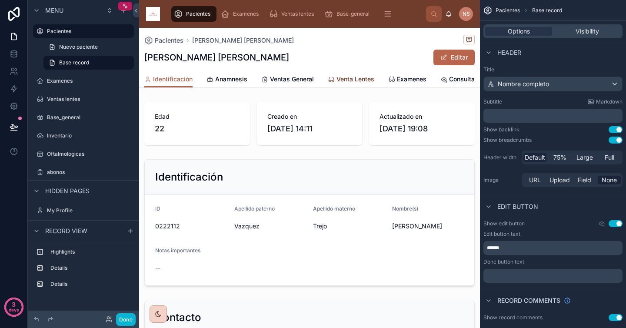
scroll to position [0, 11]
click at [134, 14] on button at bounding box center [136, 10] width 6 height 14
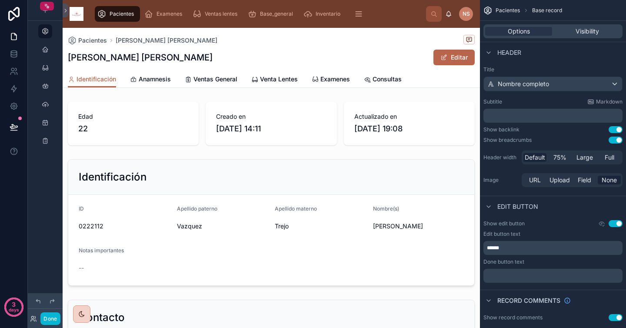
click at [324, 55] on div "Vazquez Trejo Cristian Daniel Editar" at bounding box center [271, 57] width 407 height 17
click at [334, 82] on span "Examenes" at bounding box center [336, 79] width 30 height 9
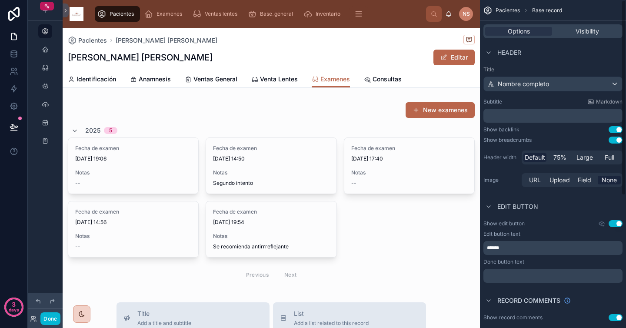
click at [549, 62] on div "Header" at bounding box center [553, 52] width 146 height 21
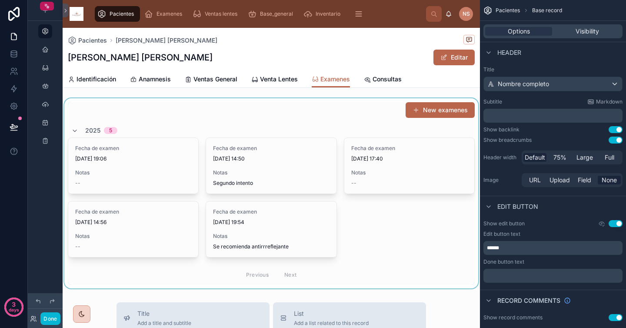
click at [345, 117] on div at bounding box center [272, 193] width 418 height 190
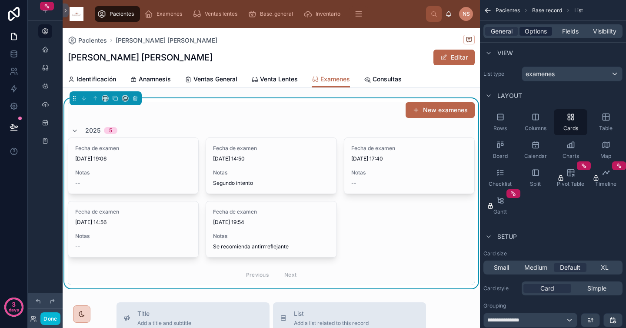
click at [531, 27] on span "Options" at bounding box center [536, 31] width 22 height 9
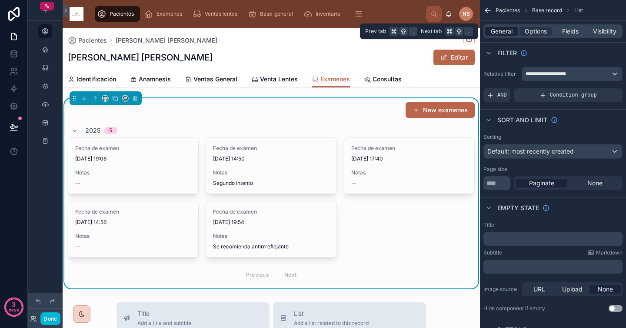
click at [507, 28] on span "General" at bounding box center [502, 31] width 22 height 9
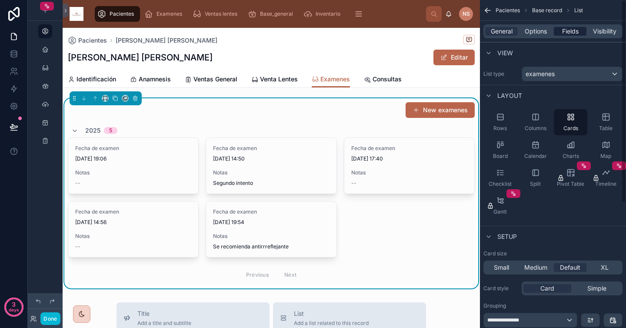
click at [561, 34] on div "Fields" at bounding box center [570, 31] width 33 height 9
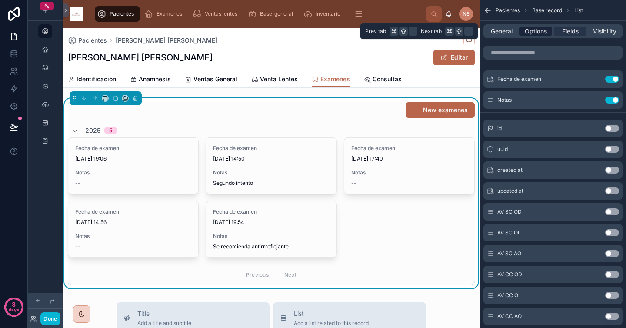
click at [544, 31] on span "Options" at bounding box center [536, 31] width 22 height 9
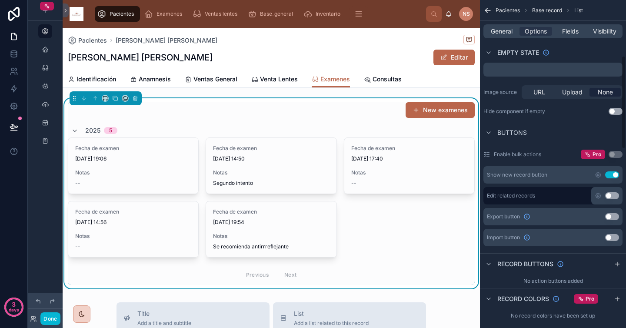
scroll to position [200, 0]
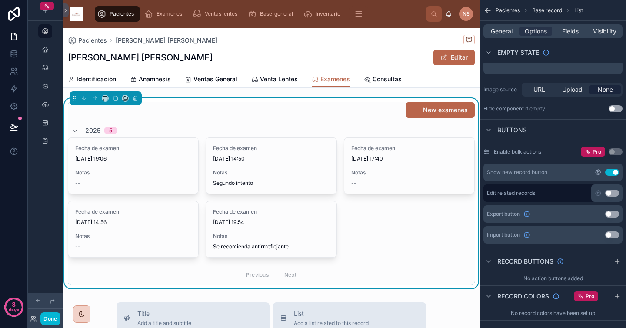
click at [596, 171] on icon "scrollable content" at bounding box center [598, 172] width 5 height 5
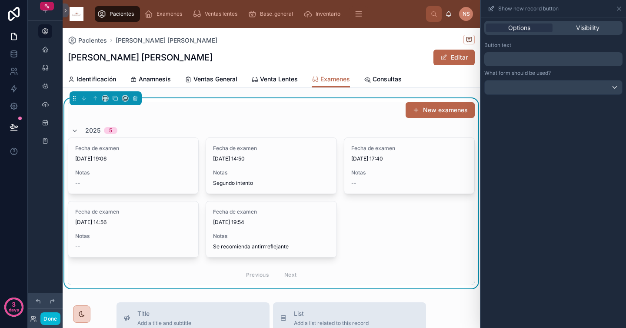
click at [534, 64] on p "﻿" at bounding box center [554, 59] width 133 height 10
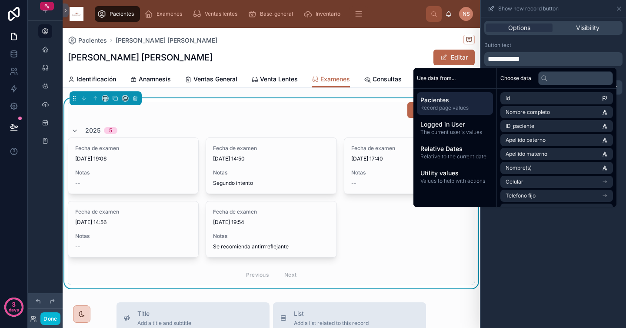
click at [561, 43] on div "Button text" at bounding box center [554, 45] width 138 height 7
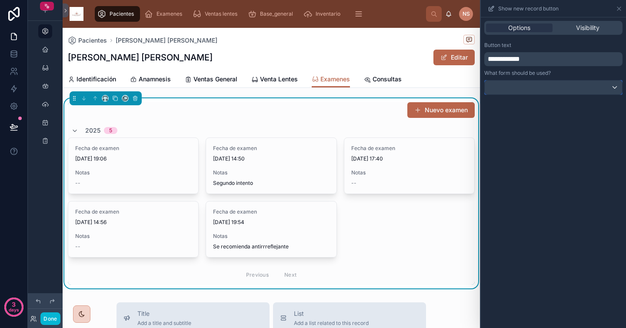
click at [547, 87] on div at bounding box center [553, 87] width 137 height 14
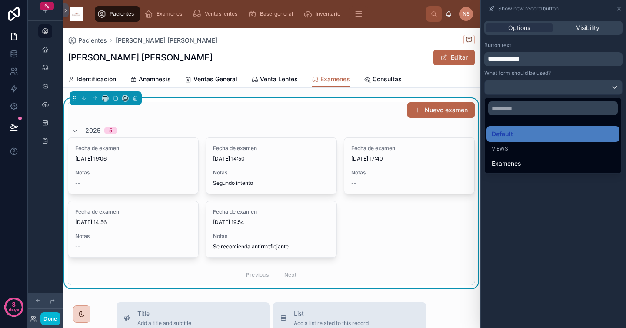
click at [559, 74] on div at bounding box center [553, 164] width 145 height 328
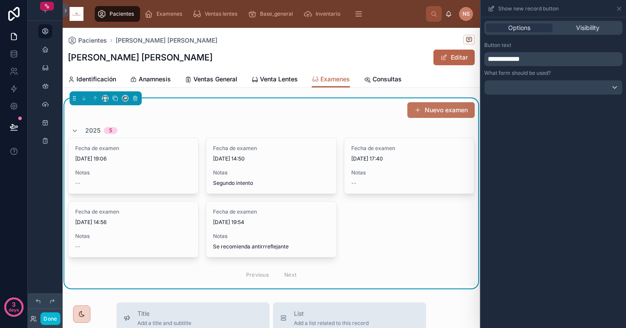
click at [431, 111] on button "Nuevo examen" at bounding box center [441, 110] width 67 height 16
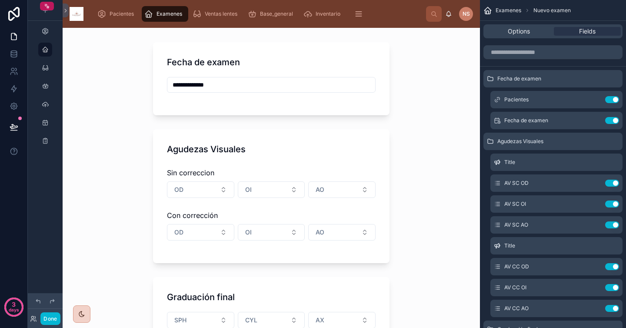
scroll to position [34, 0]
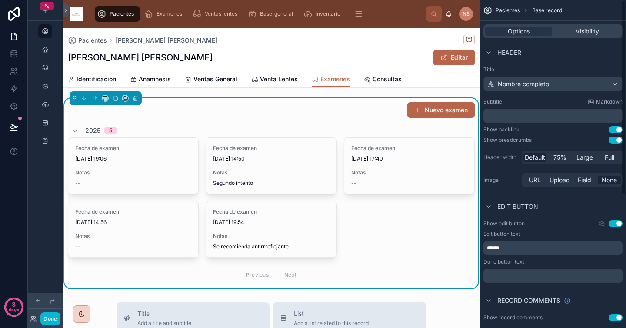
click at [587, 63] on div "Title Nombre completo Subtitle Markdown ﻿ Show backlink Use setting Show breadc…" at bounding box center [553, 128] width 146 height 130
click at [275, 79] on span "Venta Lentes" at bounding box center [279, 79] width 38 height 9
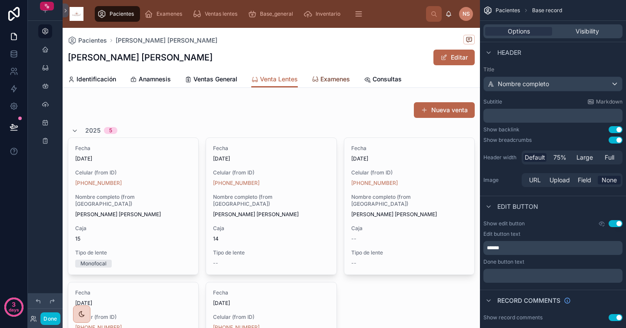
click at [339, 81] on span "Examenes" at bounding box center [336, 79] width 30 height 9
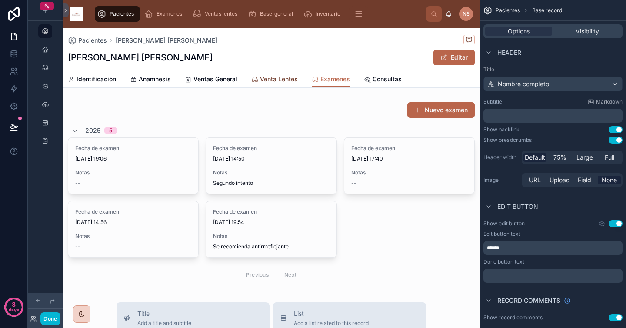
click at [269, 82] on span "Venta Lentes" at bounding box center [279, 79] width 38 height 9
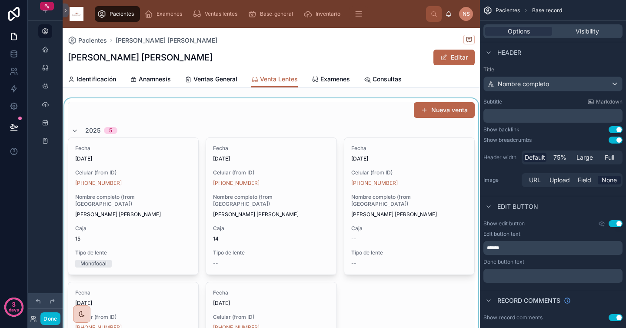
click at [372, 116] on div at bounding box center [272, 273] width 418 height 351
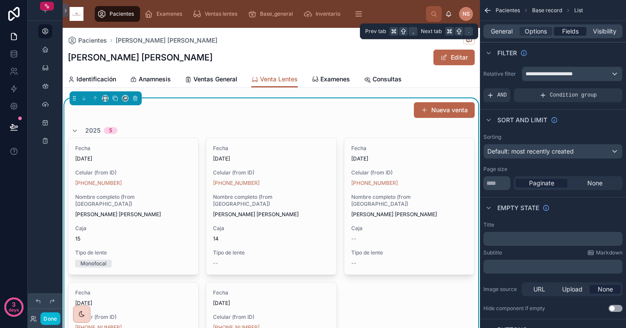
click at [568, 28] on span "Fields" at bounding box center [571, 31] width 17 height 9
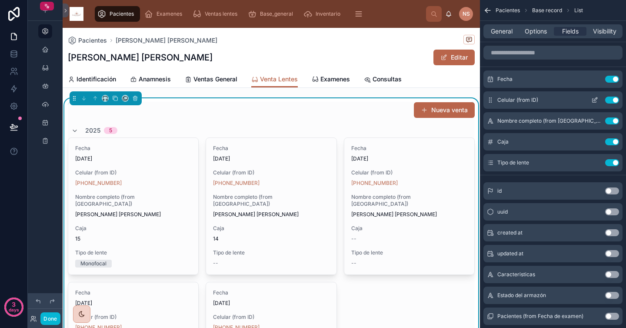
click at [613, 98] on button "Use setting" at bounding box center [613, 100] width 14 height 7
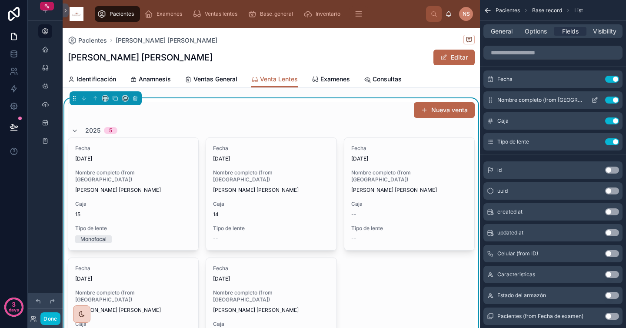
click at [613, 100] on button "Use setting" at bounding box center [613, 100] width 14 height 7
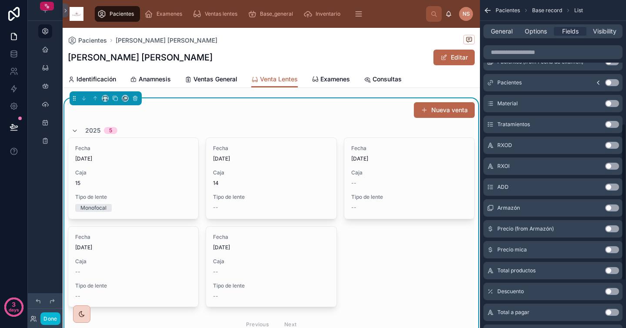
scroll to position [257, 0]
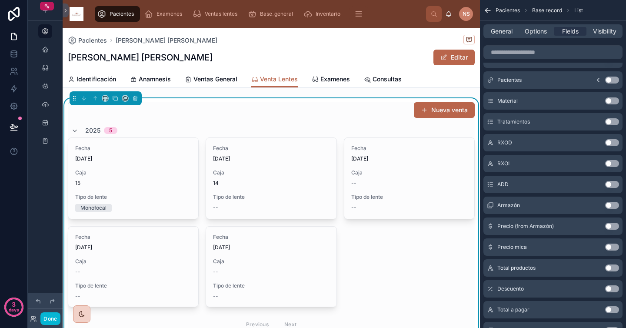
click at [613, 207] on button "Use setting" at bounding box center [613, 205] width 14 height 7
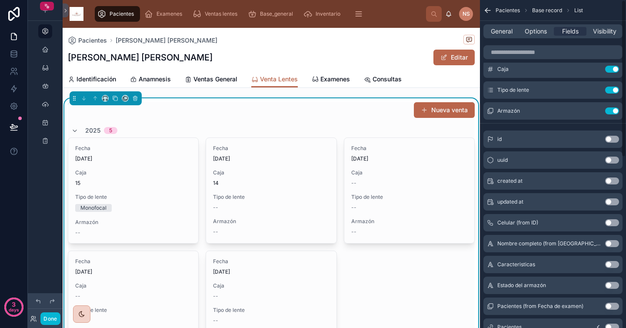
scroll to position [0, 0]
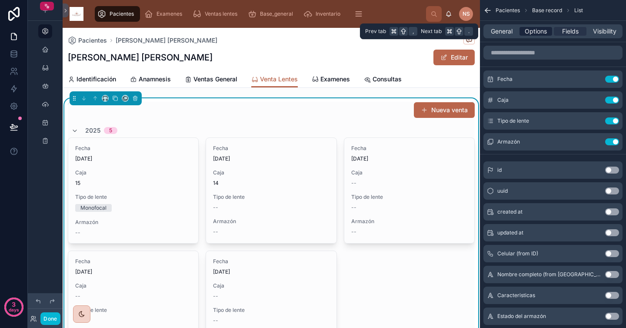
click at [533, 29] on span "Options" at bounding box center [536, 31] width 22 height 9
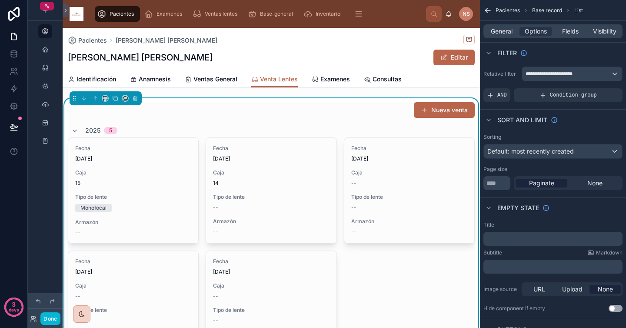
click at [248, 121] on div "Nueva venta 2025 5 Fecha 8/9/2025 Caja 15 Tipo de lente Monofocal Armazón -- Fe…" at bounding box center [271, 242] width 407 height 281
click at [224, 116] on div "Nueva venta" at bounding box center [271, 110] width 407 height 17
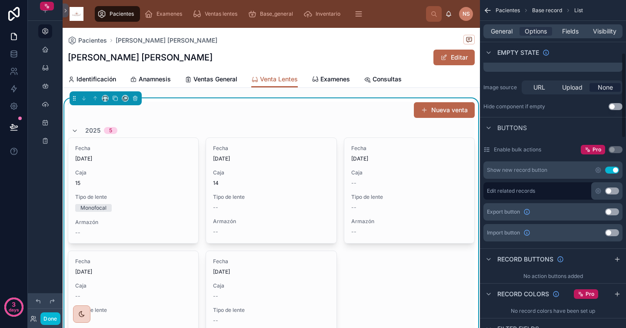
scroll to position [202, 0]
click at [338, 76] on span "Examenes" at bounding box center [336, 79] width 30 height 9
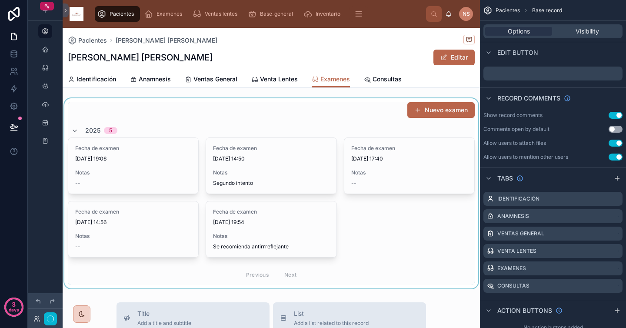
click at [141, 173] on div at bounding box center [272, 193] width 418 height 190
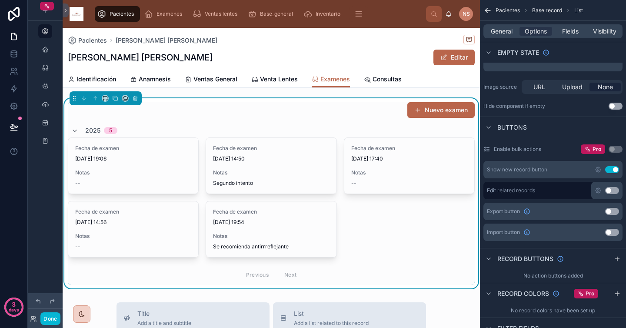
click at [141, 173] on span "Notas" at bounding box center [133, 172] width 116 height 7
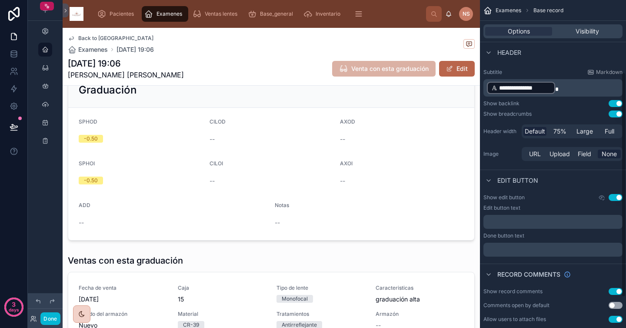
scroll to position [150, 0]
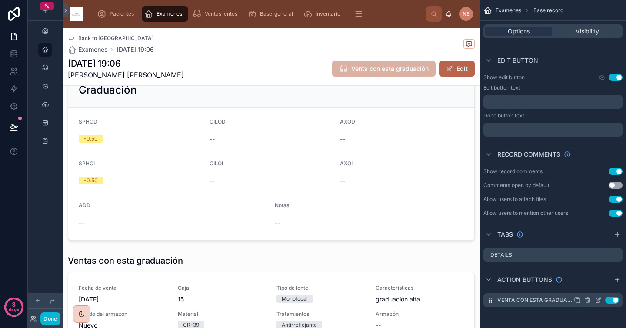
click at [599, 301] on icon "scrollable content" at bounding box center [599, 299] width 3 height 3
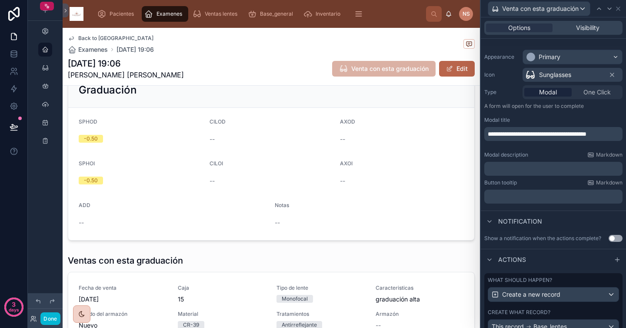
scroll to position [111, 0]
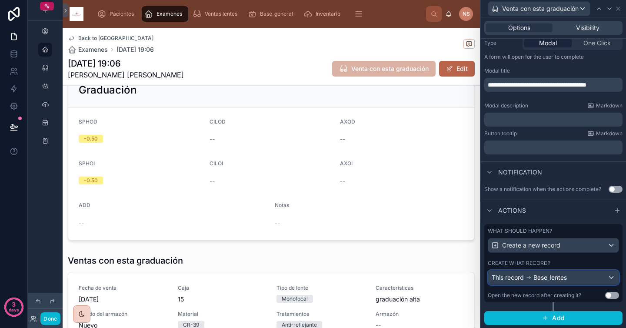
click at [571, 279] on div "This record Base_lentes" at bounding box center [554, 278] width 131 height 14
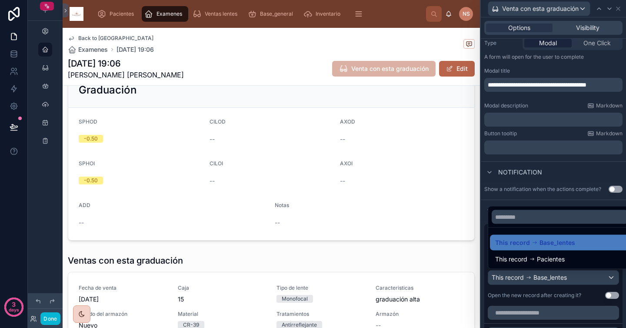
click at [554, 204] on div "This record Base_lentes This record Pacientes" at bounding box center [550, 236] width 124 height 65
click at [553, 198] on div at bounding box center [553, 164] width 145 height 328
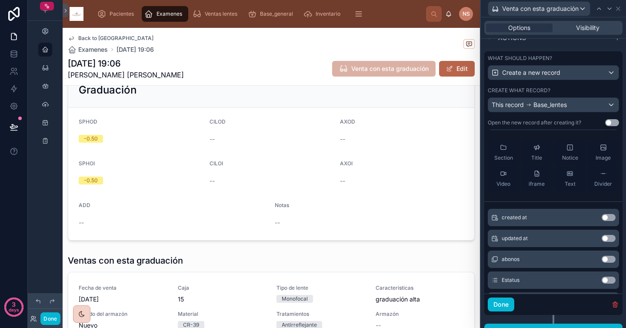
scroll to position [277, 0]
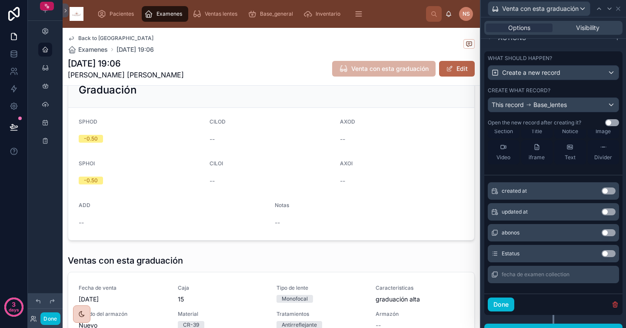
click at [602, 252] on button "Use setting" at bounding box center [609, 253] width 14 height 7
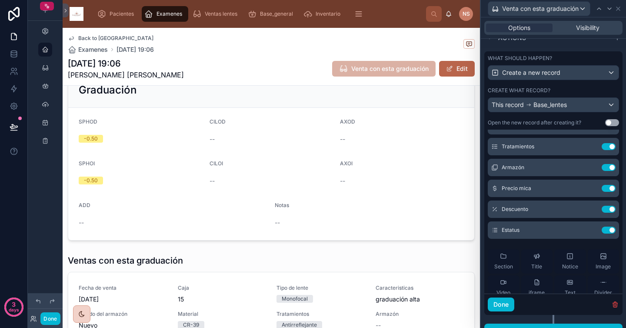
scroll to position [131, 0]
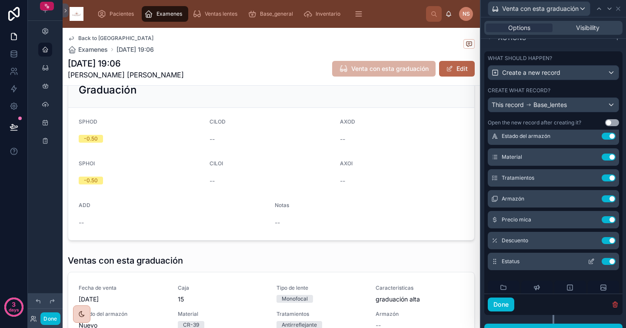
click at [588, 261] on icon at bounding box center [591, 261] width 7 height 7
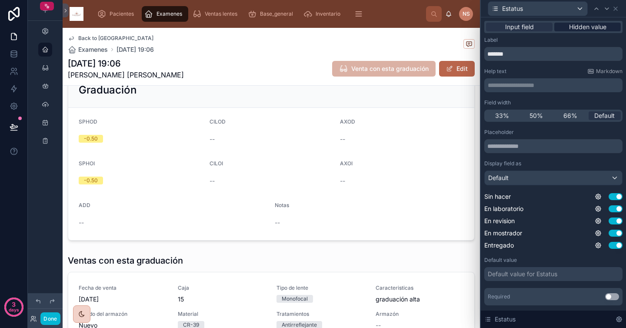
click at [577, 27] on span "Hidden value" at bounding box center [587, 27] width 37 height 9
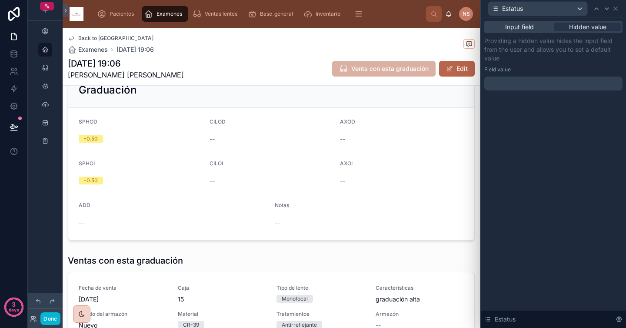
click at [542, 81] on div at bounding box center [554, 84] width 138 height 14
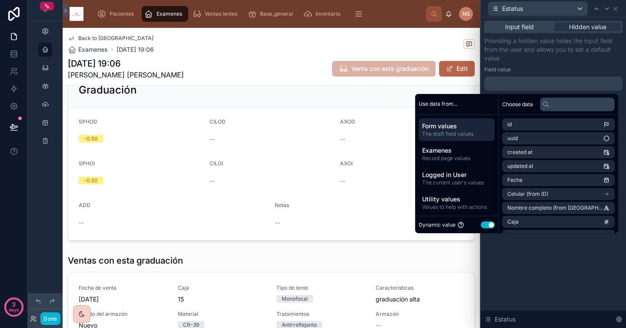
click at [481, 224] on button "Use setting" at bounding box center [488, 224] width 14 height 7
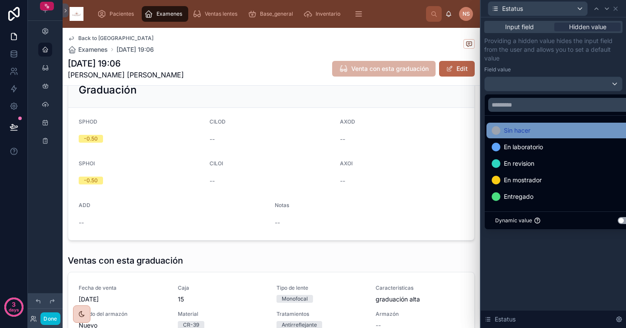
click at [532, 136] on div "Sin hacer" at bounding box center [564, 131] width 154 height 16
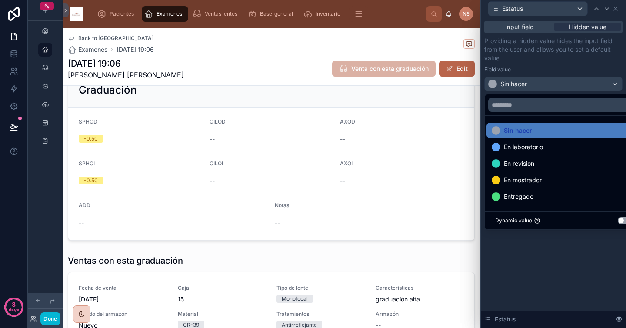
click at [541, 64] on div "Providing a hidden value hides the input field from the user and allows you to …" at bounding box center [554, 64] width 138 height 55
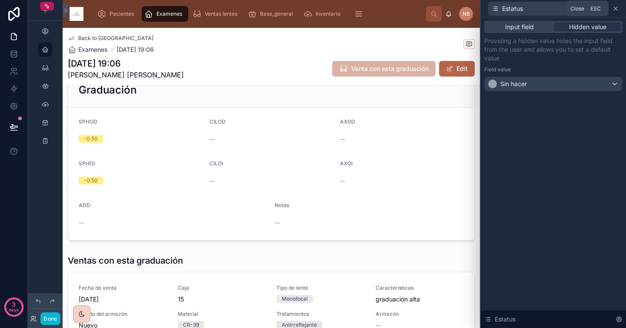
click at [618, 8] on icon at bounding box center [616, 8] width 7 height 7
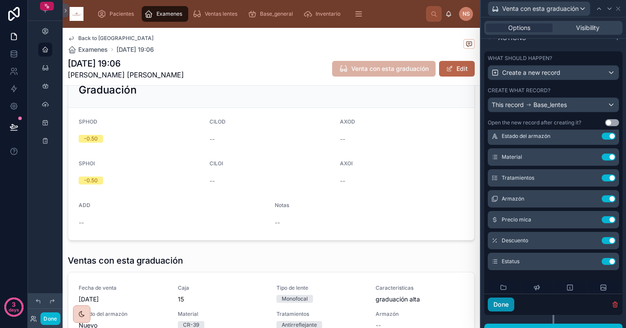
click at [511, 305] on button "Done" at bounding box center [501, 305] width 27 height 14
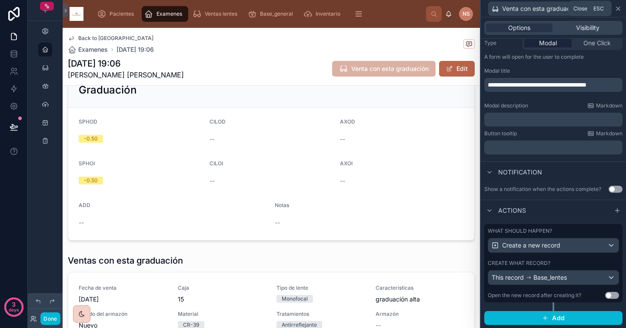
click at [620, 10] on icon at bounding box center [618, 8] width 7 height 7
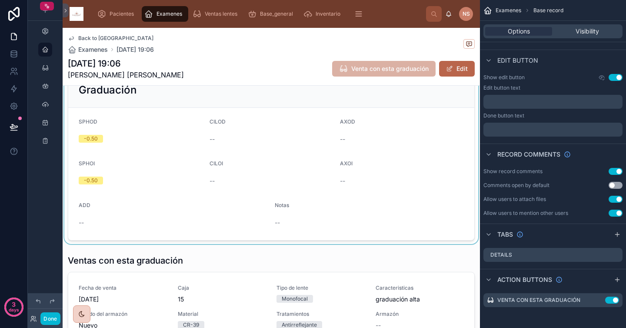
click at [454, 95] on div at bounding box center [272, 156] width 418 height 175
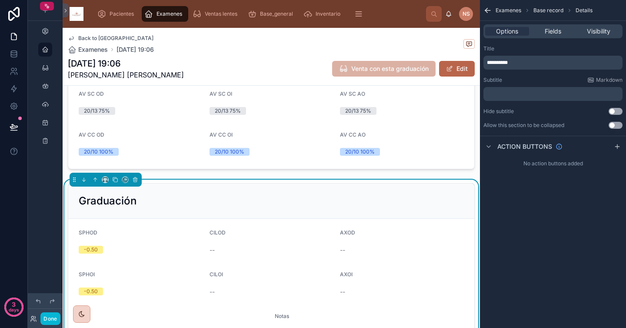
scroll to position [0, 0]
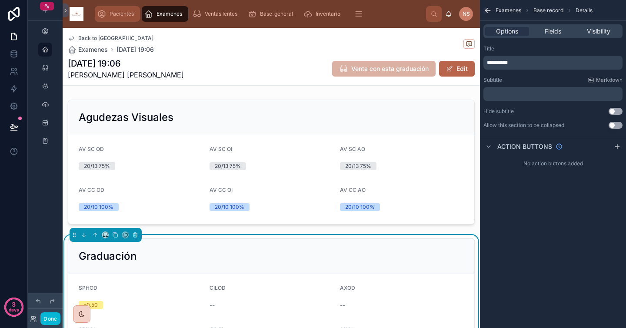
click at [118, 14] on span "Pacientes" at bounding box center [122, 13] width 24 height 7
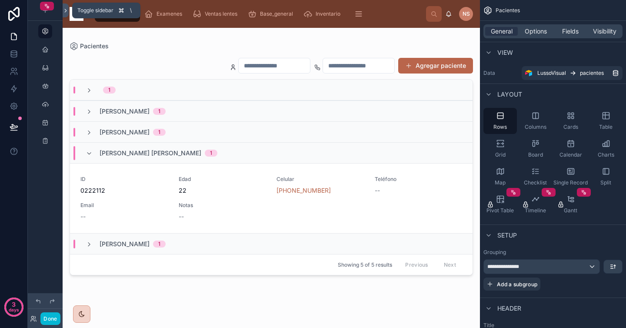
click at [65, 10] on icon at bounding box center [66, 10] width 6 height 7
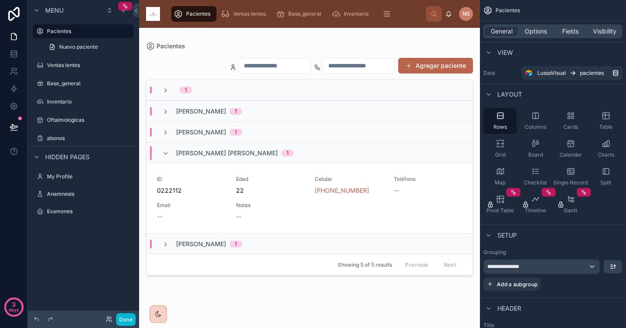
click at [275, 198] on div at bounding box center [309, 173] width 341 height 290
click at [275, 198] on div "ID [PHONE_NUMBER] Edad 22 Celular [PHONE_NUMBER] Teléfono -- Email -- Notas --" at bounding box center [309, 198] width 305 height 45
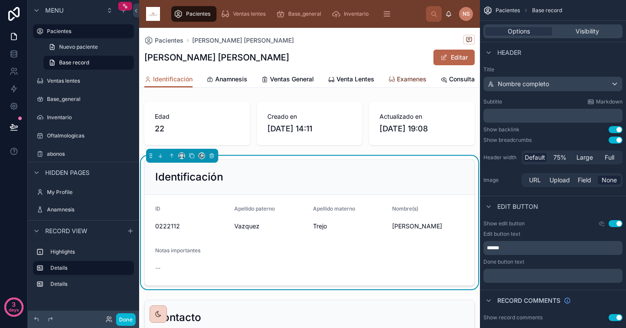
click at [406, 79] on span "Examenes" at bounding box center [412, 79] width 30 height 9
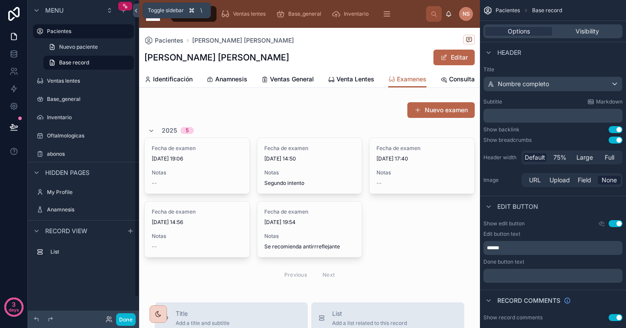
click at [136, 10] on icon at bounding box center [136, 10] width 2 height 3
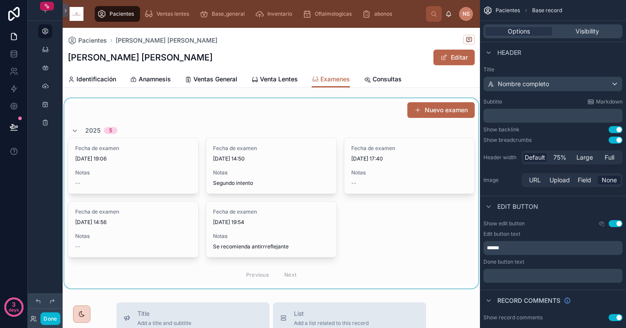
click at [139, 166] on div at bounding box center [272, 193] width 418 height 190
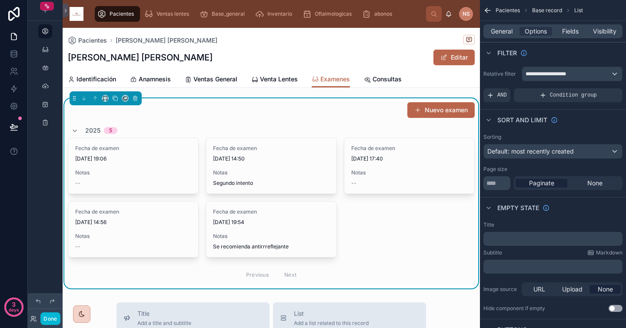
click at [139, 166] on div "Fecha de examen [DATE] 19:06 Notas --" at bounding box center [133, 166] width 130 height 56
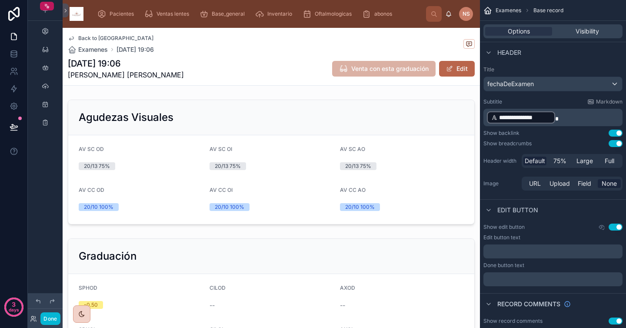
click at [616, 144] on button "Use setting" at bounding box center [616, 143] width 14 height 7
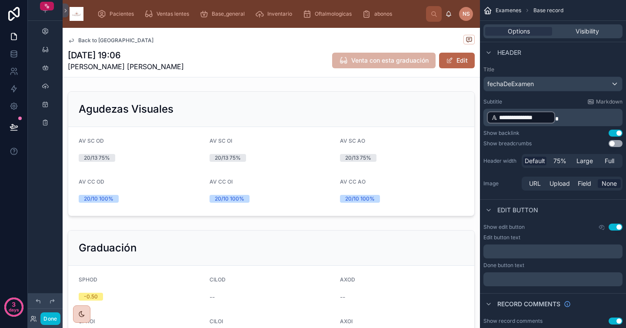
click at [90, 41] on span "Back to [GEOGRAPHIC_DATA]" at bounding box center [115, 40] width 75 height 7
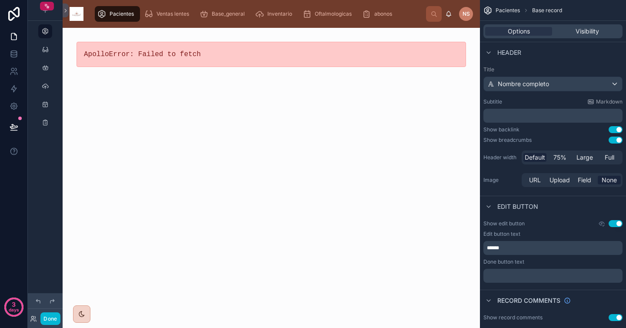
click at [125, 13] on span "Pacientes" at bounding box center [122, 13] width 24 height 7
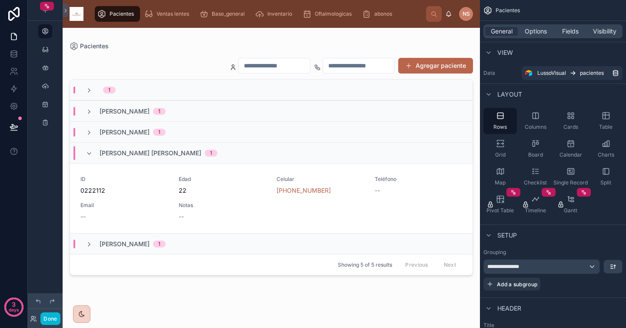
click at [162, 181] on div at bounding box center [272, 173] width 418 height 290
click at [162, 181] on span "ID" at bounding box center [124, 179] width 88 height 7
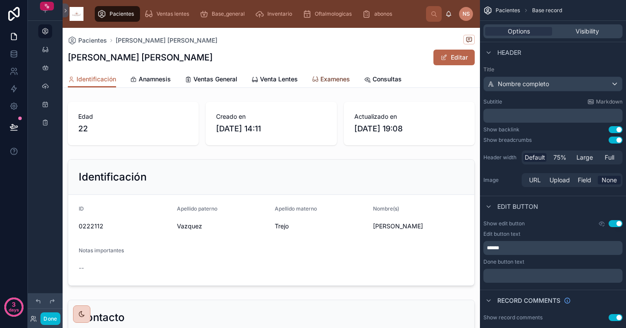
click at [350, 80] on span "Examenes" at bounding box center [336, 79] width 30 height 9
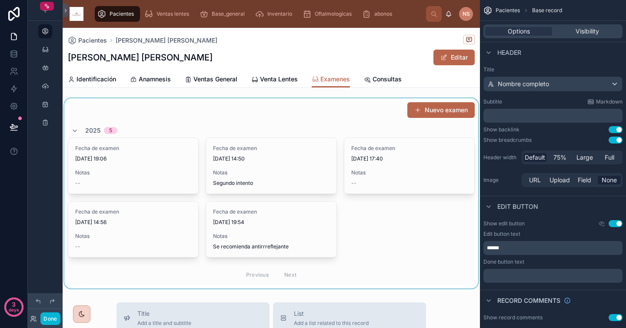
click at [131, 165] on div at bounding box center [272, 193] width 418 height 190
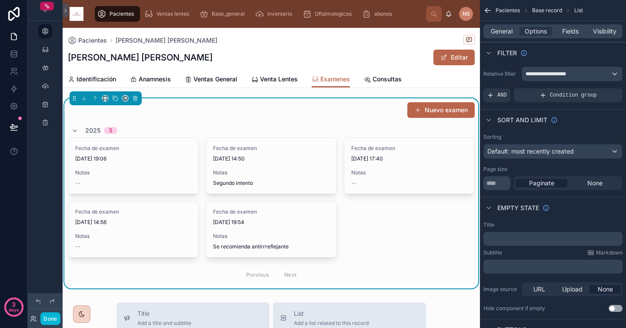
click at [131, 165] on div "Fecha de examen [DATE] 19:06 Notas --" at bounding box center [133, 166] width 130 height 56
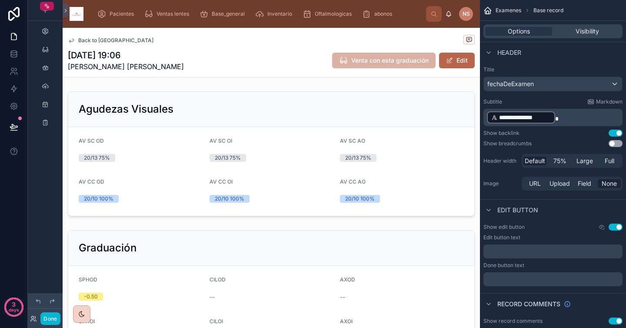
click at [115, 43] on span "Back to [GEOGRAPHIC_DATA]" at bounding box center [115, 40] width 75 height 7
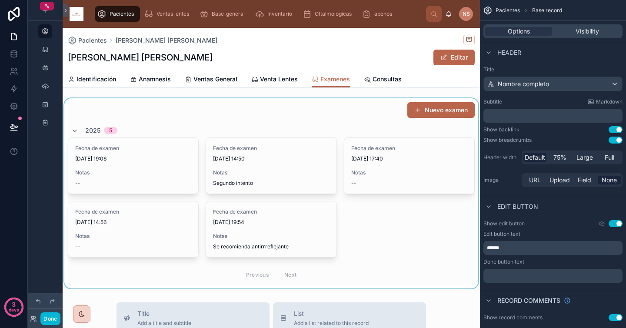
click at [148, 171] on div at bounding box center [272, 193] width 418 height 190
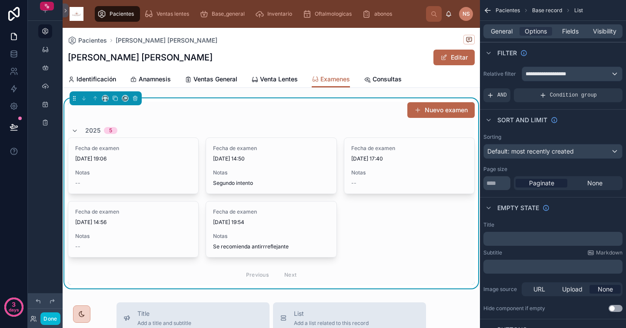
click at [148, 171] on span "Notas" at bounding box center [133, 172] width 116 height 7
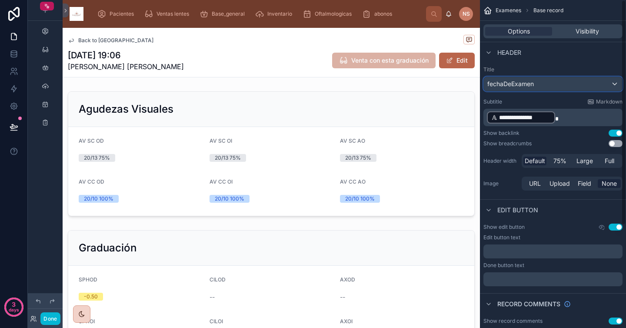
click at [562, 84] on div "fechaDeExamen" at bounding box center [553, 84] width 138 height 14
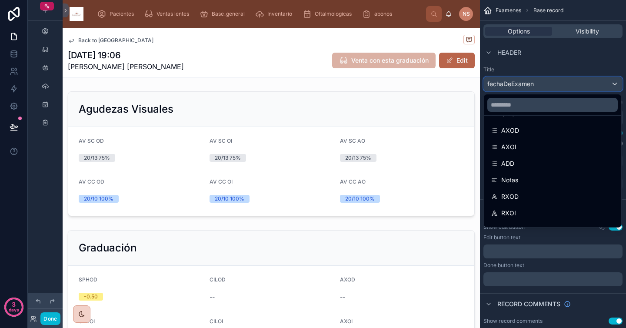
scroll to position [211, 0]
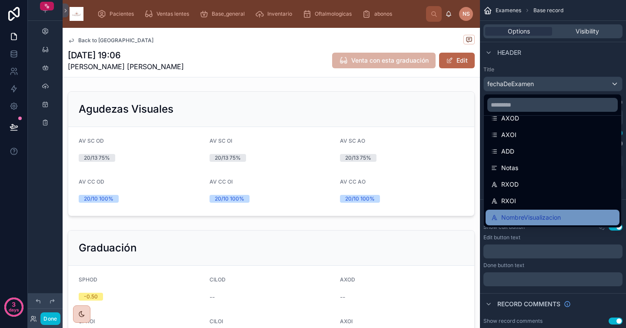
click at [548, 219] on span "NombreVisualizacion" at bounding box center [532, 217] width 60 height 10
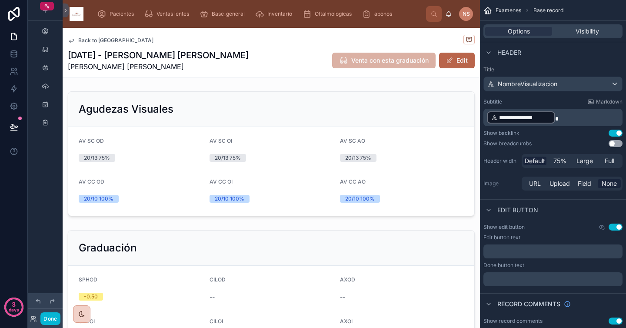
click at [578, 116] on p "**********" at bounding box center [554, 118] width 134 height 14
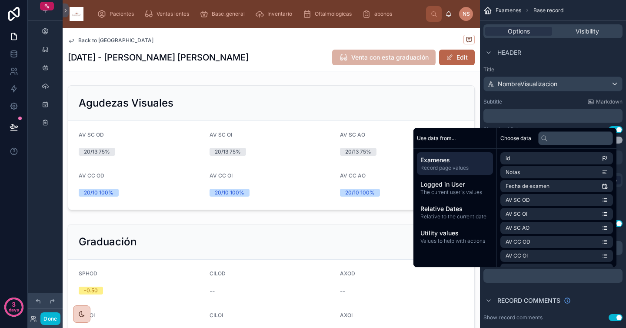
click at [553, 100] on div "Subtitle Markdown" at bounding box center [553, 101] width 139 height 7
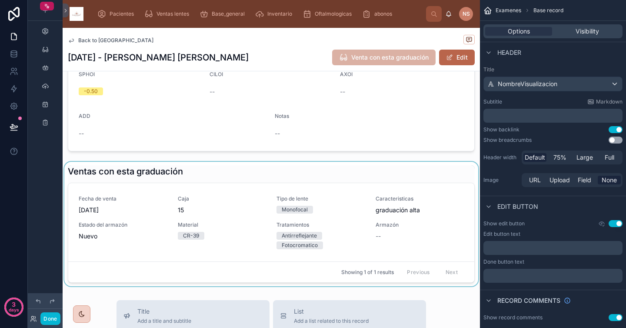
scroll to position [229, 0]
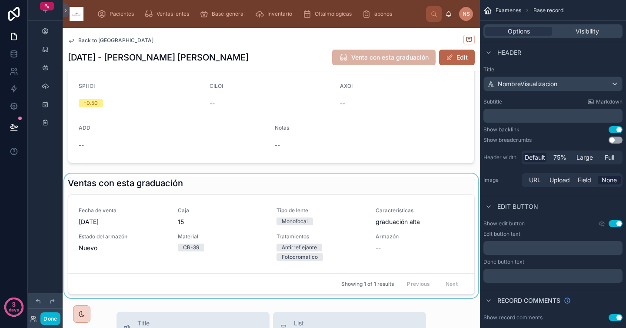
click at [335, 220] on div at bounding box center [272, 236] width 418 height 124
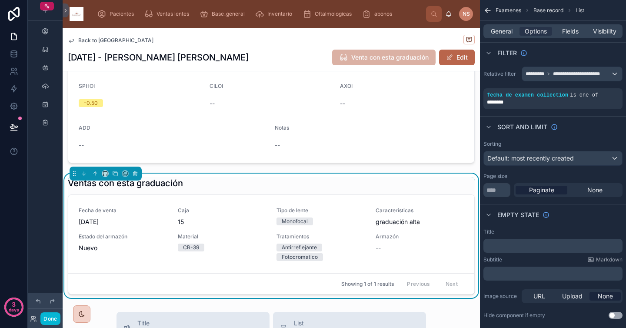
click at [327, 221] on div "Monofocal" at bounding box center [321, 222] width 89 height 8
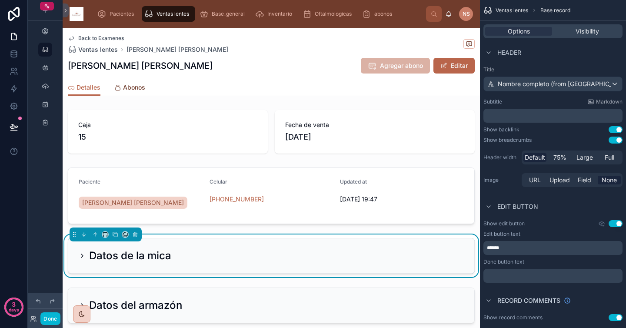
click at [124, 85] on span "Abonos" at bounding box center [134, 87] width 22 height 9
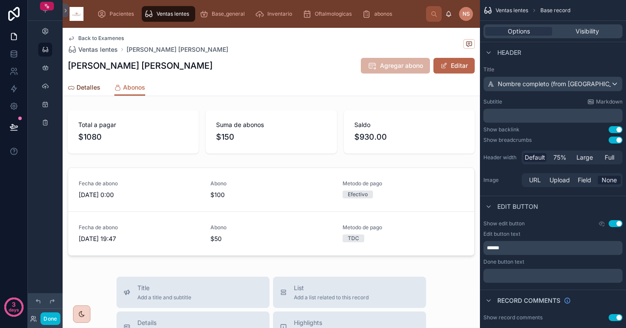
click at [84, 90] on span "Detalles" at bounding box center [89, 87] width 24 height 9
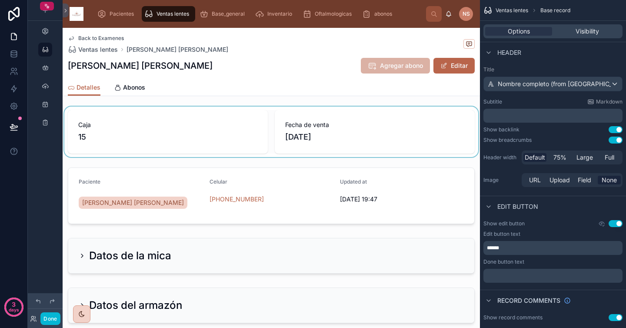
click at [294, 148] on div at bounding box center [272, 132] width 418 height 50
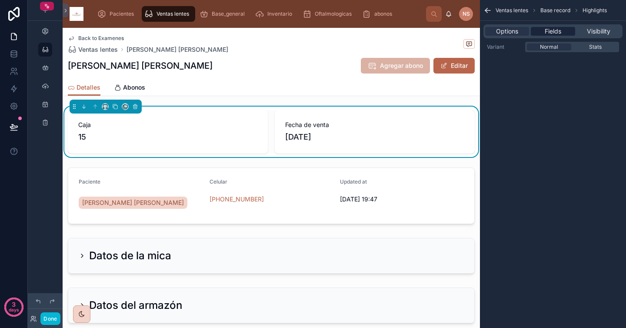
click at [561, 28] on span "Fields" at bounding box center [553, 31] width 17 height 9
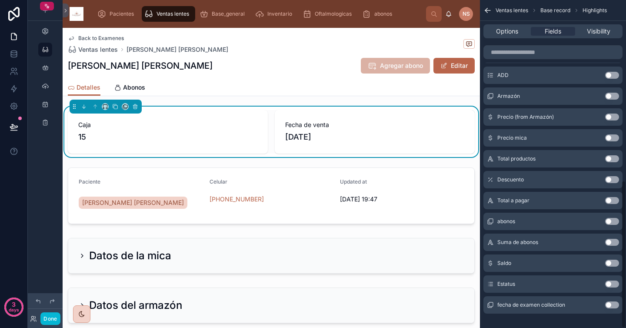
scroll to position [402, 0]
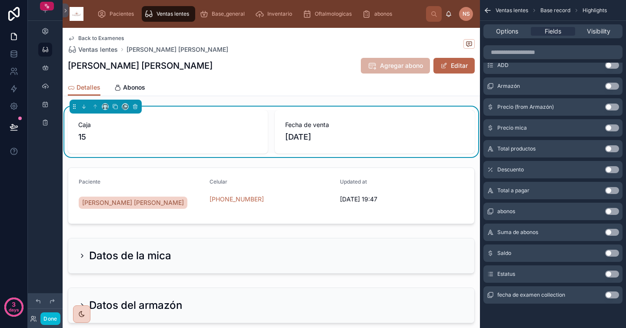
click at [616, 275] on button "Use setting" at bounding box center [613, 274] width 14 height 7
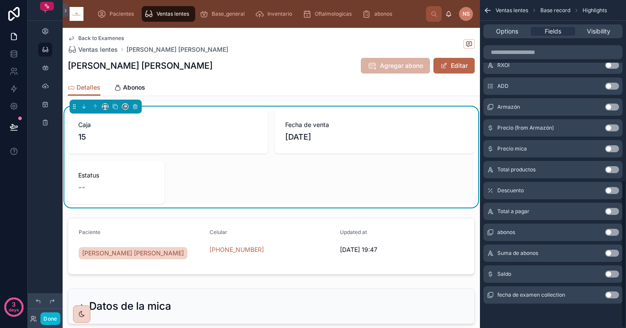
scroll to position [0, 0]
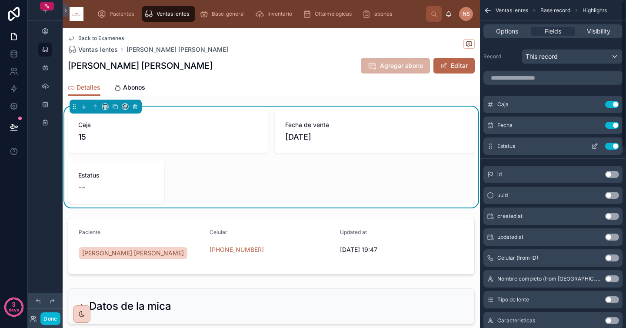
click at [614, 144] on button "Use setting" at bounding box center [613, 146] width 14 height 7
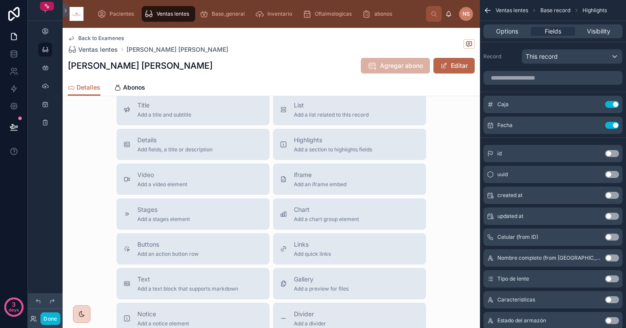
scroll to position [296, 0]
click at [200, 210] on div "Stages Add a stages element" at bounding box center [193, 214] width 139 height 17
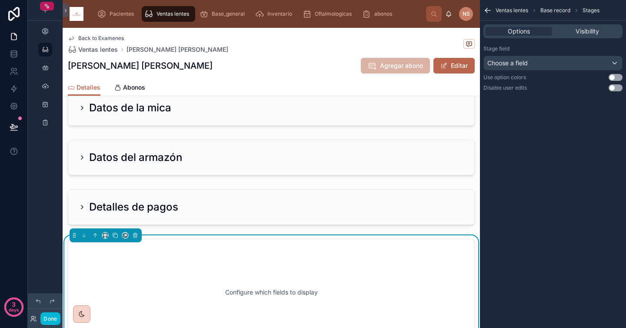
scroll to position [131, 0]
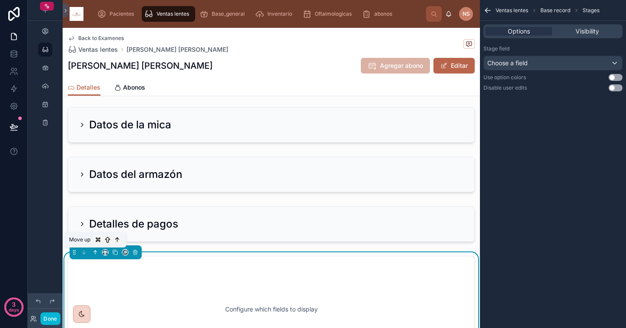
click at [94, 251] on icon at bounding box center [95, 252] width 6 height 6
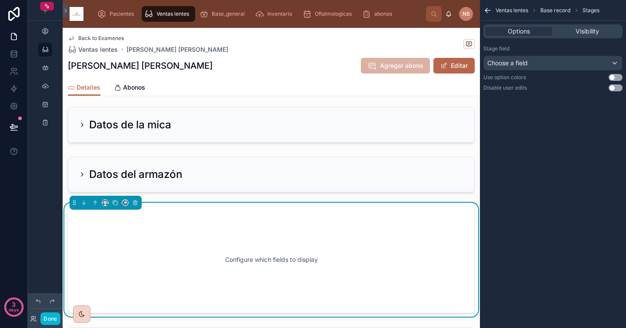
scroll to position [121, 0]
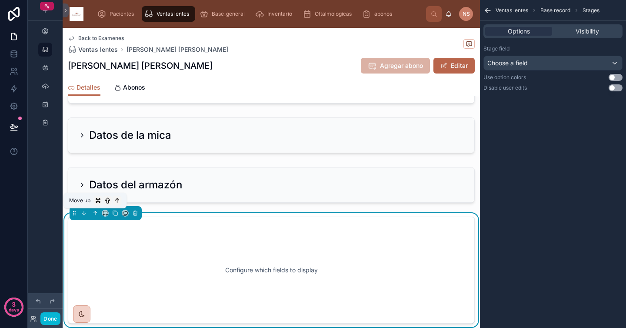
click at [93, 214] on icon at bounding box center [95, 213] width 6 height 6
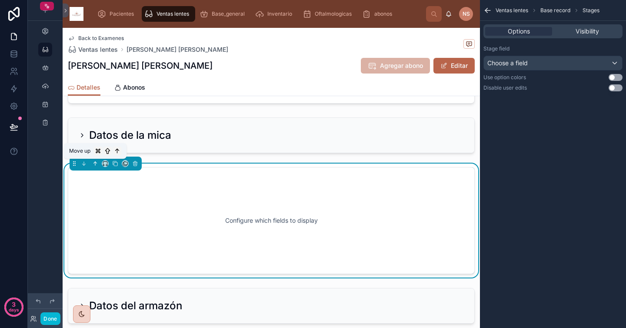
click at [93, 162] on icon at bounding box center [95, 164] width 6 height 6
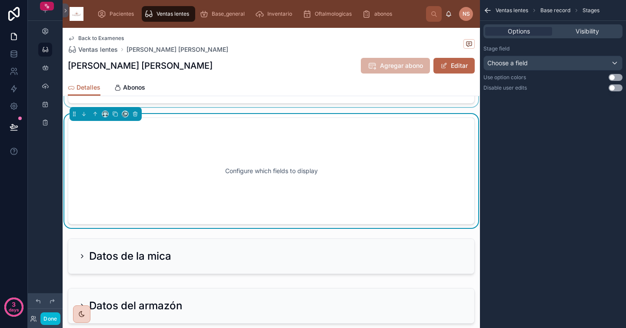
scroll to position [0, 0]
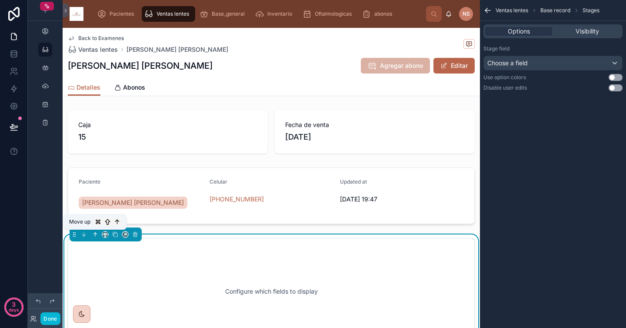
click at [96, 234] on icon at bounding box center [95, 234] width 6 height 6
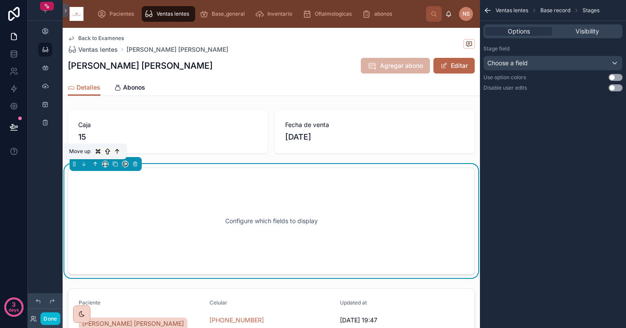
click at [94, 163] on icon at bounding box center [95, 163] width 2 height 2
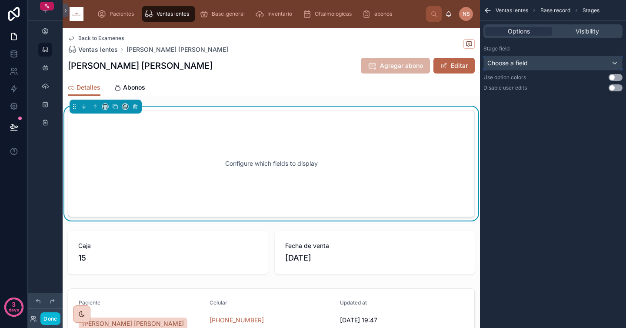
click at [568, 57] on div "Choose a field" at bounding box center [553, 63] width 138 height 14
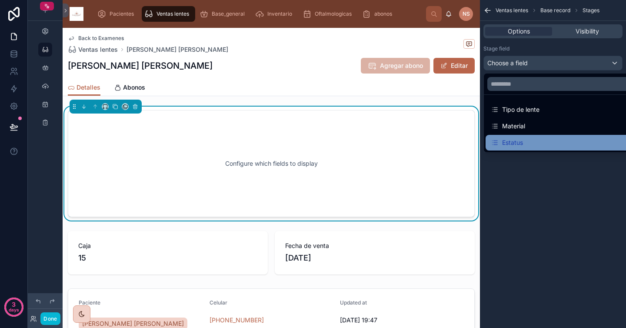
click at [535, 136] on div "Estatus" at bounding box center [563, 143] width 155 height 16
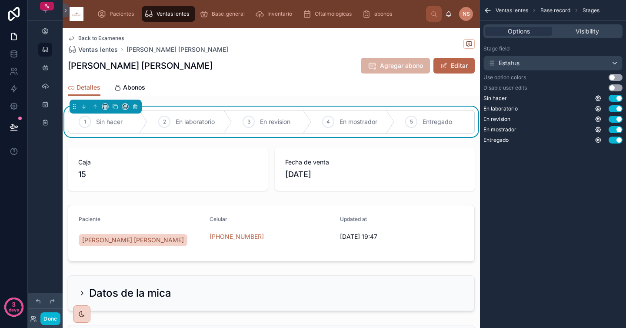
click at [533, 160] on div "Ventas lentes Base record Stages Options Visibility Stage field Estatus Use opt…" at bounding box center [553, 80] width 146 height 161
click at [616, 77] on button "Use setting" at bounding box center [616, 77] width 14 height 7
click at [92, 124] on div "1 Sin hacer" at bounding box center [108, 122] width 80 height 23
click at [179, 122] on span "En laboratorio" at bounding box center [195, 121] width 39 height 9
click at [81, 118] on div at bounding box center [85, 122] width 12 height 12
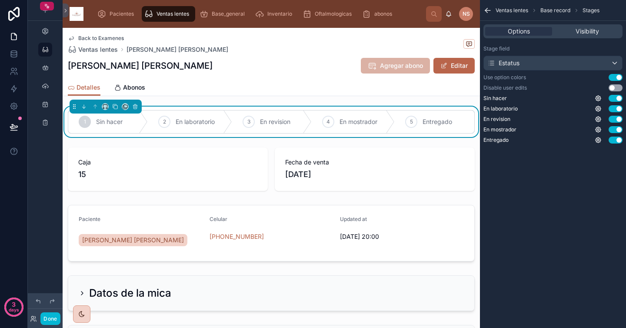
click at [509, 175] on div "Ventas lentes Base record Stages Options Visibility Stage field Estatus Use opt…" at bounding box center [553, 164] width 146 height 328
click at [463, 95] on div "Detalles Abonos" at bounding box center [271, 87] width 407 height 17
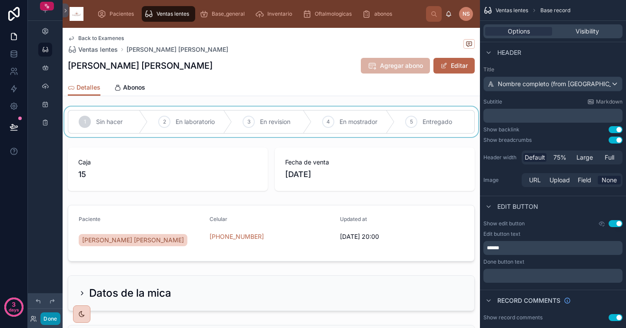
click at [49, 316] on button "Done" at bounding box center [50, 318] width 20 height 13
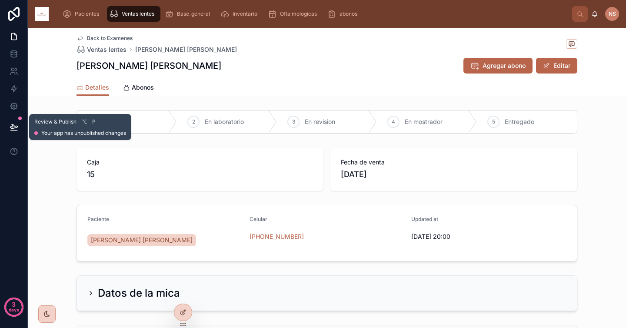
click at [17, 129] on icon at bounding box center [14, 127] width 9 height 9
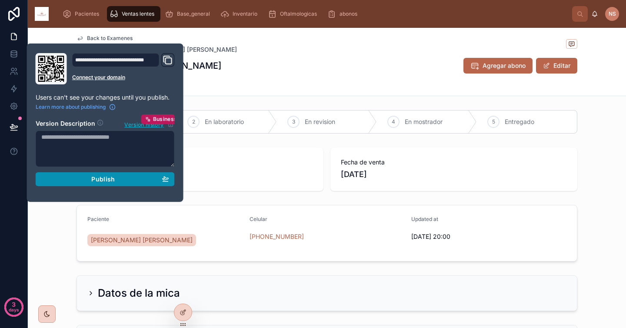
click at [113, 185] on button "Publish" at bounding box center [105, 179] width 139 height 14
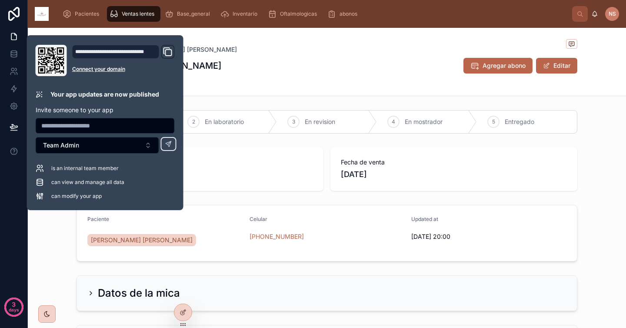
click at [594, 183] on div "Caja 15 Fecha de venta 8/9/2025" at bounding box center [327, 169] width 599 height 50
